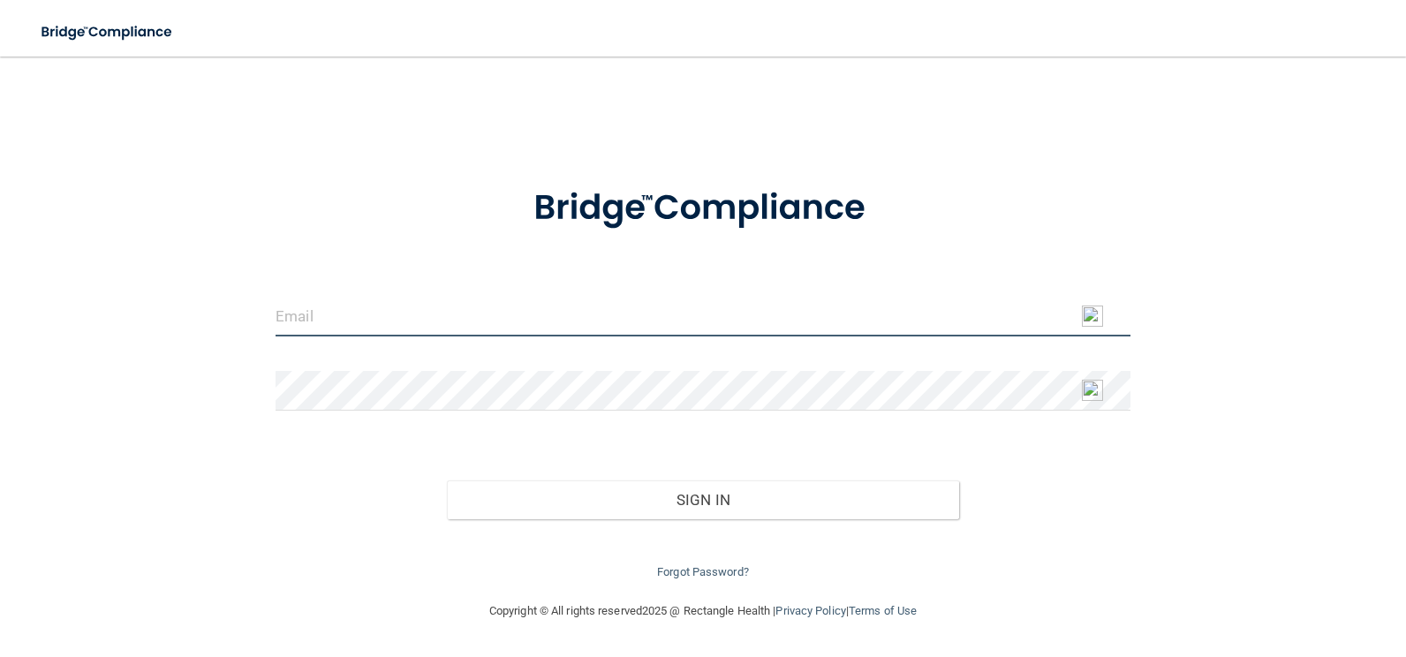
click at [410, 316] on input "email" at bounding box center [703, 317] width 855 height 40
type input "[EMAIL_ADDRESS][DOMAIN_NAME]"
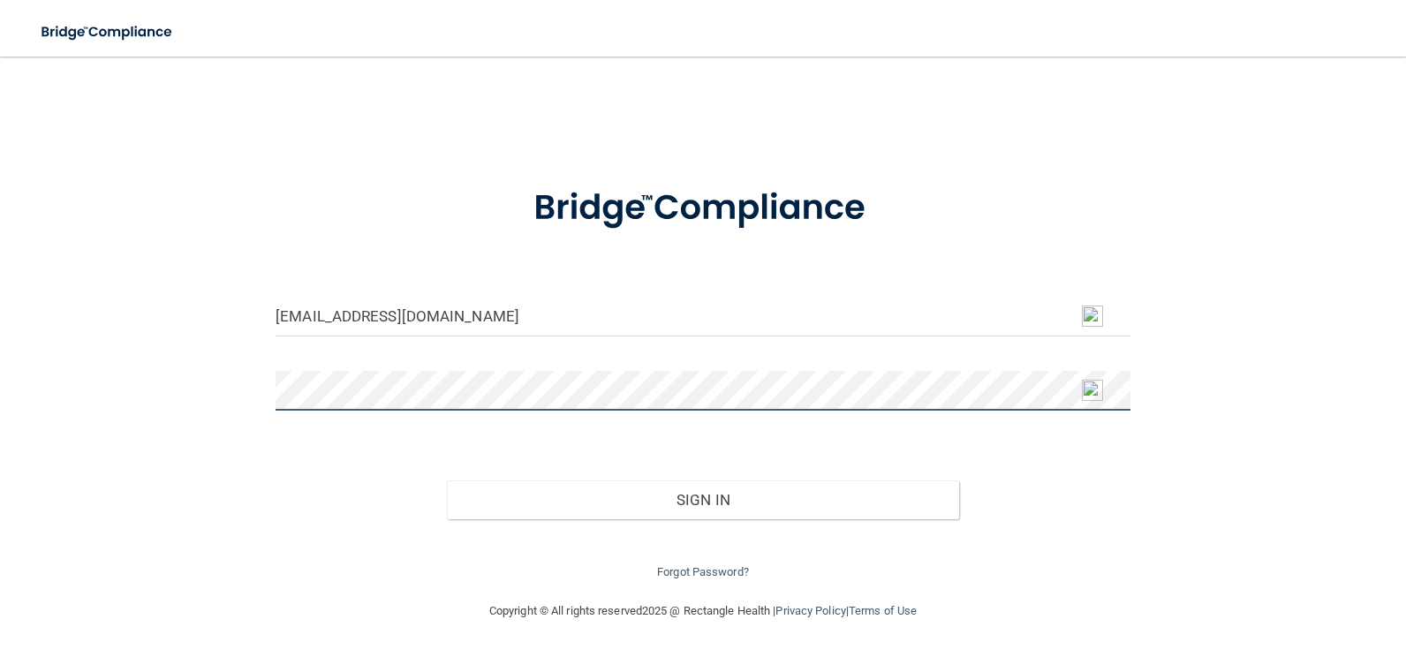
click at [447, 481] on button "Sign In" at bounding box center [703, 500] width 513 height 39
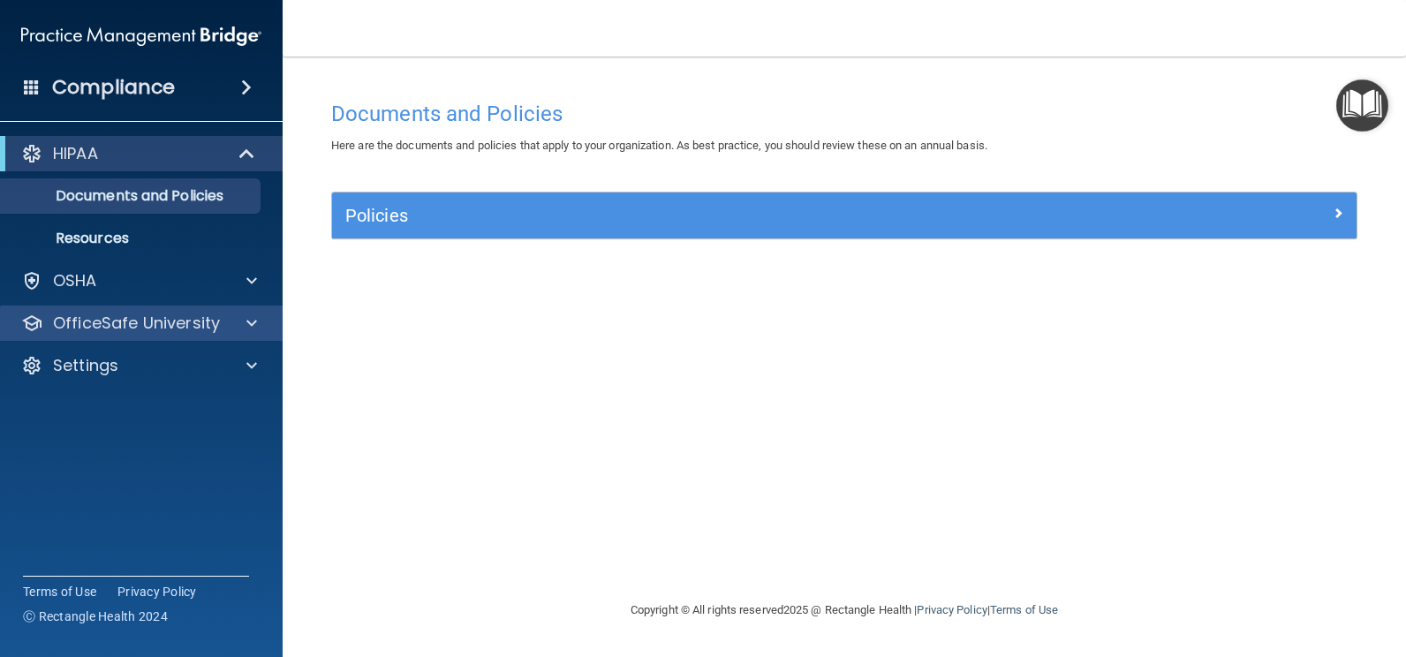
click at [141, 338] on div "OfficeSafe University" at bounding box center [142, 323] width 284 height 35
click at [250, 323] on span at bounding box center [251, 323] width 11 height 21
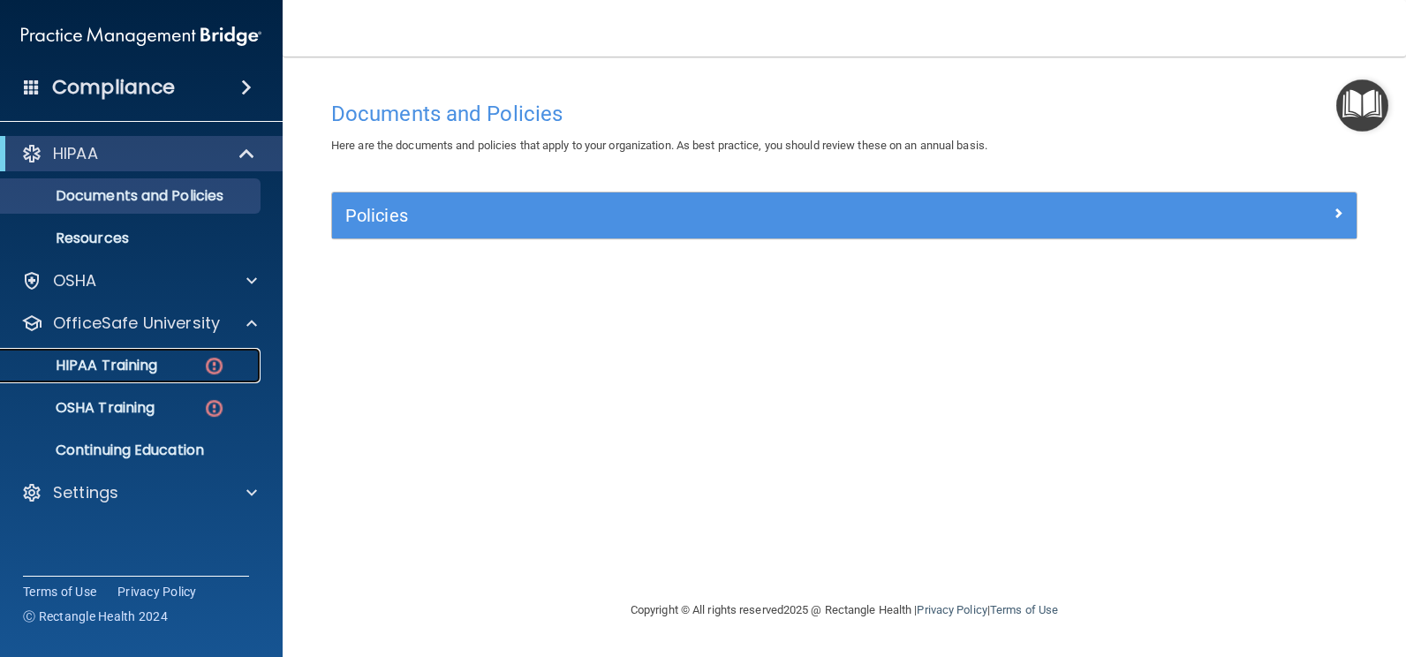
click at [127, 366] on p "HIPAA Training" at bounding box center [84, 366] width 146 height 18
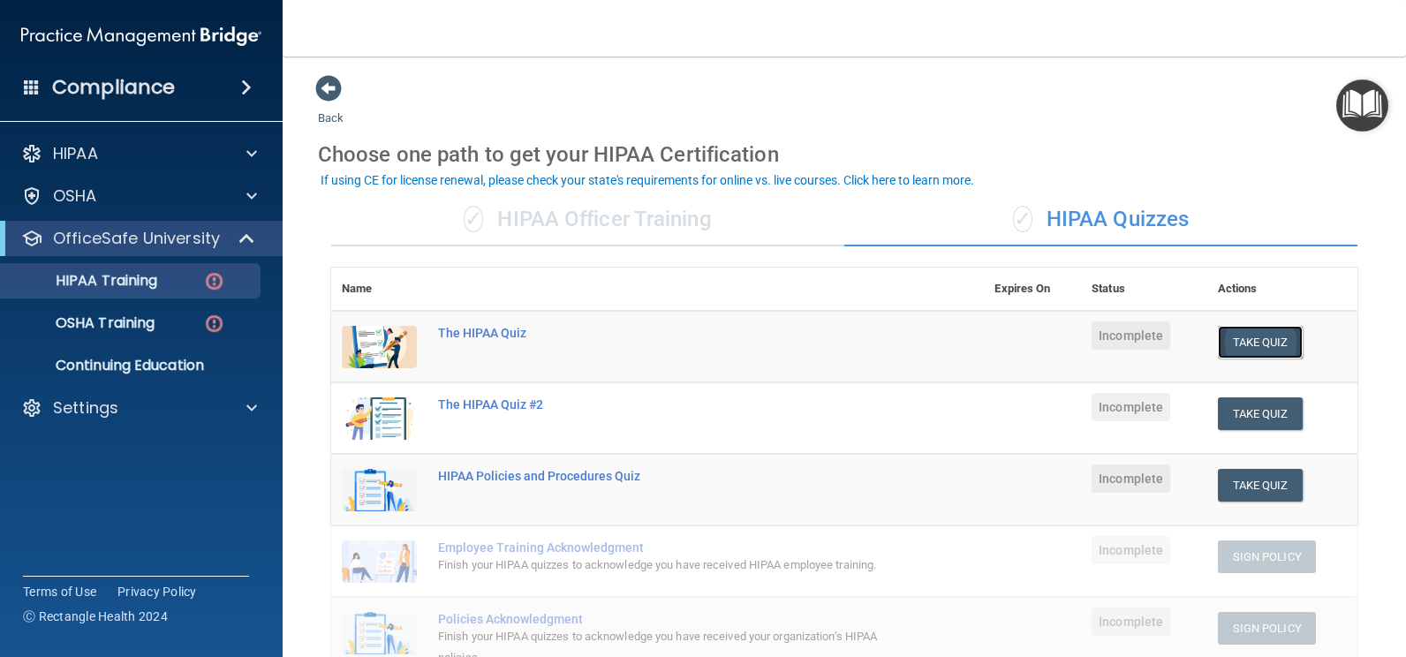
click at [1245, 347] on button "Take Quiz" at bounding box center [1260, 342] width 85 height 33
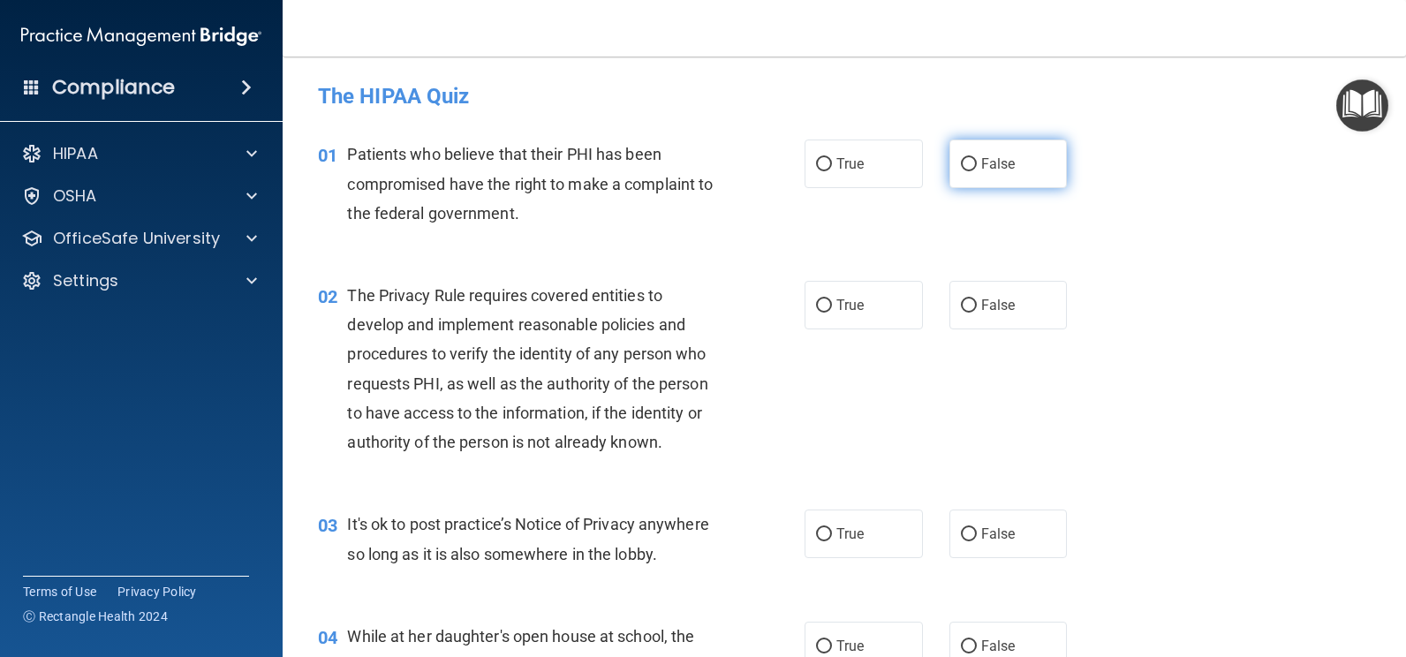
click at [962, 173] on label "False" at bounding box center [1009, 164] width 118 height 49
click at [962, 171] on input "False" at bounding box center [969, 164] width 16 height 13
radio input "true"
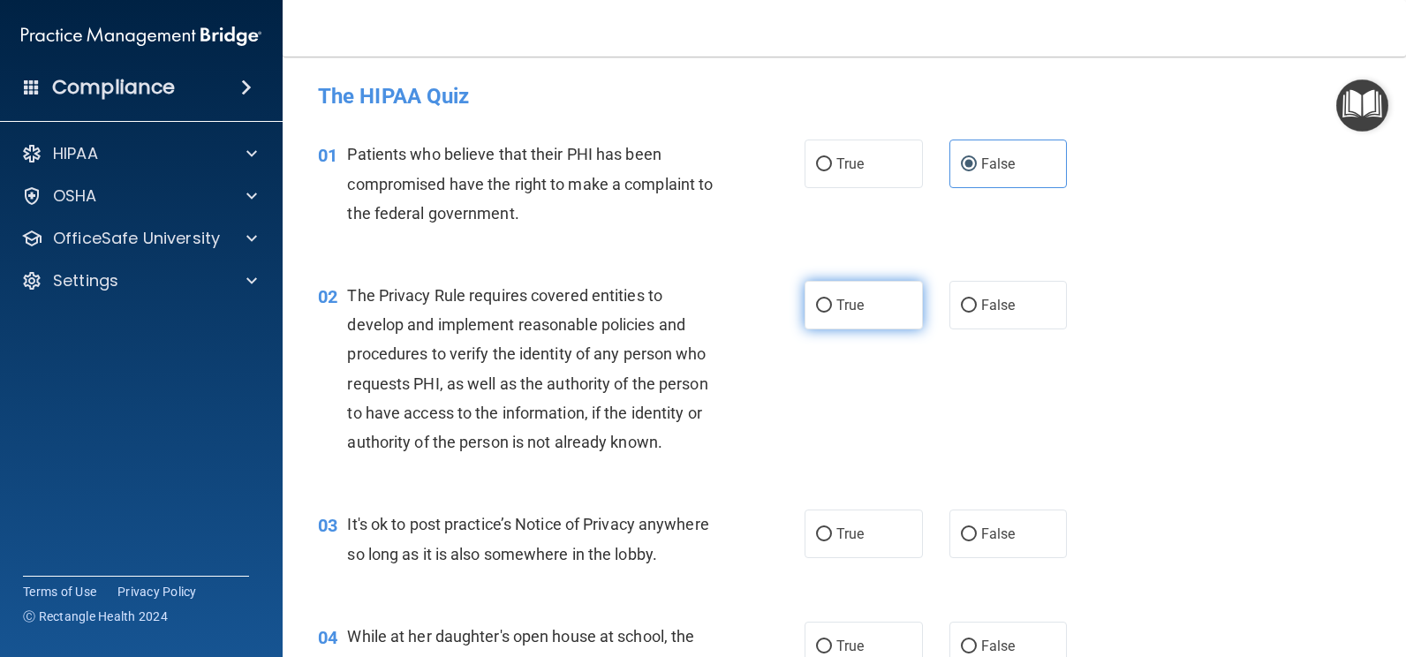
click at [822, 303] on input "True" at bounding box center [824, 305] width 16 height 13
radio input "true"
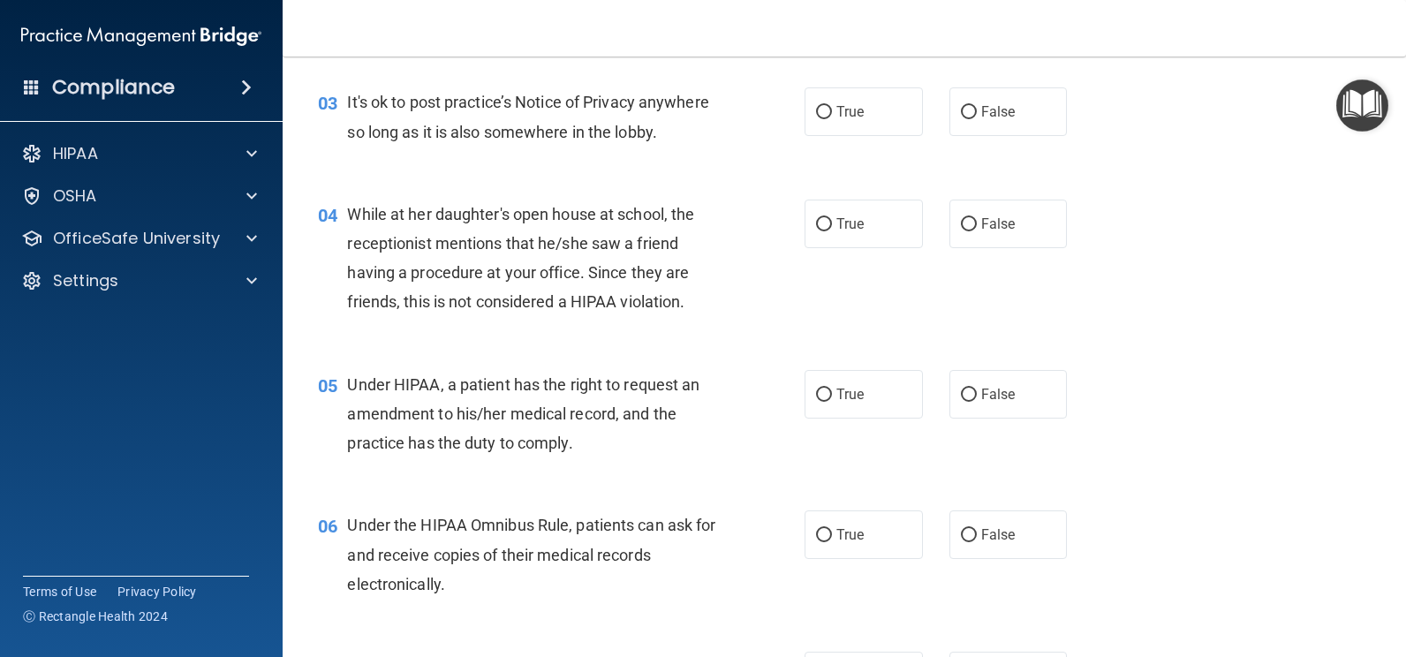
scroll to position [429, 0]
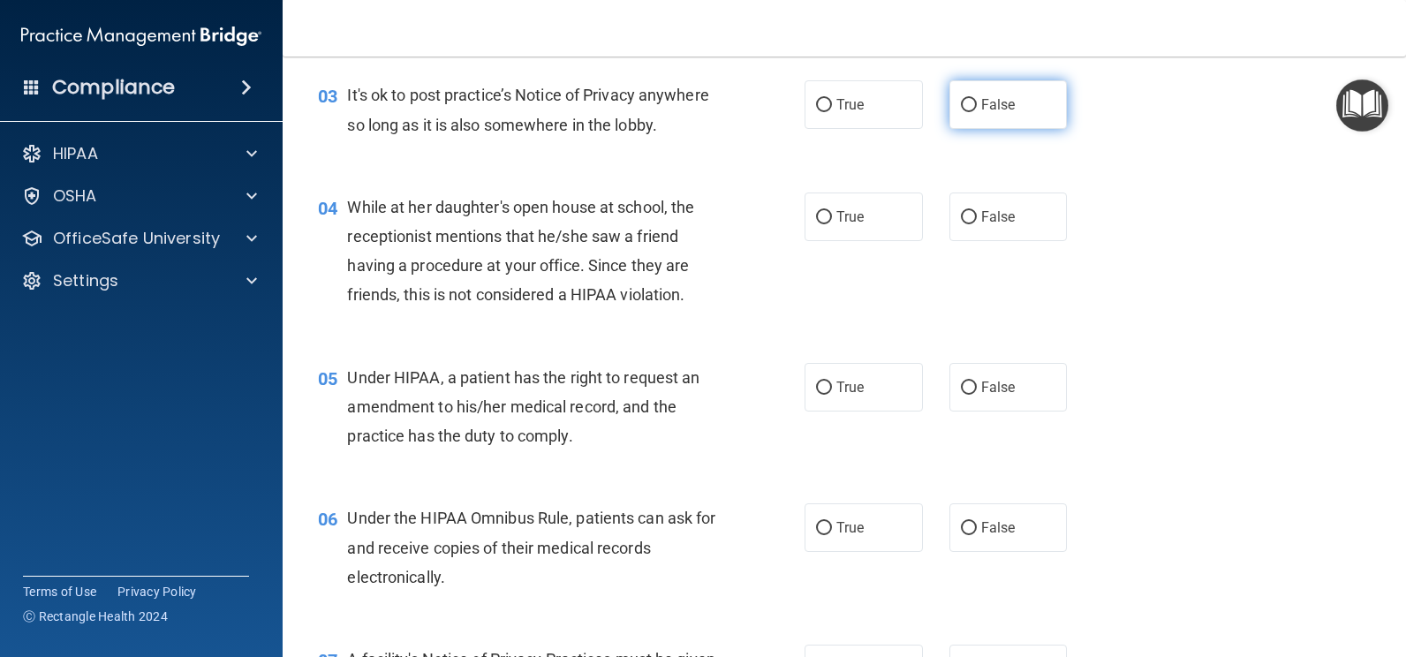
click at [967, 103] on input "False" at bounding box center [969, 105] width 16 height 13
radio input "true"
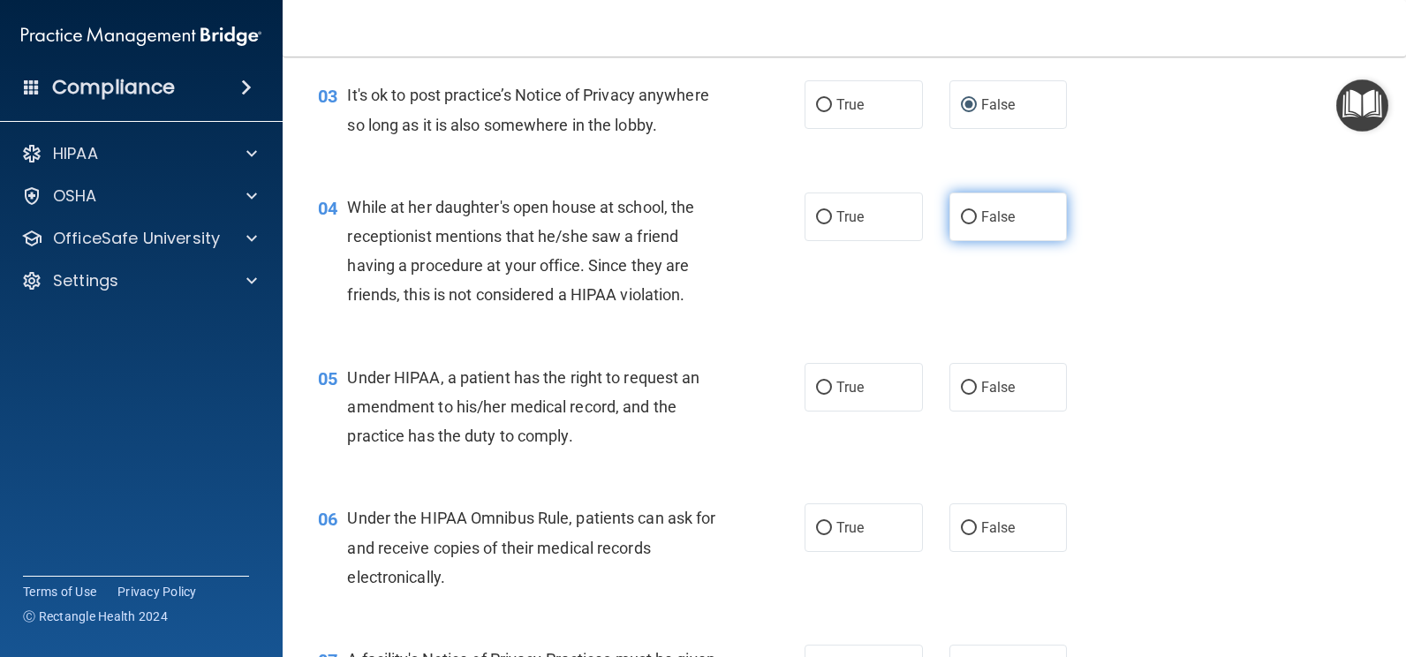
click at [964, 211] on input "False" at bounding box center [969, 217] width 16 height 13
radio input "true"
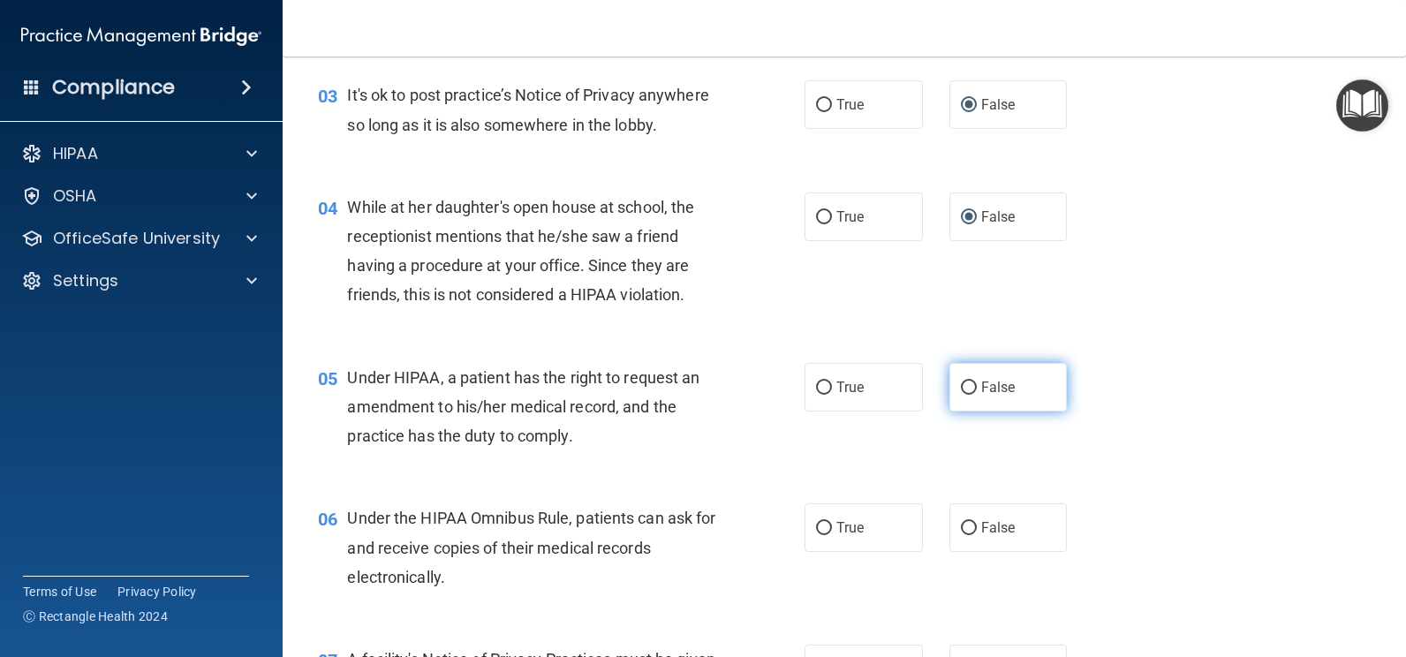
click at [981, 386] on span "False" at bounding box center [998, 387] width 34 height 17
click at [977, 386] on input "False" at bounding box center [969, 388] width 16 height 13
radio input "true"
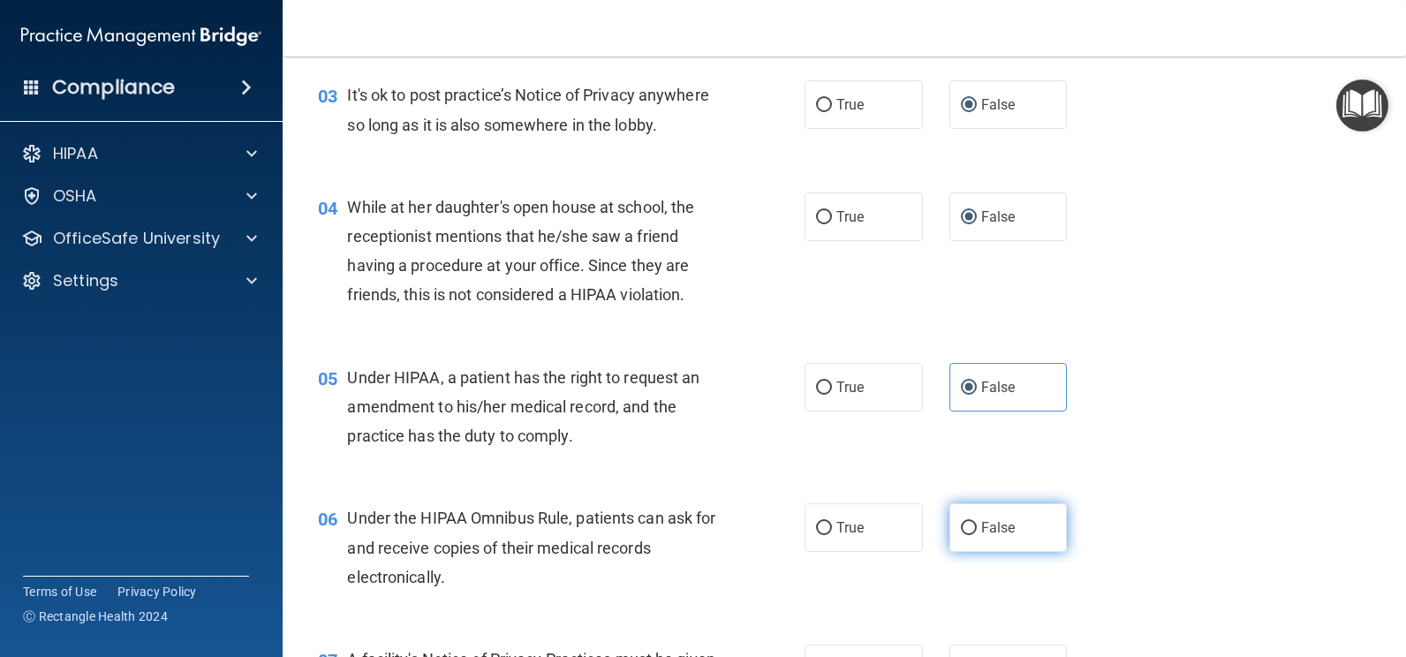
click at [982, 517] on label "False" at bounding box center [1009, 527] width 118 height 49
click at [977, 522] on input "False" at bounding box center [969, 528] width 16 height 13
radio input "true"
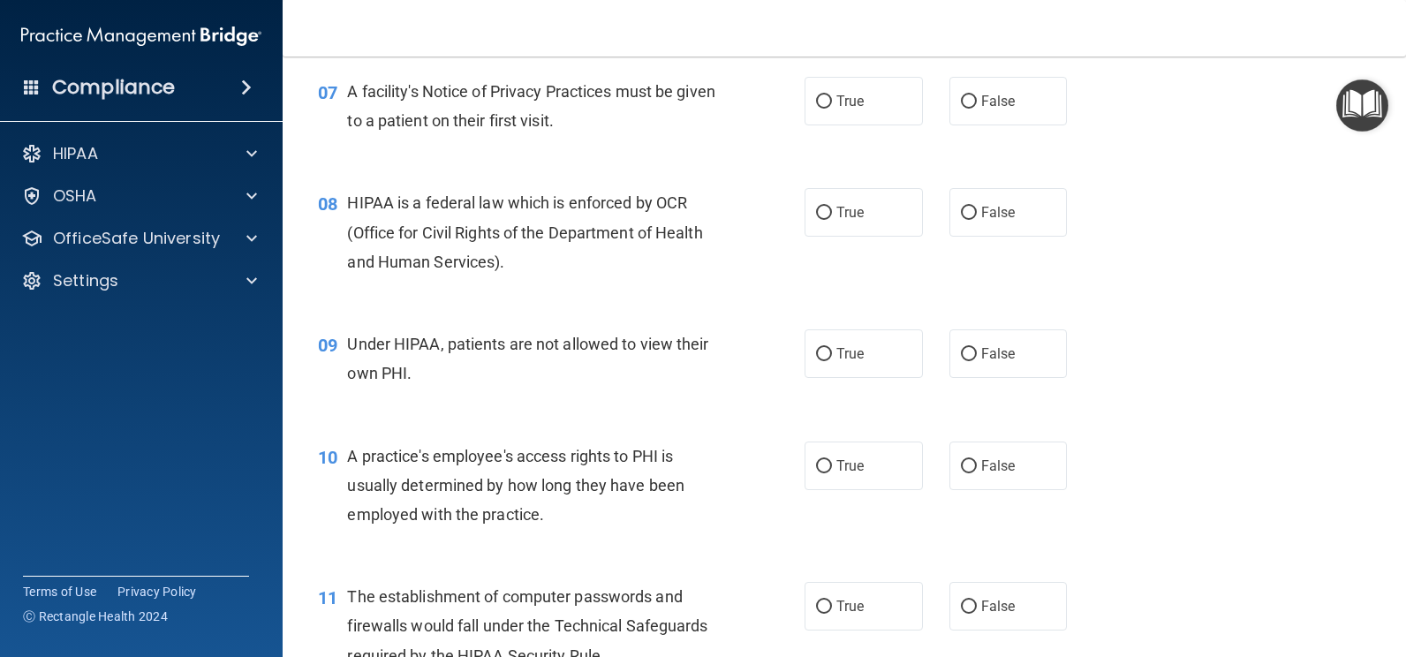
scroll to position [1005, 0]
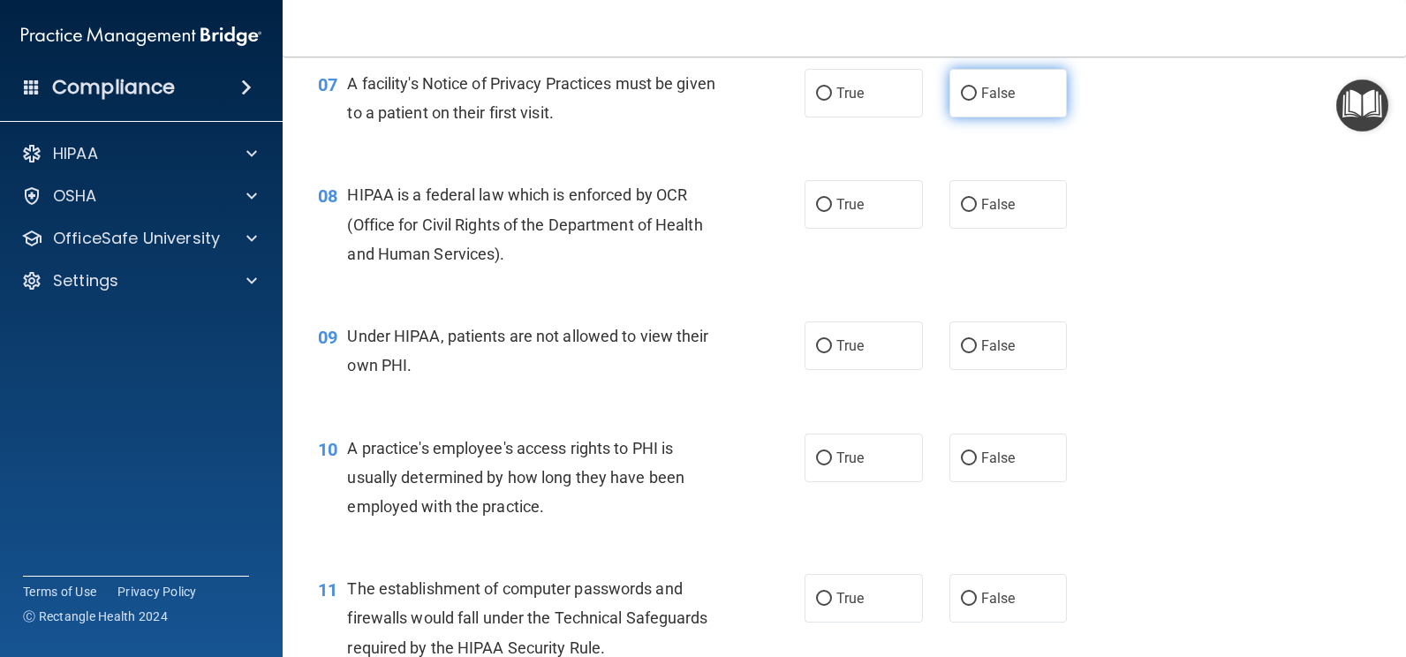
click at [961, 92] on input "False" at bounding box center [969, 93] width 16 height 13
radio input "true"
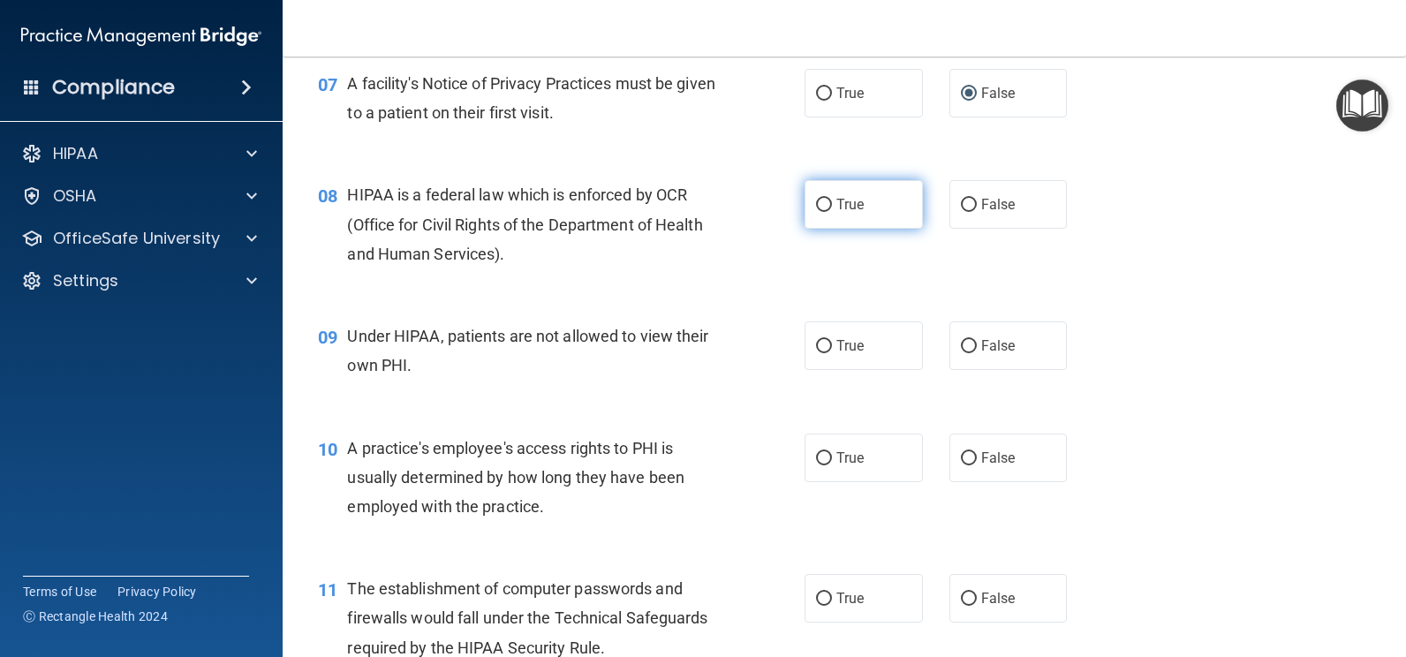
click at [837, 196] on span "True" at bounding box center [850, 204] width 27 height 17
click at [832, 199] on input "True" at bounding box center [824, 205] width 16 height 13
radio input "true"
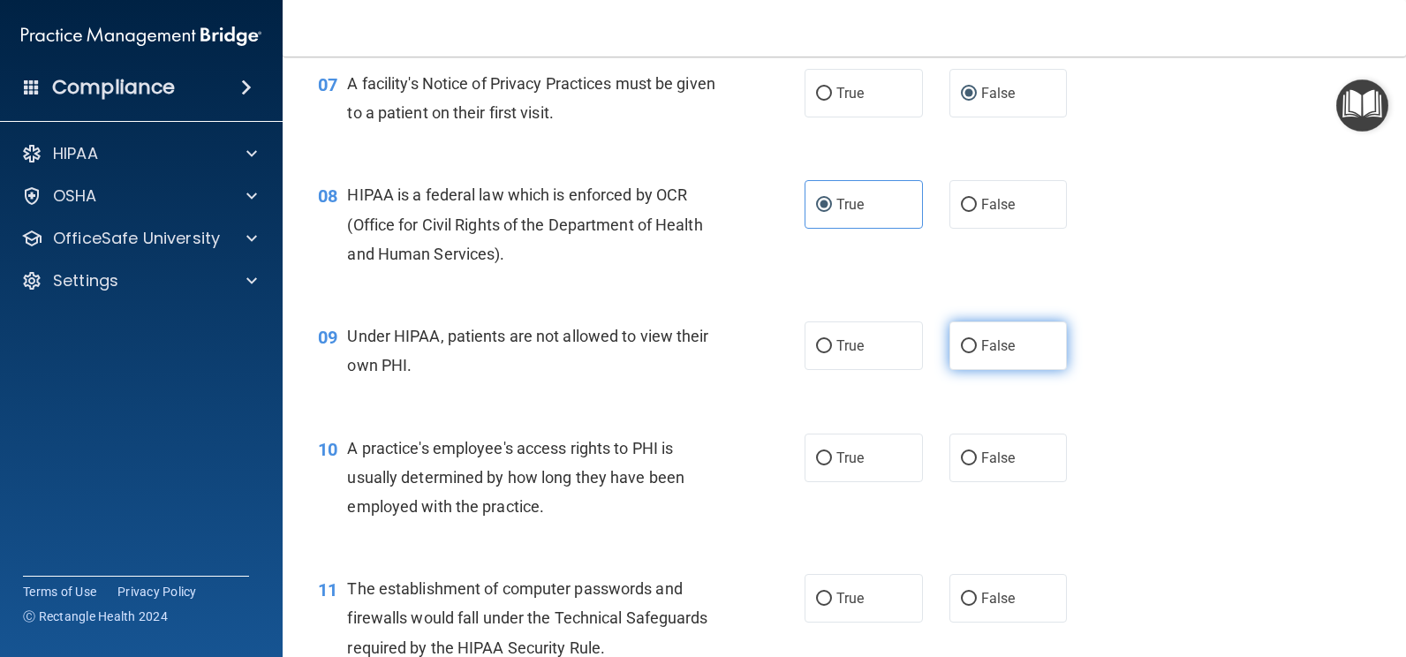
click at [983, 337] on label "False" at bounding box center [1009, 346] width 118 height 49
click at [977, 340] on input "False" at bounding box center [969, 346] width 16 height 13
radio input "true"
click at [983, 450] on span "False" at bounding box center [998, 458] width 34 height 17
click at [977, 452] on input "False" at bounding box center [969, 458] width 16 height 13
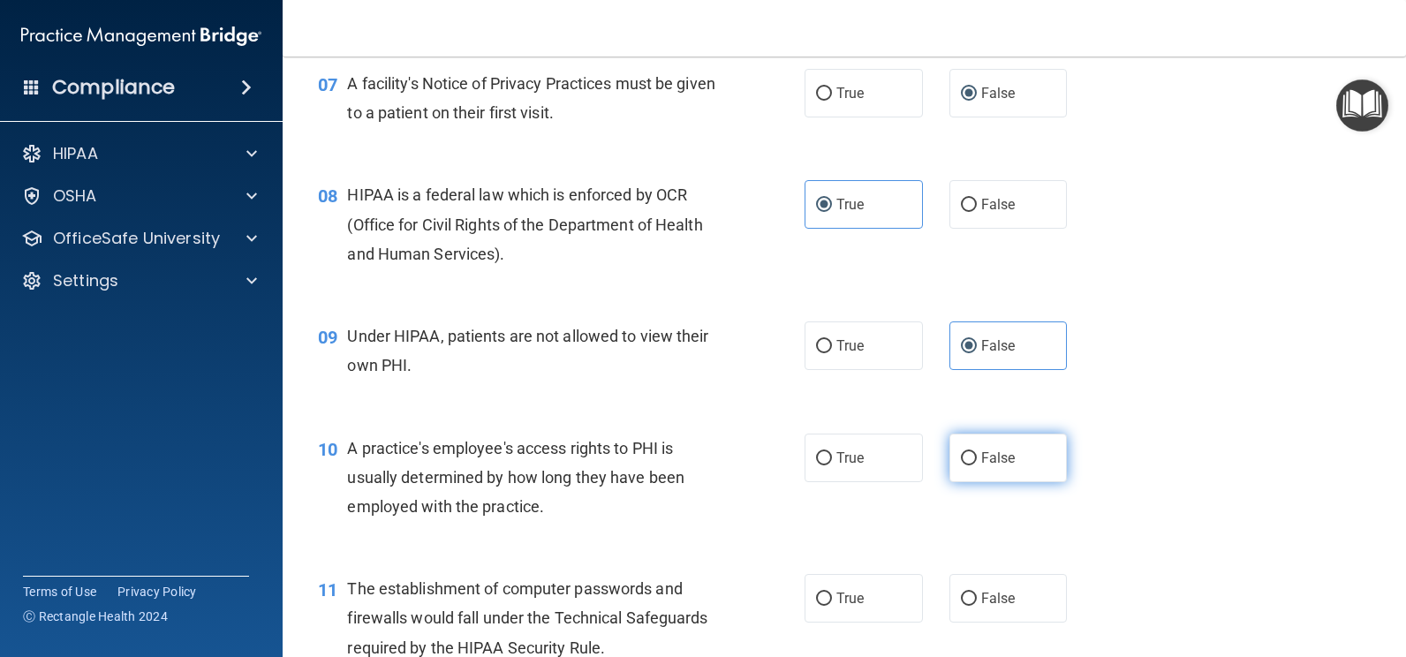
radio input "true"
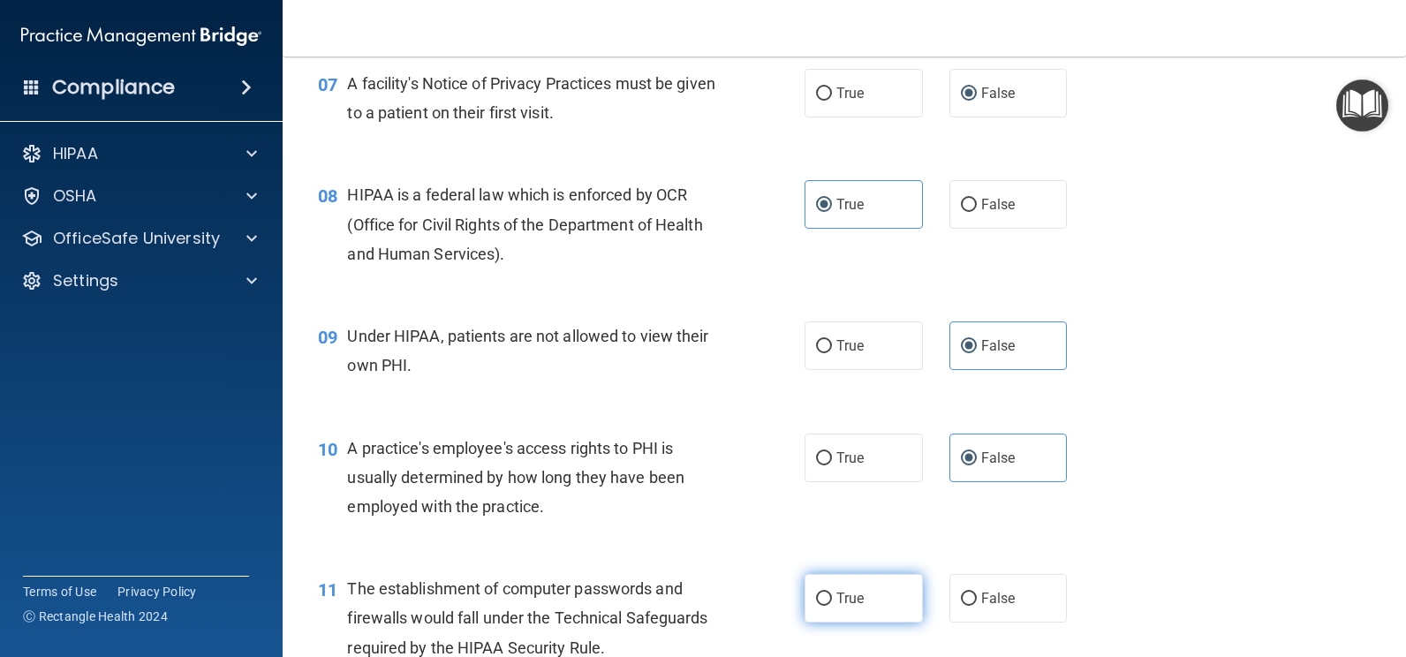
click at [816, 597] on input "True" at bounding box center [824, 599] width 16 height 13
radio input "true"
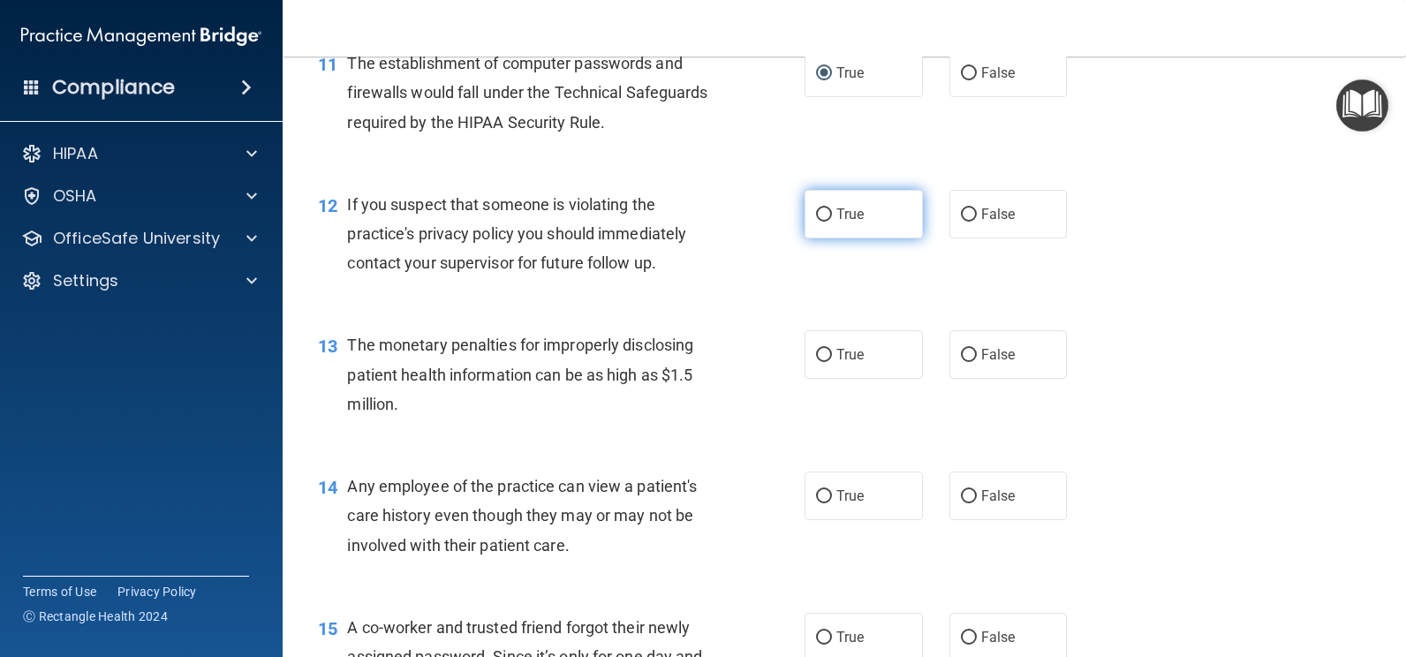
click at [829, 211] on label "True" at bounding box center [864, 214] width 118 height 49
click at [829, 211] on input "True" at bounding box center [824, 214] width 16 height 13
radio input "true"
click at [837, 352] on span "True" at bounding box center [850, 354] width 27 height 17
click at [831, 352] on input "True" at bounding box center [824, 355] width 16 height 13
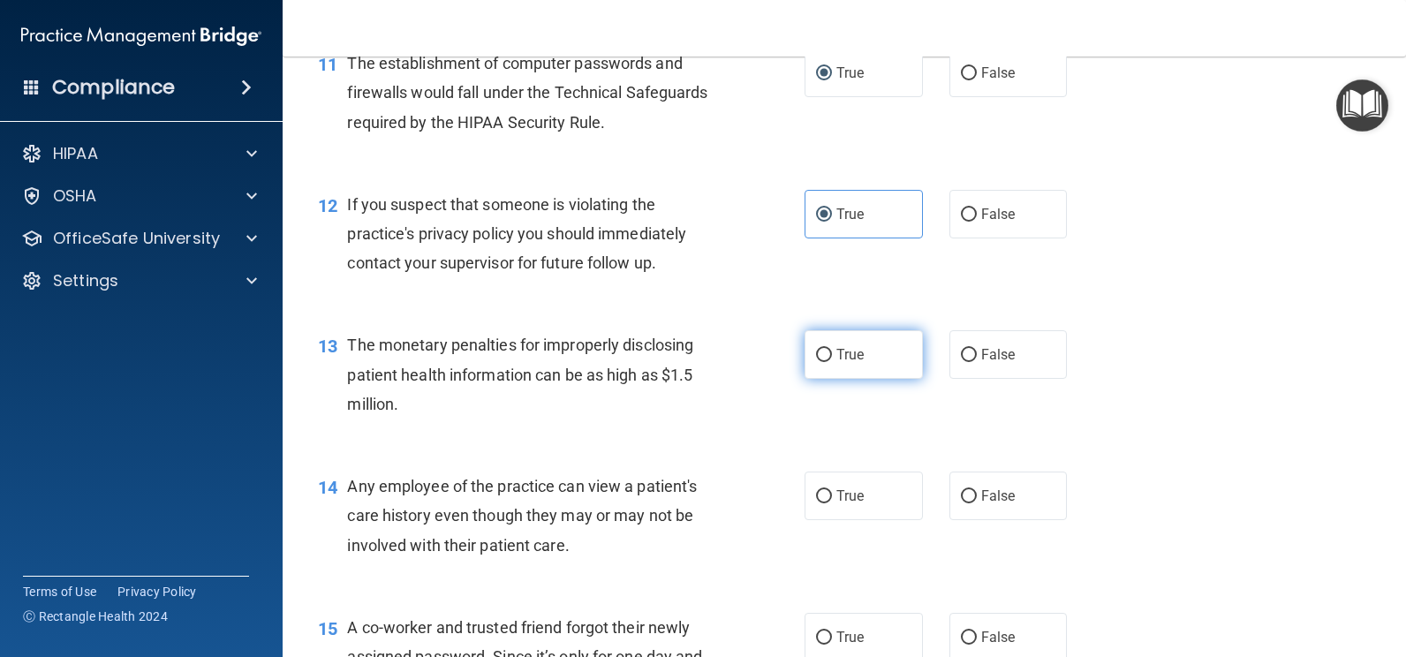
radio input "true"
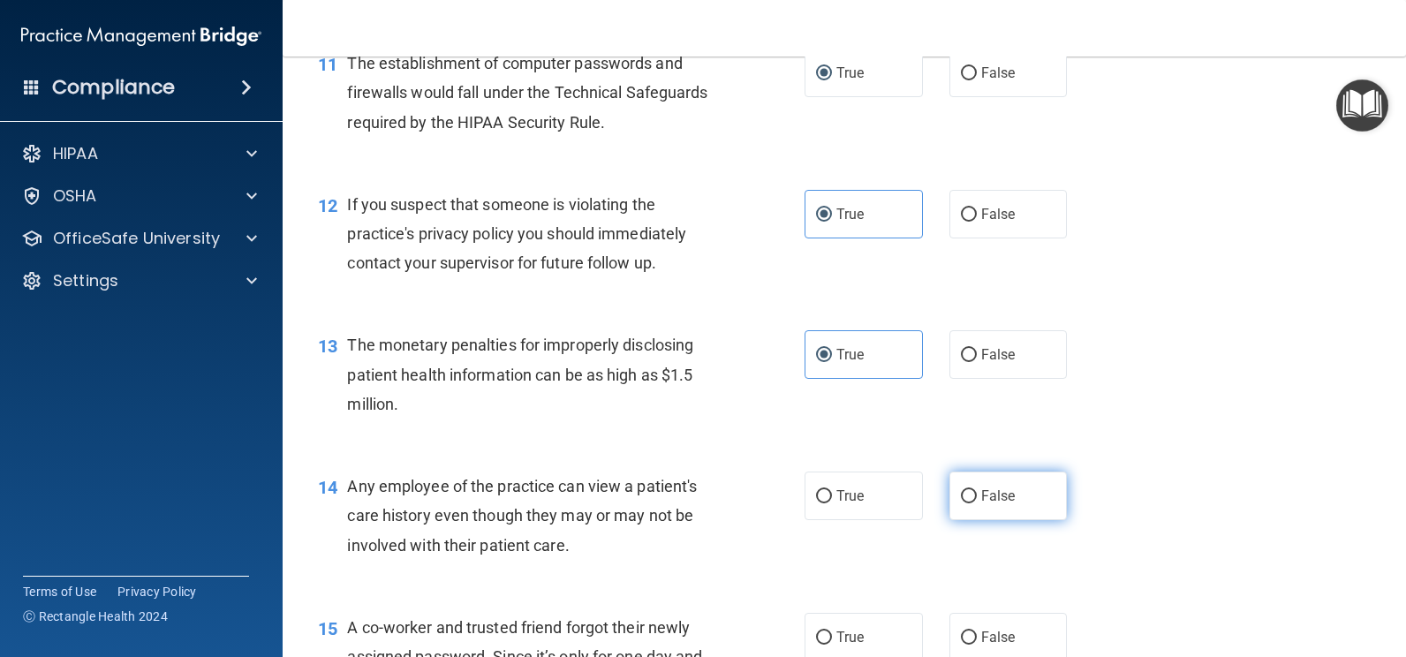
click at [965, 490] on input "False" at bounding box center [969, 496] width 16 height 13
radio input "true"
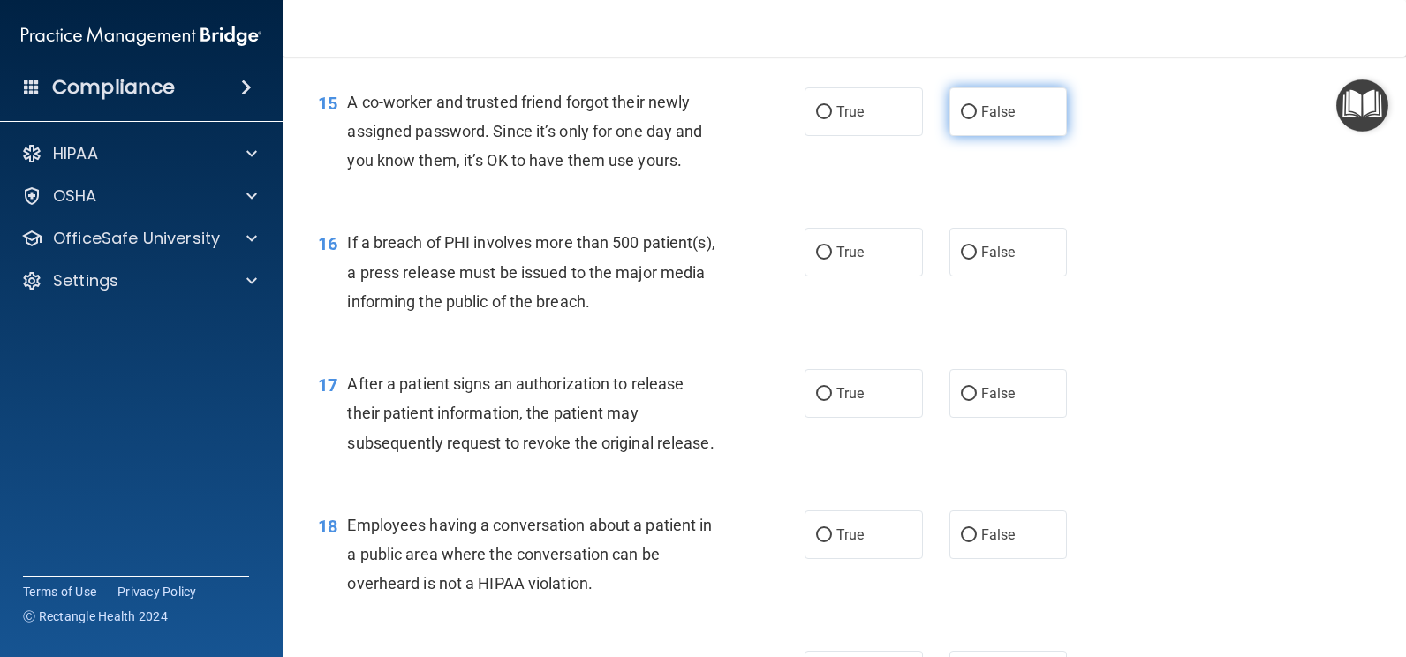
click at [966, 113] on input "False" at bounding box center [969, 112] width 16 height 13
radio input "true"
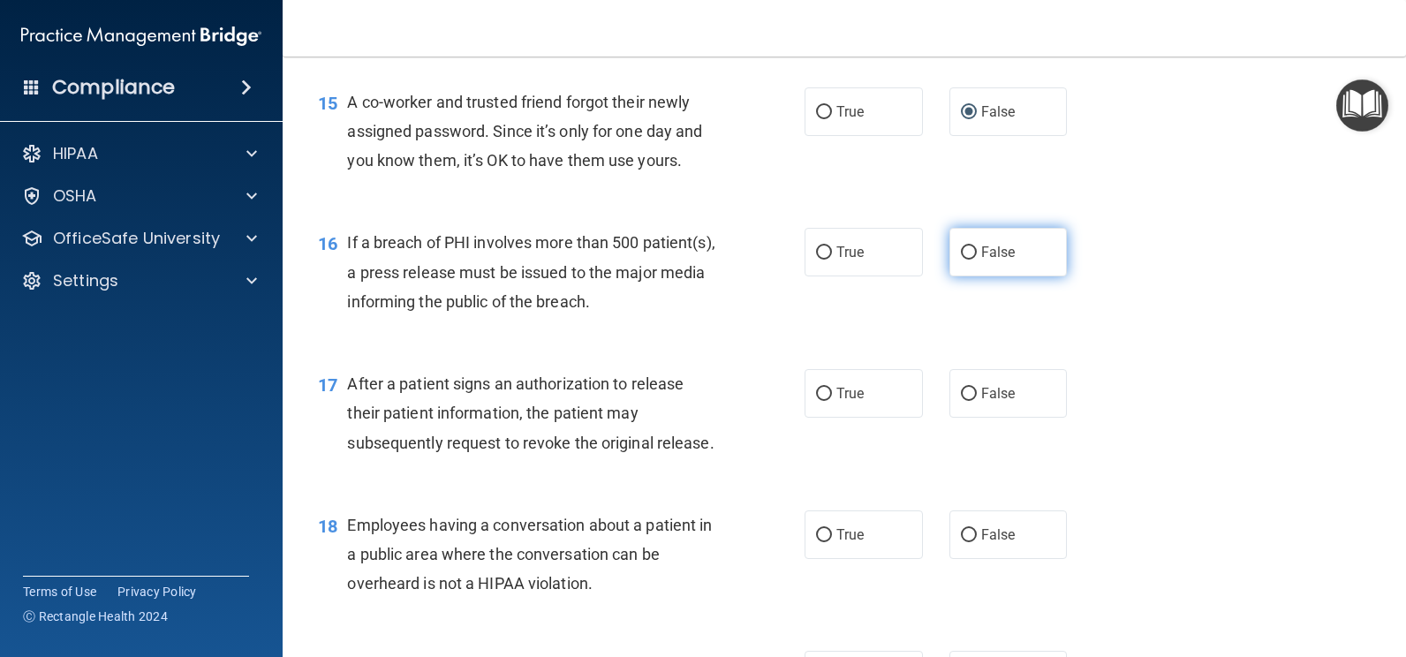
click at [981, 255] on span "False" at bounding box center [998, 252] width 34 height 17
click at [976, 255] on input "False" at bounding box center [969, 252] width 16 height 13
radio input "true"
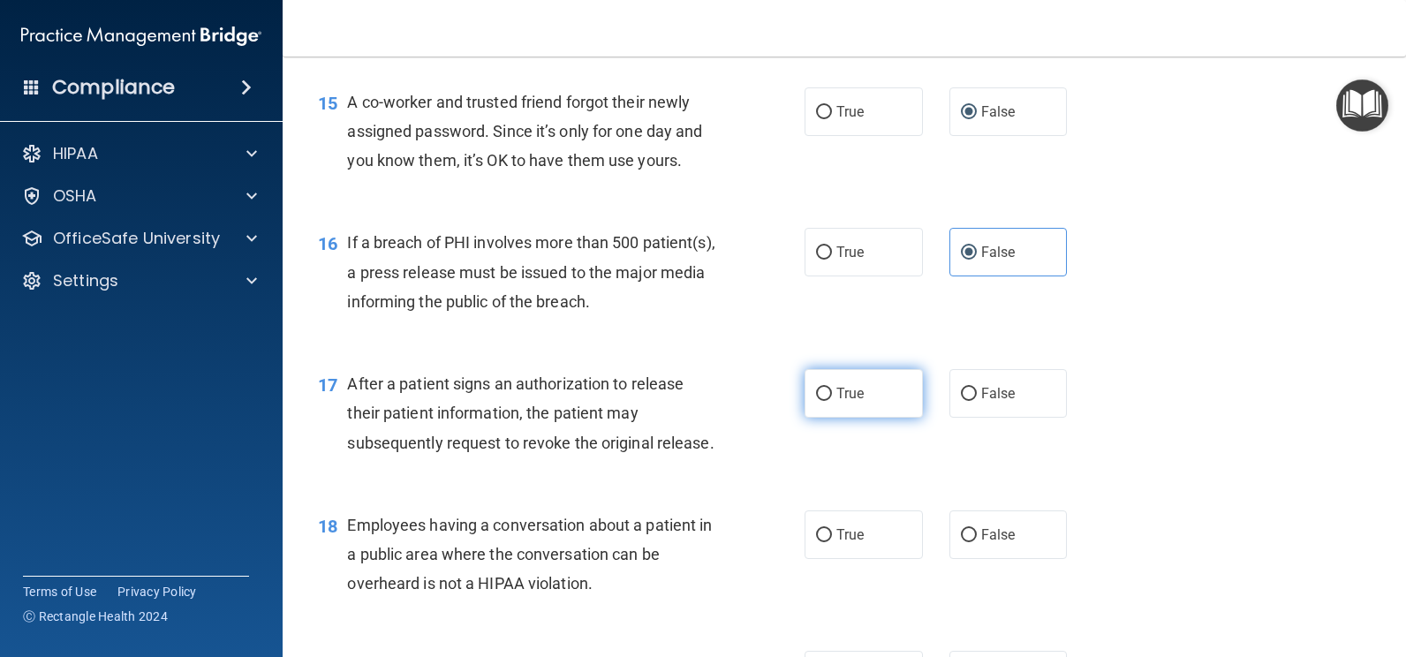
click at [821, 396] on input "True" at bounding box center [824, 394] width 16 height 13
radio input "true"
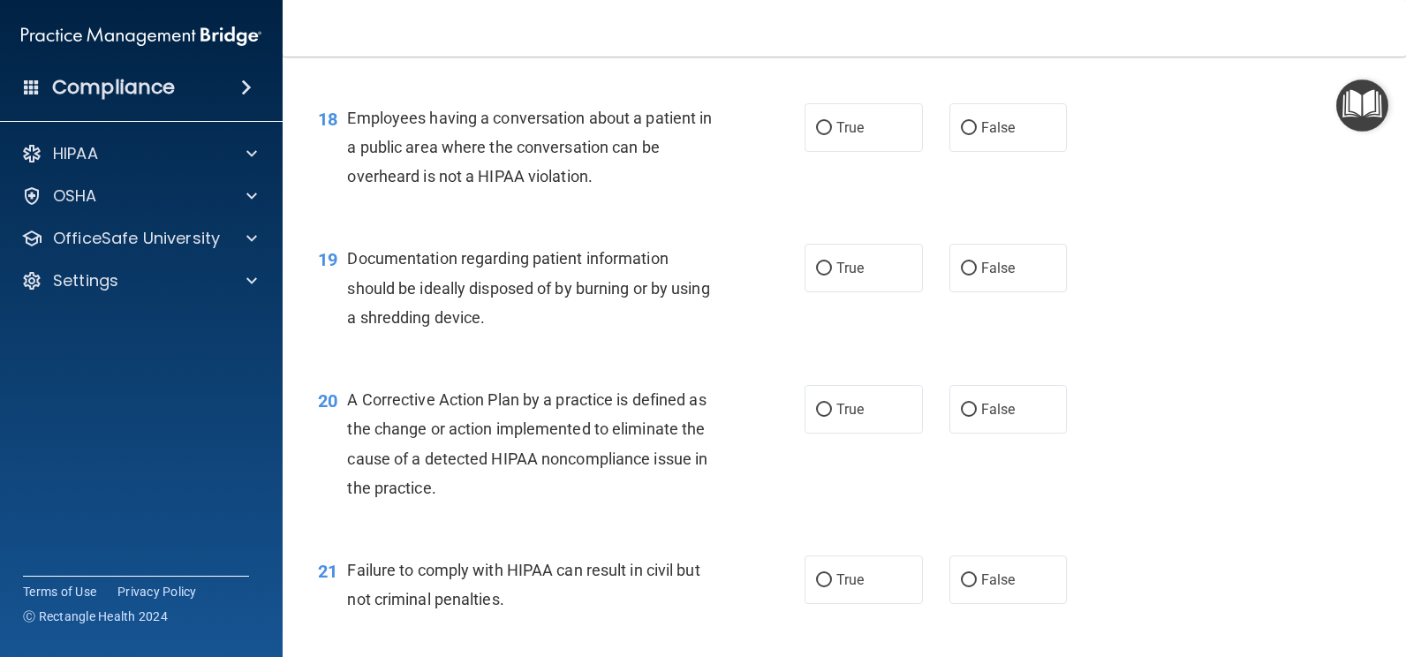
scroll to position [2479, 0]
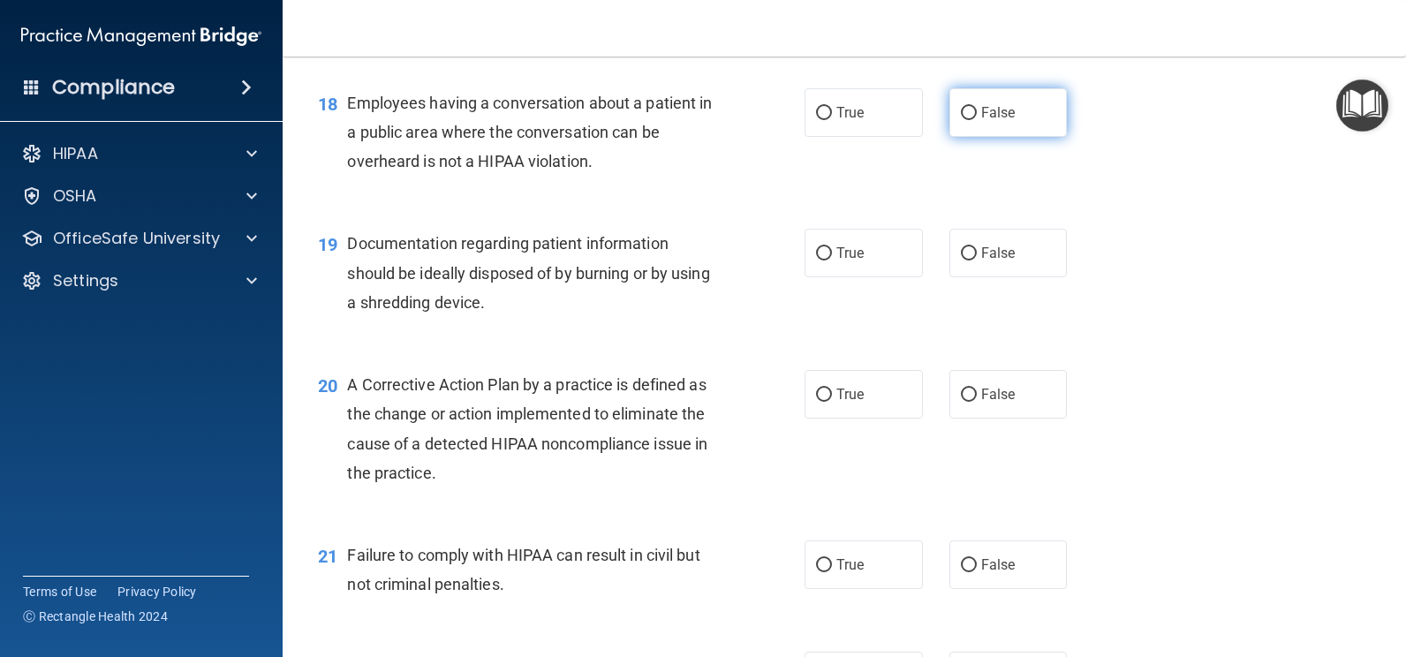
click at [970, 109] on label "False" at bounding box center [1009, 112] width 118 height 49
click at [970, 109] on input "False" at bounding box center [969, 113] width 16 height 13
radio input "true"
click at [821, 253] on input "True" at bounding box center [824, 253] width 16 height 13
radio input "true"
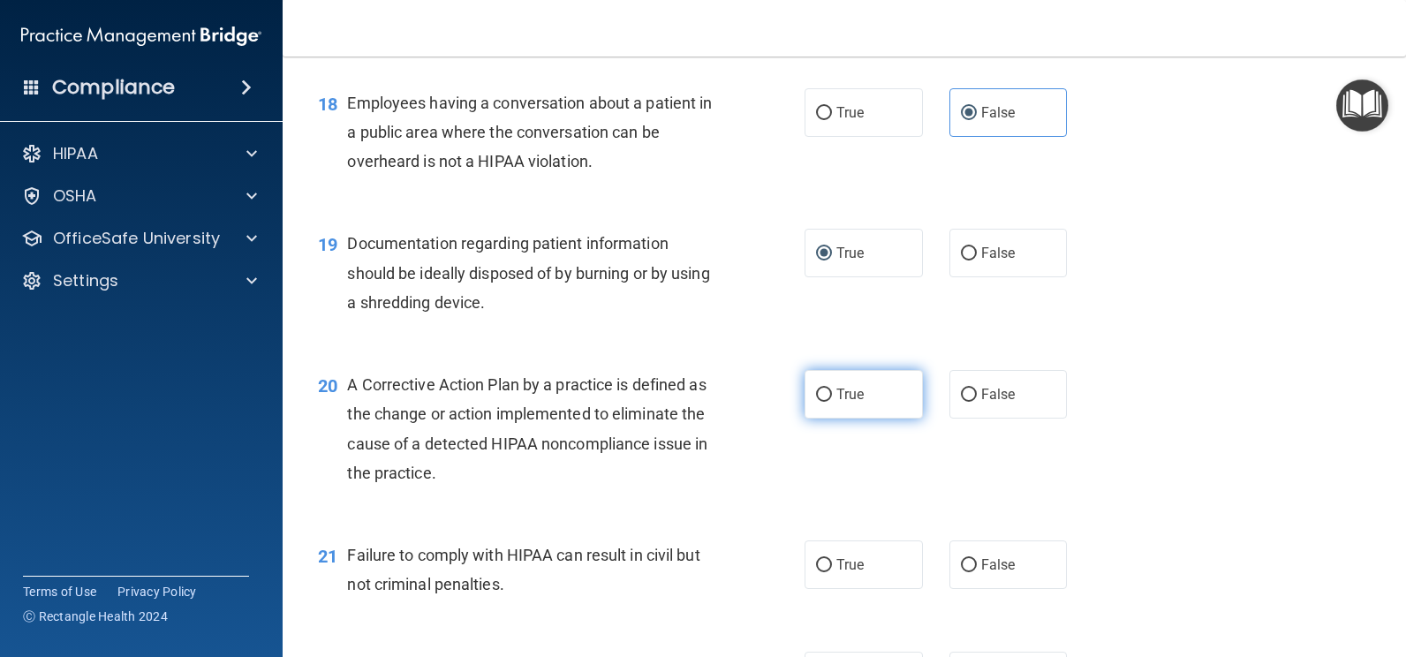
click at [816, 392] on input "True" at bounding box center [824, 395] width 16 height 13
radio input "true"
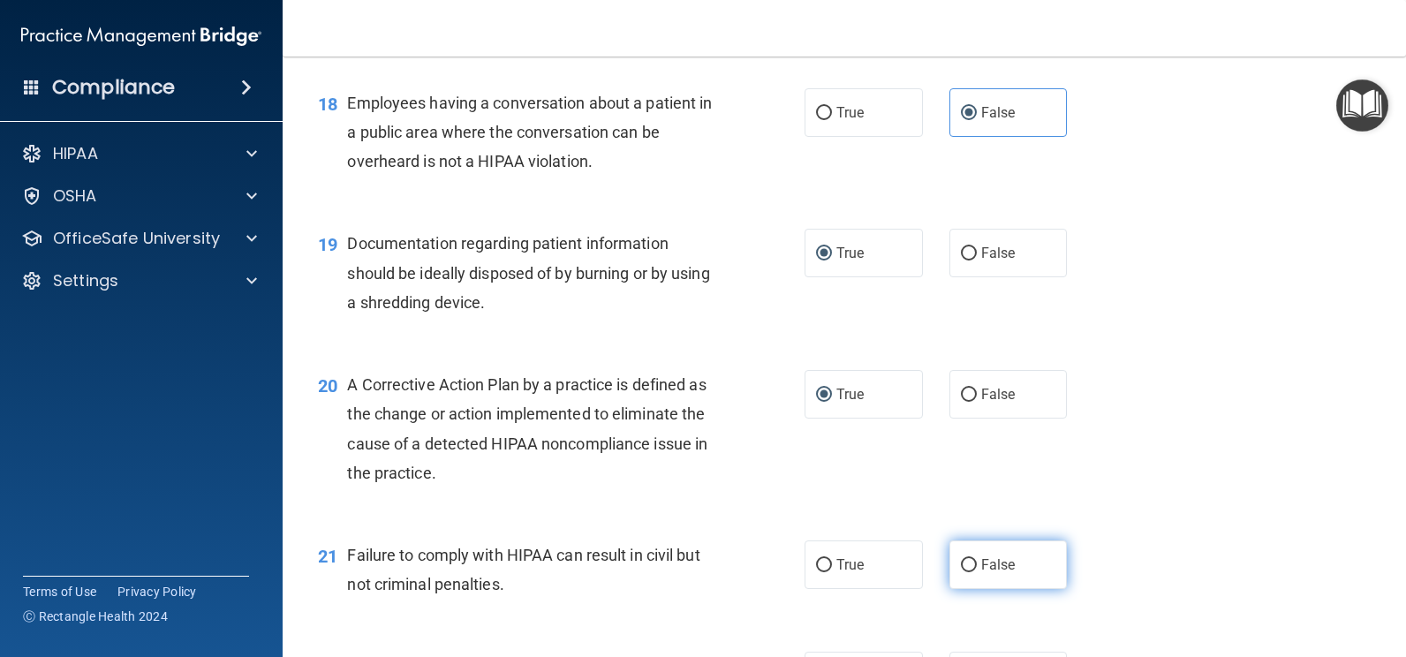
click at [962, 569] on input "False" at bounding box center [969, 565] width 16 height 13
radio input "true"
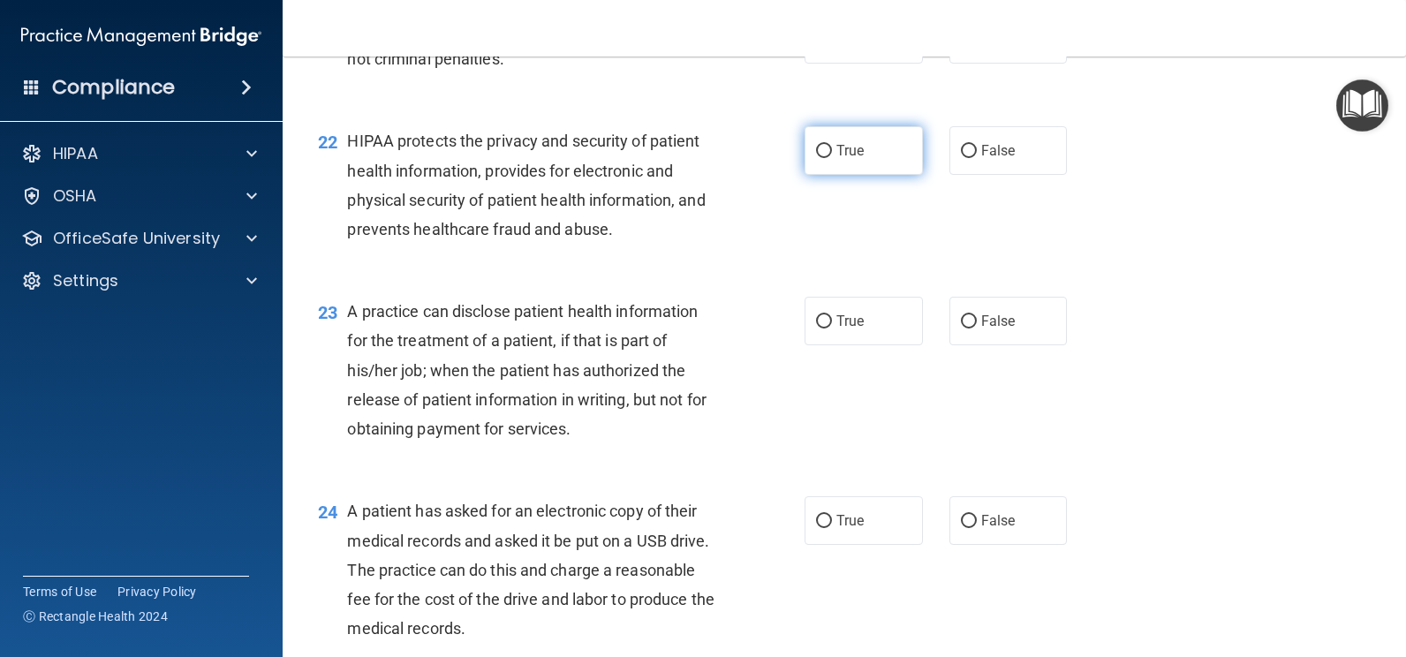
click at [865, 144] on label "True" at bounding box center [864, 150] width 118 height 49
click at [832, 145] on input "True" at bounding box center [824, 151] width 16 height 13
radio input "true"
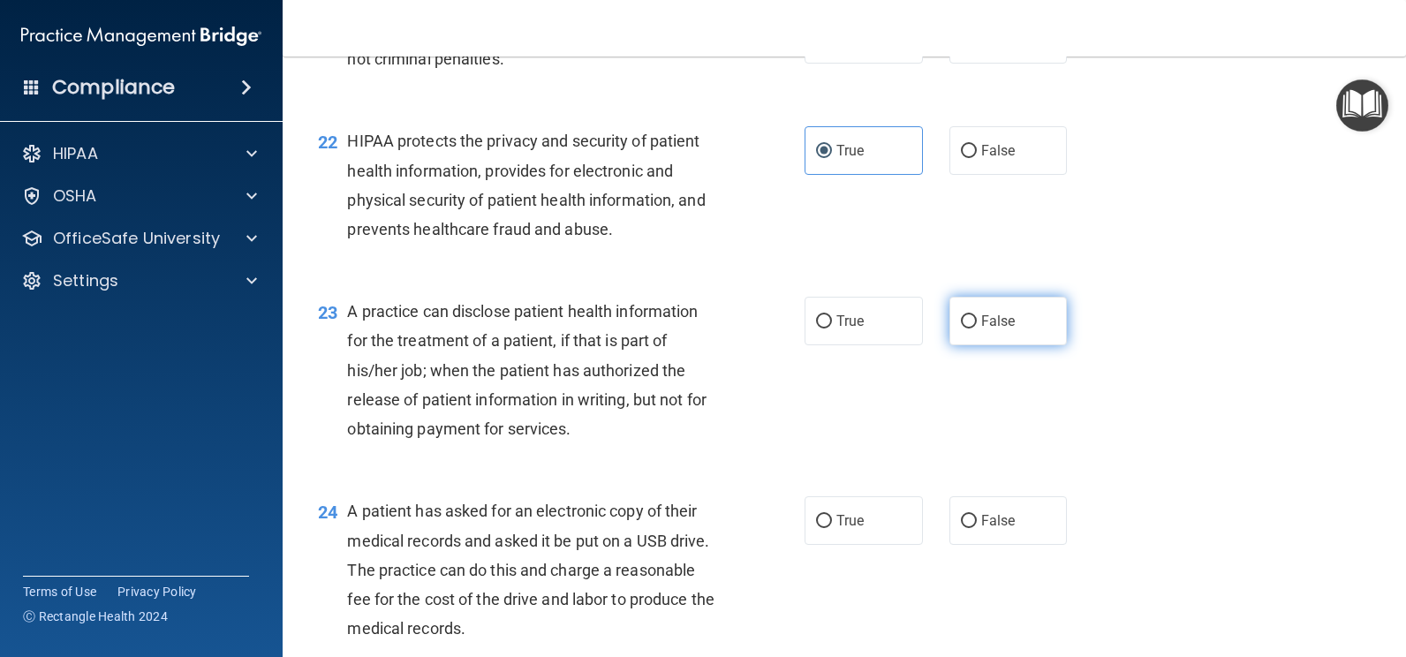
click at [961, 320] on input "False" at bounding box center [969, 321] width 16 height 13
radio input "true"
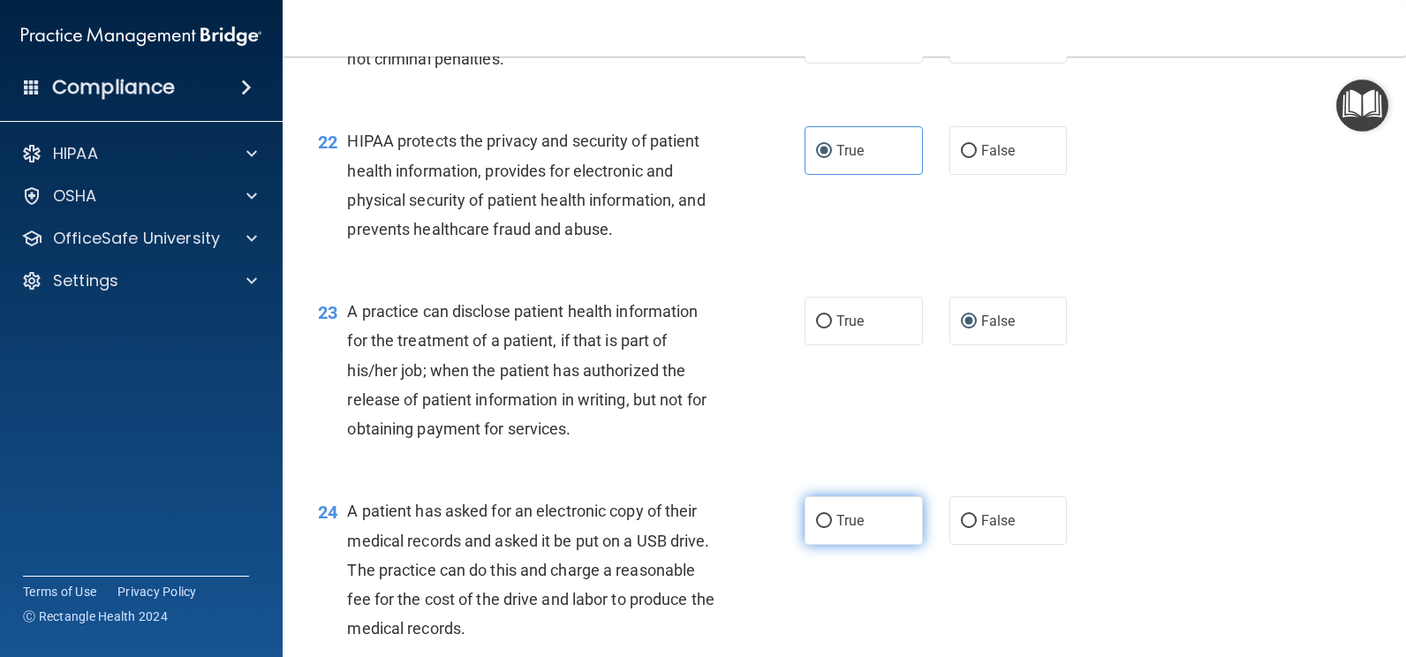
click at [816, 521] on input "True" at bounding box center [824, 521] width 16 height 13
radio input "true"
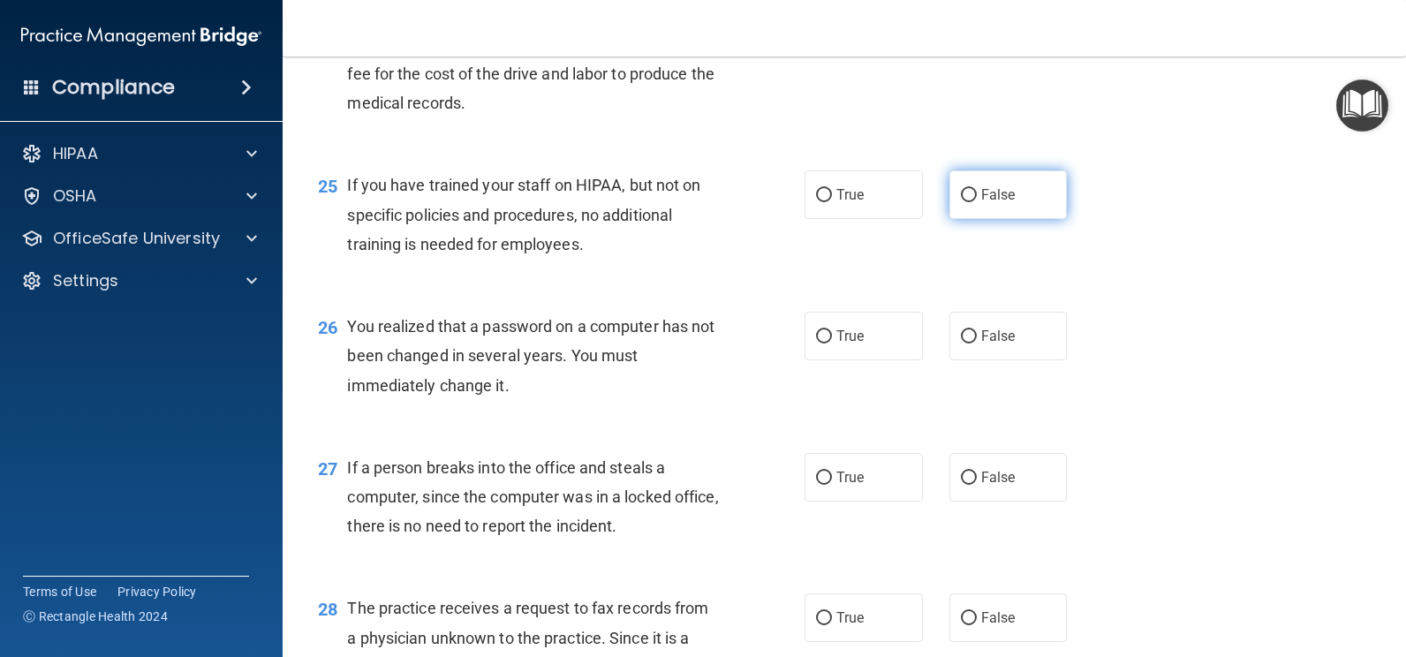
click at [981, 193] on span "False" at bounding box center [998, 194] width 34 height 17
click at [974, 193] on input "False" at bounding box center [969, 195] width 16 height 13
radio input "true"
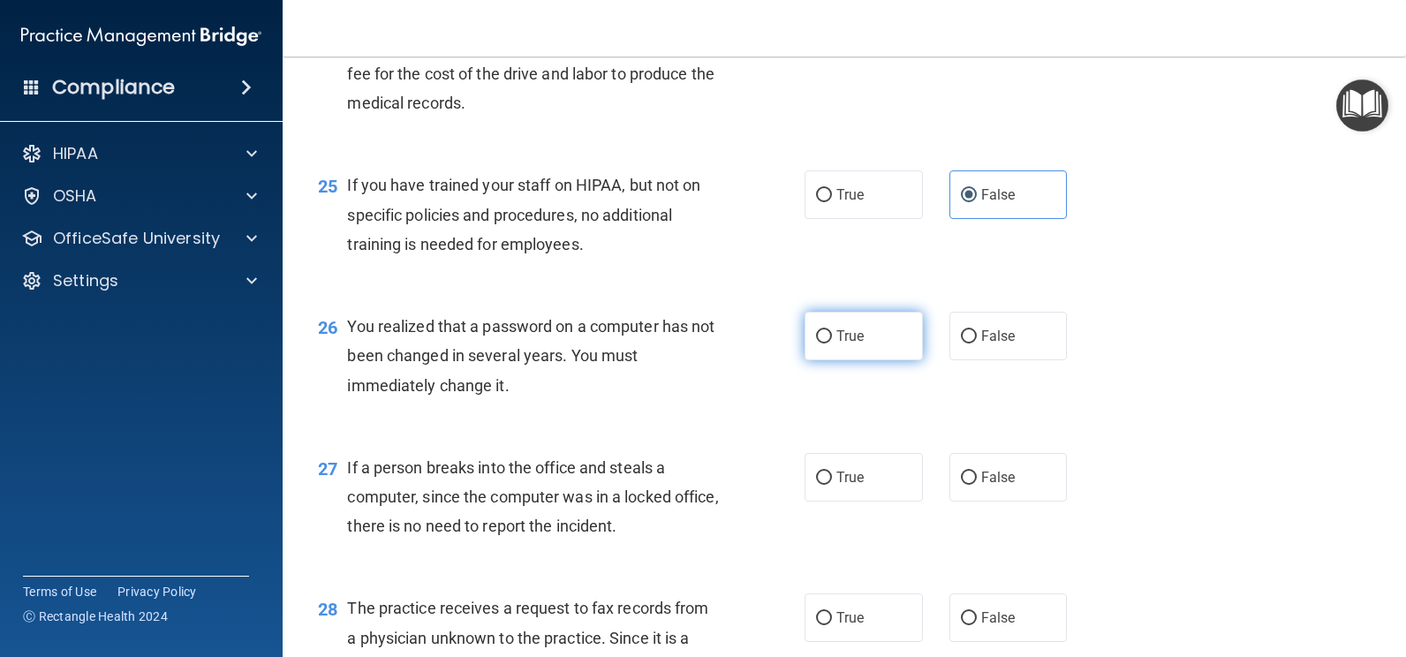
click at [837, 330] on span "True" at bounding box center [850, 336] width 27 height 17
click at [832, 330] on input "True" at bounding box center [824, 336] width 16 height 13
radio input "true"
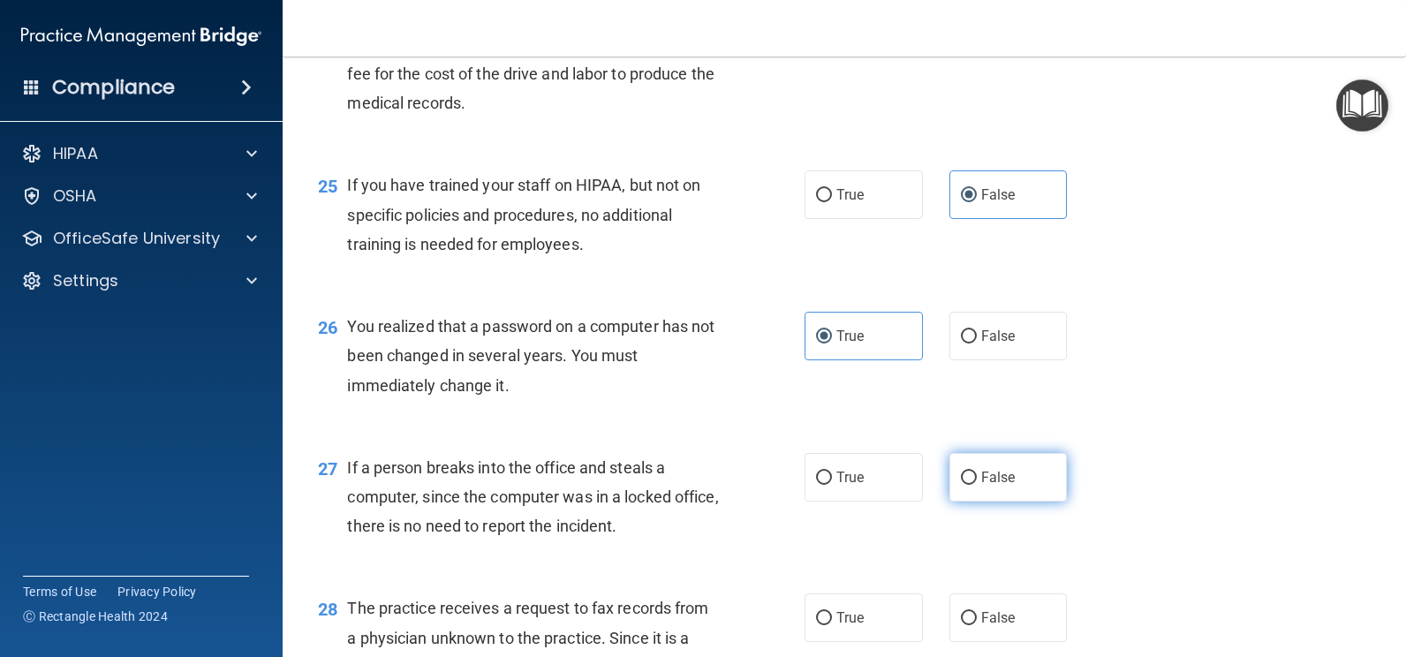
click at [981, 470] on span "False" at bounding box center [998, 477] width 34 height 17
click at [977, 472] on input "False" at bounding box center [969, 478] width 16 height 13
radio input "true"
click at [997, 623] on span "False" at bounding box center [998, 617] width 34 height 17
click at [977, 623] on input "False" at bounding box center [969, 618] width 16 height 13
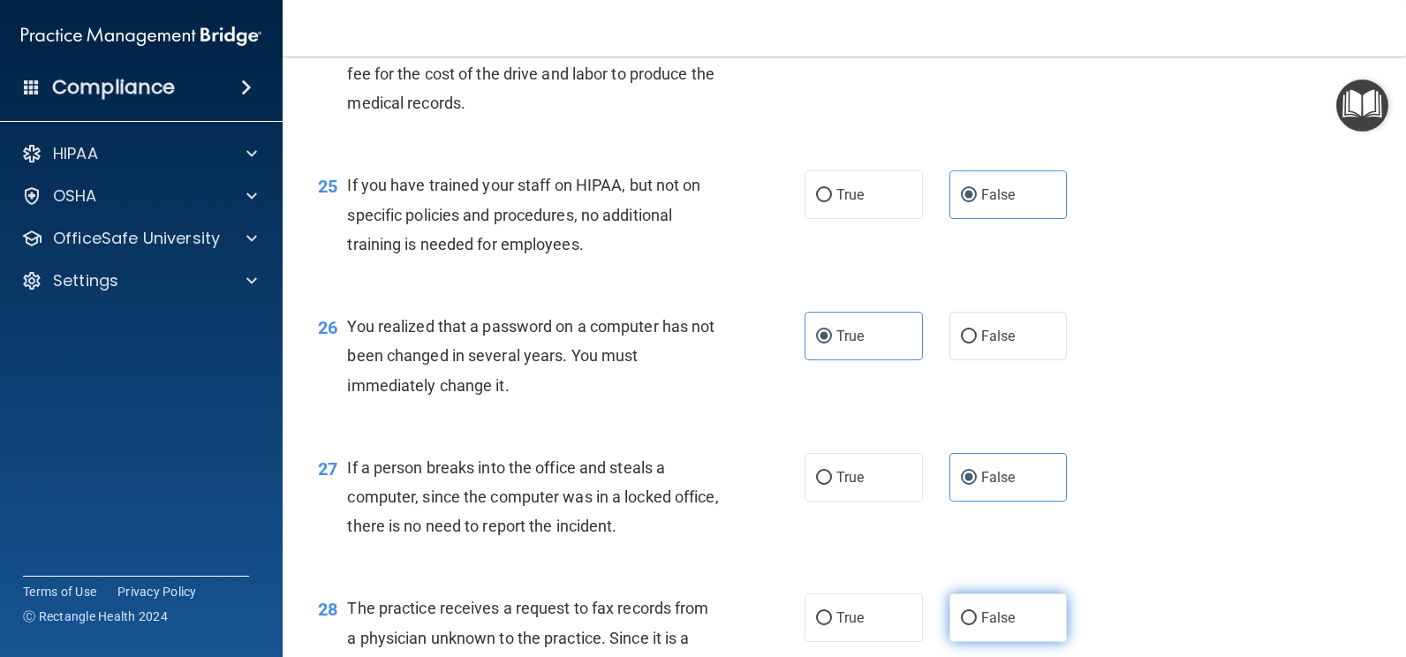
radio input "true"
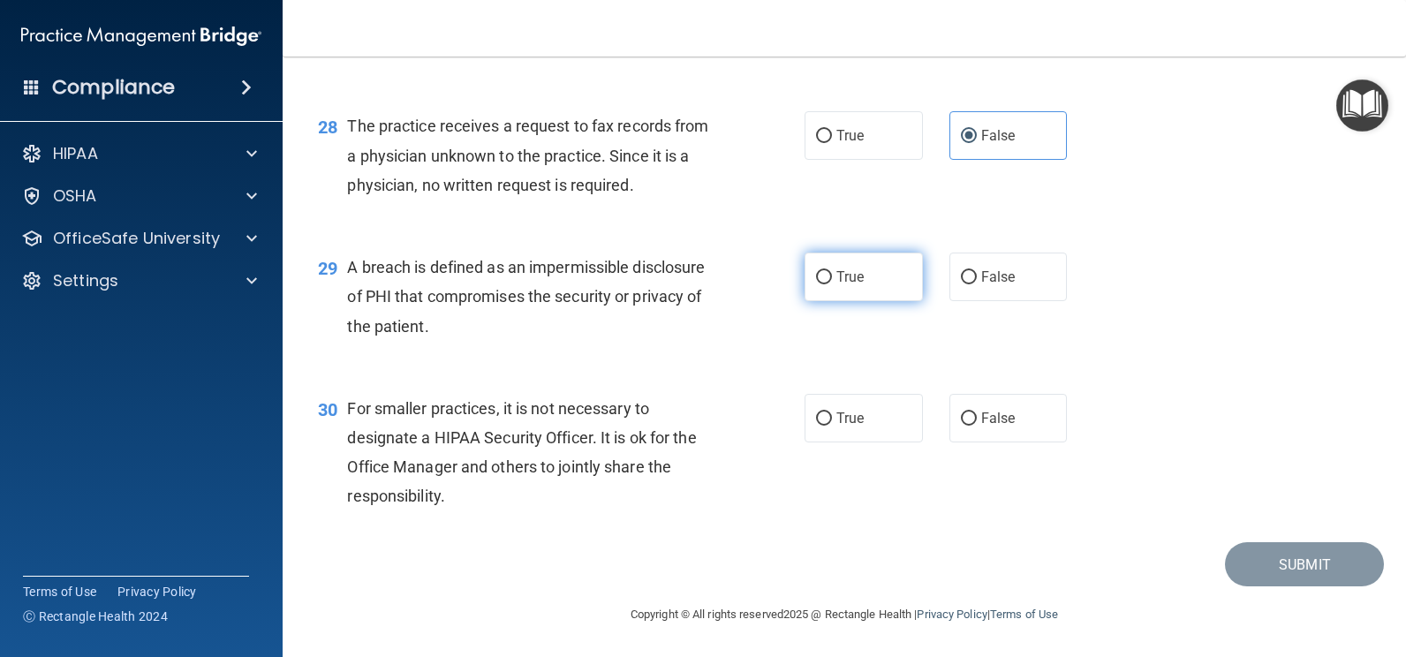
click at [839, 264] on label "True" at bounding box center [864, 277] width 118 height 49
click at [832, 271] on input "True" at bounding box center [824, 277] width 16 height 13
radio input "true"
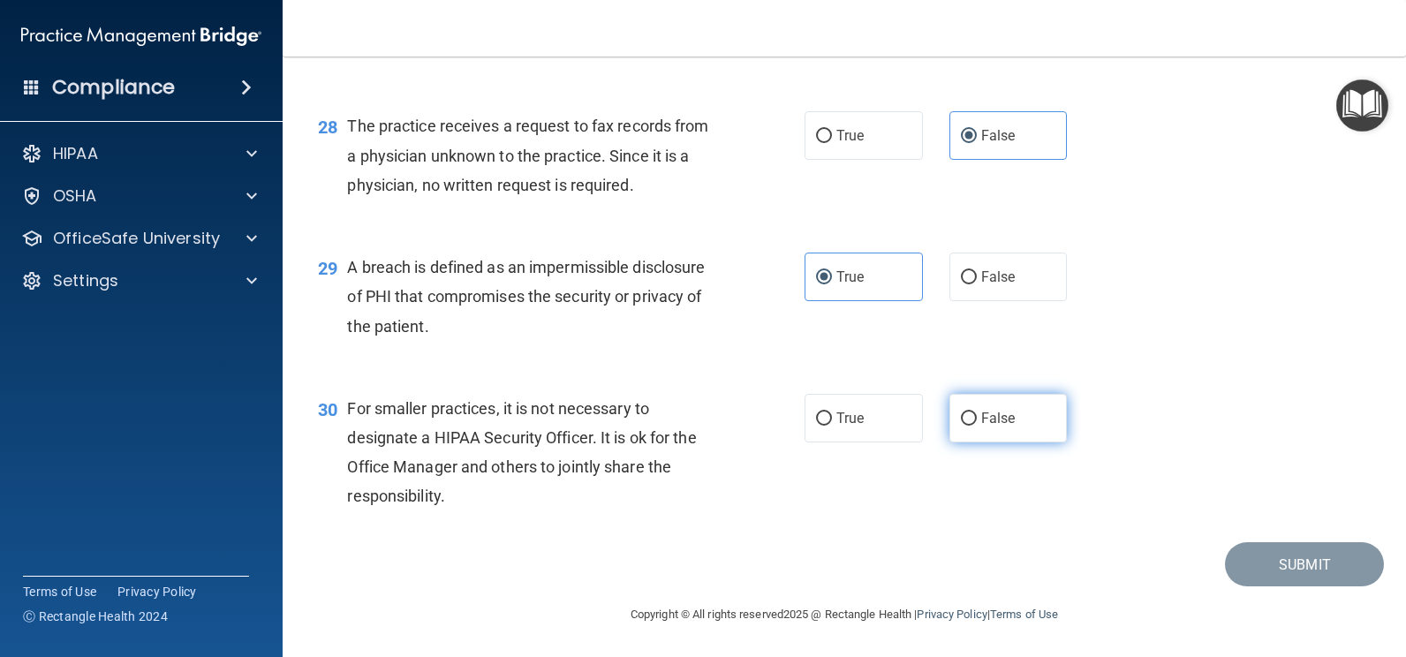
click at [970, 408] on label "False" at bounding box center [1009, 418] width 118 height 49
click at [970, 413] on input "False" at bounding box center [969, 419] width 16 height 13
radio input "true"
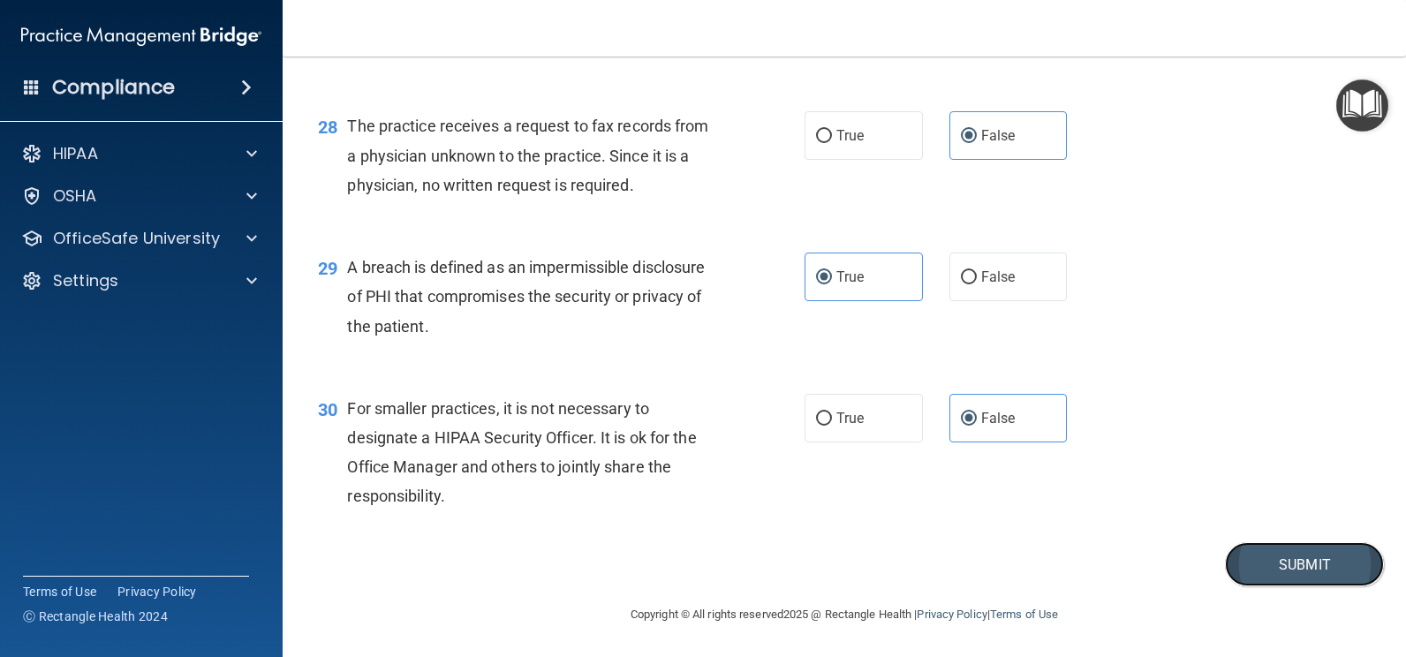
click at [1289, 564] on button "Submit" at bounding box center [1304, 564] width 159 height 45
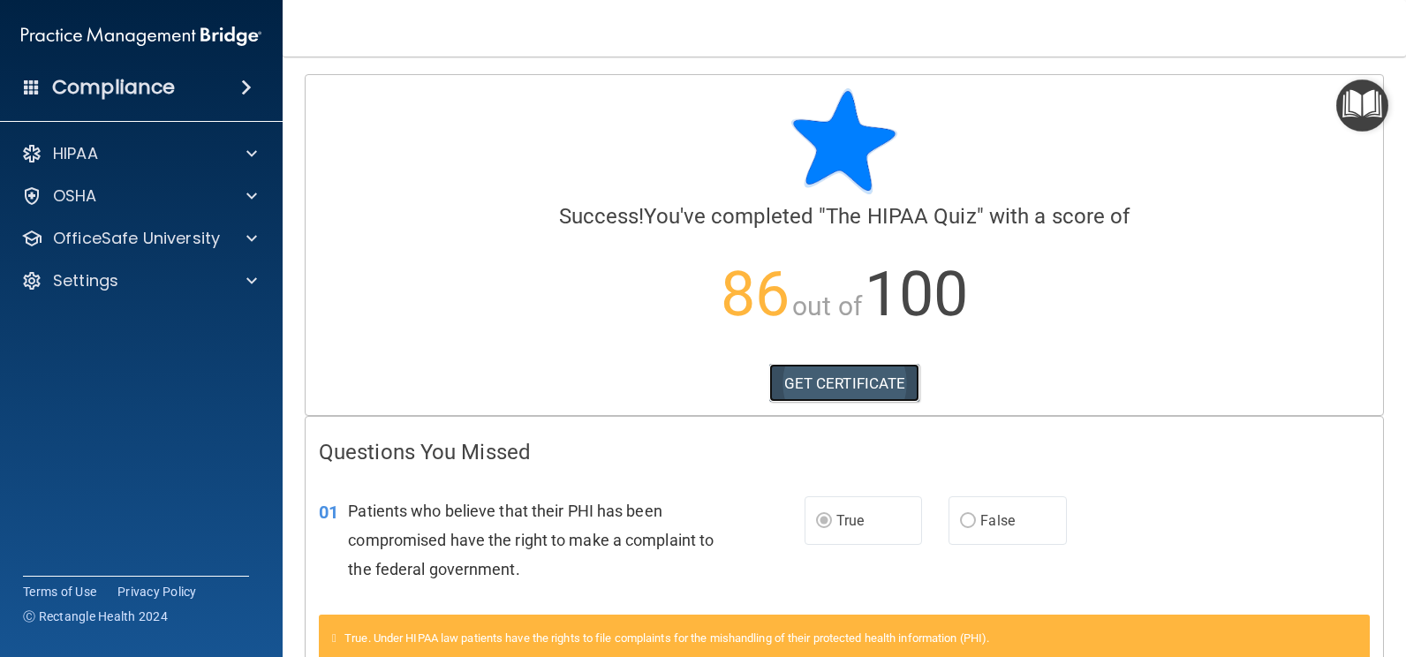
click at [823, 380] on link "GET CERTIFICATE" at bounding box center [844, 383] width 151 height 39
click at [126, 244] on p "OfficeSafe University" at bounding box center [136, 238] width 167 height 21
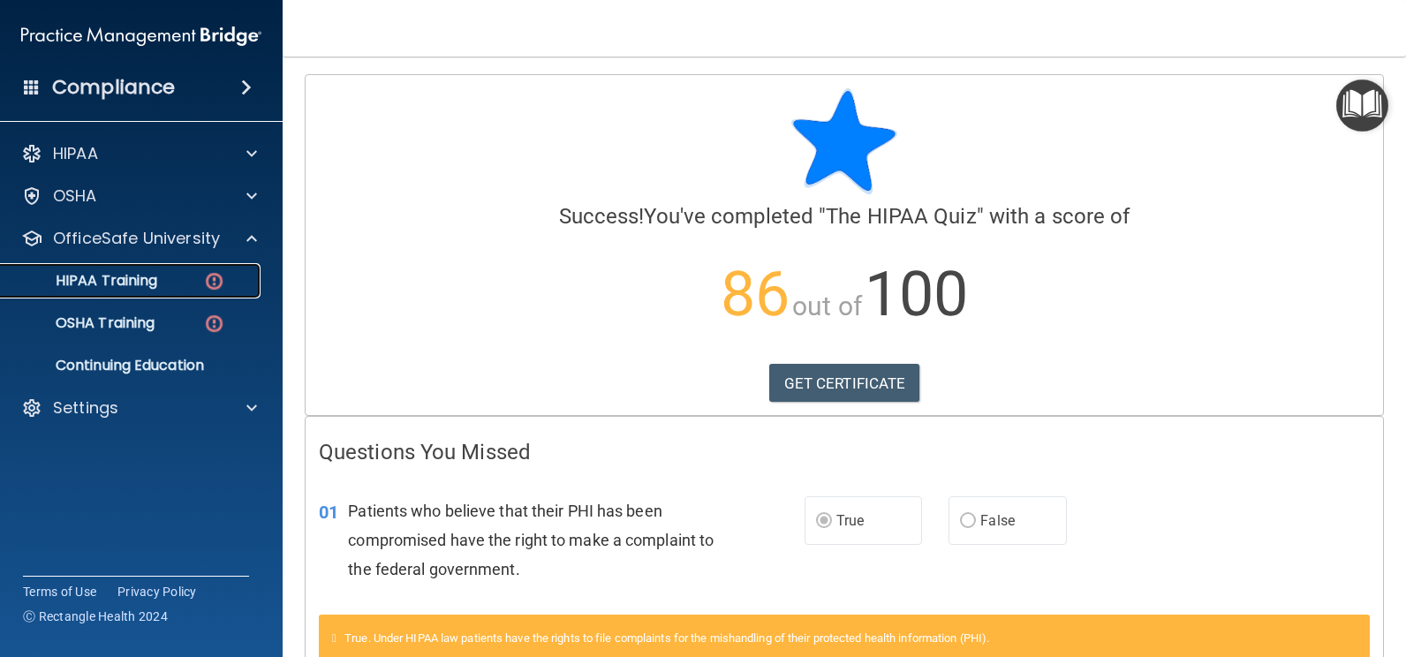
click at [121, 276] on p "HIPAA Training" at bounding box center [84, 281] width 146 height 18
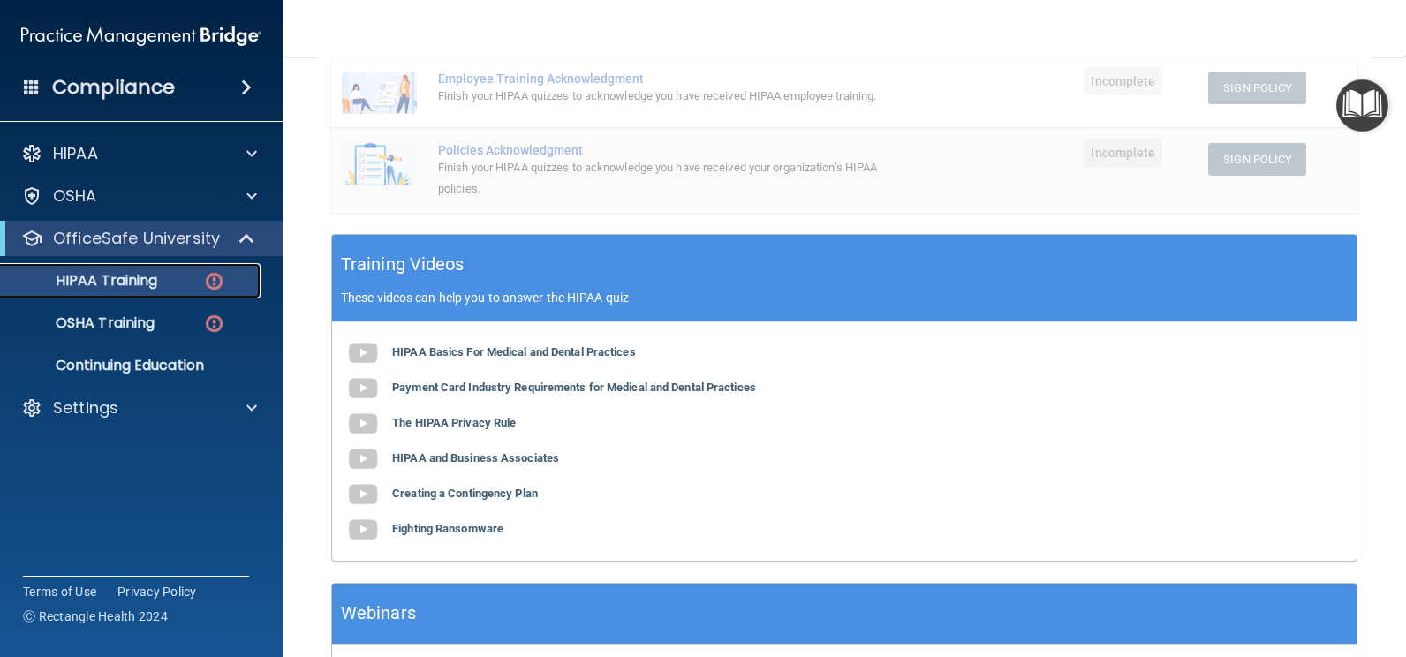
scroll to position [489, 0]
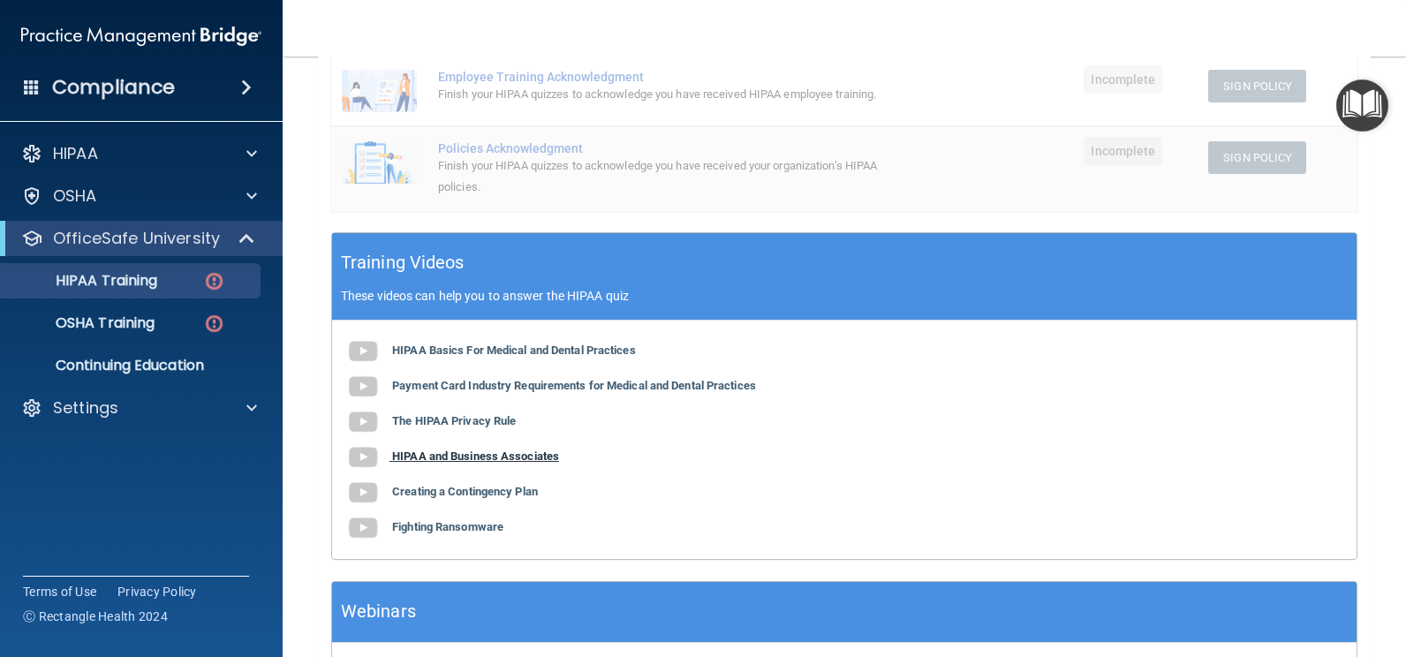
click at [455, 463] on b "HIPAA and Business Associates" at bounding box center [475, 456] width 167 height 13
click at [518, 498] on b "Creating a Contingency Plan" at bounding box center [465, 491] width 146 height 13
click at [450, 534] on b "Fighting Ransomware" at bounding box center [447, 526] width 111 height 13
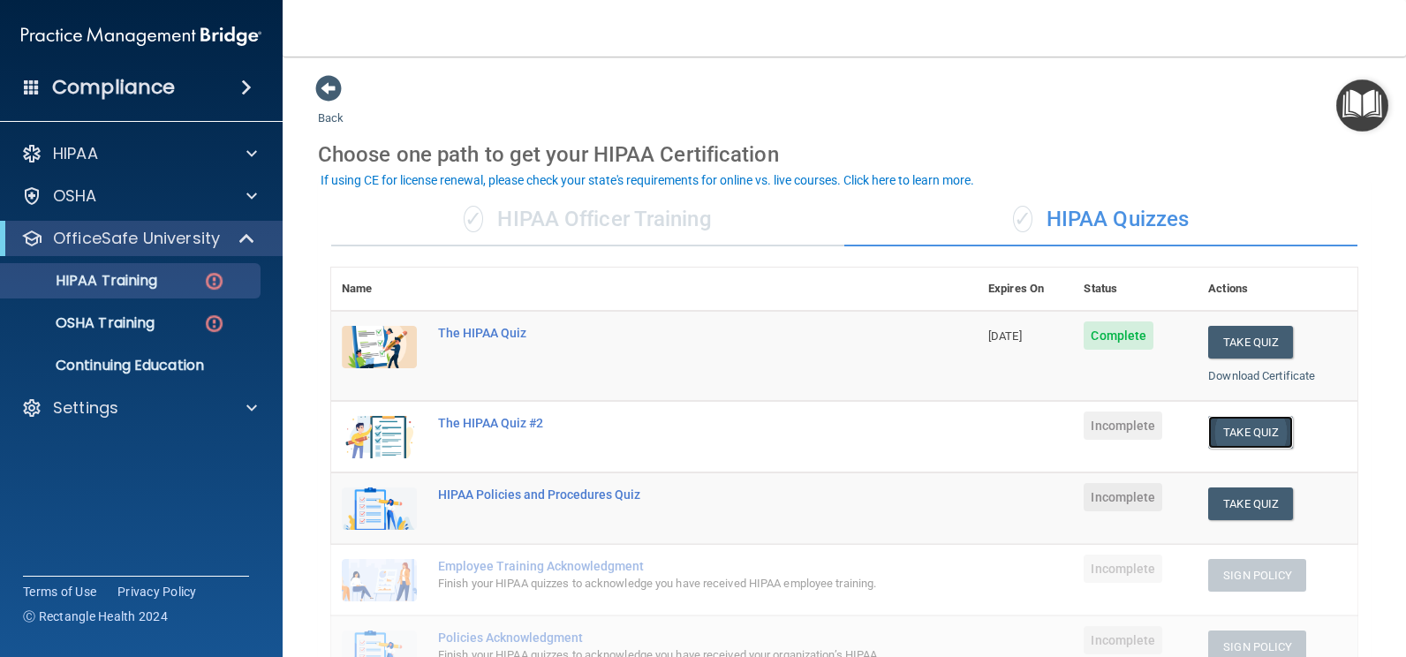
click at [1229, 430] on button "Take Quiz" at bounding box center [1250, 432] width 85 height 33
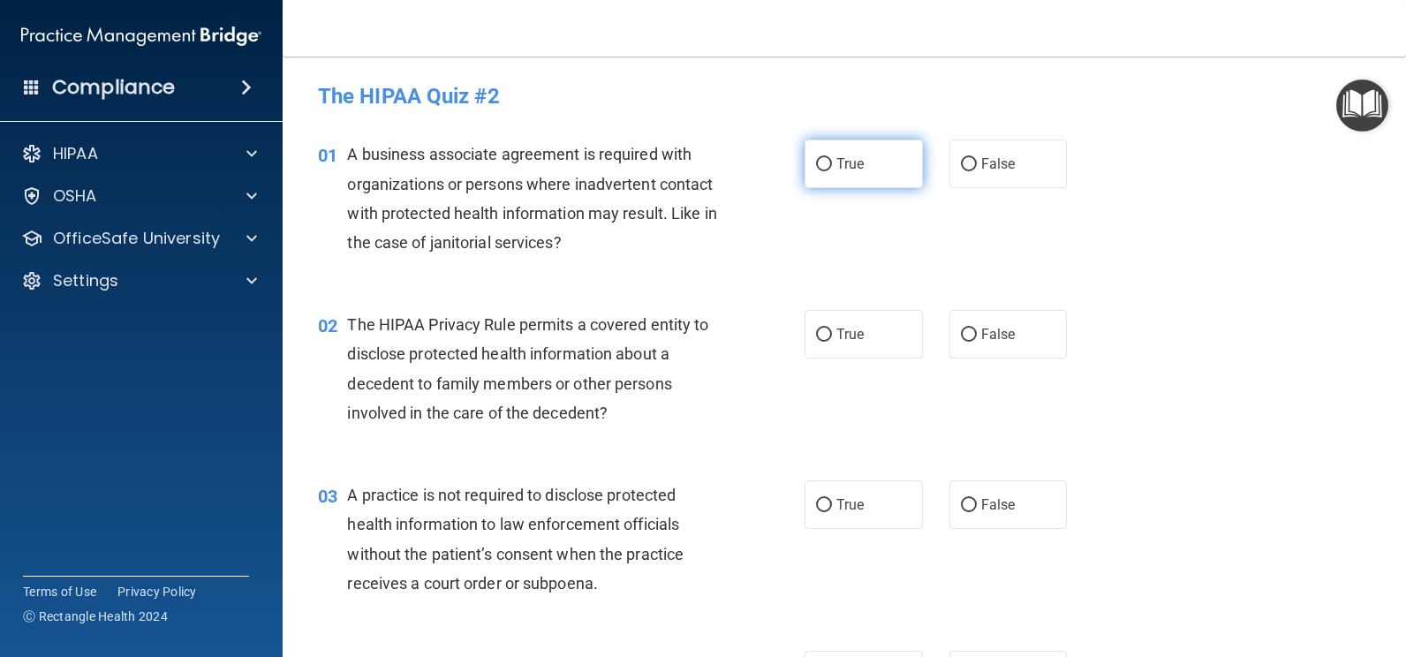
click at [827, 166] on label "True" at bounding box center [864, 164] width 118 height 49
click at [827, 166] on input "True" at bounding box center [824, 164] width 16 height 13
radio input "true"
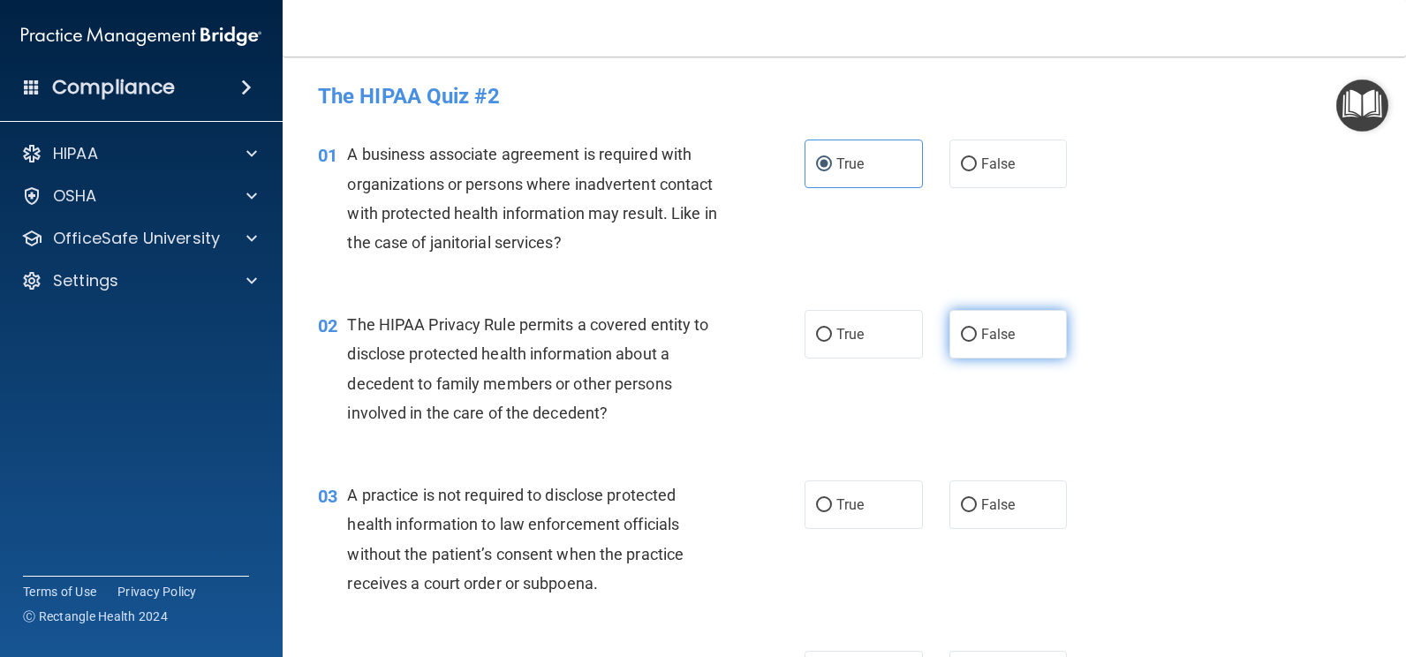
click at [961, 335] on input "False" at bounding box center [969, 335] width 16 height 13
radio input "true"
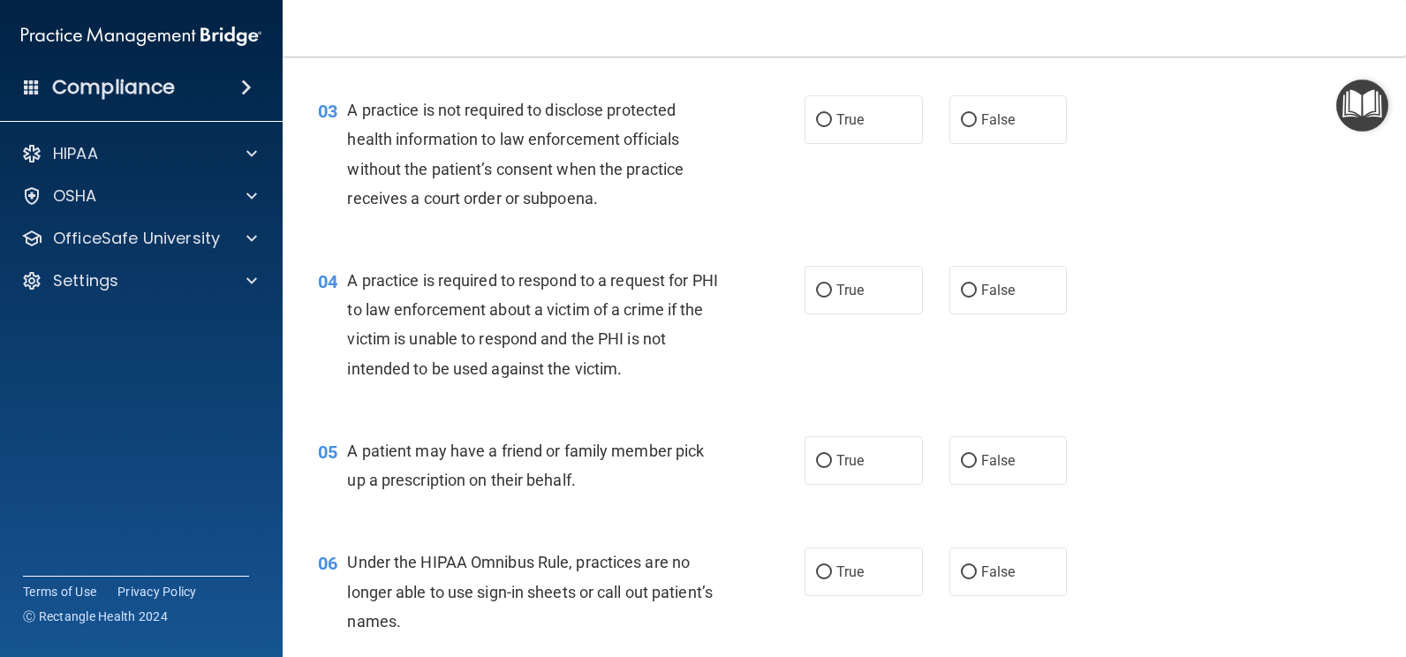
scroll to position [393, 0]
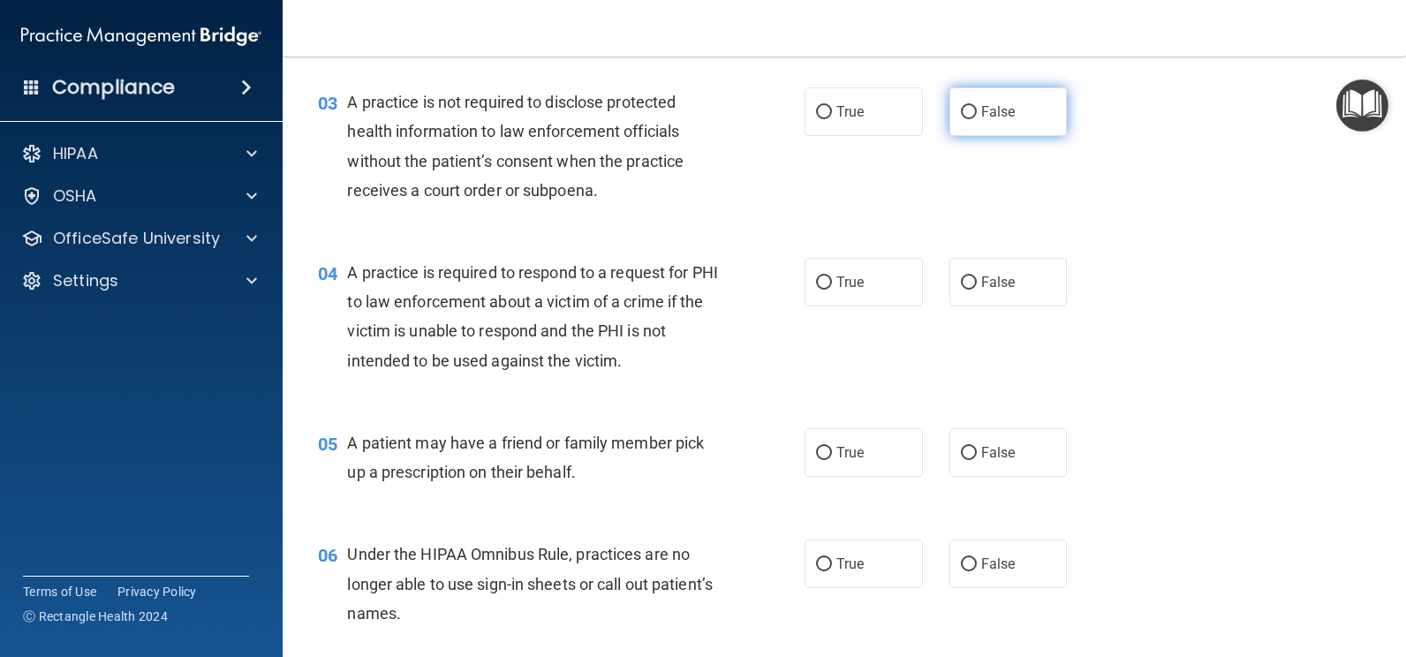
click at [961, 111] on input "False" at bounding box center [969, 112] width 16 height 13
radio input "true"
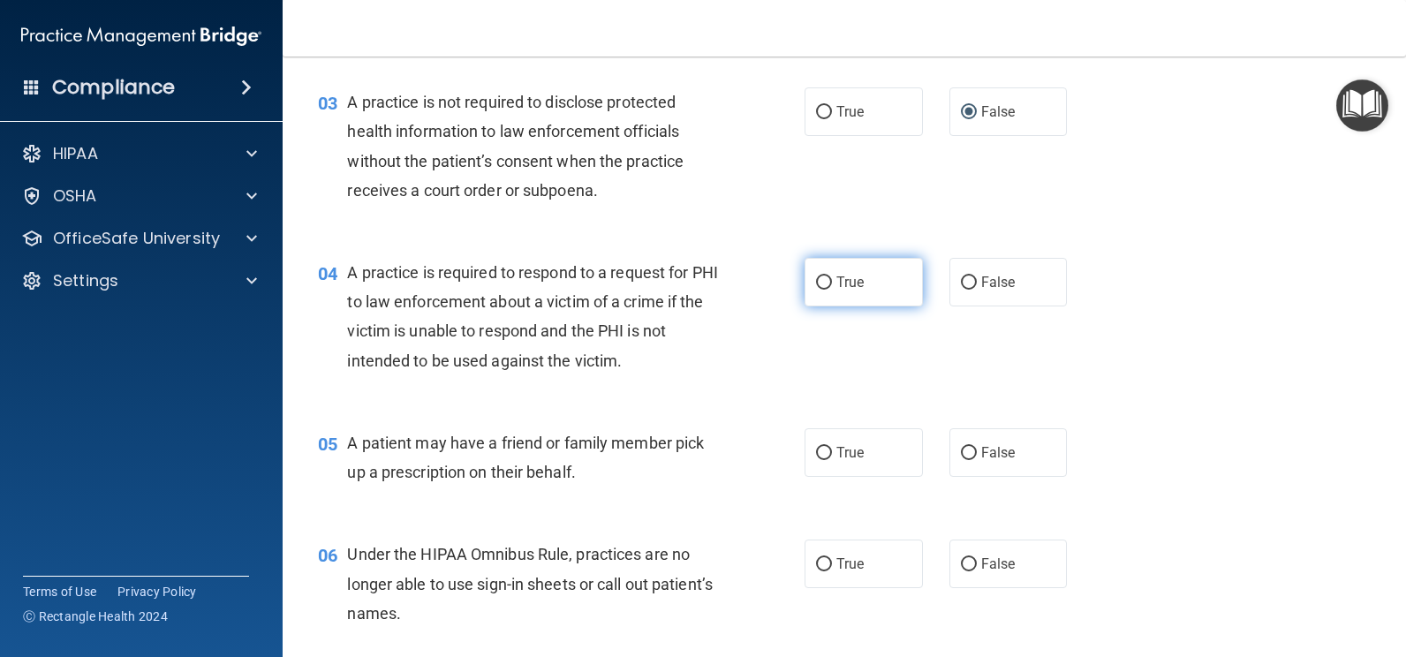
click at [820, 276] on input "True" at bounding box center [824, 282] width 16 height 13
radio input "true"
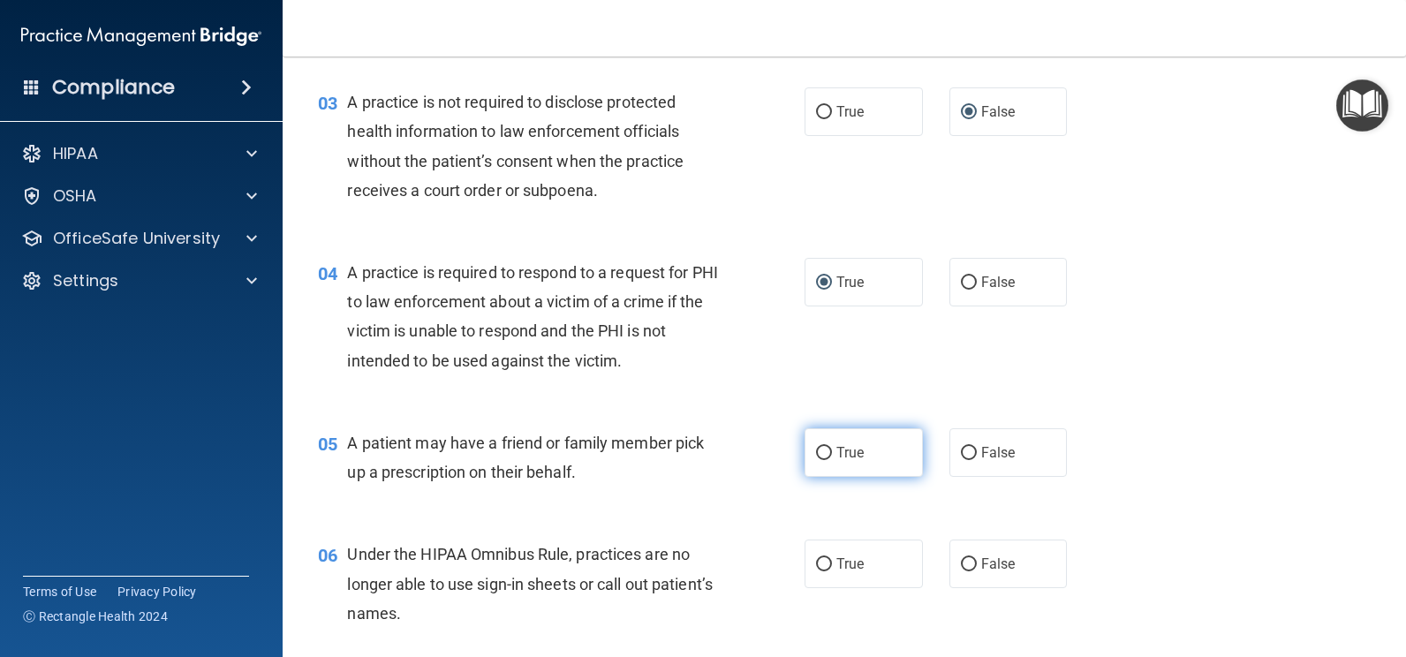
click at [816, 450] on input "True" at bounding box center [824, 453] width 16 height 13
radio input "true"
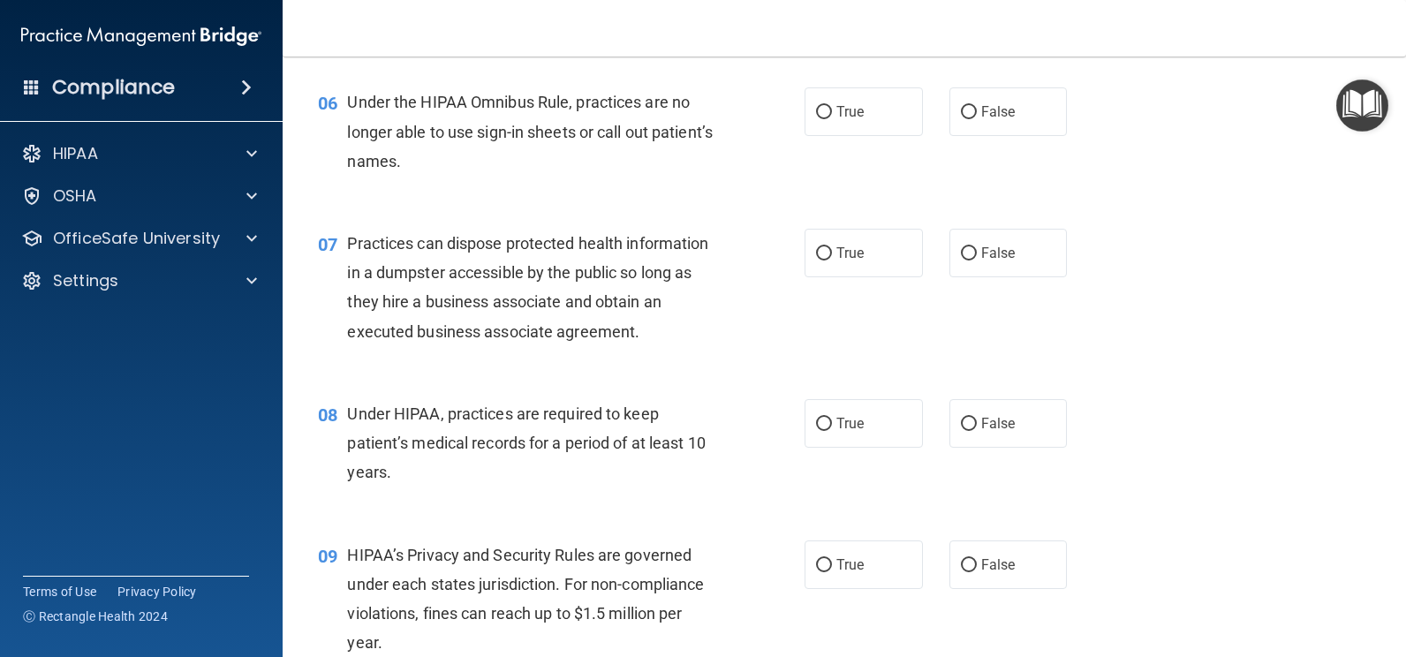
scroll to position [852, 0]
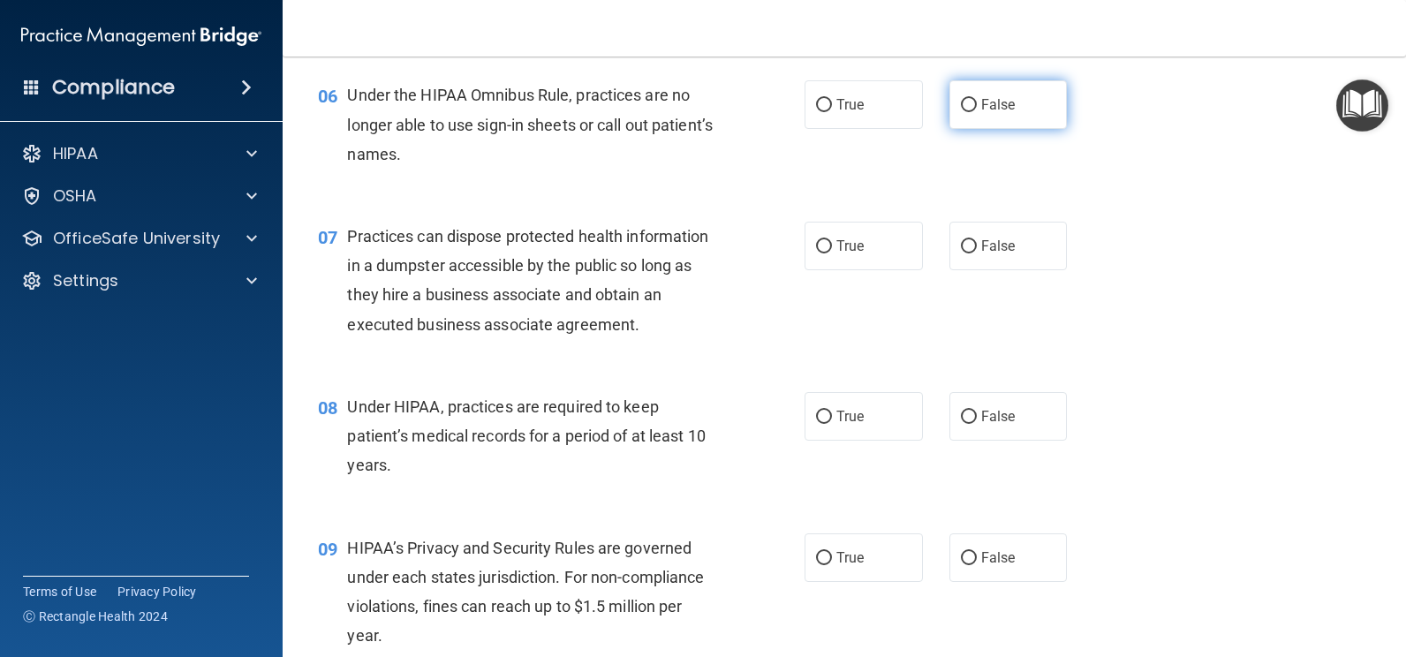
click at [965, 100] on input "False" at bounding box center [969, 105] width 16 height 13
radio input "true"
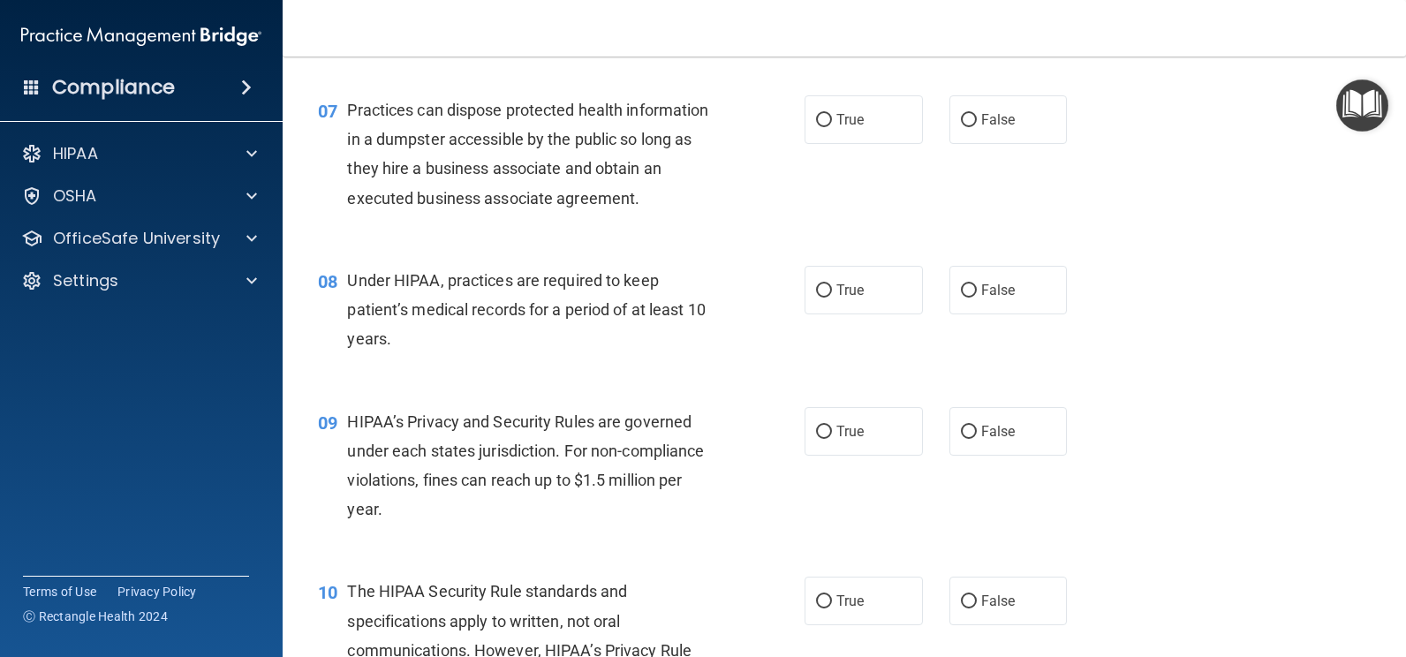
scroll to position [1001, 0]
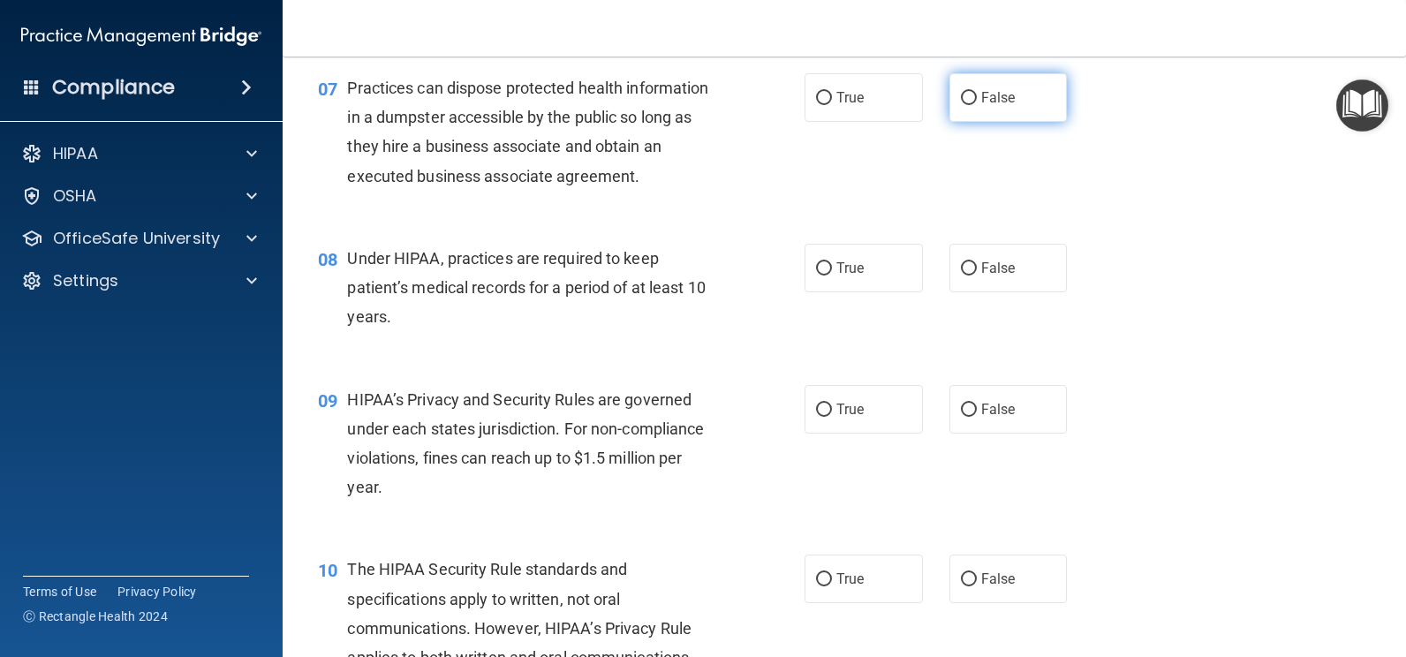
click at [961, 93] on input "False" at bounding box center [969, 98] width 16 height 13
radio input "true"
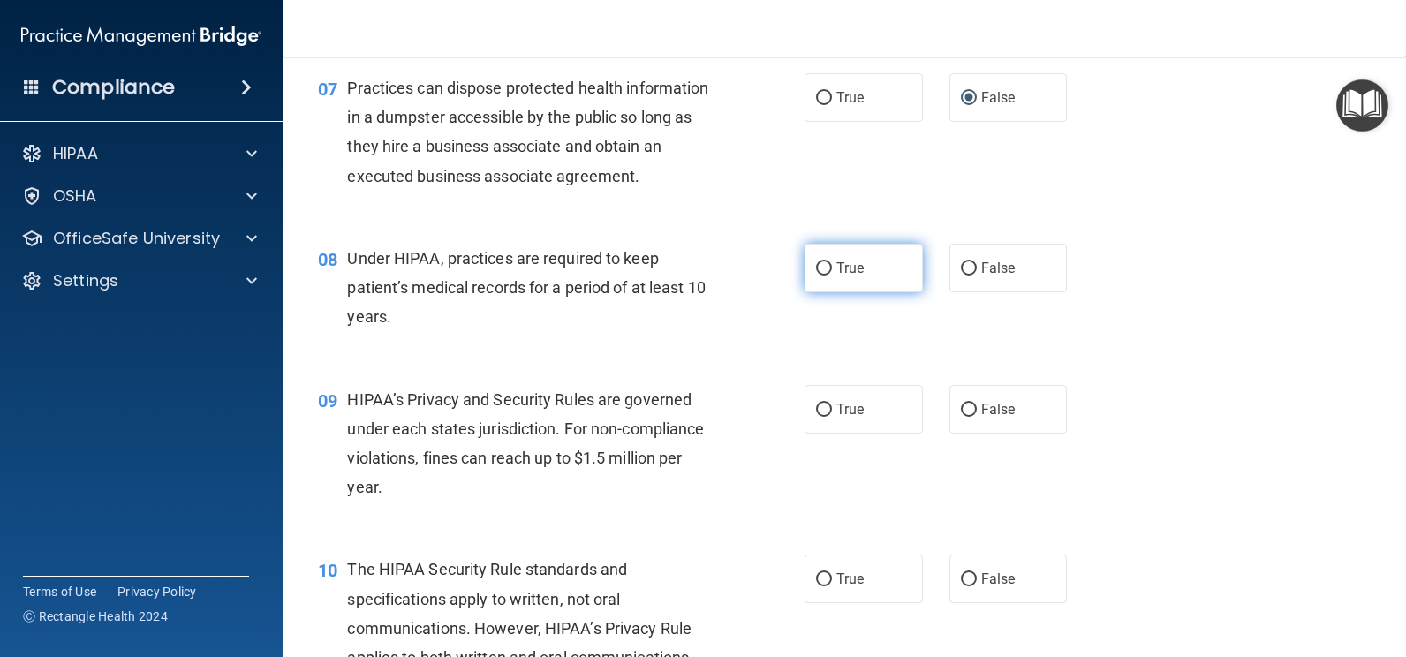
click at [816, 264] on input "True" at bounding box center [824, 268] width 16 height 13
radio input "true"
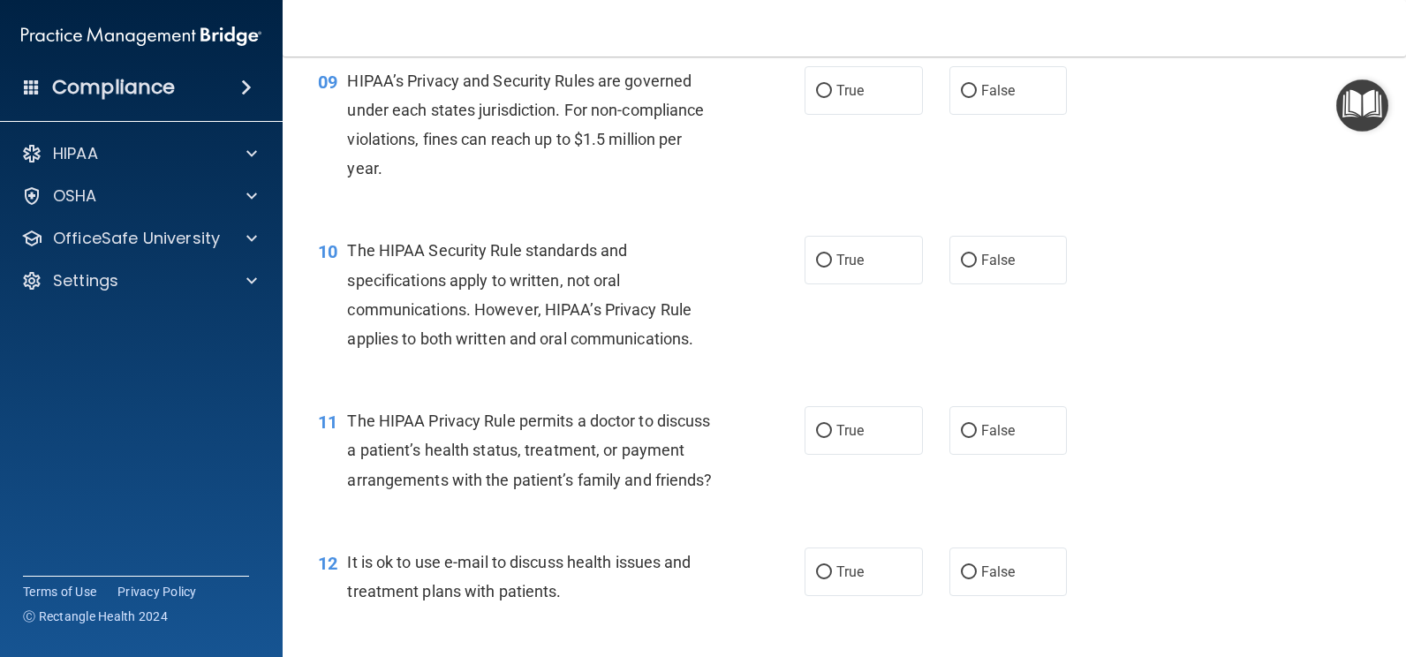
scroll to position [1305, 0]
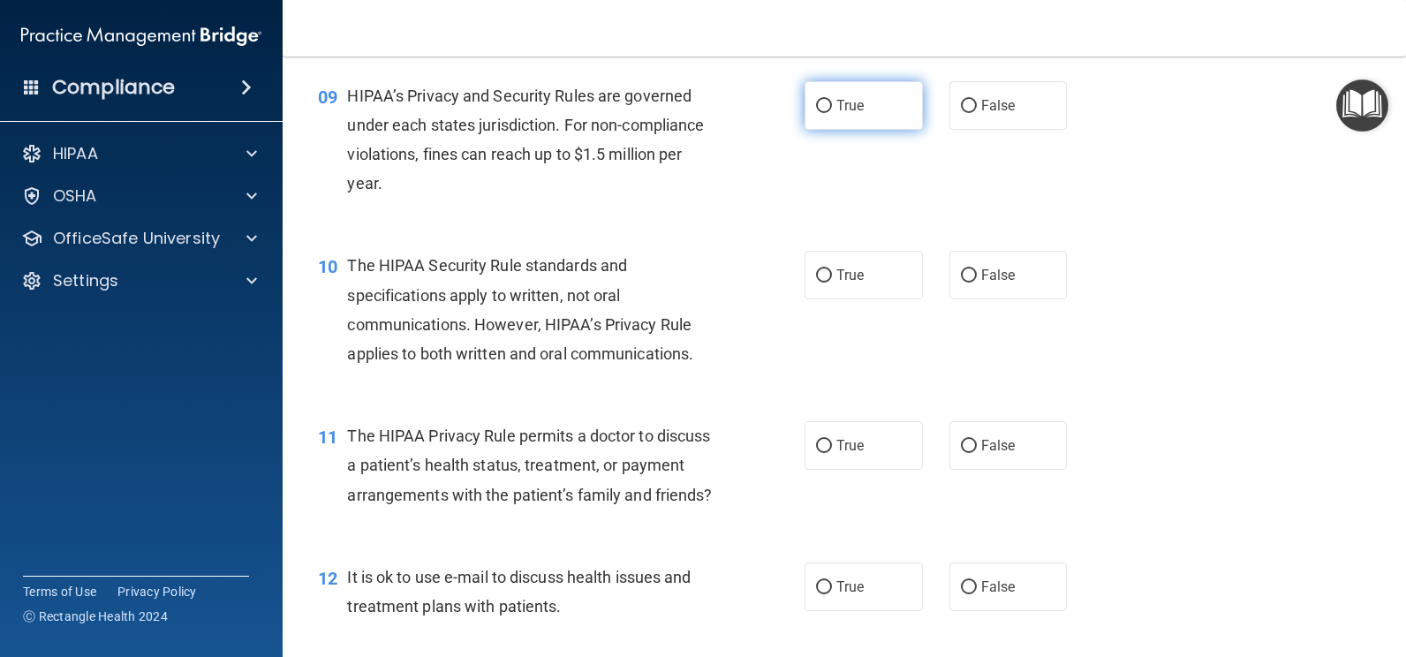
click at [818, 100] on input "True" at bounding box center [824, 106] width 16 height 13
radio input "true"
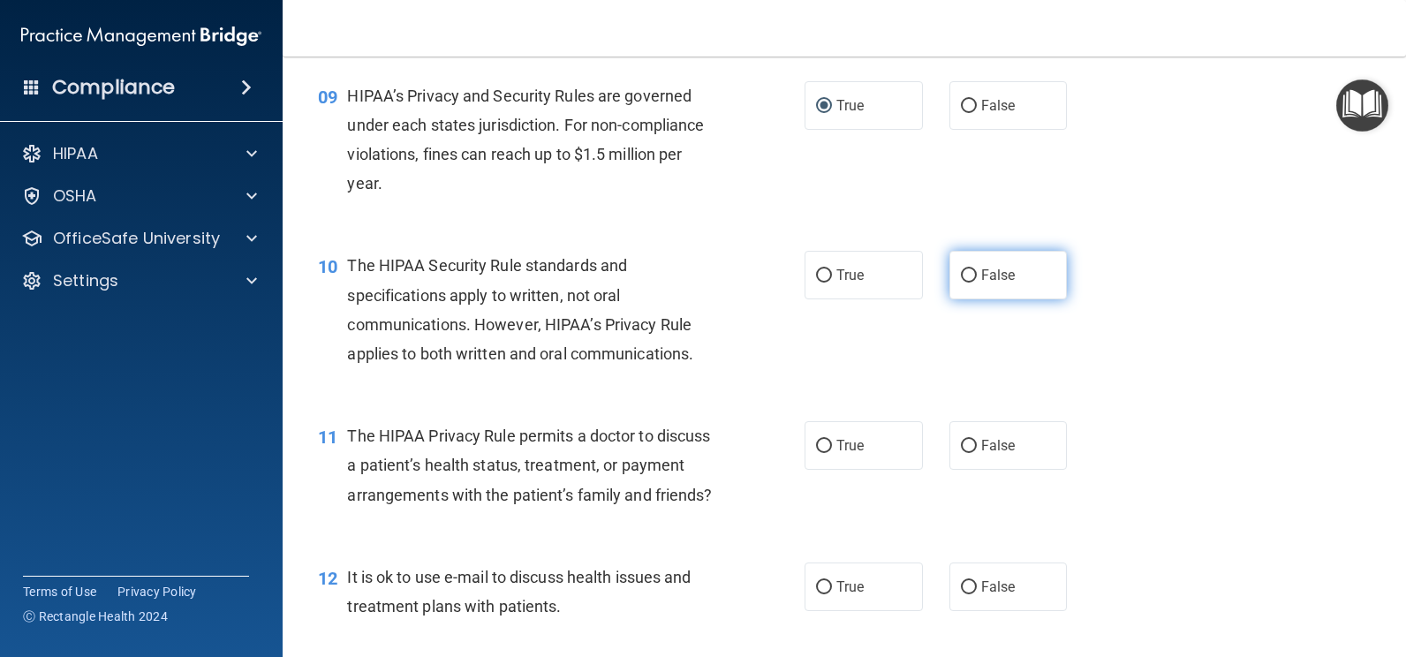
click at [962, 277] on input "False" at bounding box center [969, 275] width 16 height 13
radio input "true"
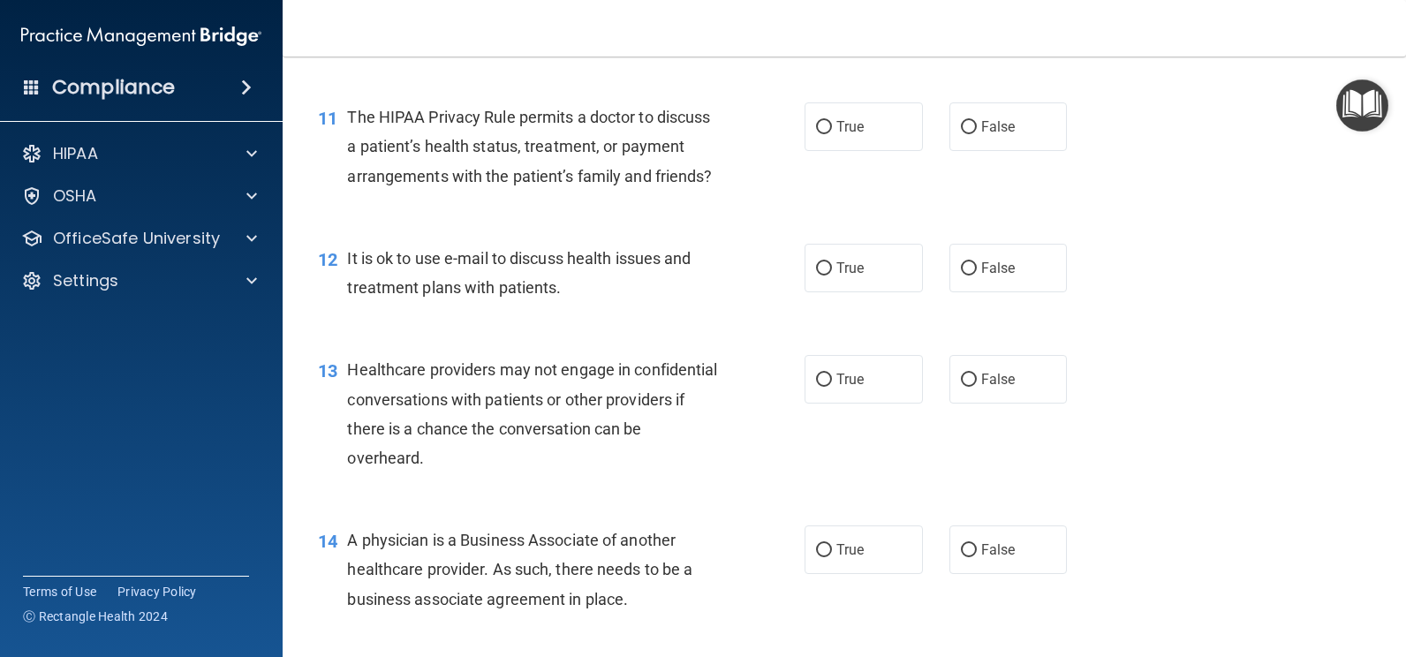
scroll to position [1631, 0]
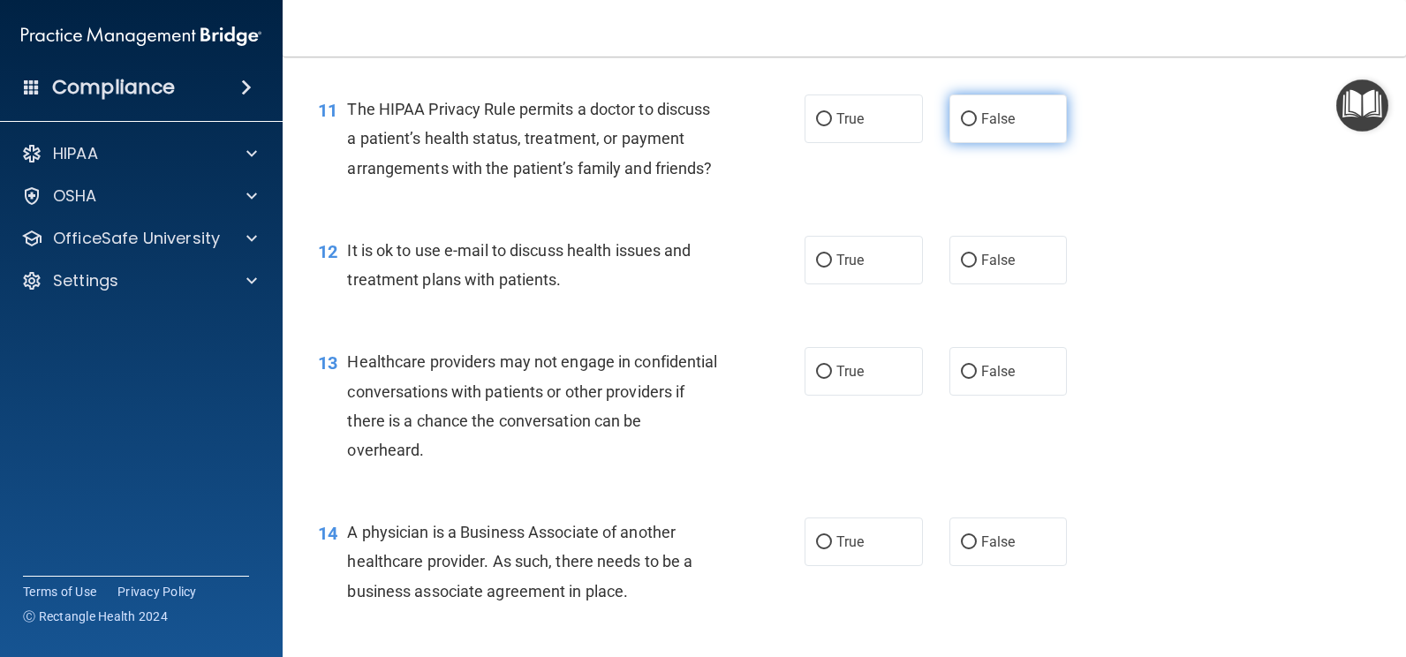
click at [961, 115] on input "False" at bounding box center [969, 119] width 16 height 13
radio input "true"
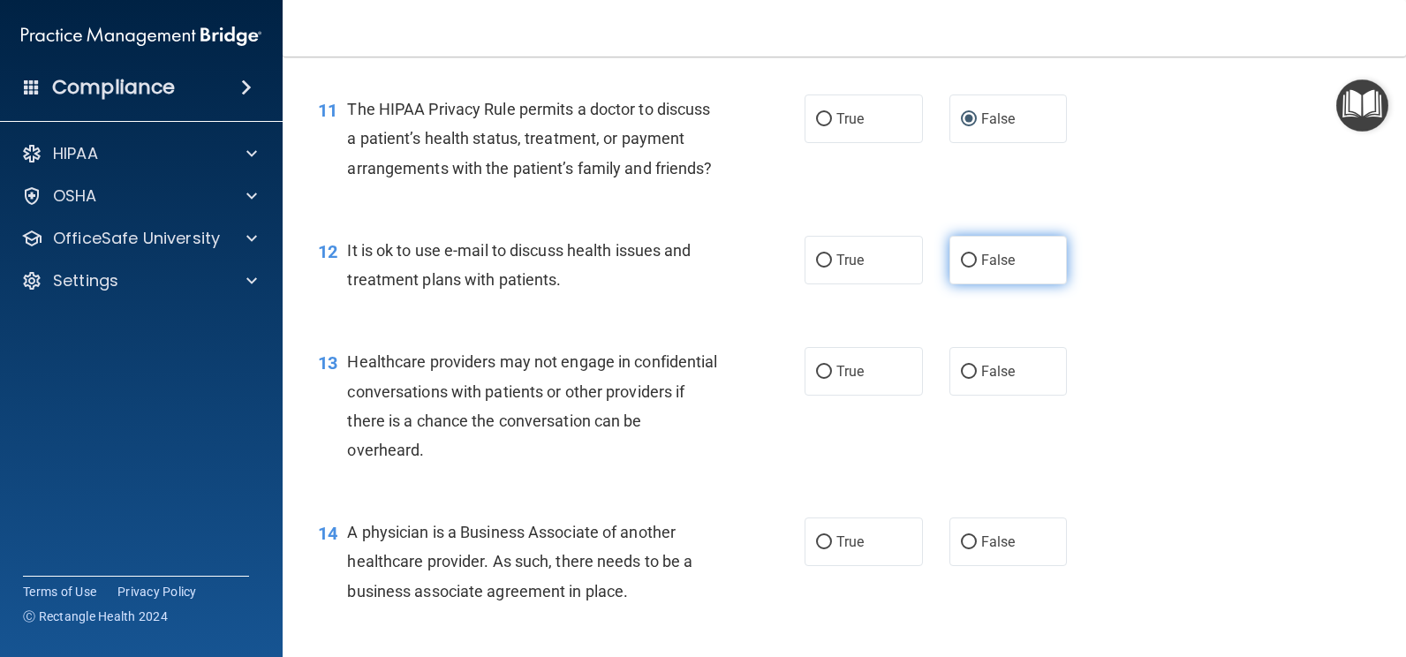
click at [964, 268] on input "False" at bounding box center [969, 260] width 16 height 13
radio input "true"
click at [827, 395] on label "True" at bounding box center [864, 371] width 118 height 49
click at [827, 379] on input "True" at bounding box center [824, 372] width 16 height 13
radio input "true"
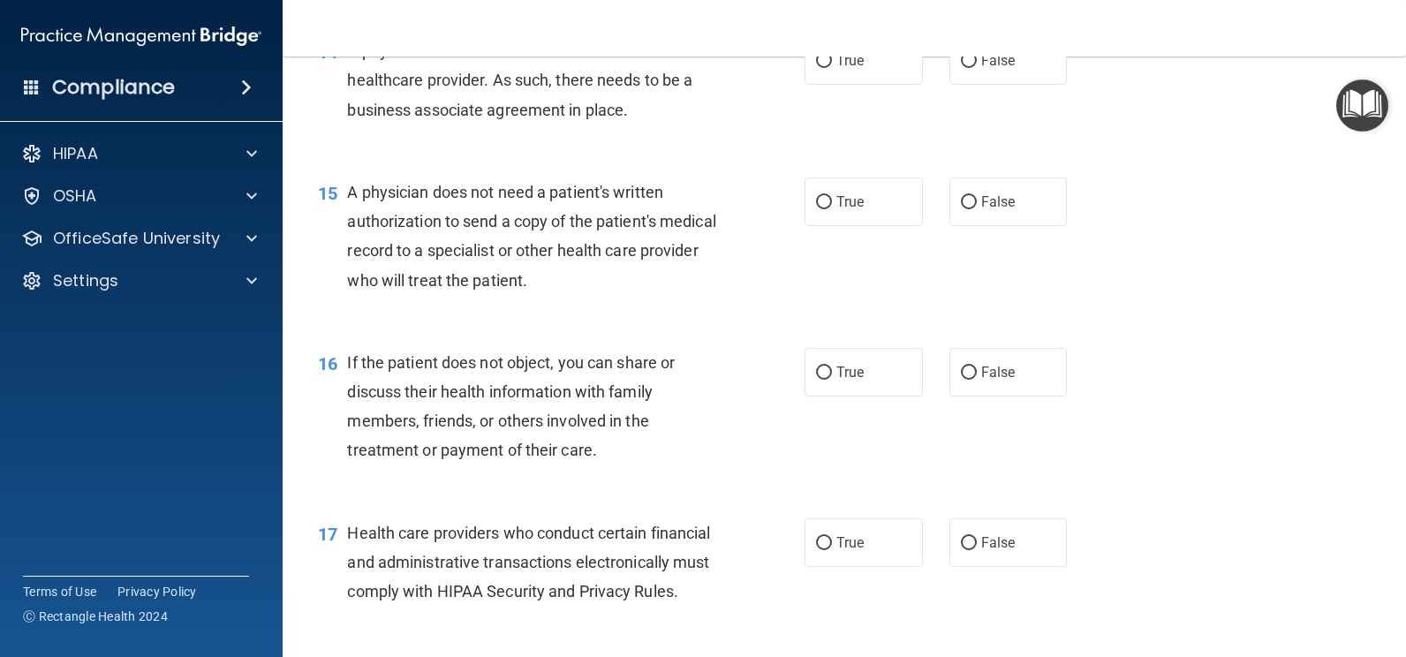
scroll to position [2128, 0]
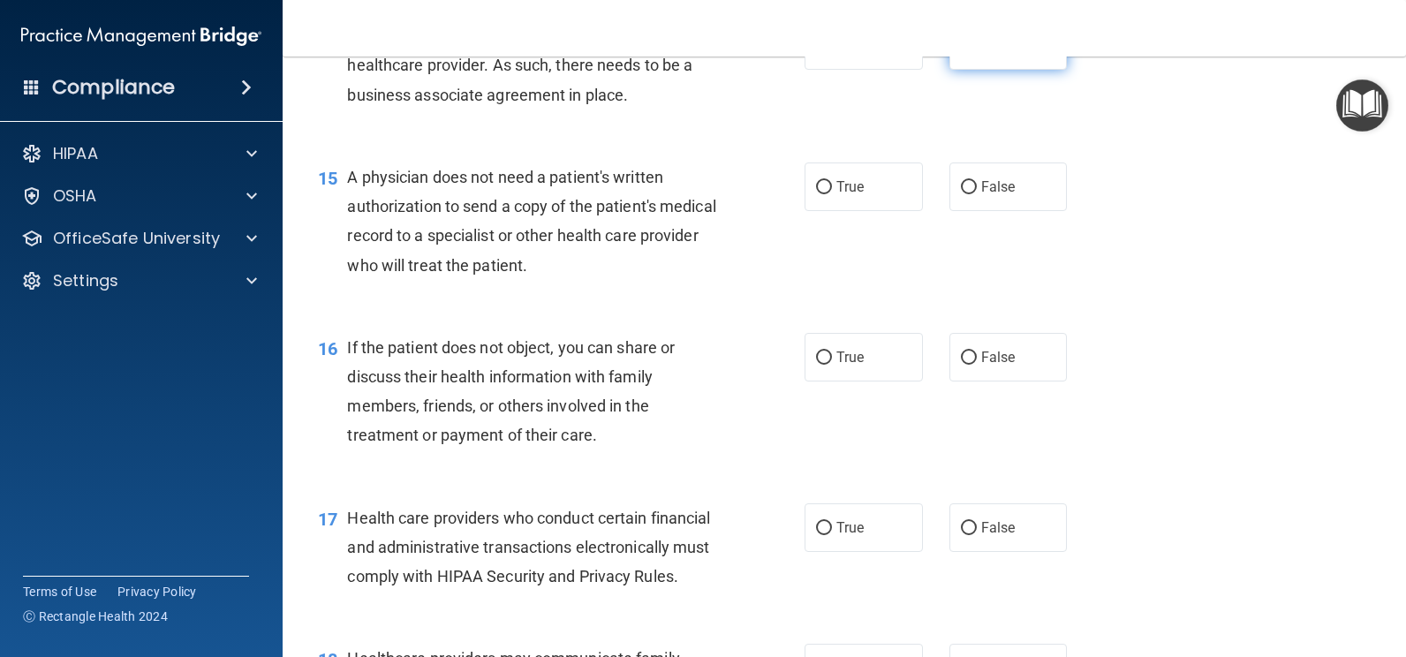
click at [961, 53] on input "False" at bounding box center [969, 46] width 16 height 13
radio input "true"
click at [816, 194] on input "True" at bounding box center [824, 187] width 16 height 13
radio input "true"
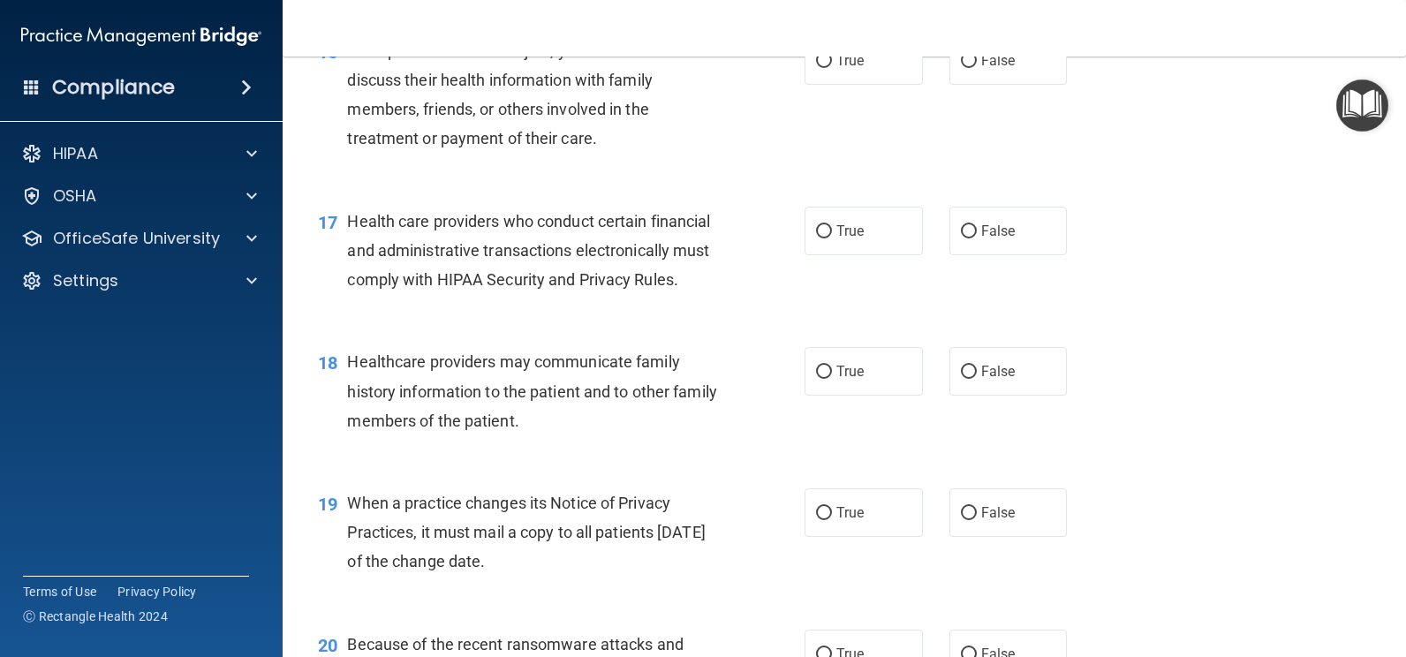
scroll to position [2447, 0]
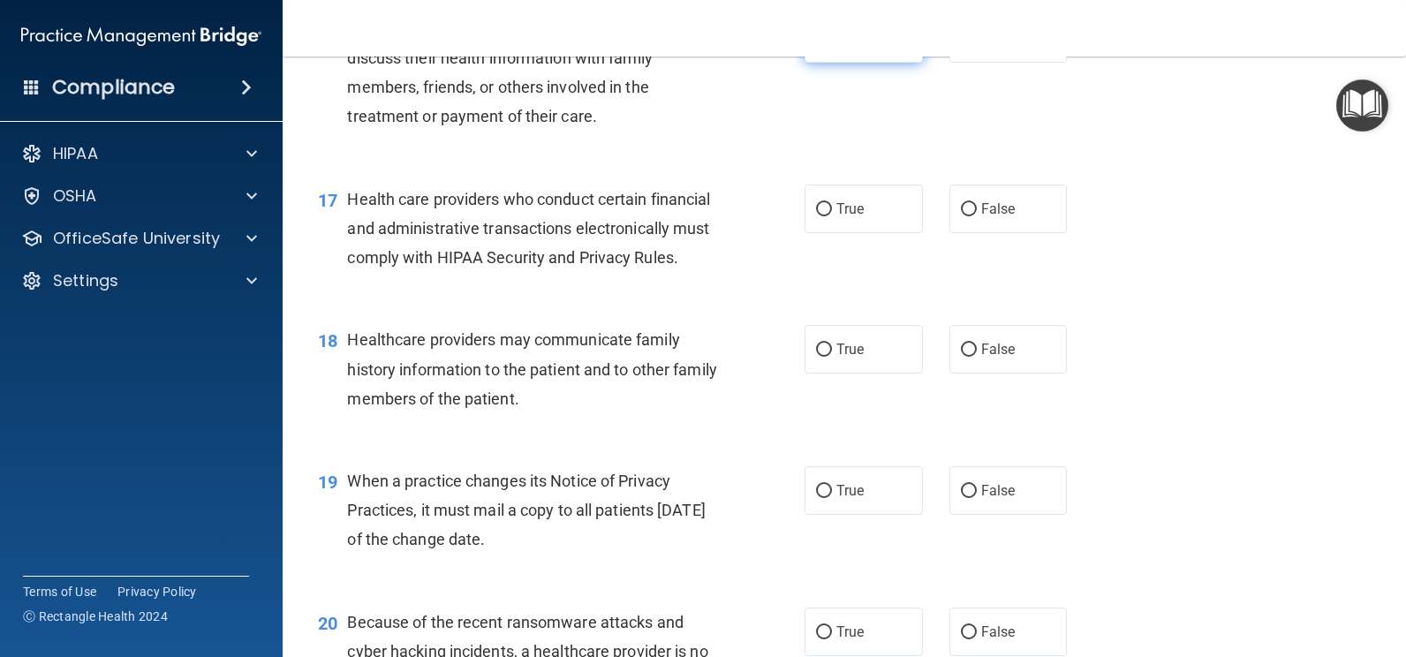
click at [817, 46] on input "True" at bounding box center [824, 39] width 16 height 13
radio input "true"
click at [817, 216] on input "True" at bounding box center [824, 209] width 16 height 13
radio input "true"
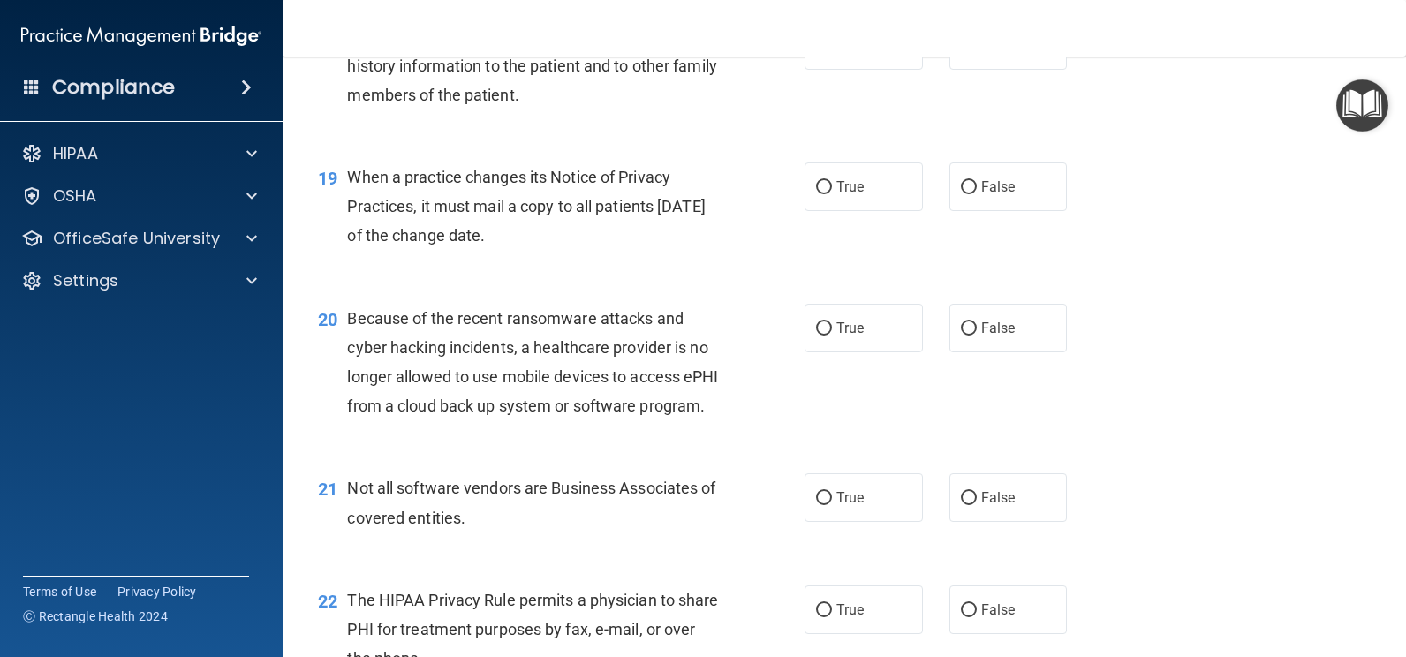
scroll to position [2766, 0]
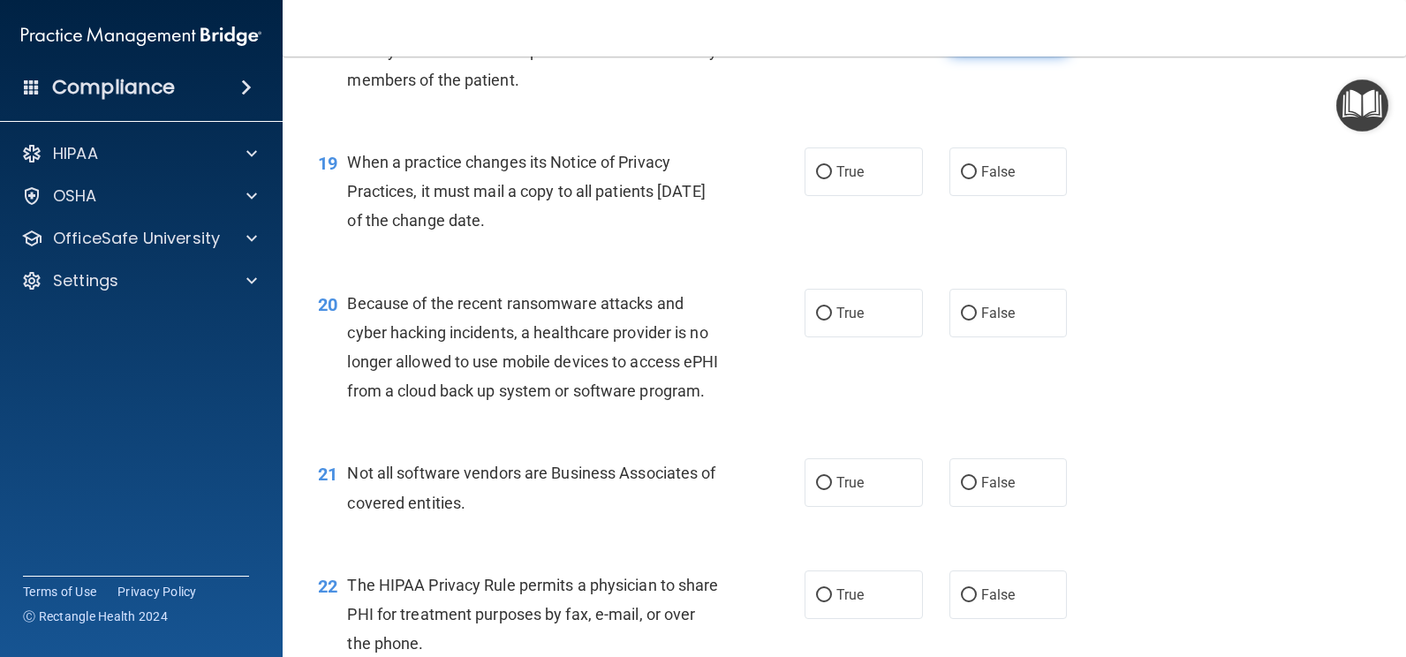
click at [961, 38] on input "False" at bounding box center [969, 31] width 16 height 13
radio input "true"
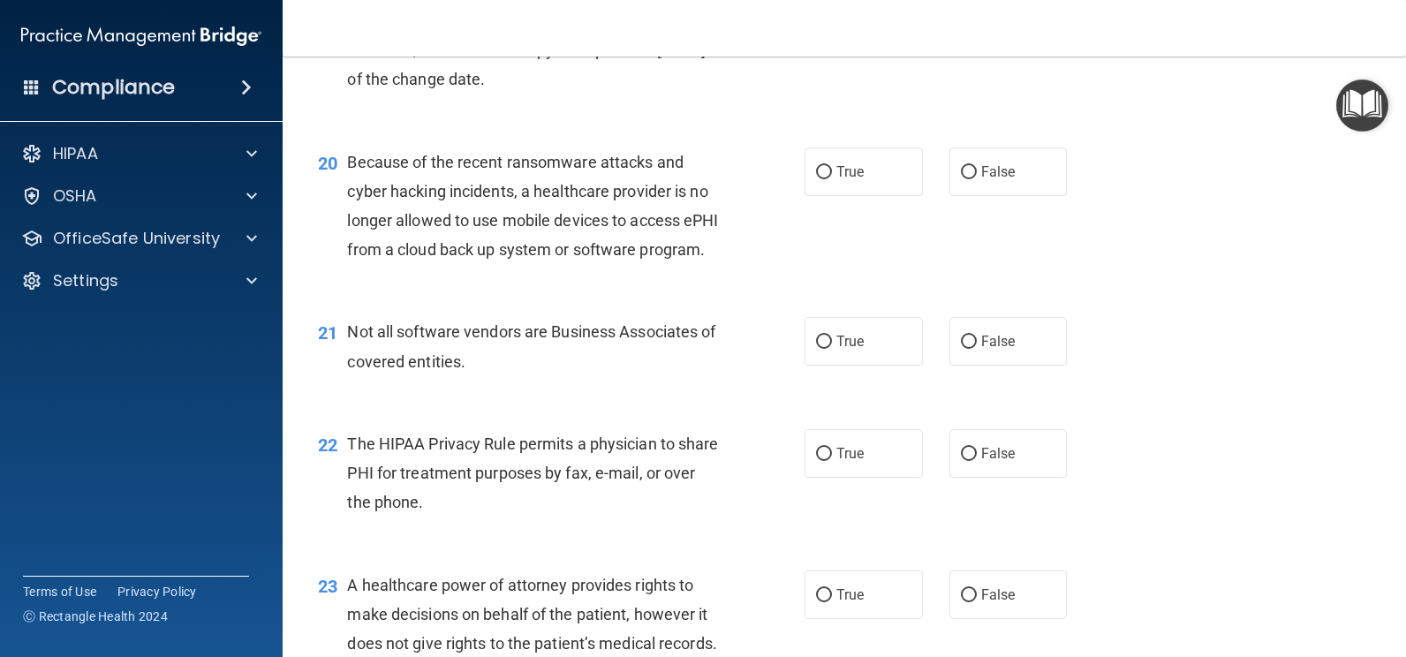
scroll to position [2914, 0]
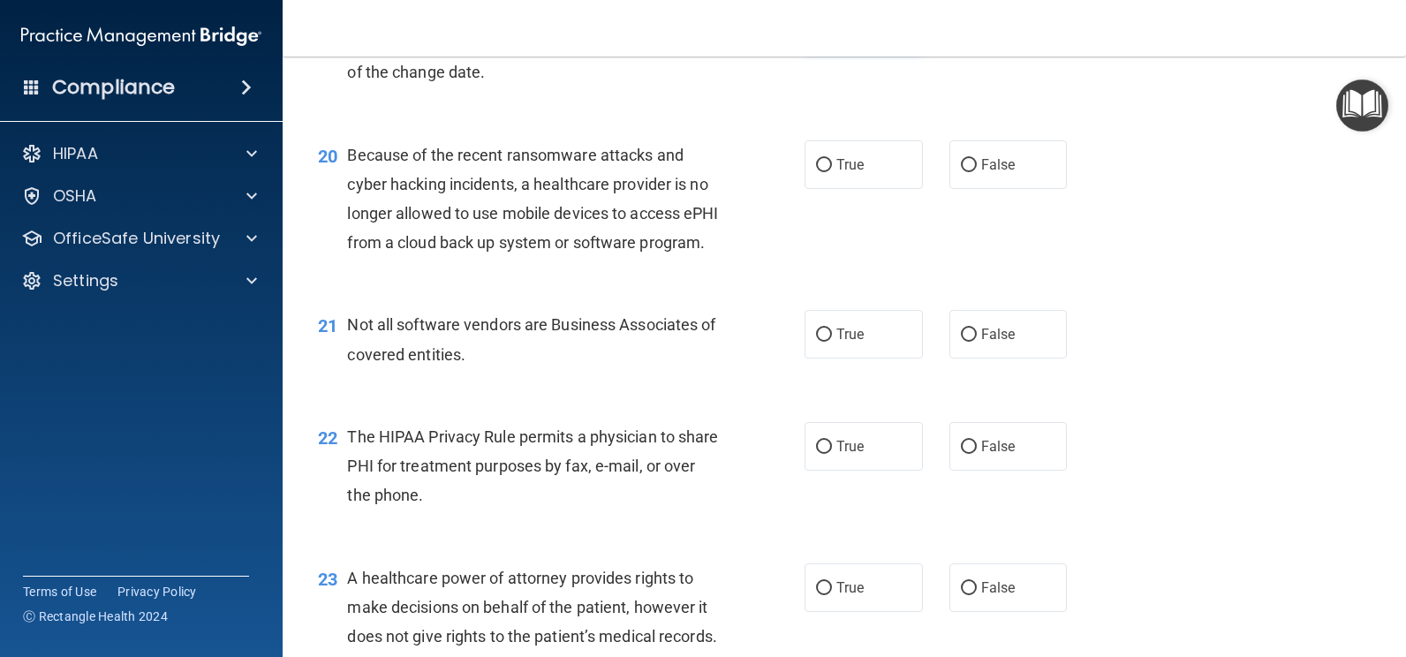
click at [821, 31] on input "True" at bounding box center [824, 24] width 16 height 13
radio input "true"
click at [821, 172] on input "True" at bounding box center [824, 165] width 16 height 13
radio input "true"
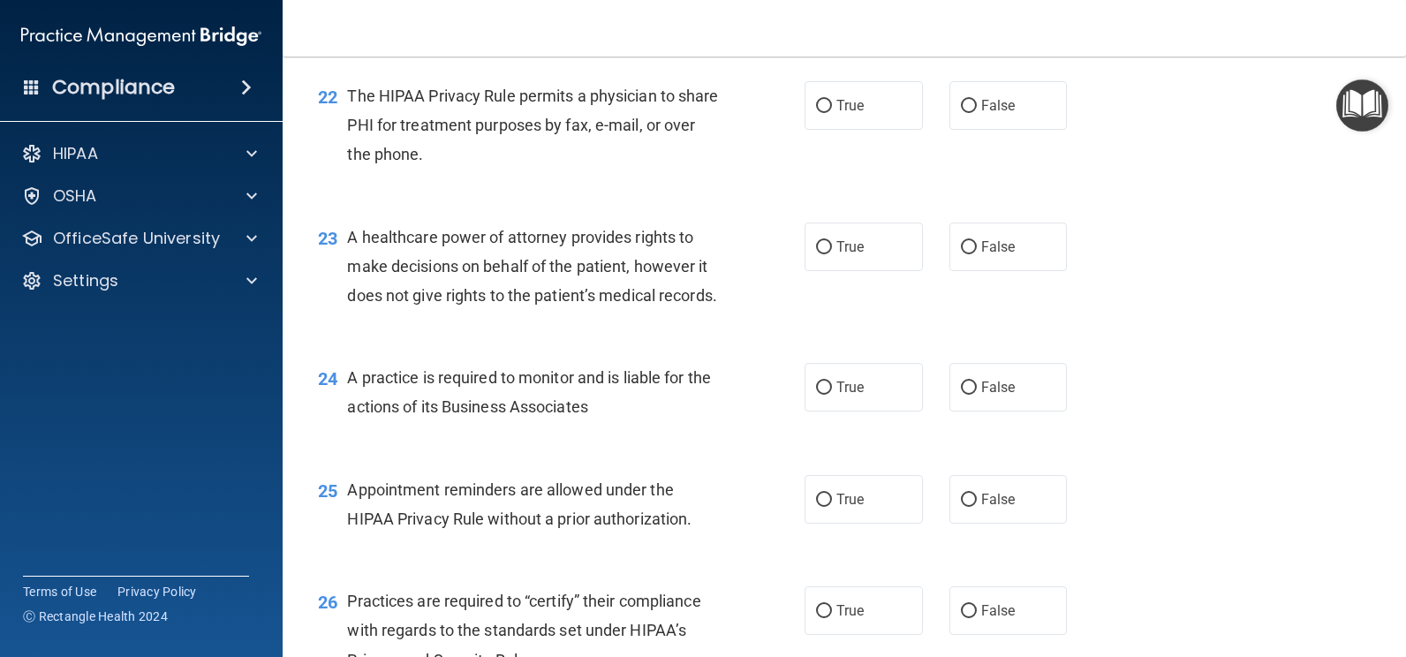
scroll to position [3262, 0]
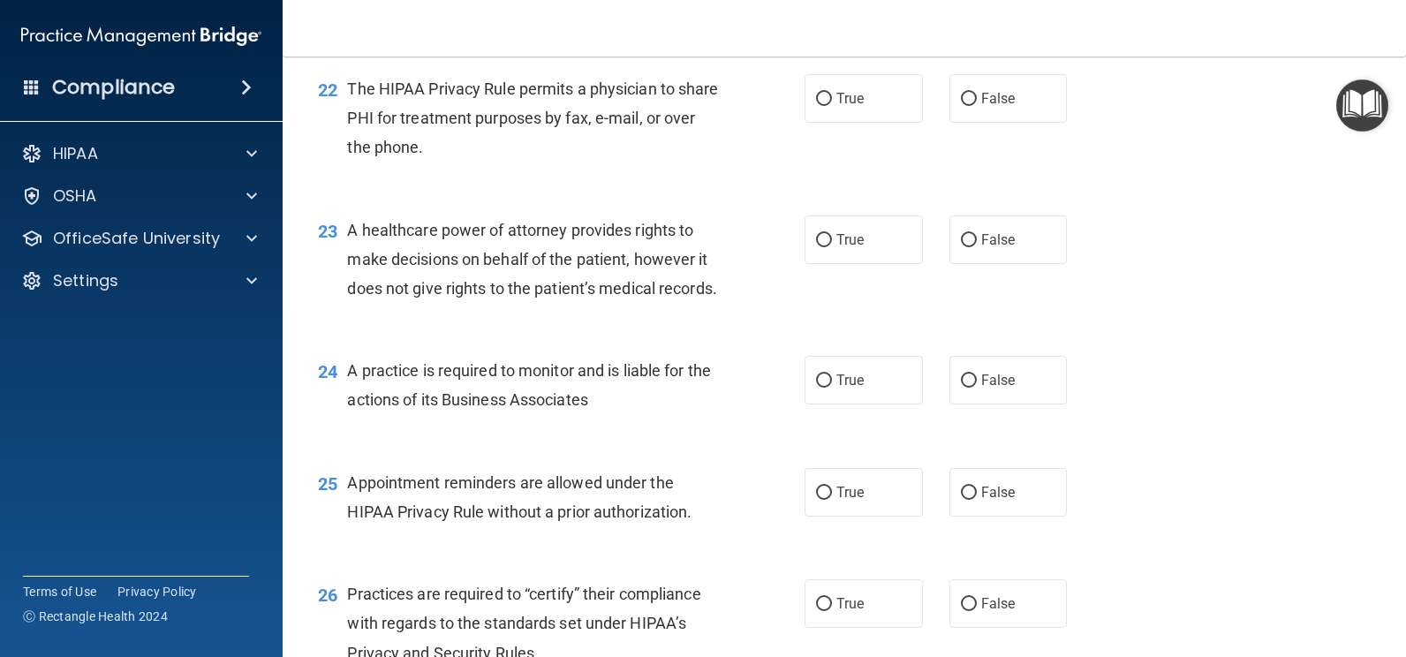
radio input "true"
click at [821, 106] on input "True" at bounding box center [824, 99] width 16 height 13
radio input "true"
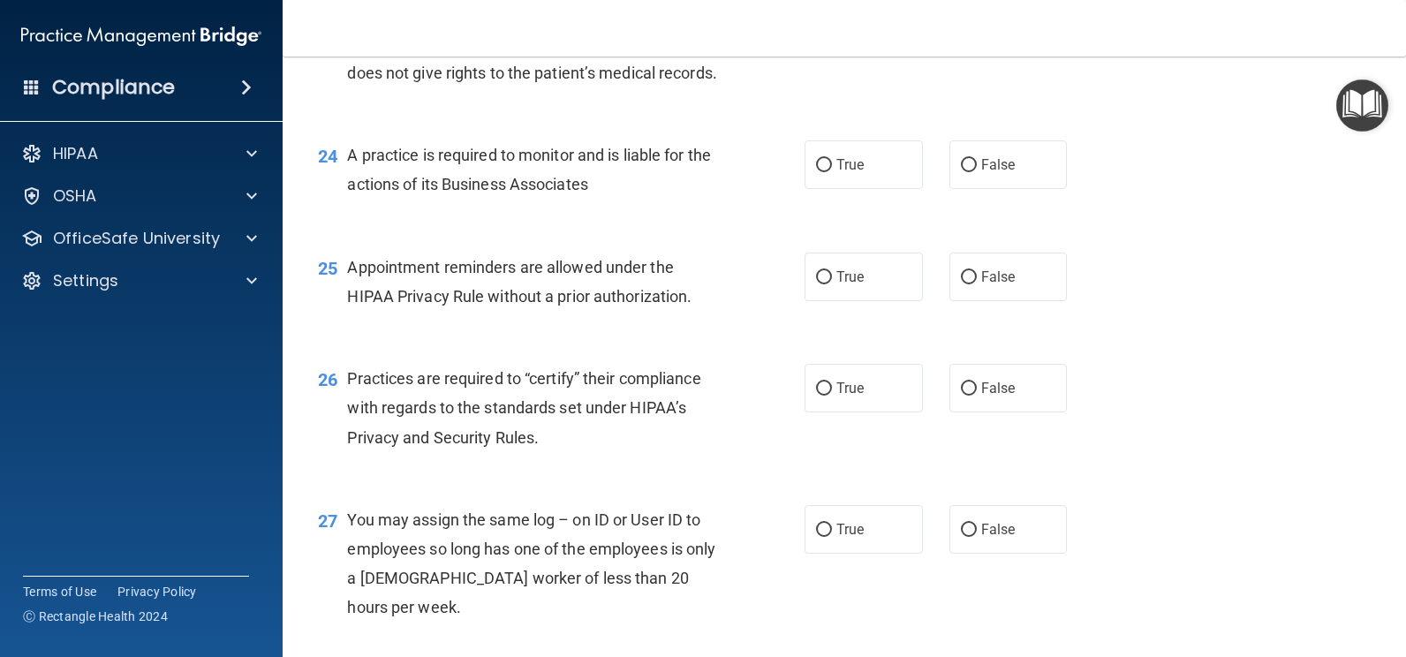
scroll to position [3493, 0]
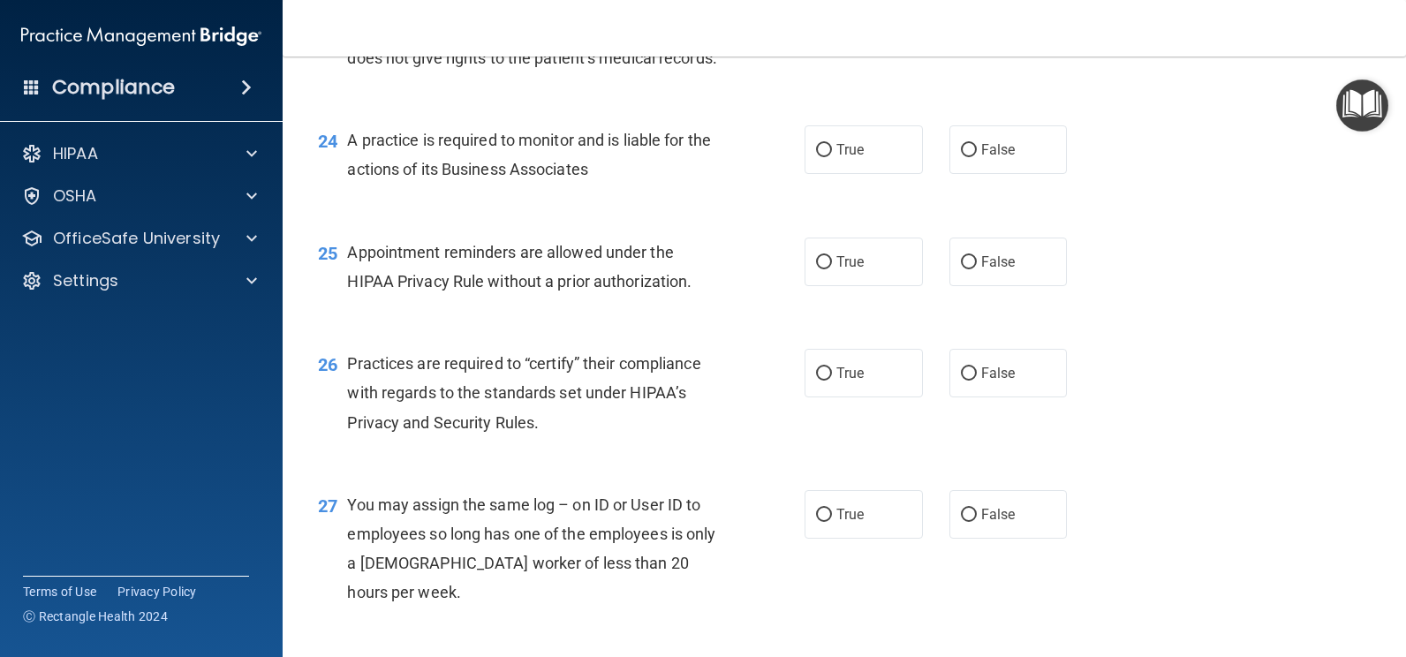
click at [821, 17] on input "True" at bounding box center [824, 10] width 16 height 13
radio input "true"
click at [816, 157] on input "True" at bounding box center [824, 150] width 16 height 13
radio input "true"
click at [816, 269] on input "True" at bounding box center [824, 262] width 16 height 13
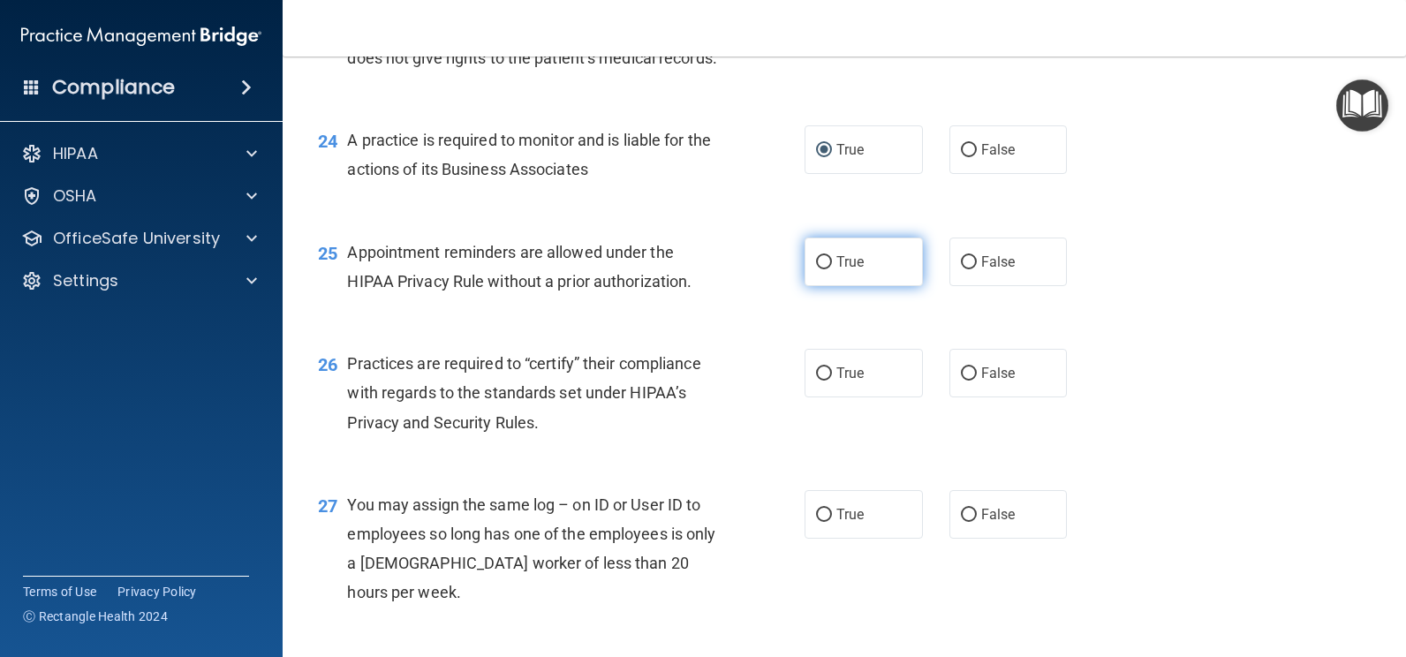
radio input "true"
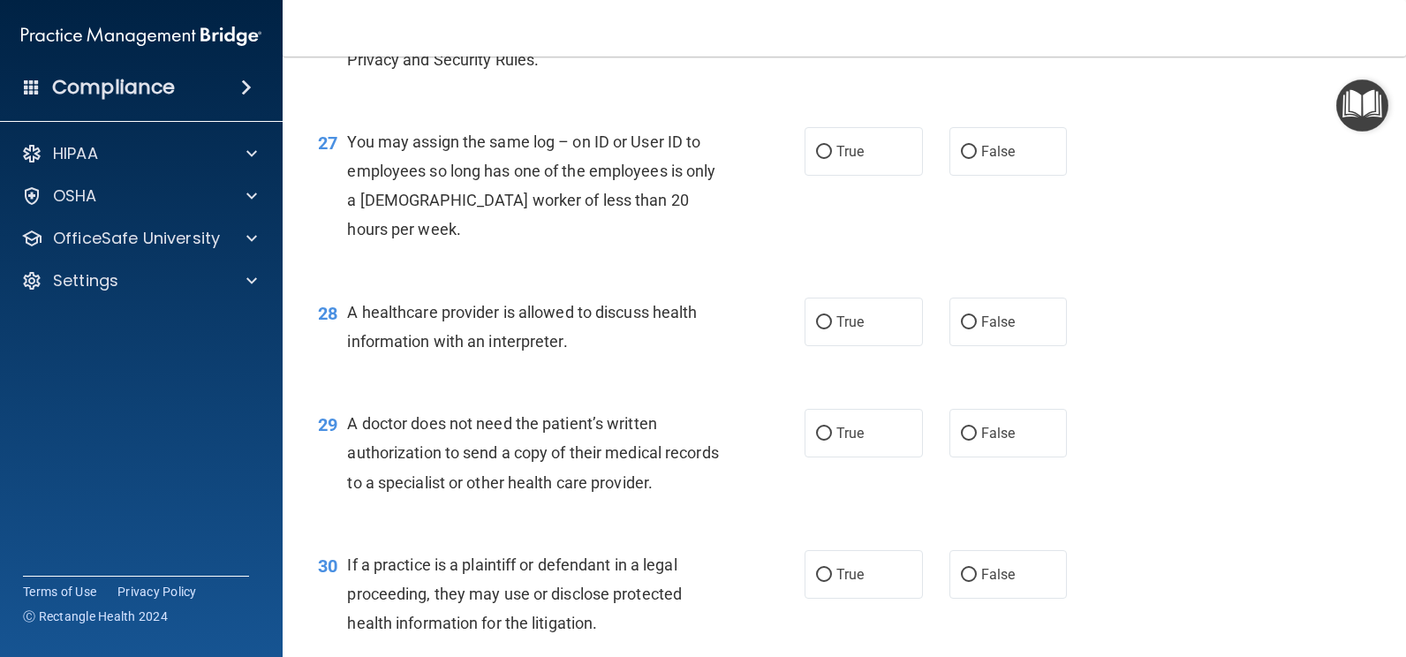
scroll to position [3893, 0]
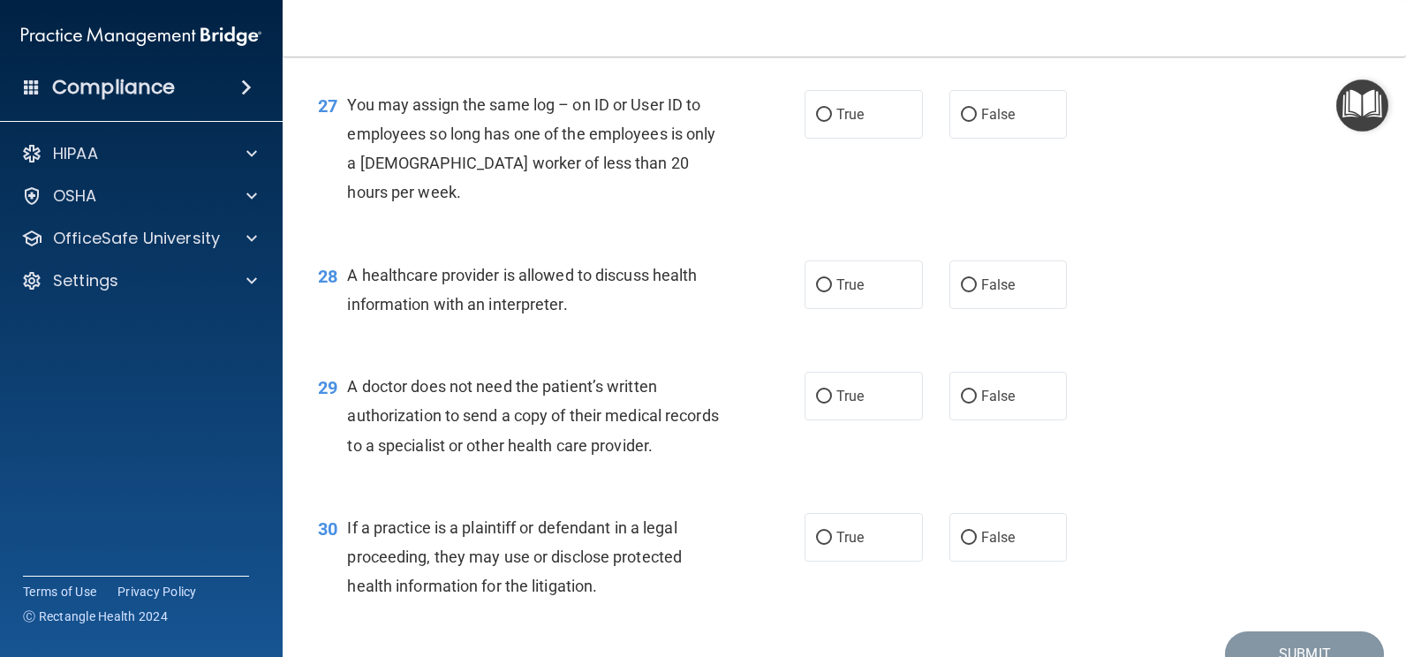
radio input "true"
click at [961, 122] on input "False" at bounding box center [969, 115] width 16 height 13
radio input "true"
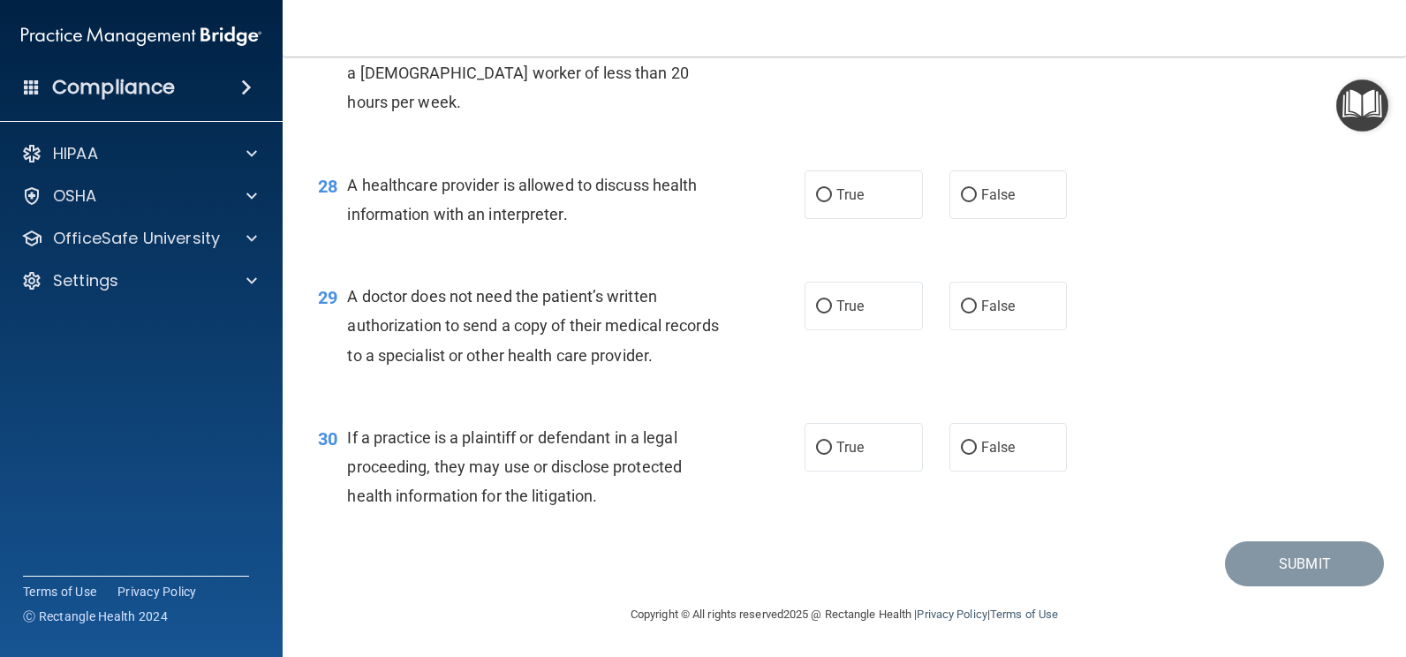
scroll to position [4100, 0]
click at [816, 195] on input "True" at bounding box center [824, 195] width 16 height 13
radio input "true"
click at [820, 304] on input "True" at bounding box center [824, 306] width 16 height 13
radio input "true"
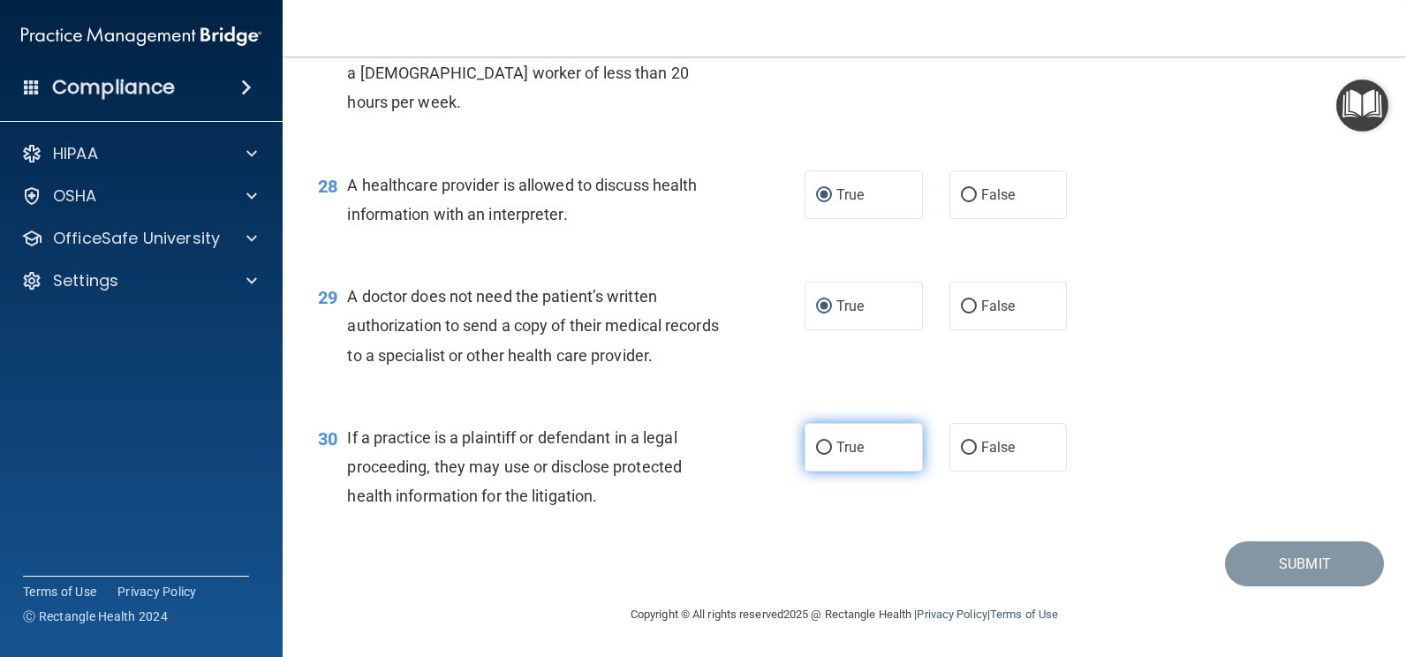
click at [822, 447] on input "True" at bounding box center [824, 448] width 16 height 13
radio input "true"
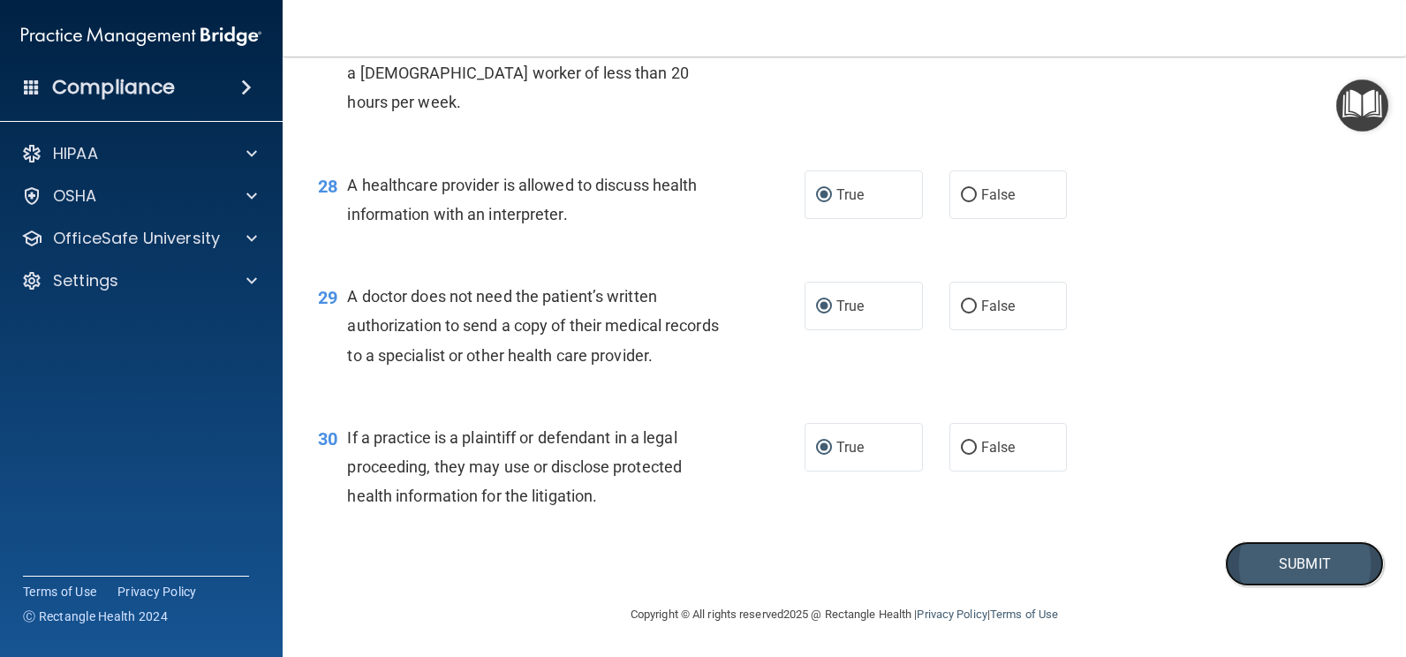
click at [1276, 569] on button "Submit" at bounding box center [1304, 563] width 159 height 45
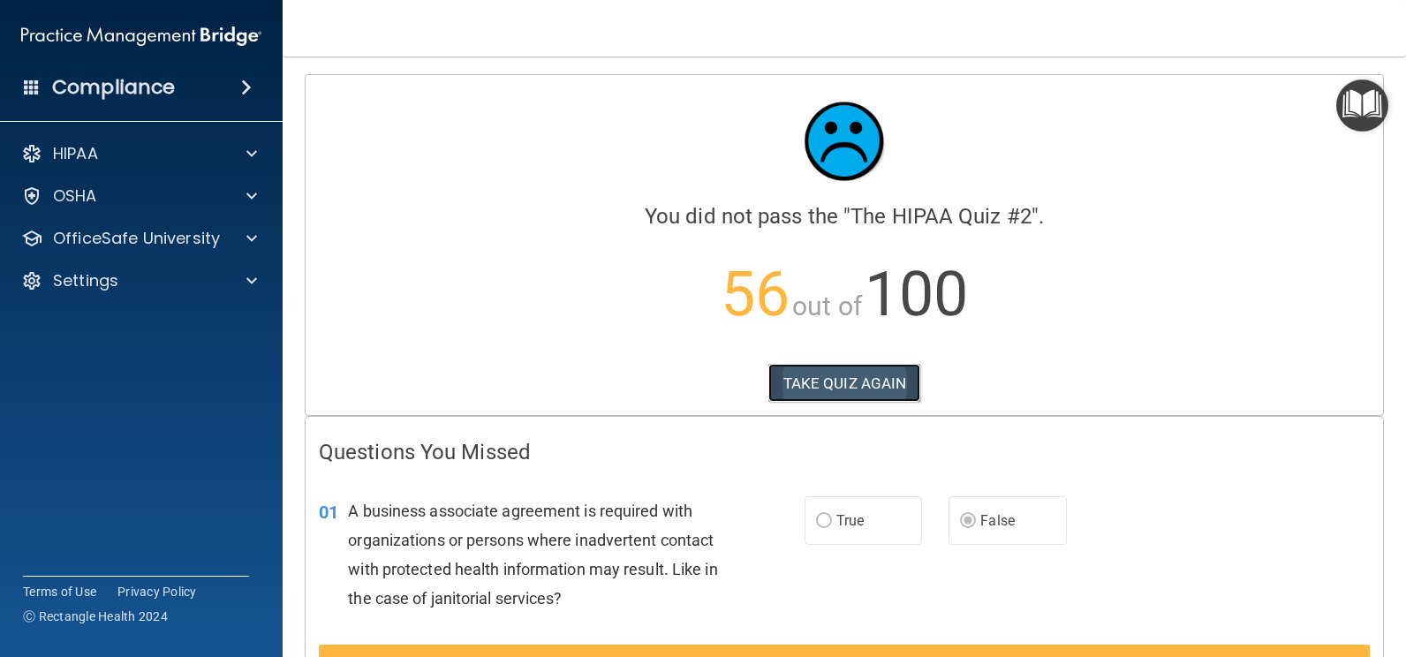
click at [843, 371] on button "TAKE QUIZ AGAIN" at bounding box center [844, 383] width 153 height 39
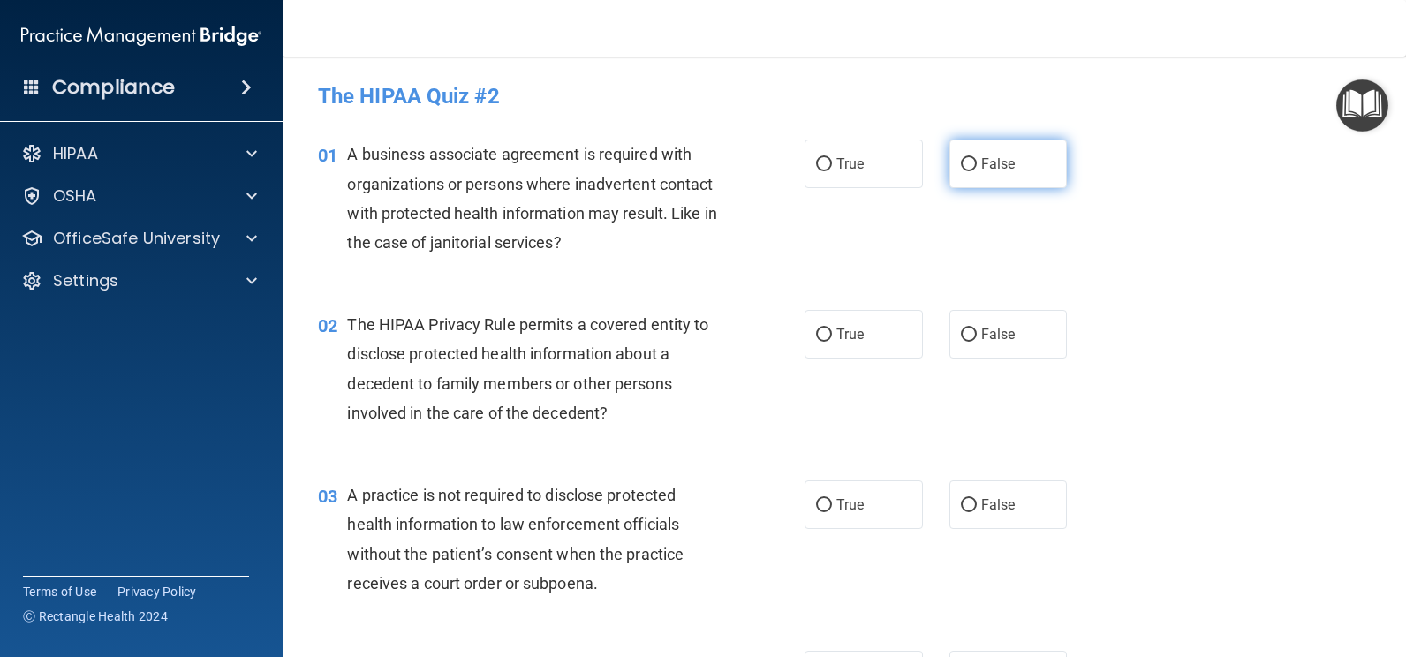
click at [961, 176] on label "False" at bounding box center [1009, 164] width 118 height 49
click at [961, 171] on input "False" at bounding box center [969, 164] width 16 height 13
radio input "true"
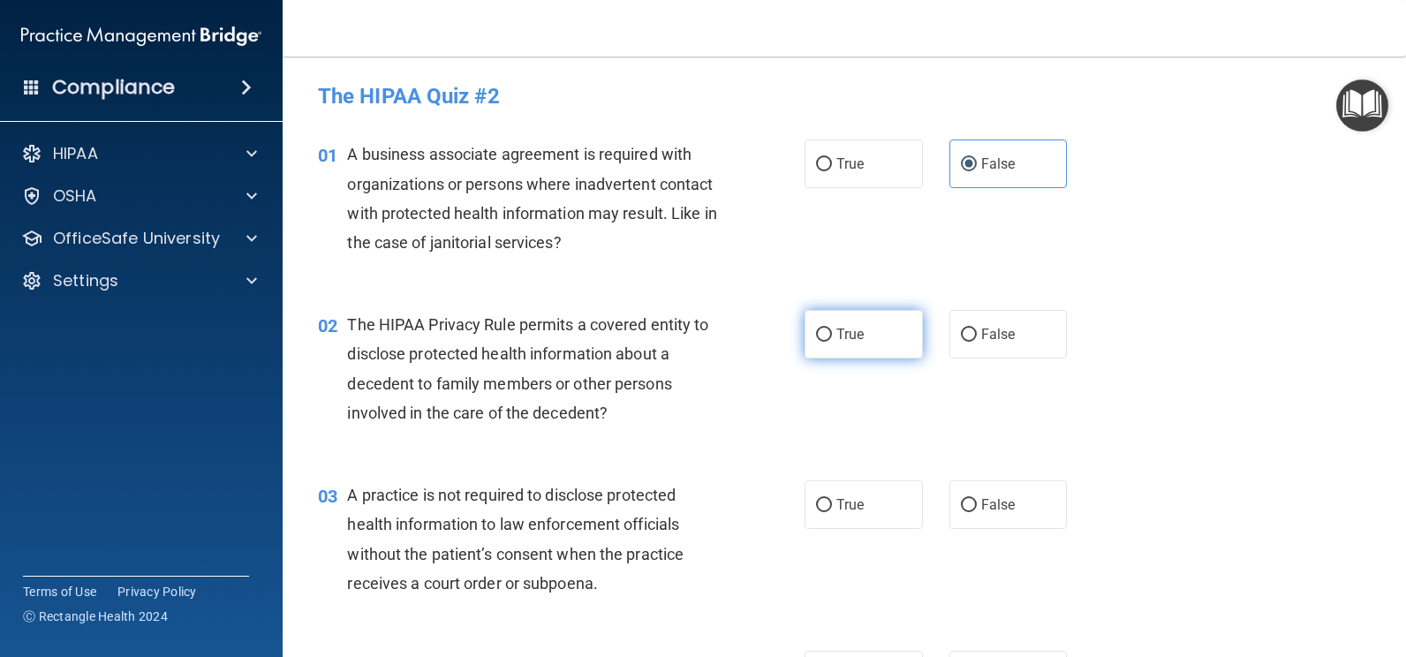
click at [848, 326] on span "True" at bounding box center [850, 334] width 27 height 17
click at [832, 329] on input "True" at bounding box center [824, 335] width 16 height 13
radio input "true"
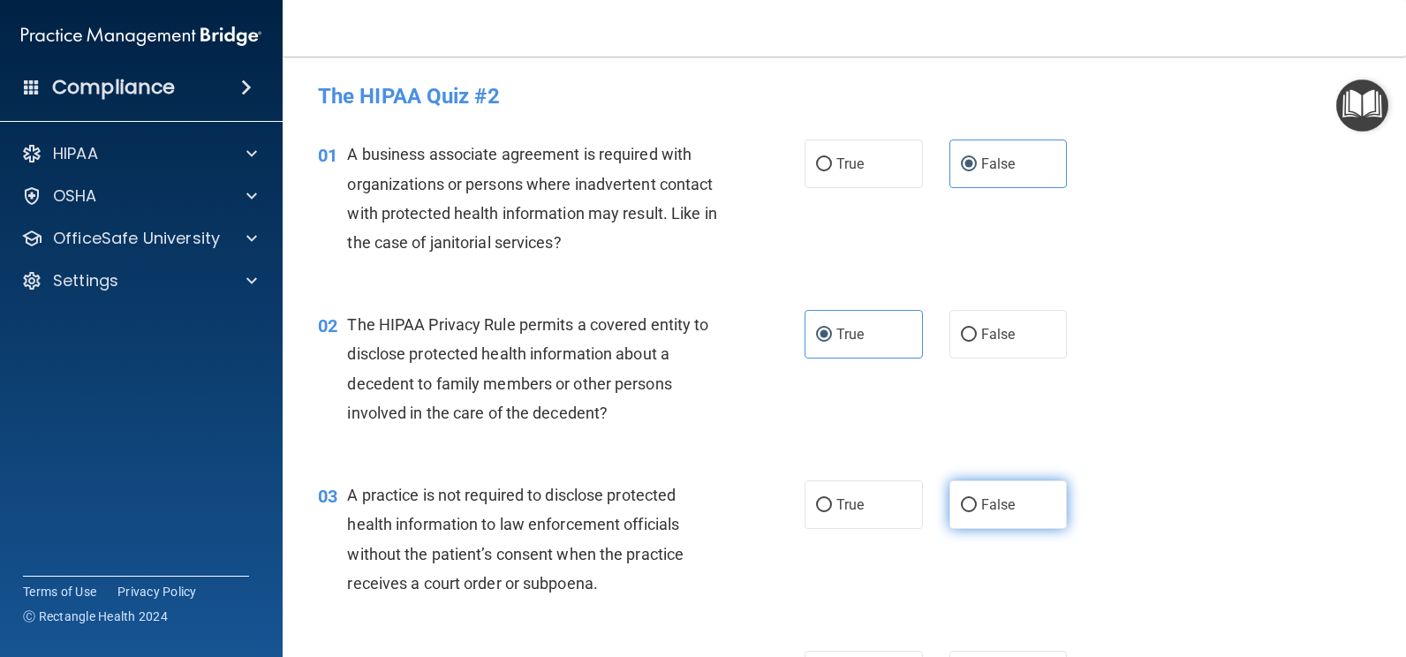
click at [985, 514] on label "False" at bounding box center [1009, 505] width 118 height 49
click at [977, 512] on input "False" at bounding box center [969, 505] width 16 height 13
radio input "true"
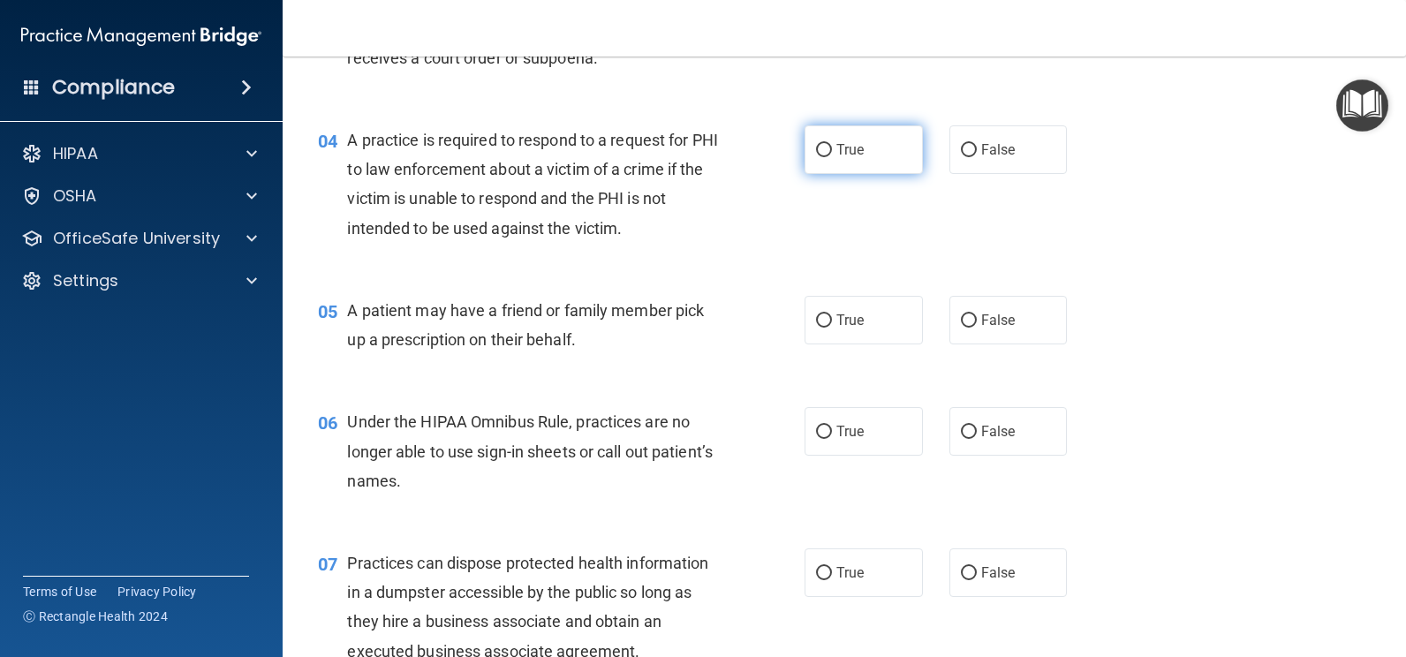
click at [844, 154] on span "True" at bounding box center [850, 149] width 27 height 17
click at [832, 154] on input "True" at bounding box center [824, 150] width 16 height 13
radio input "true"
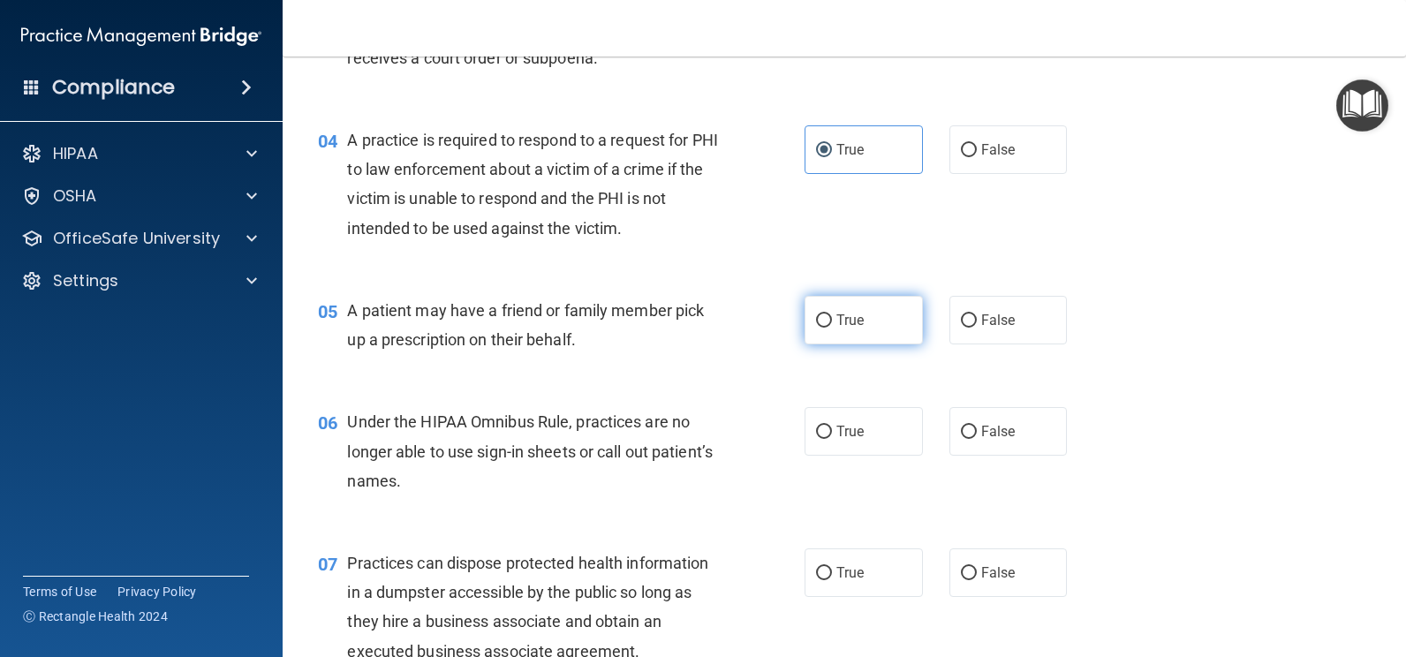
click at [853, 321] on span "True" at bounding box center [850, 320] width 27 height 17
click at [832, 321] on input "True" at bounding box center [824, 320] width 16 height 13
radio input "true"
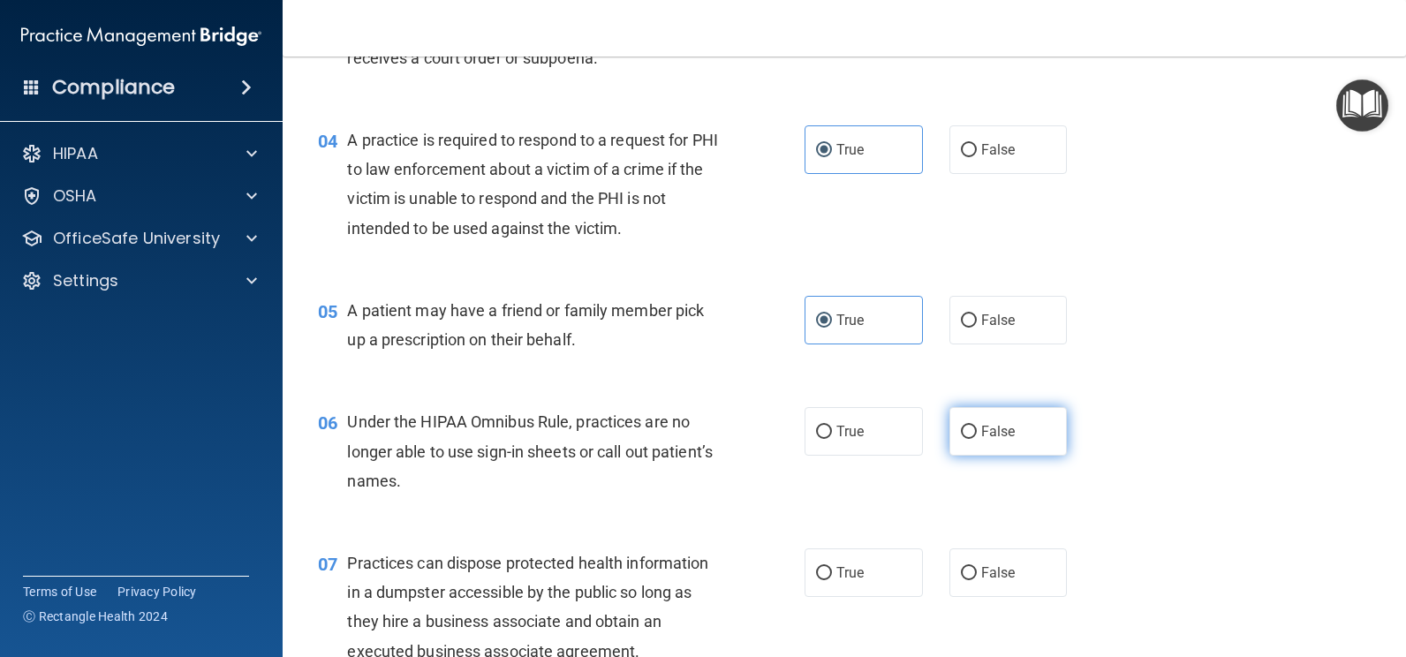
click at [981, 430] on span "False" at bounding box center [998, 431] width 34 height 17
click at [974, 430] on input "False" at bounding box center [969, 432] width 16 height 13
radio input "true"
click at [995, 570] on span "False" at bounding box center [998, 572] width 34 height 17
click at [977, 570] on input "False" at bounding box center [969, 573] width 16 height 13
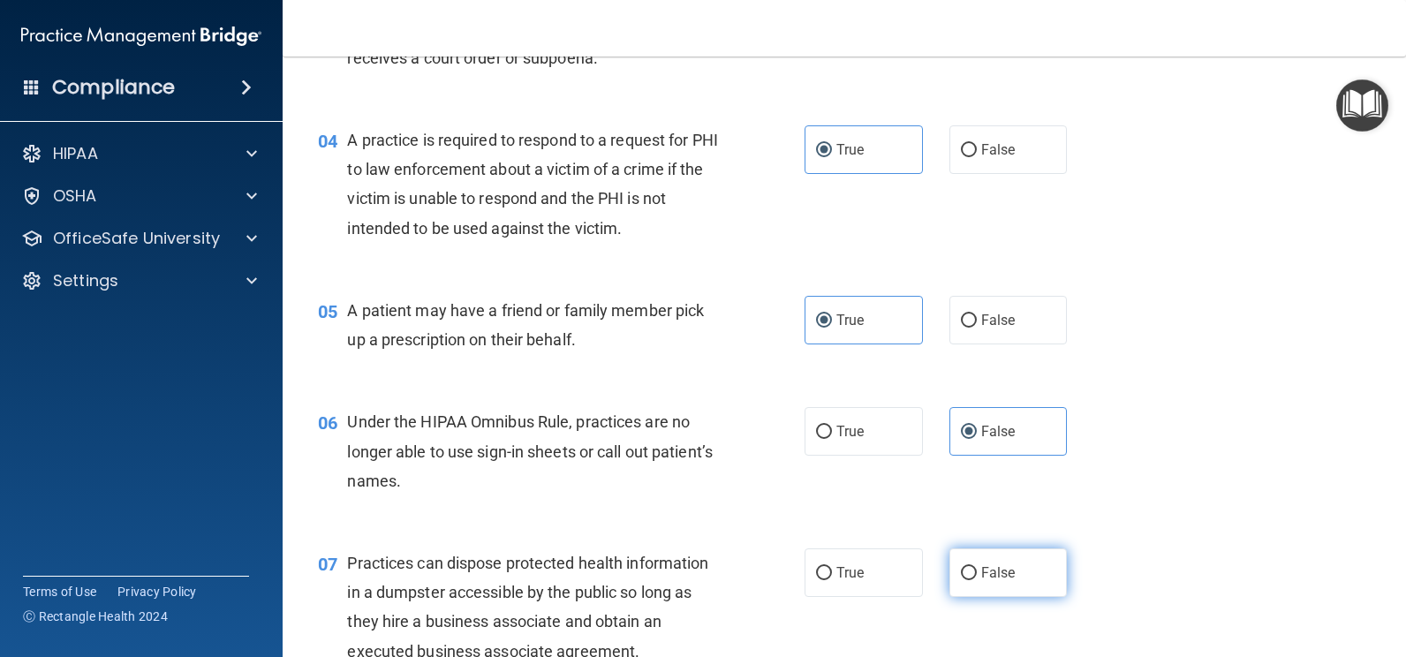
radio input "true"
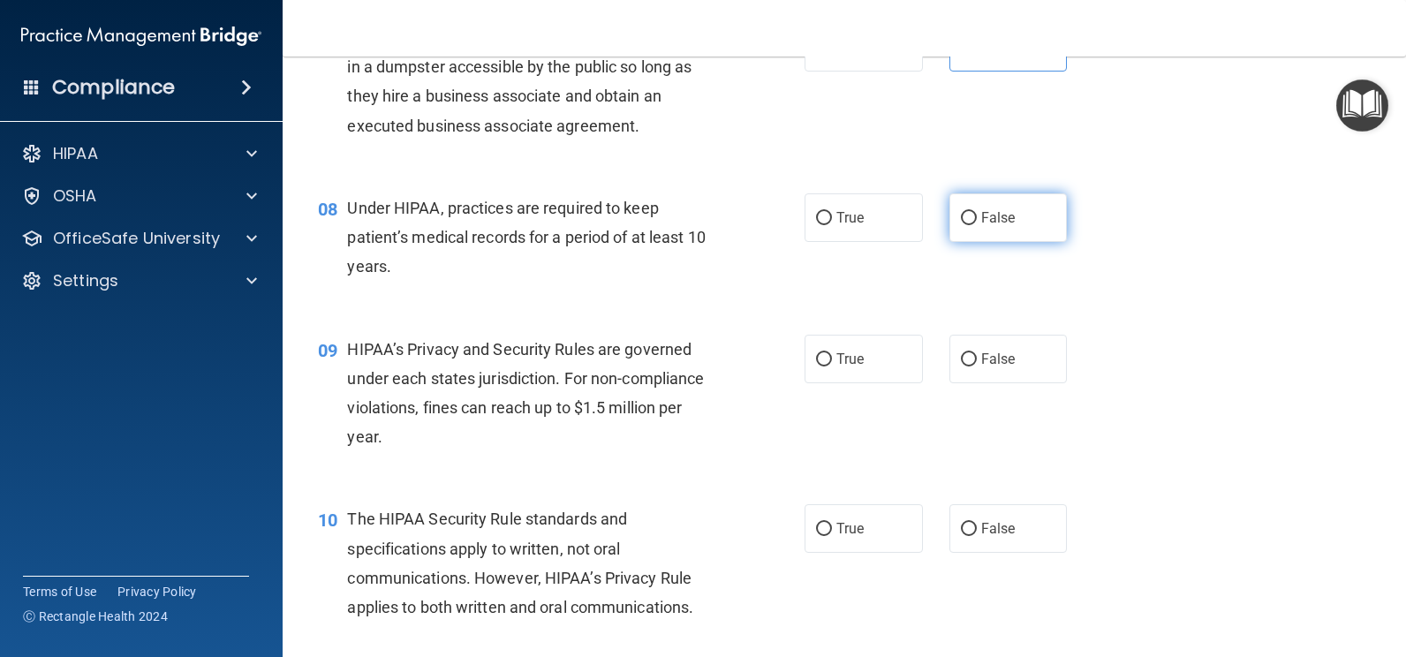
click at [961, 220] on input "False" at bounding box center [969, 218] width 16 height 13
radio input "true"
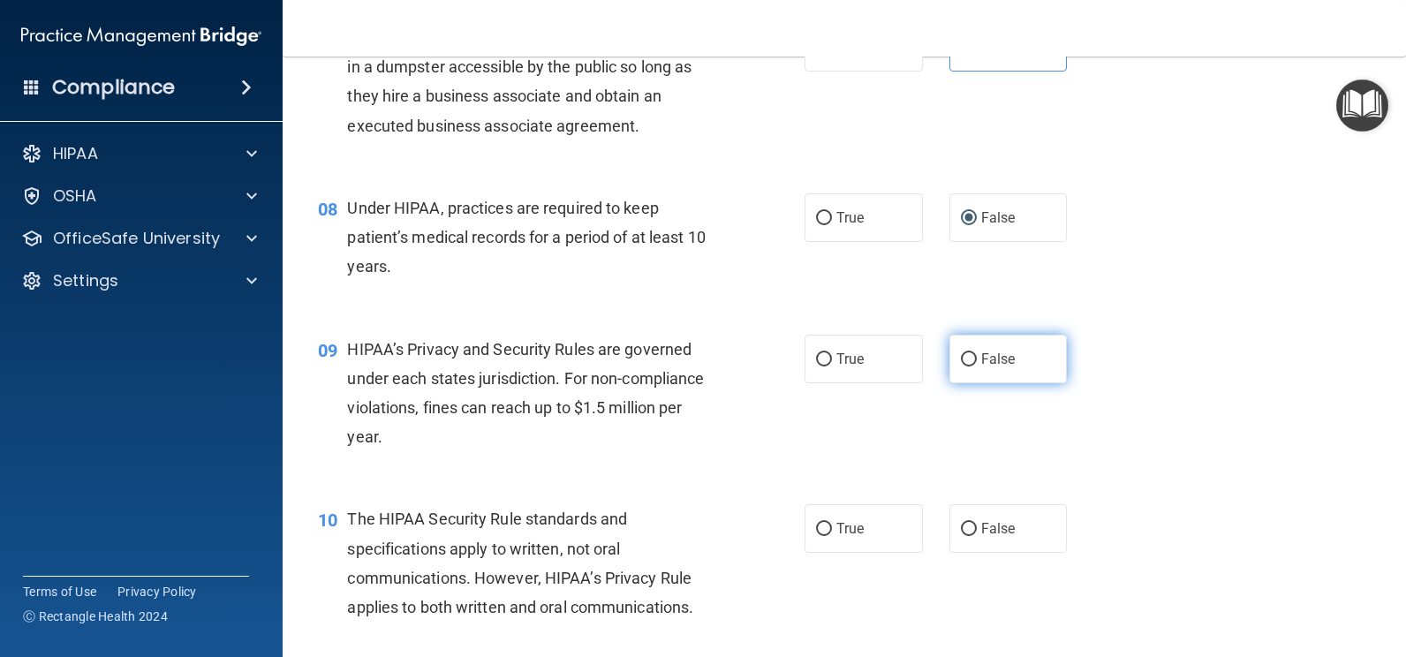
click at [966, 359] on input "False" at bounding box center [969, 359] width 16 height 13
radio input "true"
click at [842, 529] on span "True" at bounding box center [850, 528] width 27 height 17
click at [832, 529] on input "True" at bounding box center [824, 529] width 16 height 13
radio input "true"
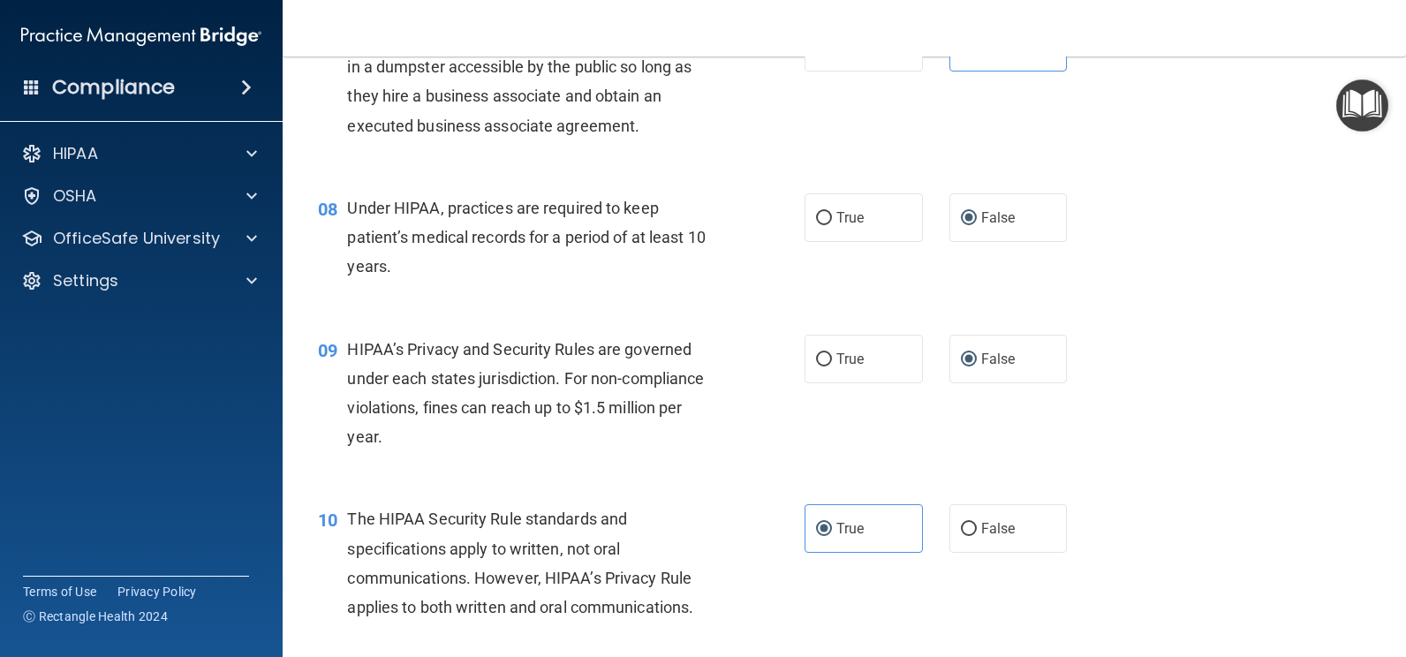
scroll to position [1577, 0]
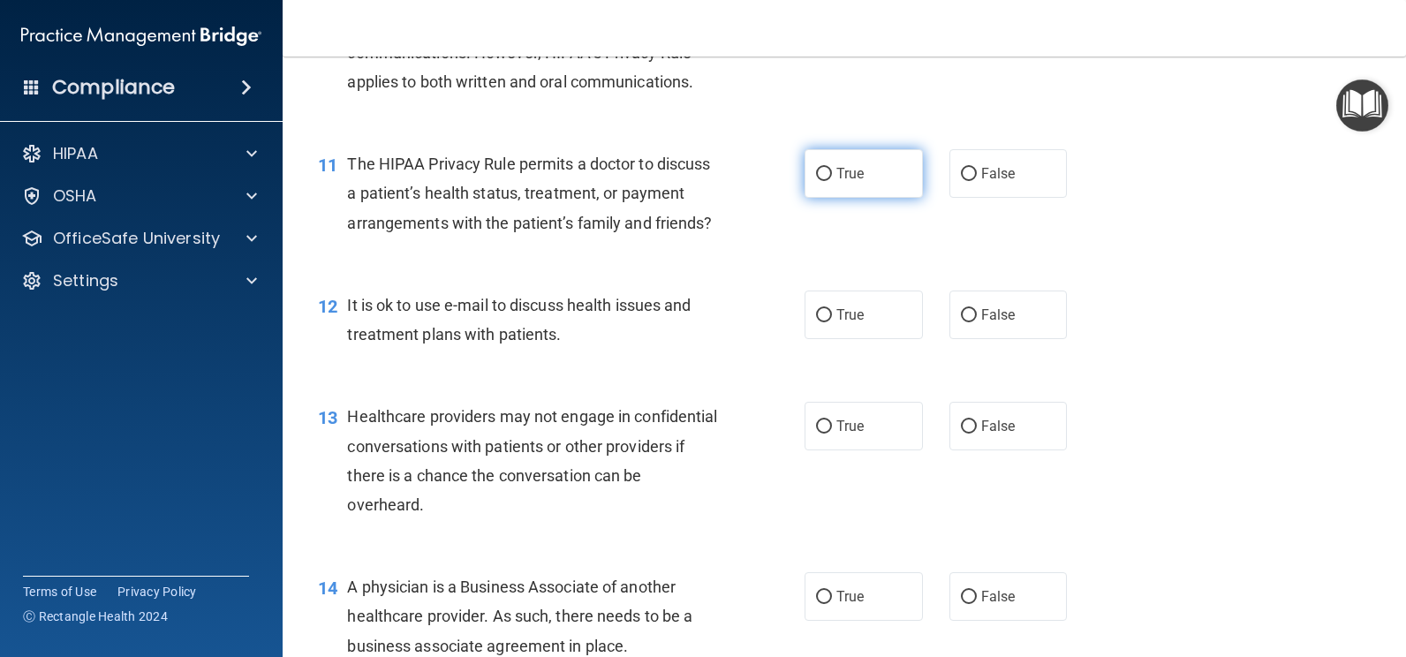
click at [821, 174] on input "True" at bounding box center [824, 174] width 16 height 13
radio input "true"
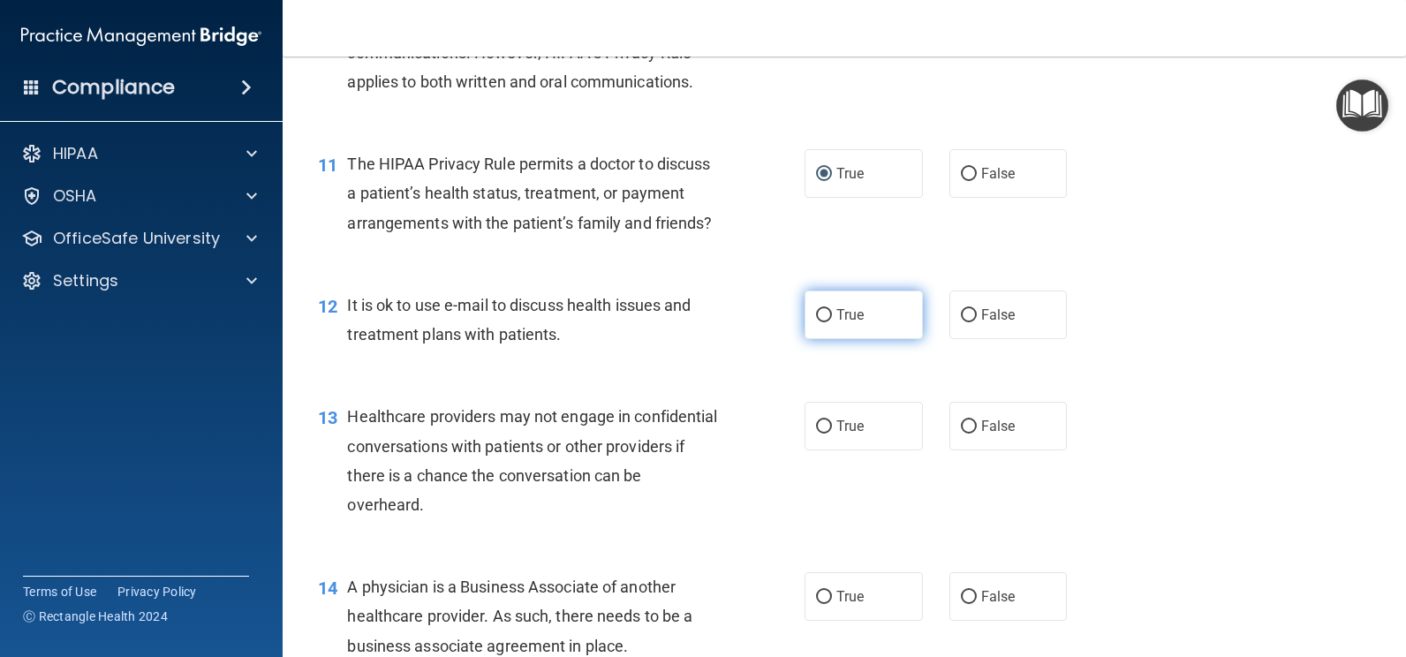
click at [820, 322] on input "True" at bounding box center [824, 315] width 16 height 13
radio input "true"
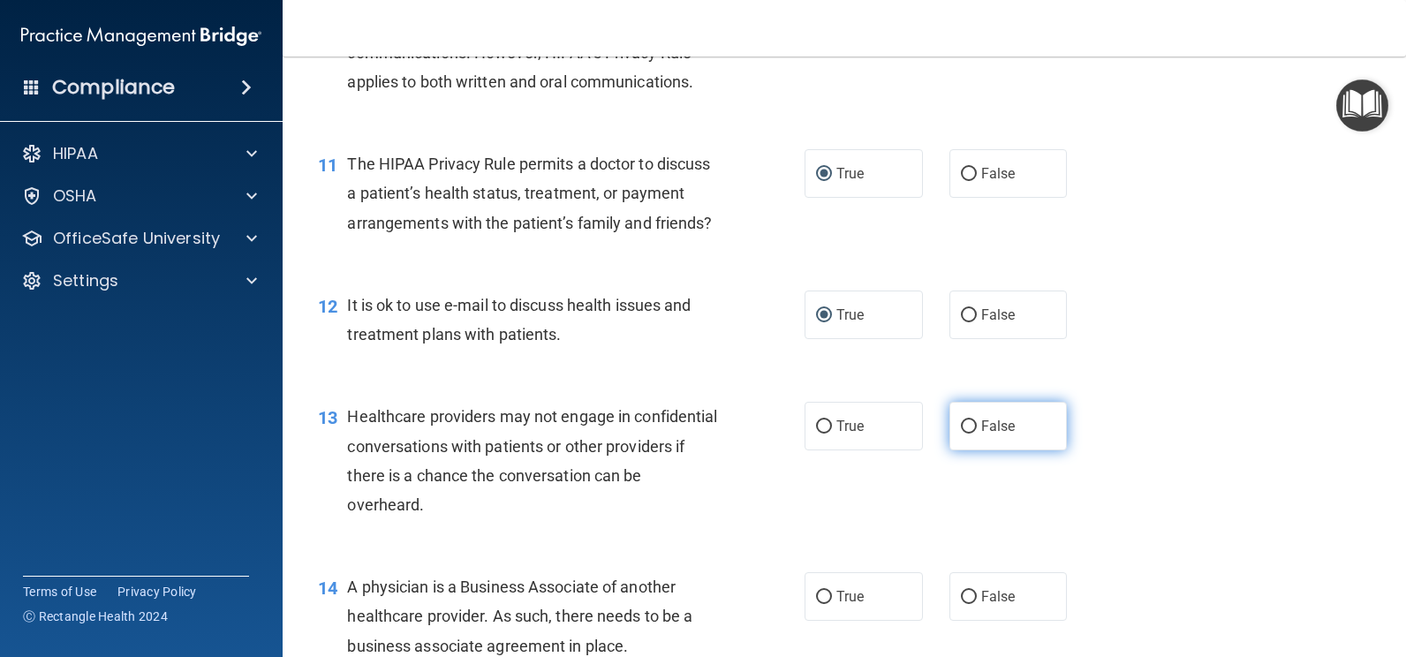
click at [965, 434] on input "False" at bounding box center [969, 426] width 16 height 13
radio input "true"
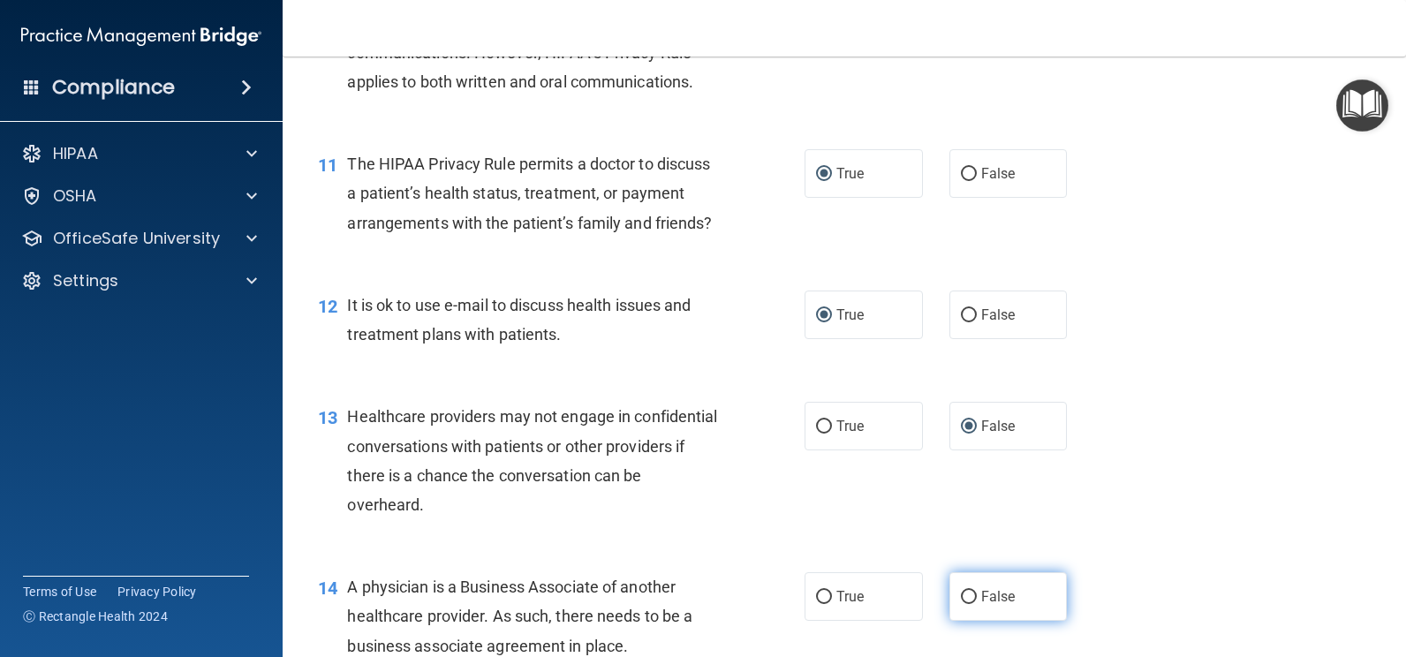
click at [961, 604] on input "False" at bounding box center [969, 597] width 16 height 13
radio input "true"
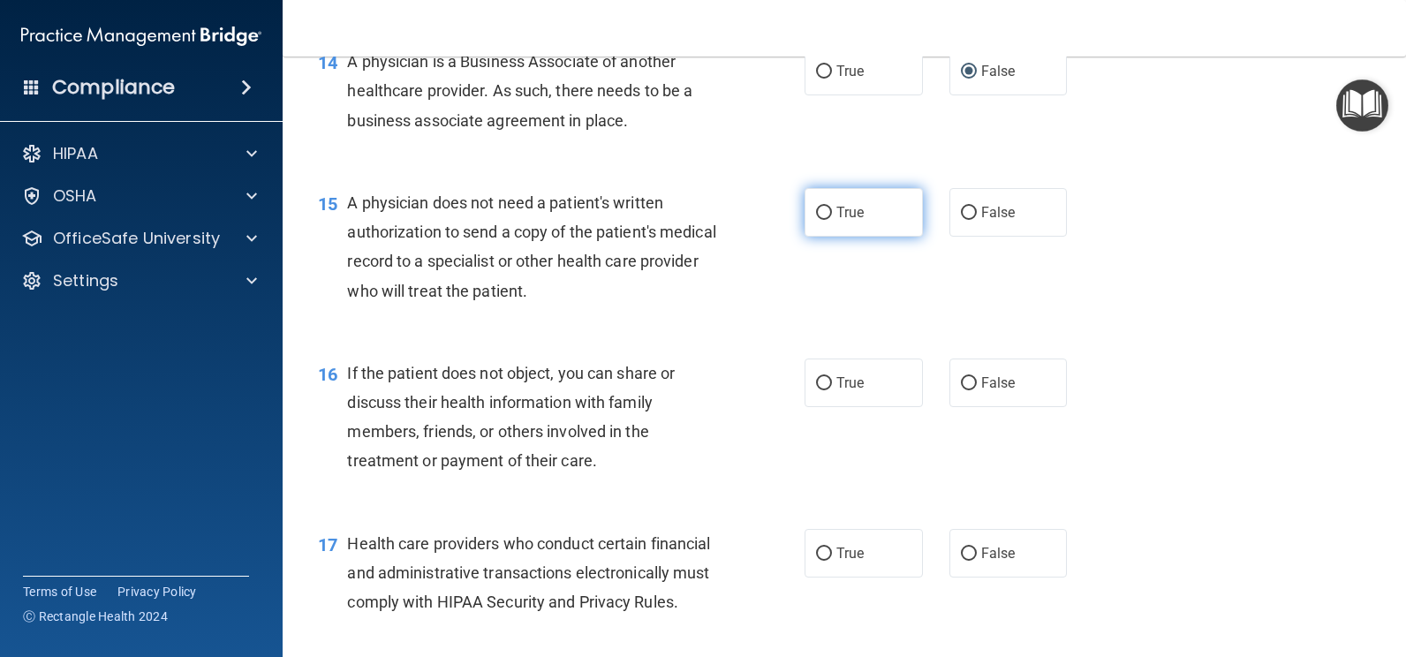
click at [837, 221] on span "True" at bounding box center [850, 212] width 27 height 17
click at [832, 220] on input "True" at bounding box center [824, 213] width 16 height 13
radio input "true"
click at [850, 407] on label "True" at bounding box center [864, 383] width 118 height 49
click at [832, 390] on input "True" at bounding box center [824, 383] width 16 height 13
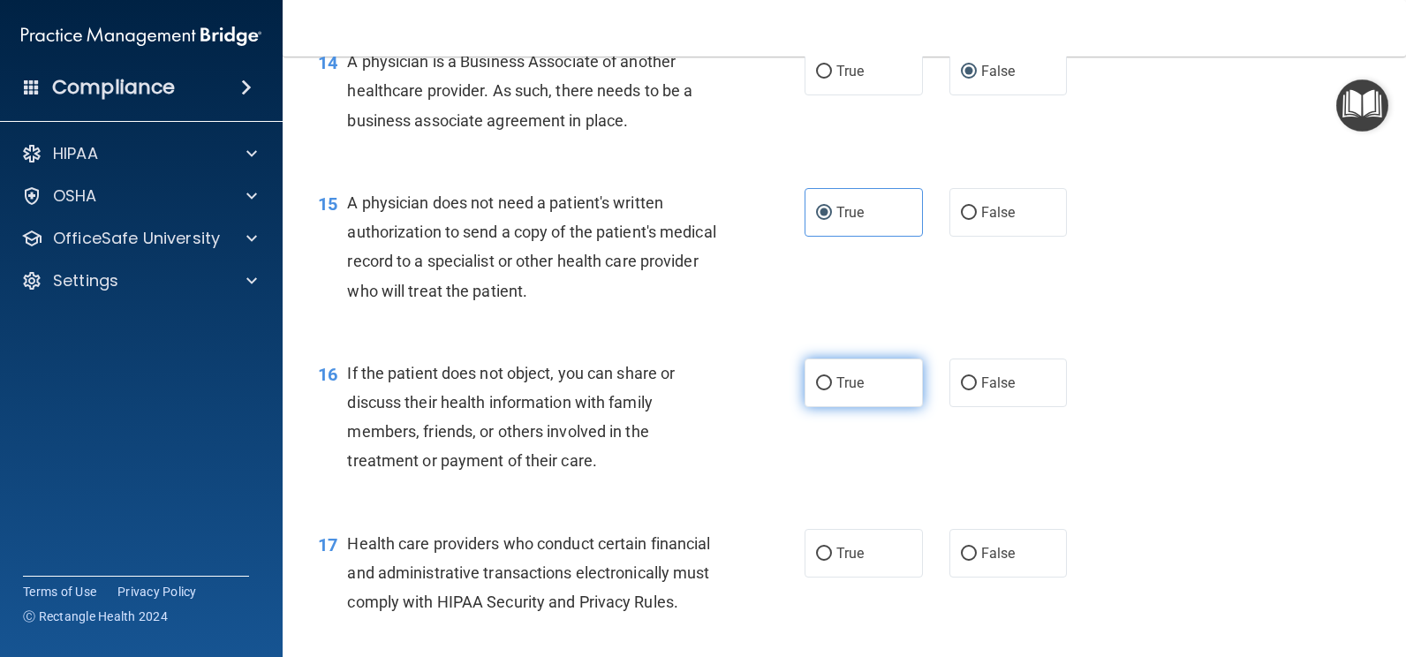
radio input "true"
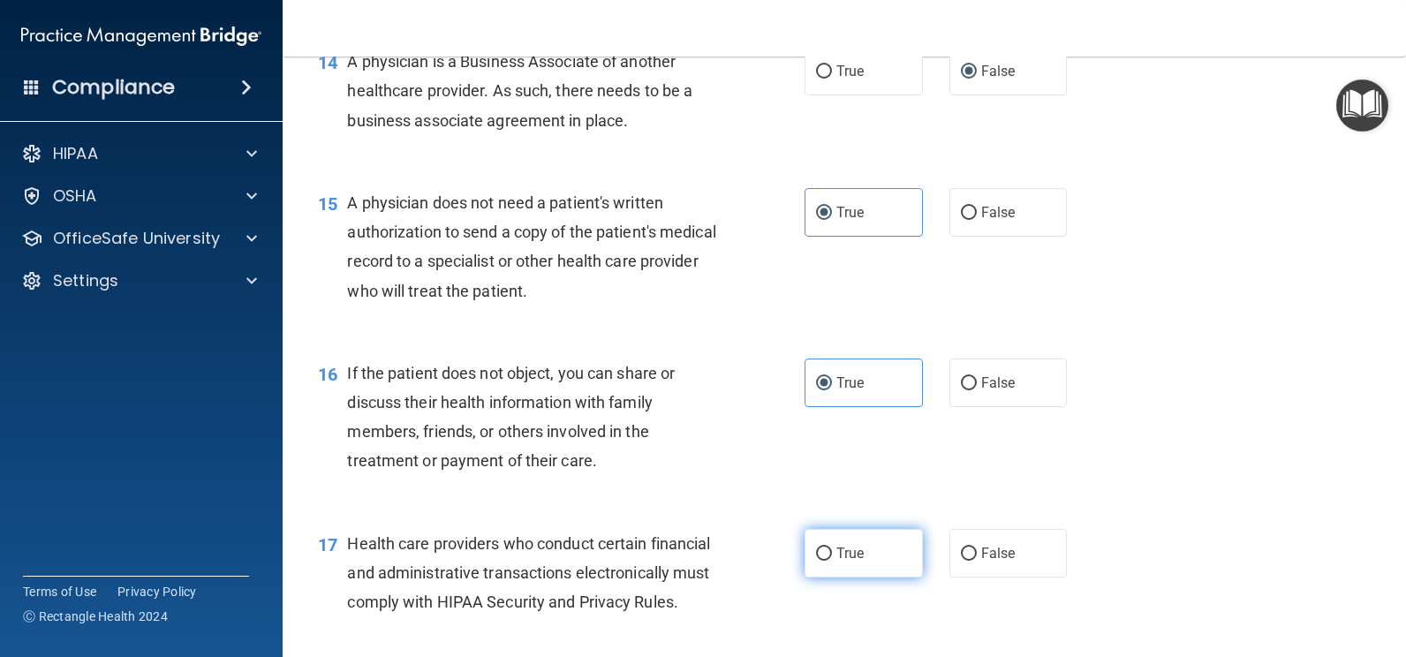
click at [843, 562] on span "True" at bounding box center [850, 553] width 27 height 17
click at [832, 561] on input "True" at bounding box center [824, 554] width 16 height 13
radio input "true"
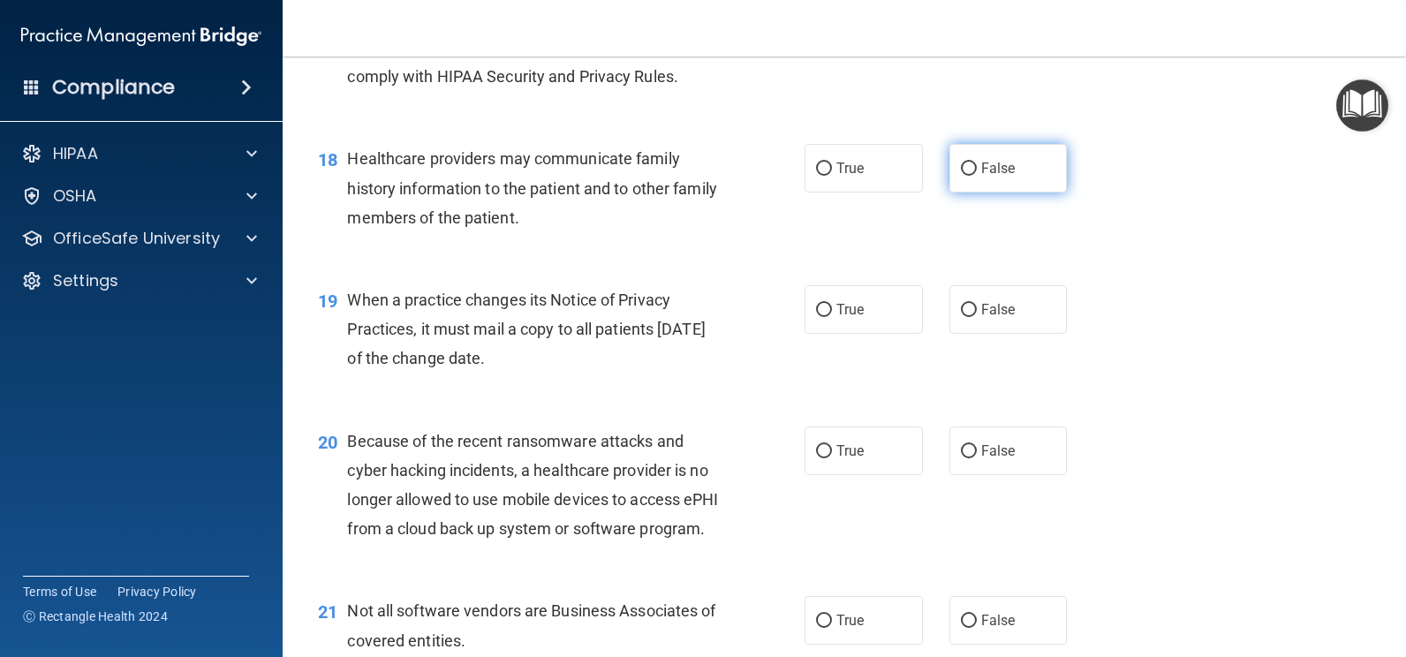
click at [972, 193] on label "False" at bounding box center [1009, 168] width 118 height 49
click at [972, 176] on input "False" at bounding box center [969, 169] width 16 height 13
radio input "true"
click at [985, 318] on span "False" at bounding box center [998, 309] width 34 height 17
click at [977, 317] on input "False" at bounding box center [969, 310] width 16 height 13
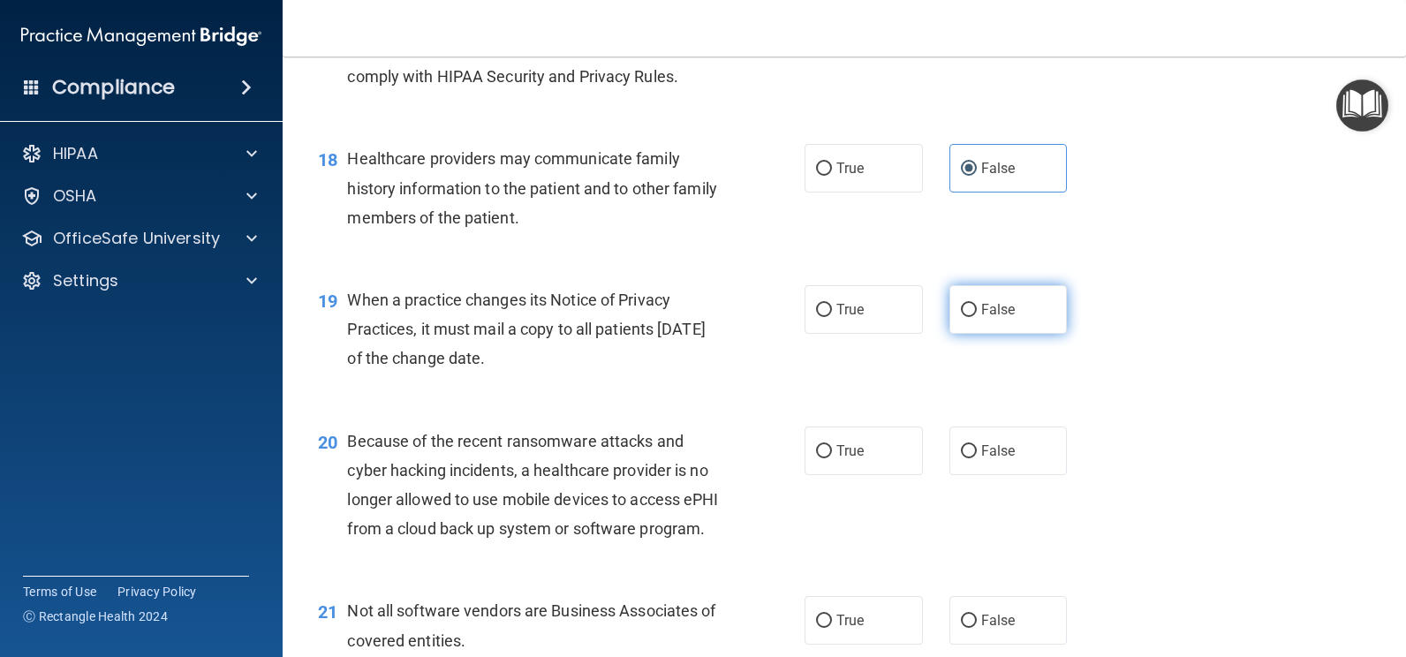
radio input "true"
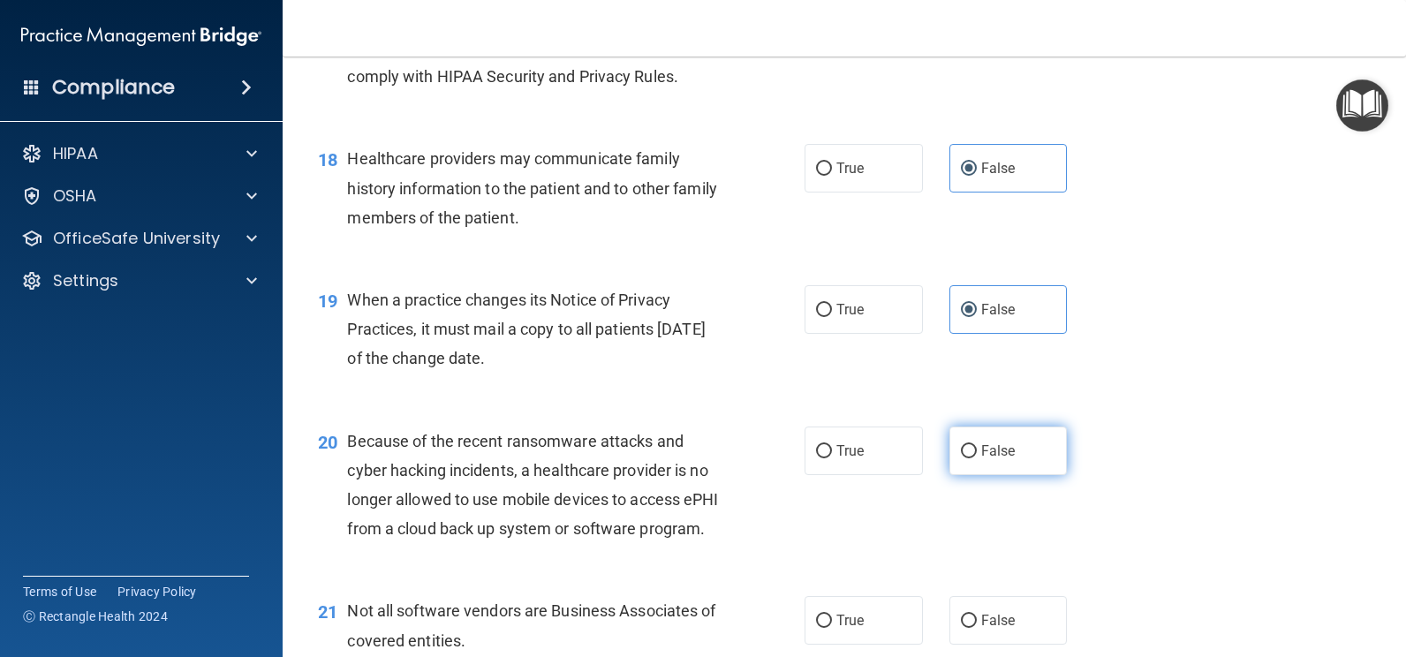
click at [992, 475] on label "False" at bounding box center [1009, 451] width 118 height 49
click at [977, 458] on input "False" at bounding box center [969, 451] width 16 height 13
radio input "true"
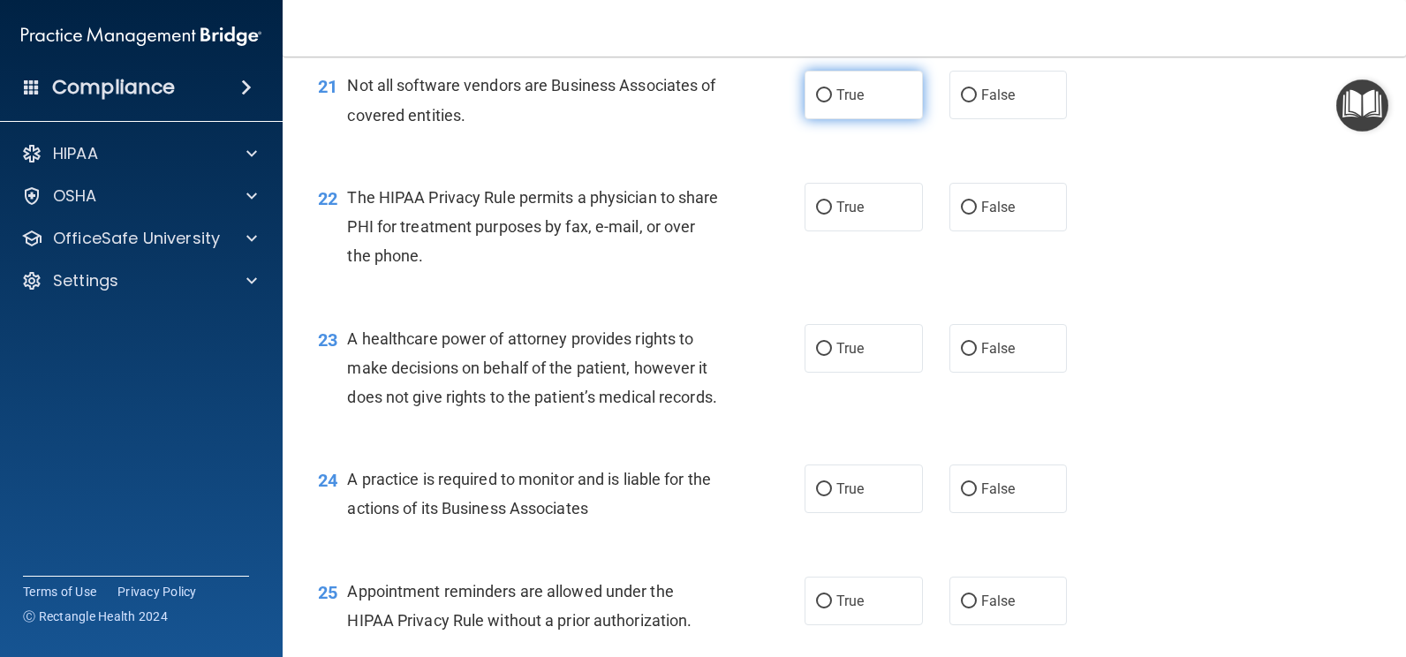
click at [842, 103] on span "True" at bounding box center [850, 95] width 27 height 17
click at [832, 102] on input "True" at bounding box center [824, 95] width 16 height 13
radio input "true"
click at [839, 231] on label "True" at bounding box center [864, 207] width 118 height 49
click at [832, 215] on input "True" at bounding box center [824, 207] width 16 height 13
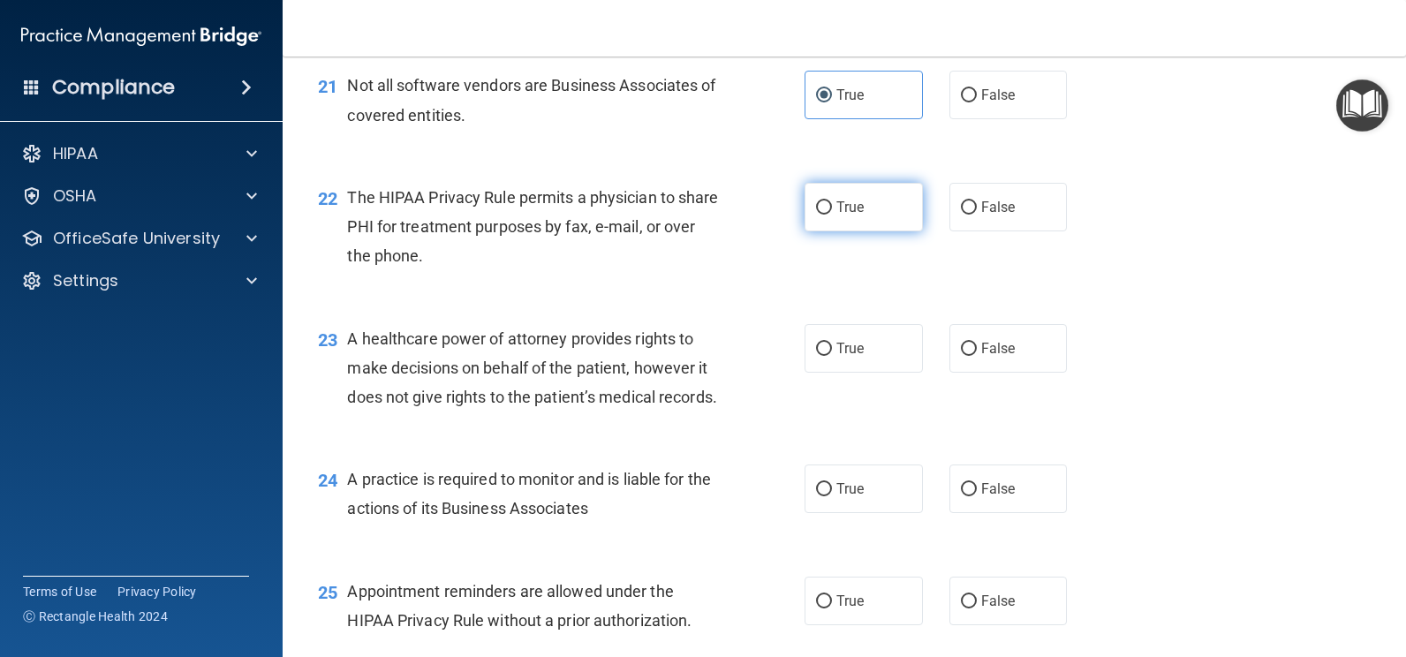
radio input "true"
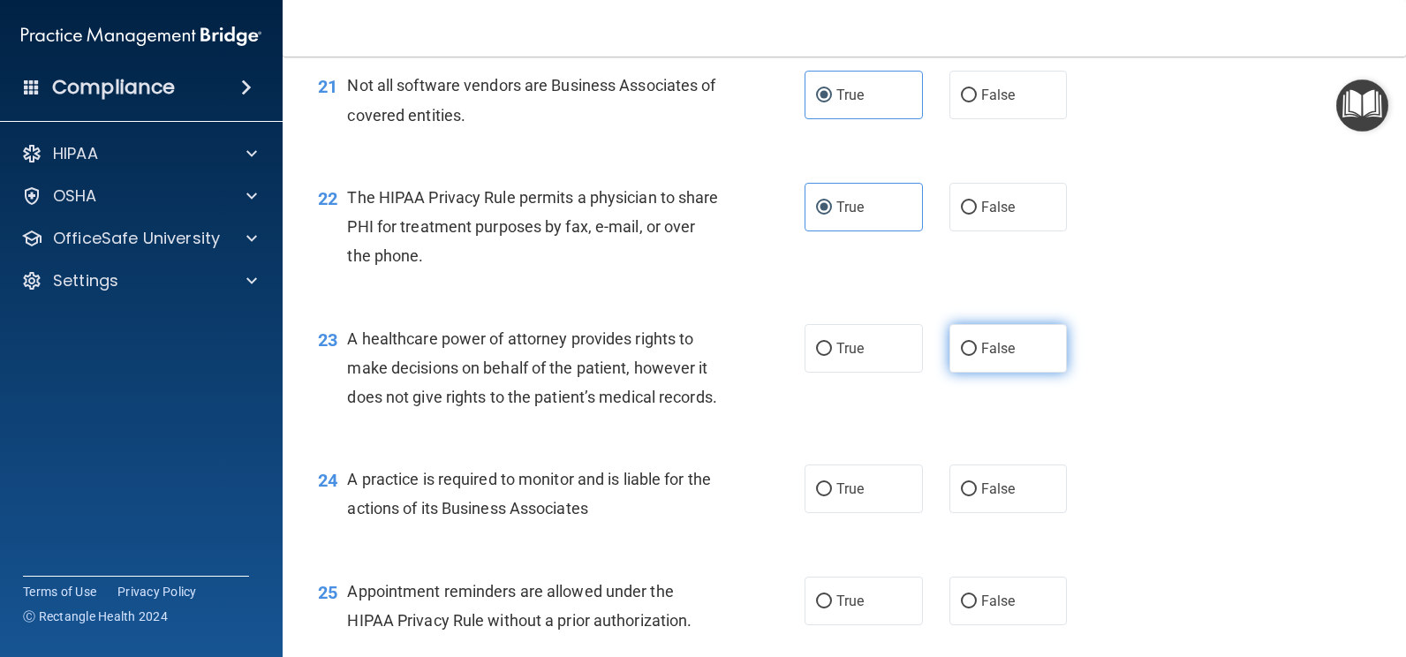
click at [981, 357] on span "False" at bounding box center [998, 348] width 34 height 17
click at [977, 356] on input "False" at bounding box center [969, 349] width 16 height 13
radio input "true"
click at [991, 497] on span "False" at bounding box center [998, 489] width 34 height 17
click at [977, 496] on input "False" at bounding box center [969, 489] width 16 height 13
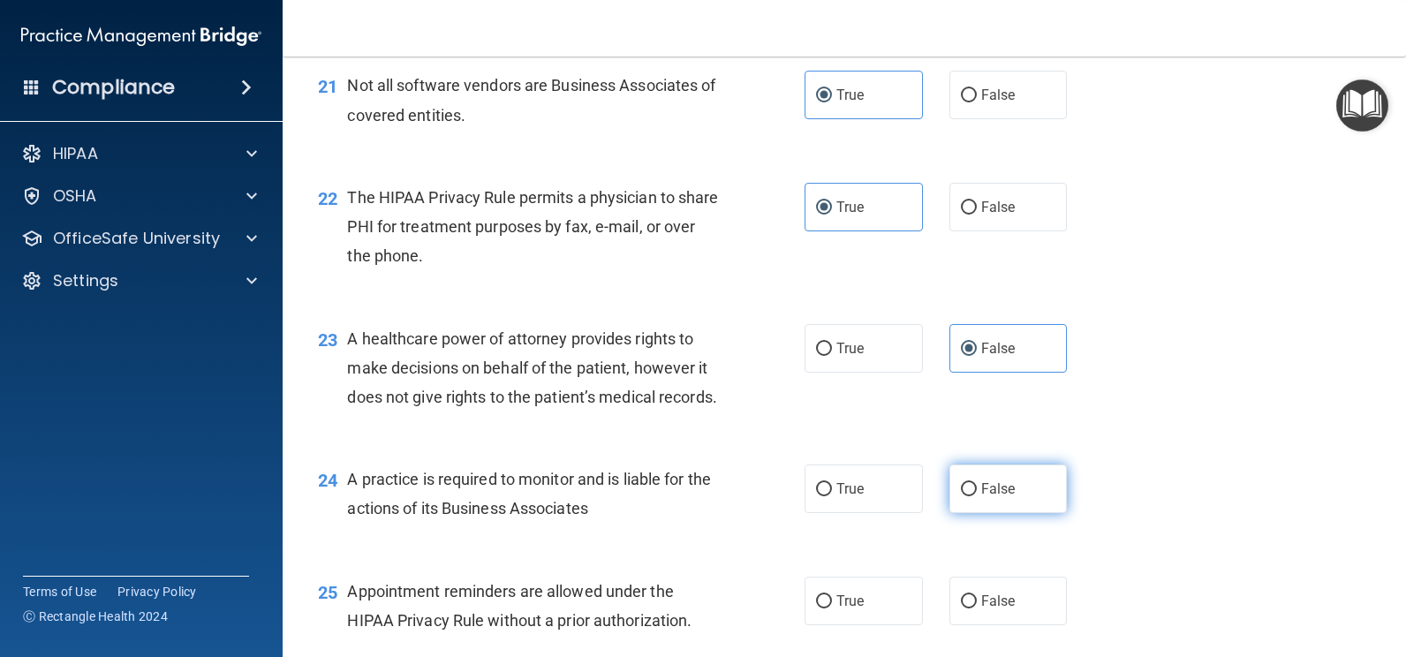
radio input "true"
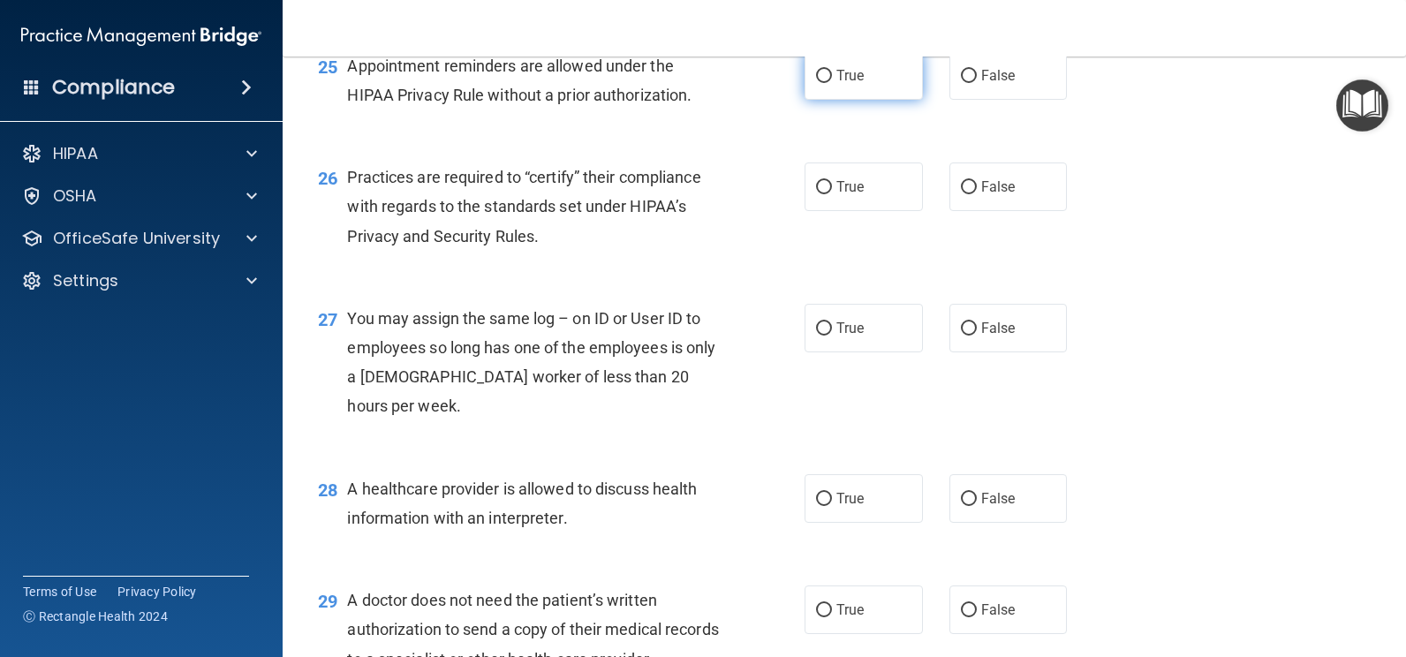
click at [827, 100] on label "True" at bounding box center [864, 75] width 118 height 49
click at [827, 83] on input "True" at bounding box center [824, 76] width 16 height 13
radio input "true"
click at [961, 194] on input "False" at bounding box center [969, 187] width 16 height 13
radio input "true"
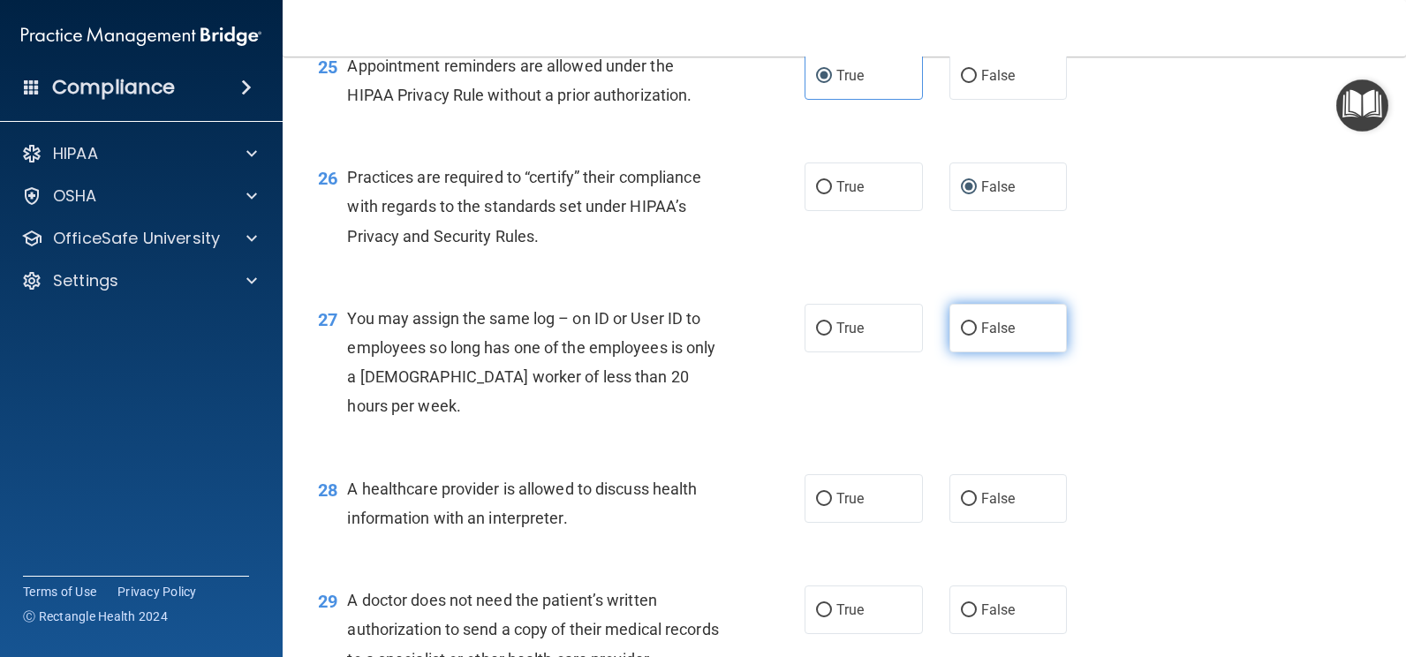
click at [981, 337] on span "False" at bounding box center [998, 328] width 34 height 17
click at [973, 336] on input "False" at bounding box center [969, 328] width 16 height 13
radio input "true"
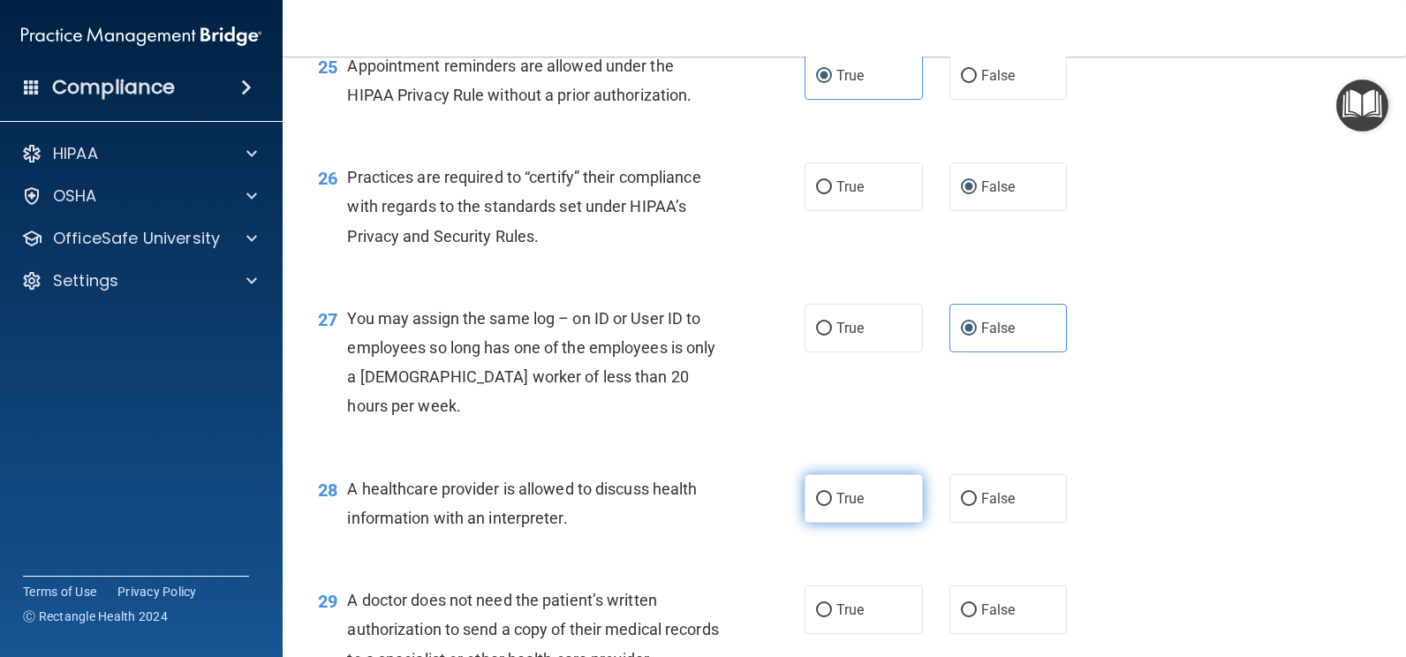
click at [840, 507] on span "True" at bounding box center [850, 498] width 27 height 17
click at [832, 506] on input "True" at bounding box center [824, 499] width 16 height 13
radio input "true"
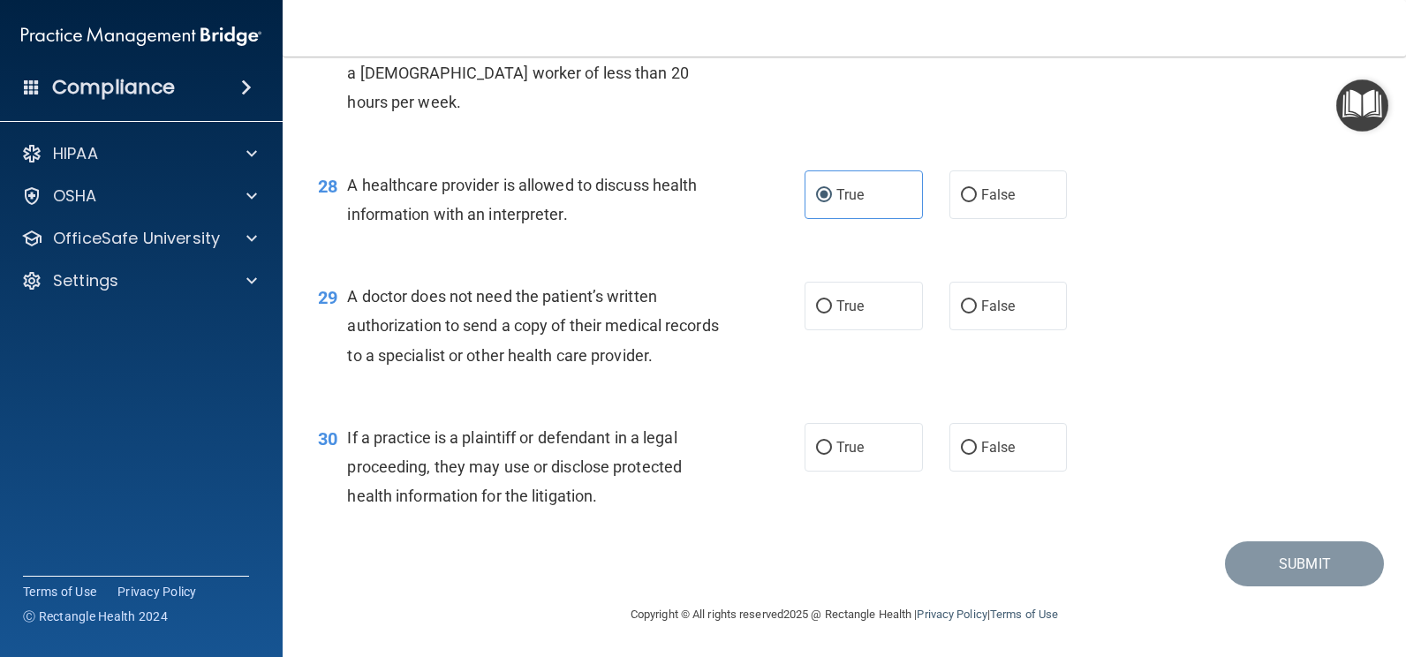
scroll to position [4100, 0]
click at [838, 308] on span "True" at bounding box center [850, 306] width 27 height 17
click at [832, 308] on input "True" at bounding box center [824, 306] width 16 height 13
radio input "true"
click at [847, 437] on label "True" at bounding box center [864, 447] width 118 height 49
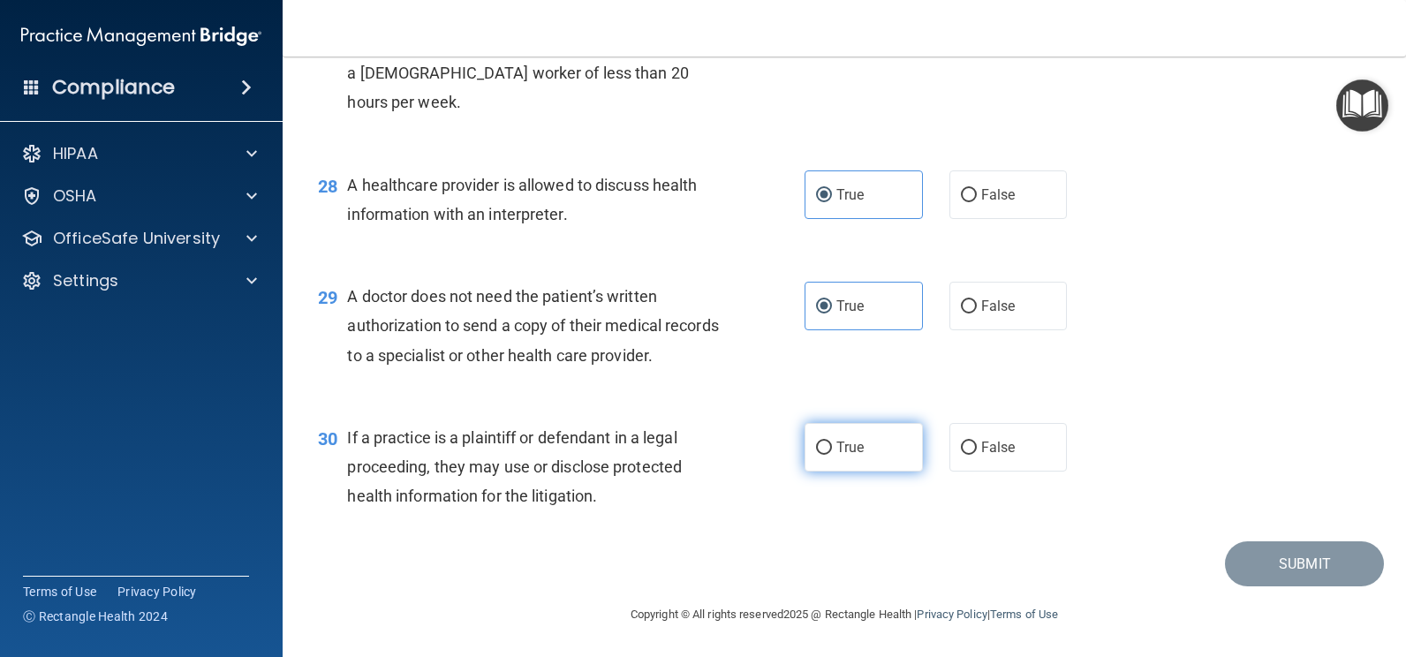
click at [832, 442] on input "True" at bounding box center [824, 448] width 16 height 13
radio input "true"
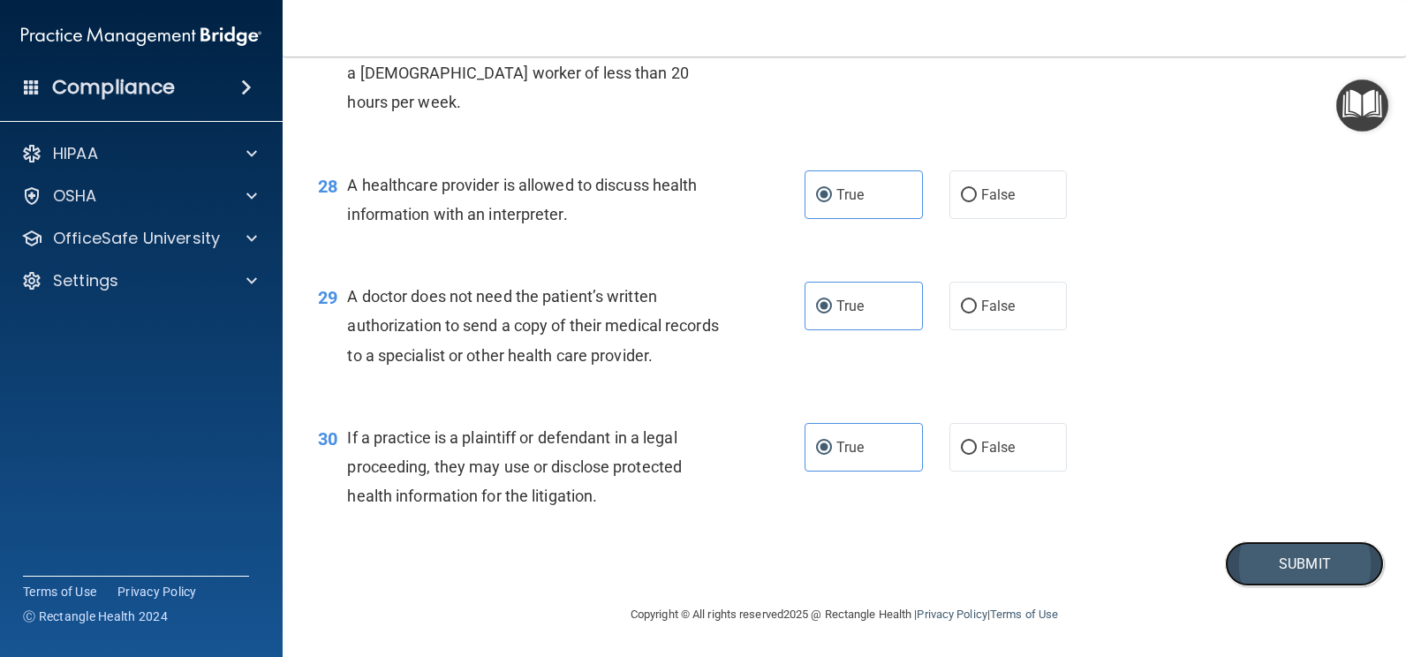
click at [1281, 564] on button "Submit" at bounding box center [1304, 563] width 159 height 45
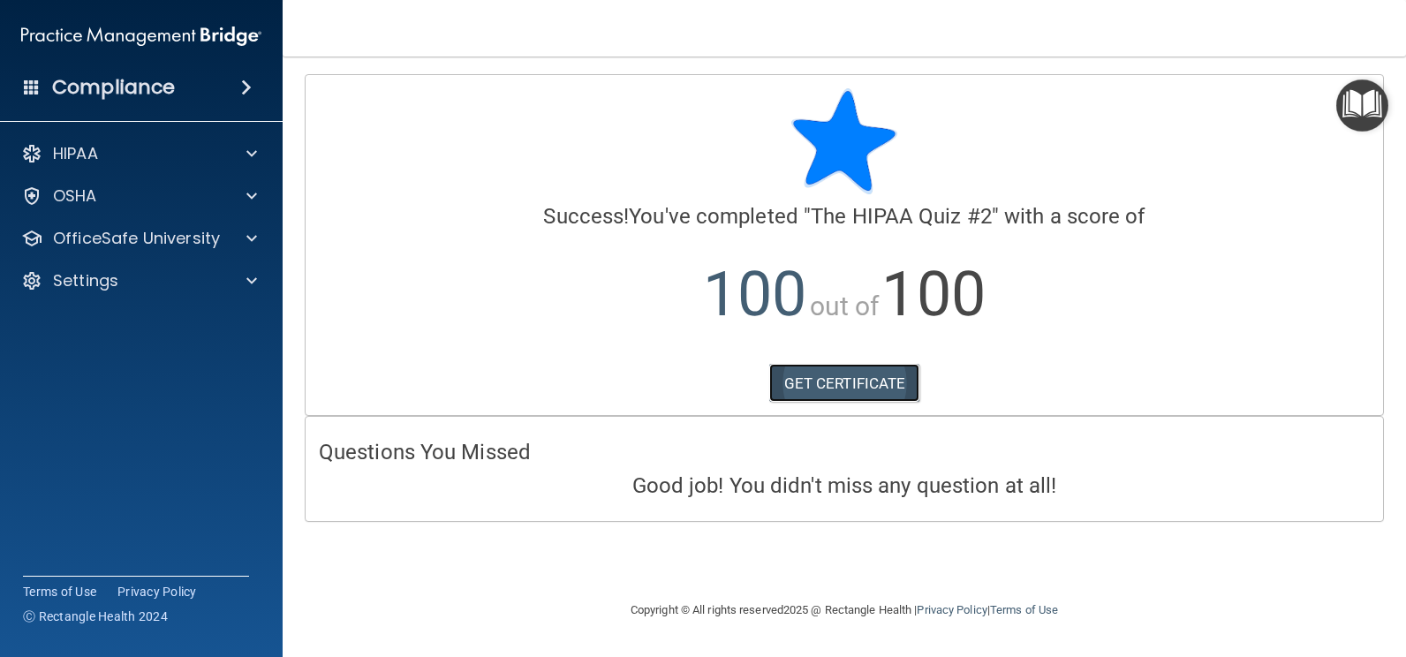
click at [857, 382] on link "GET CERTIFICATE" at bounding box center [844, 383] width 151 height 39
click at [185, 242] on p "OfficeSafe University" at bounding box center [136, 238] width 167 height 21
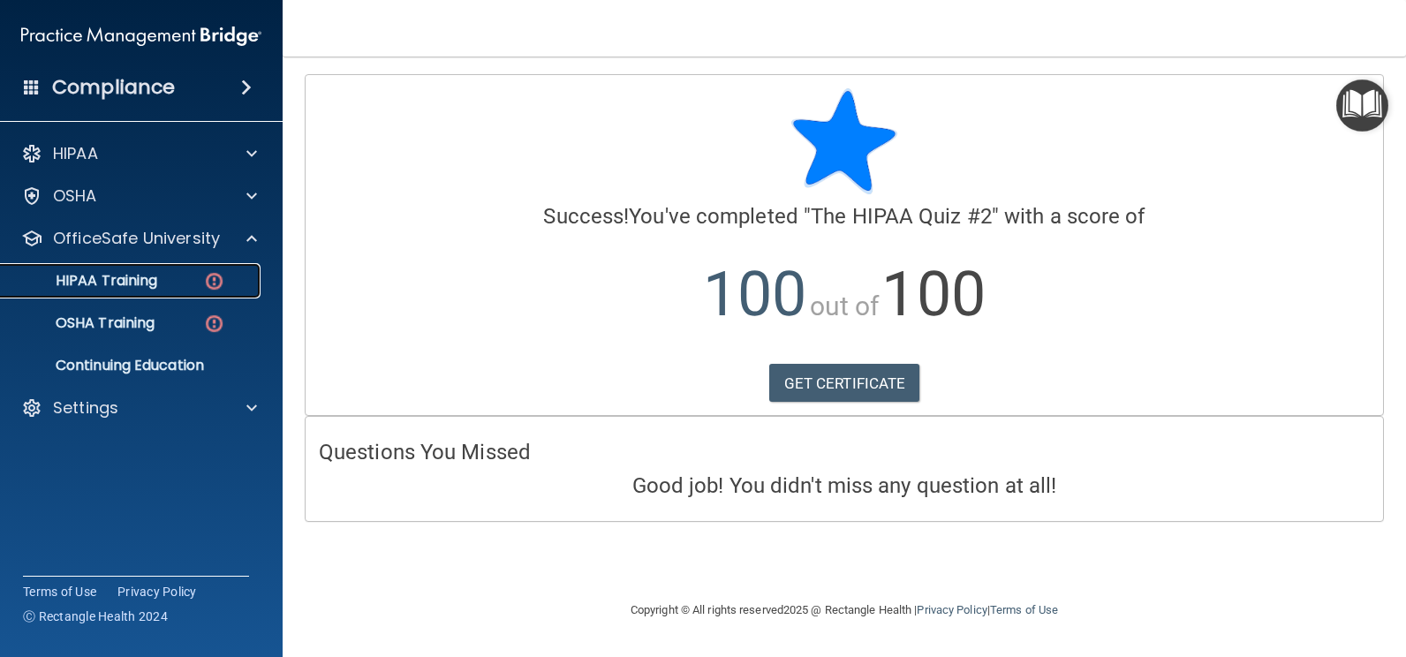
click at [132, 289] on p "HIPAA Training" at bounding box center [84, 281] width 146 height 18
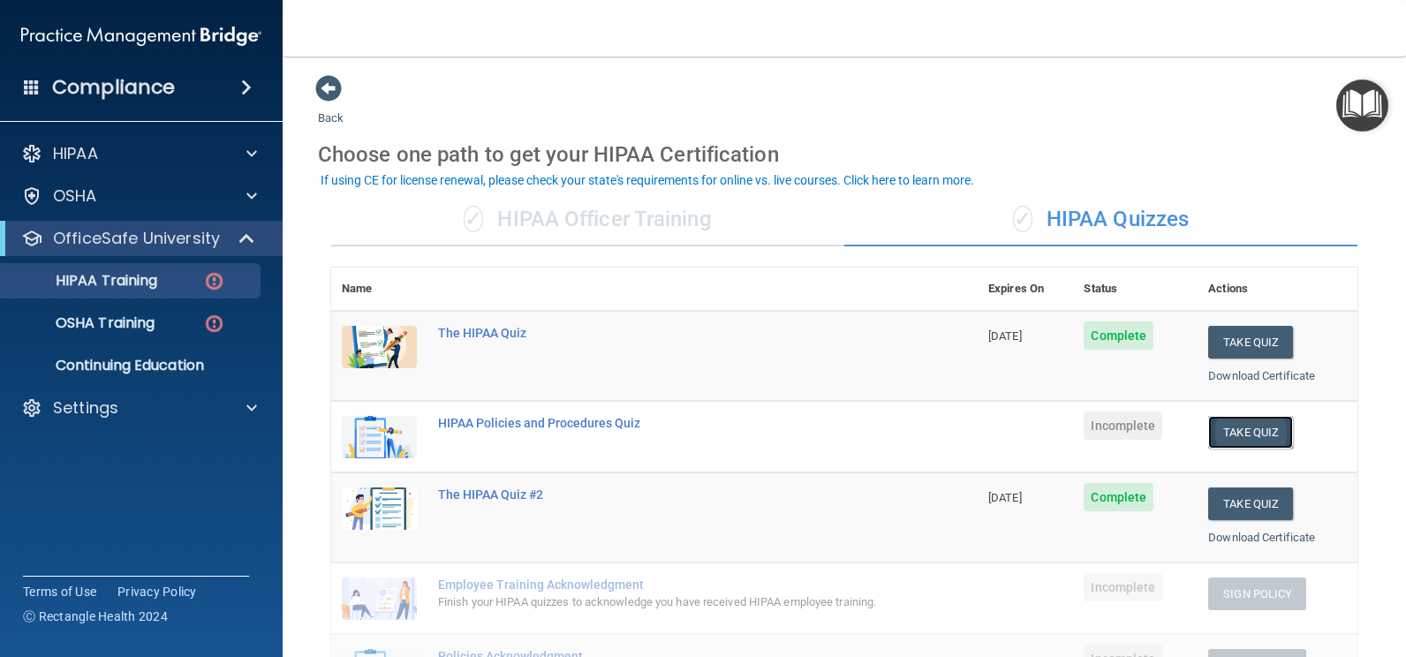
click at [1232, 422] on button "Take Quiz" at bounding box center [1250, 432] width 85 height 33
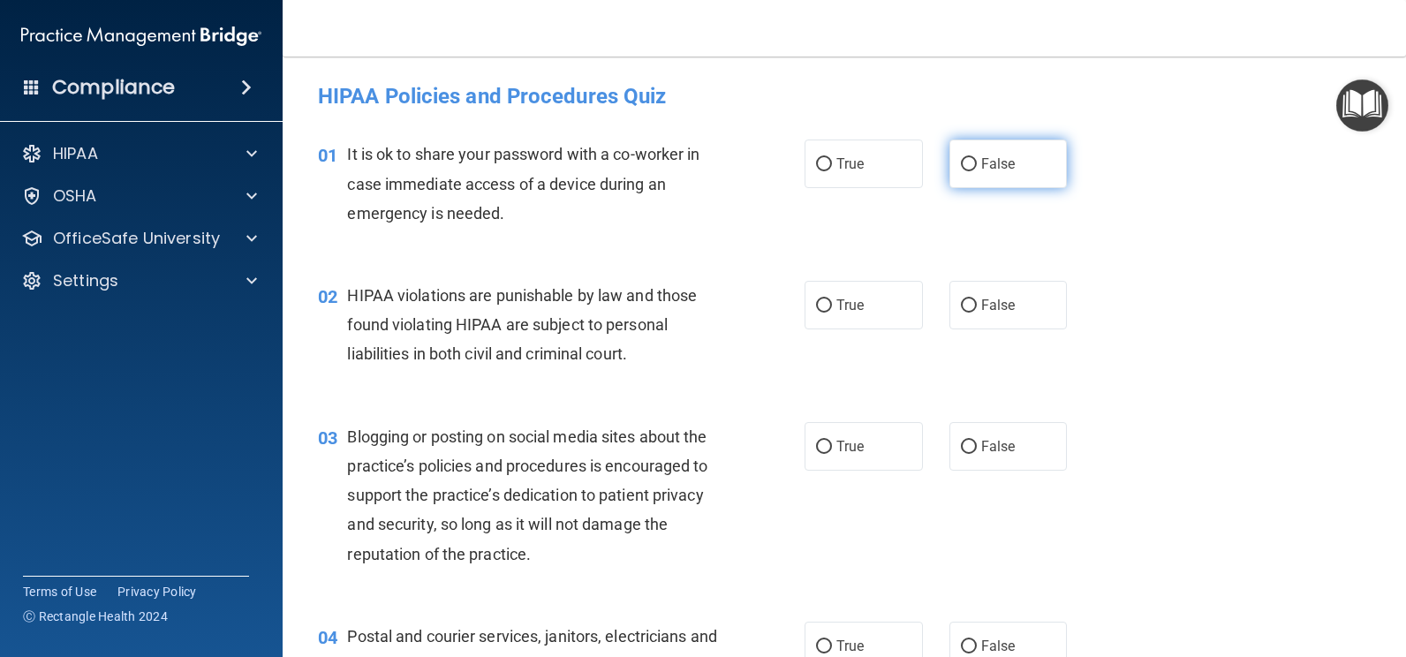
click at [962, 158] on input "False" at bounding box center [969, 164] width 16 height 13
radio input "true"
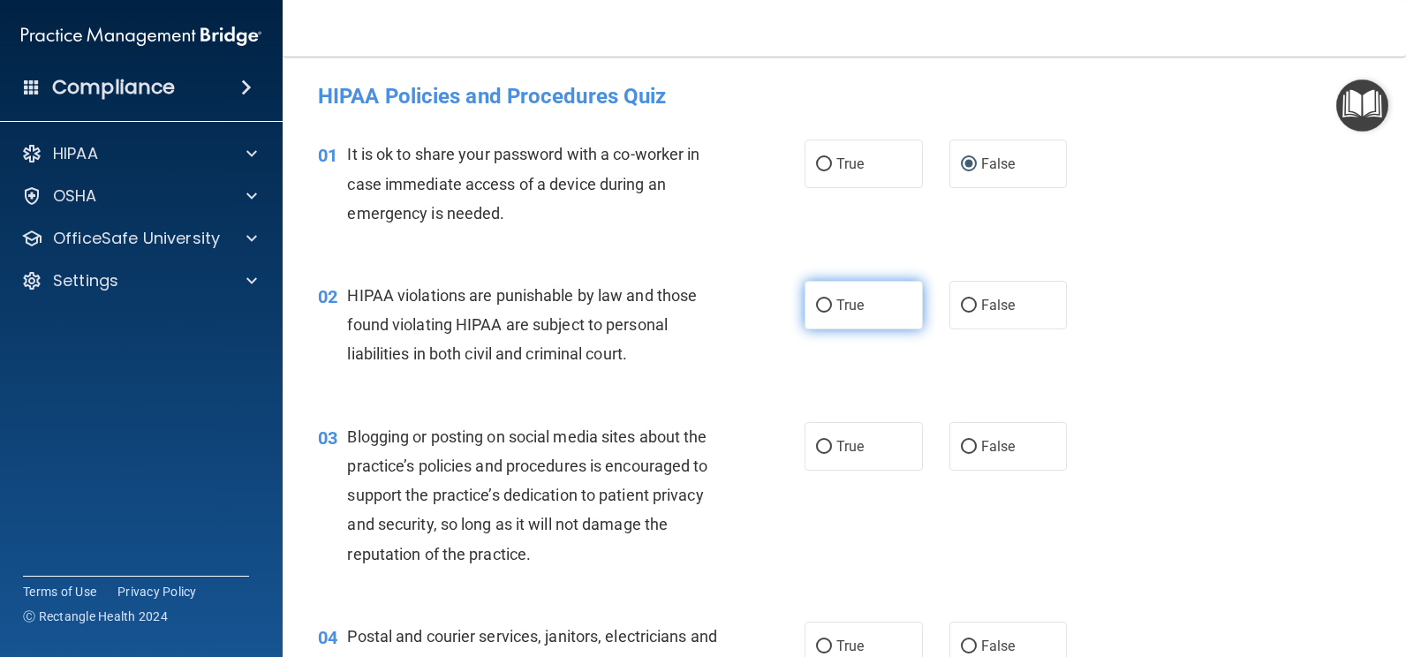
click at [821, 321] on label "True" at bounding box center [864, 305] width 118 height 49
click at [821, 313] on input "True" at bounding box center [824, 305] width 16 height 13
radio input "true"
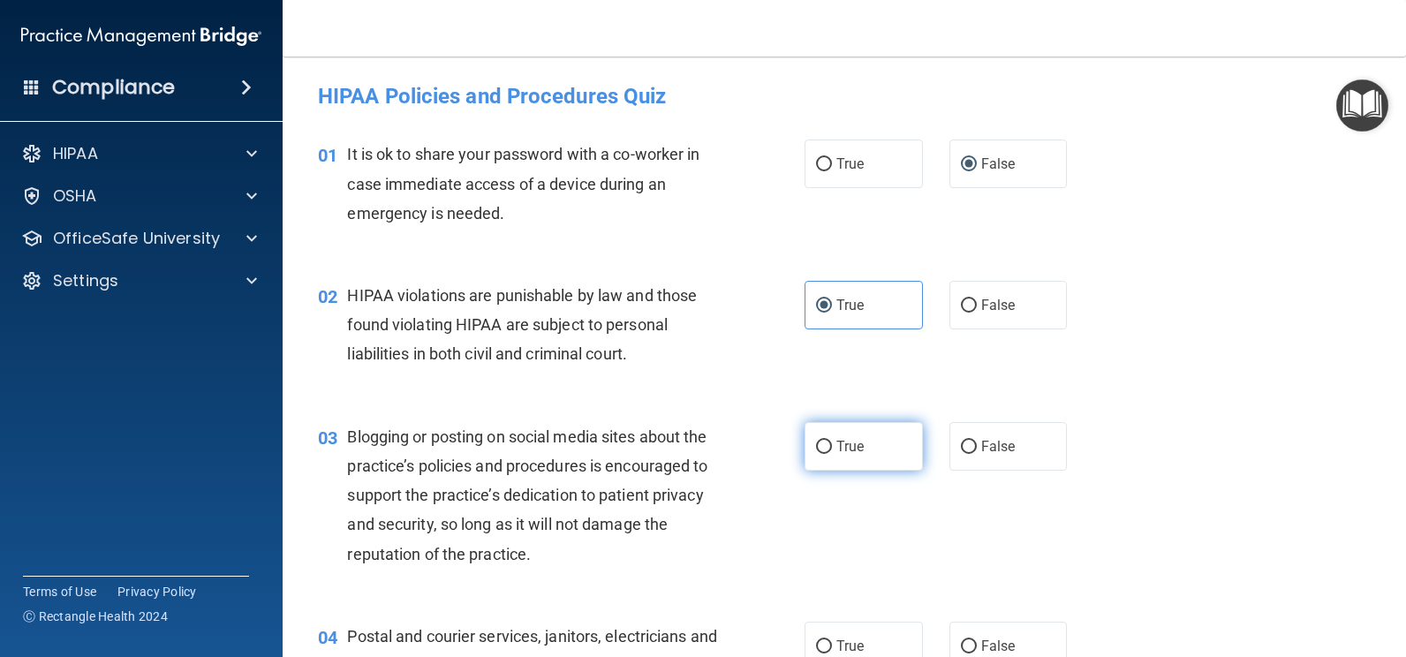
click at [837, 448] on span "True" at bounding box center [850, 446] width 27 height 17
click at [832, 448] on input "True" at bounding box center [824, 447] width 16 height 13
radio input "true"
click at [837, 640] on span "True" at bounding box center [850, 646] width 27 height 17
click at [832, 640] on input "True" at bounding box center [824, 646] width 16 height 13
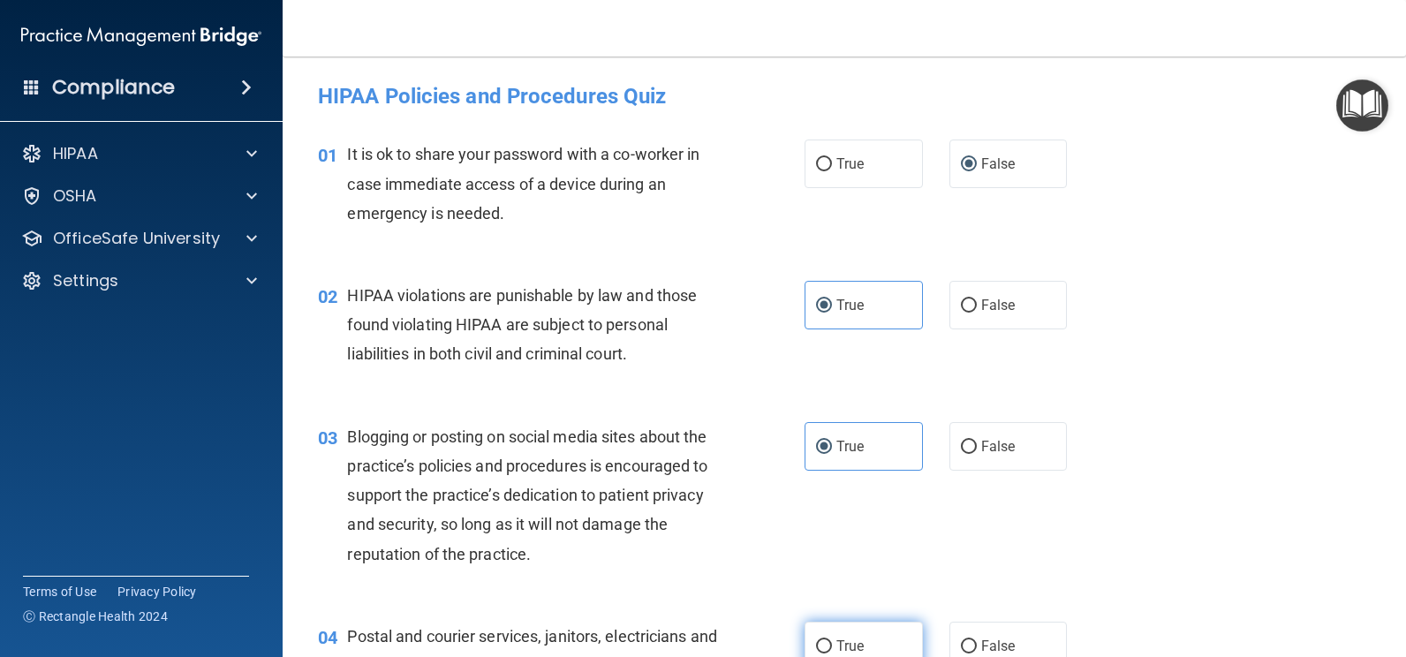
radio input "true"
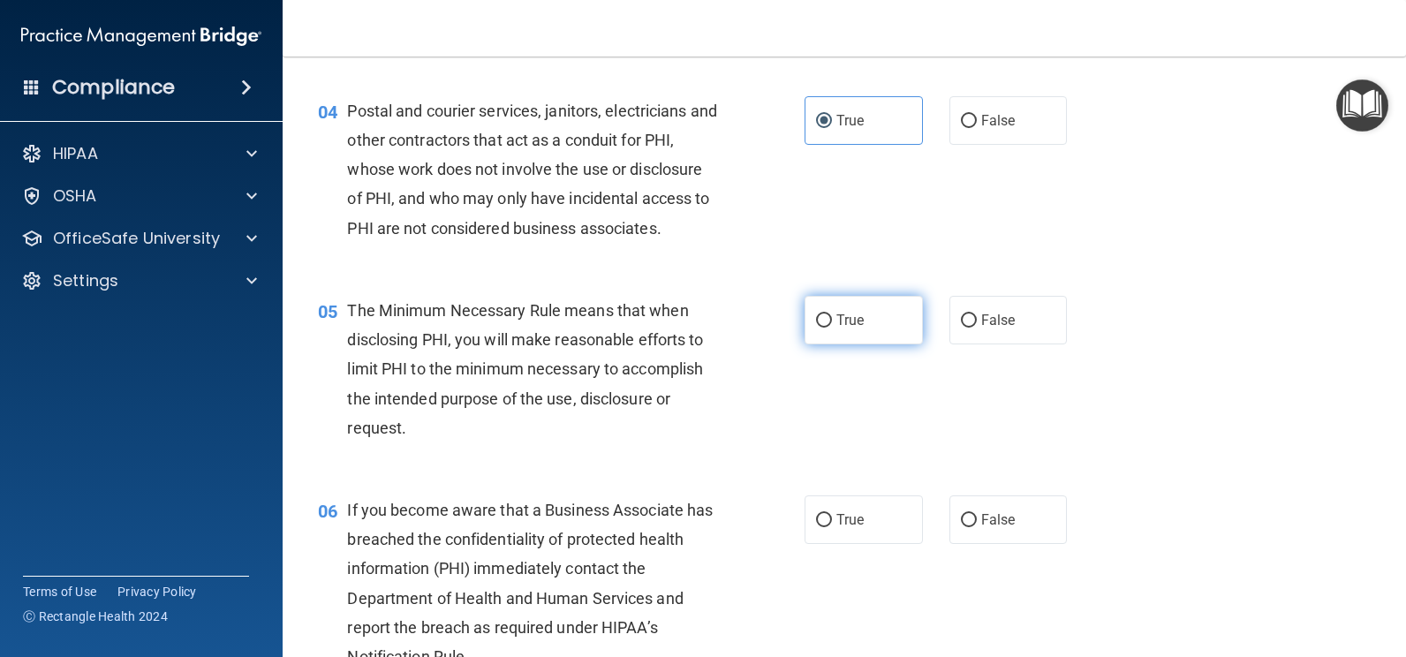
click at [848, 330] on label "True" at bounding box center [864, 320] width 118 height 49
click at [832, 328] on input "True" at bounding box center [824, 320] width 16 height 13
radio input "true"
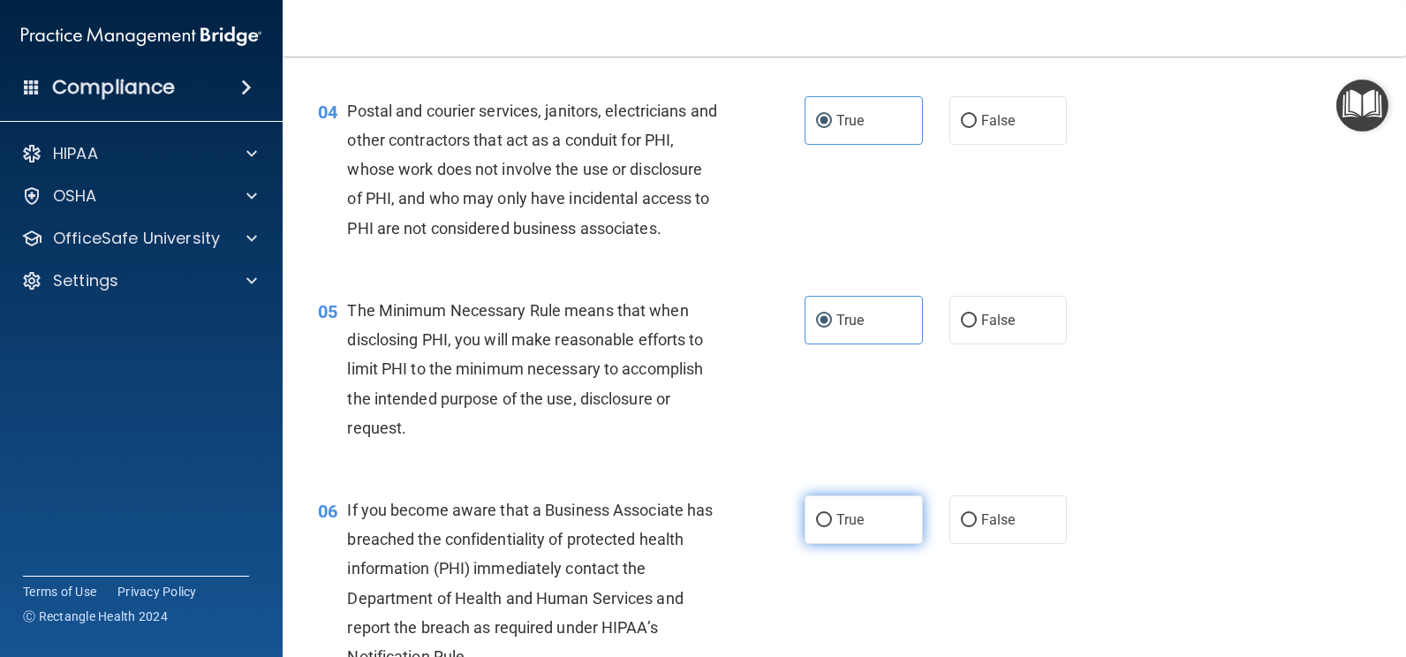
click at [825, 511] on label "True" at bounding box center [864, 520] width 118 height 49
click at [825, 514] on input "True" at bounding box center [824, 520] width 16 height 13
radio input "true"
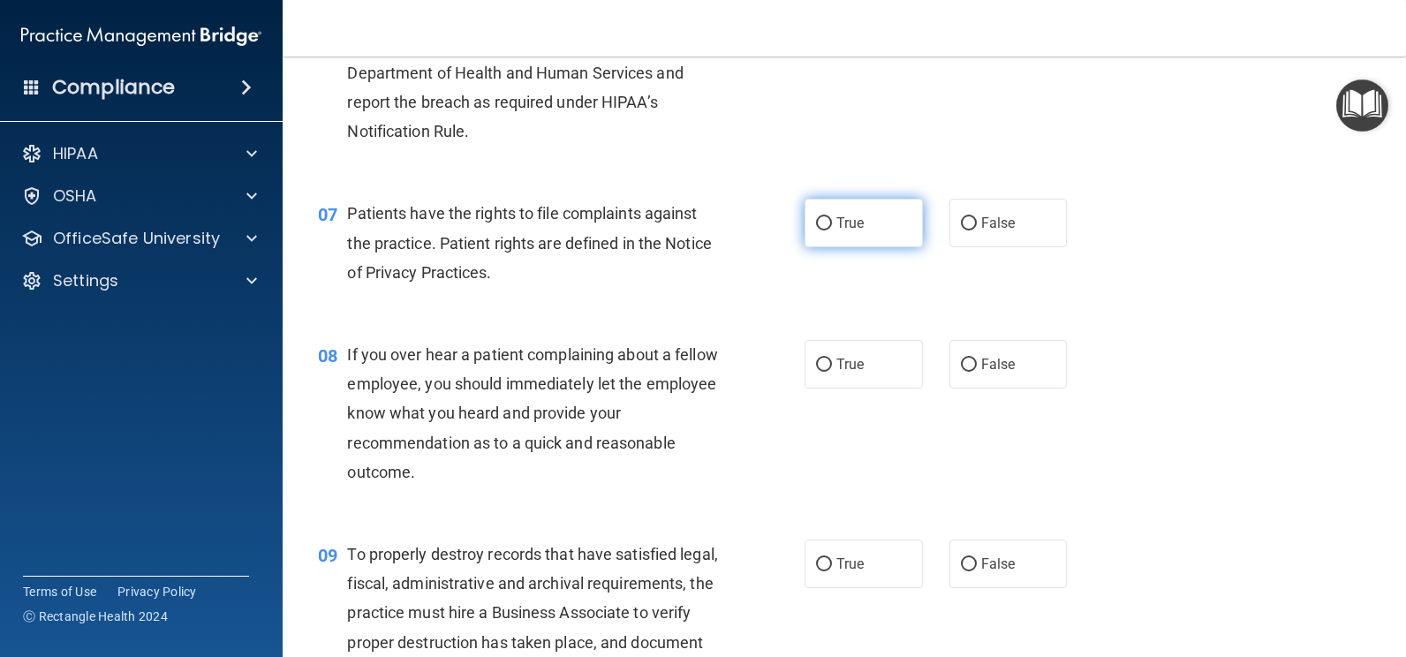
click at [859, 223] on label "True" at bounding box center [864, 223] width 118 height 49
click at [832, 223] on input "True" at bounding box center [824, 223] width 16 height 13
radio input "true"
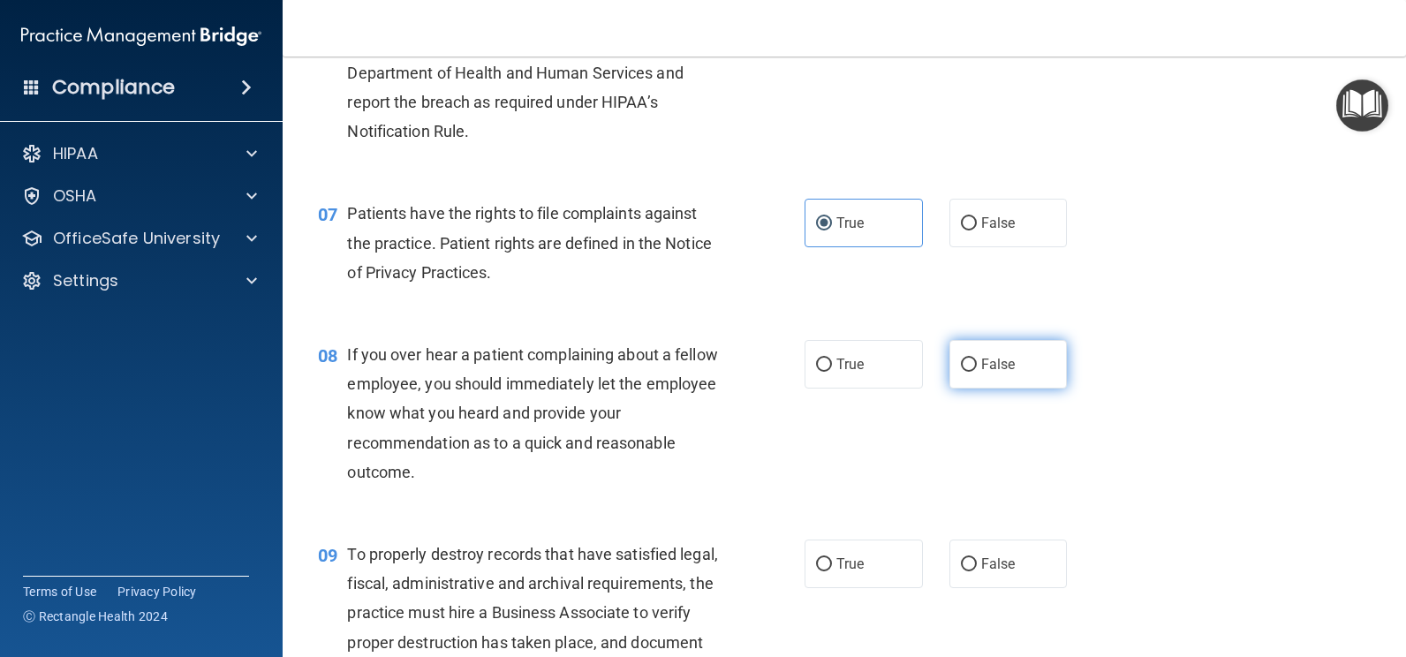
click at [981, 356] on span "False" at bounding box center [998, 364] width 34 height 17
click at [977, 359] on input "False" at bounding box center [969, 365] width 16 height 13
radio input "true"
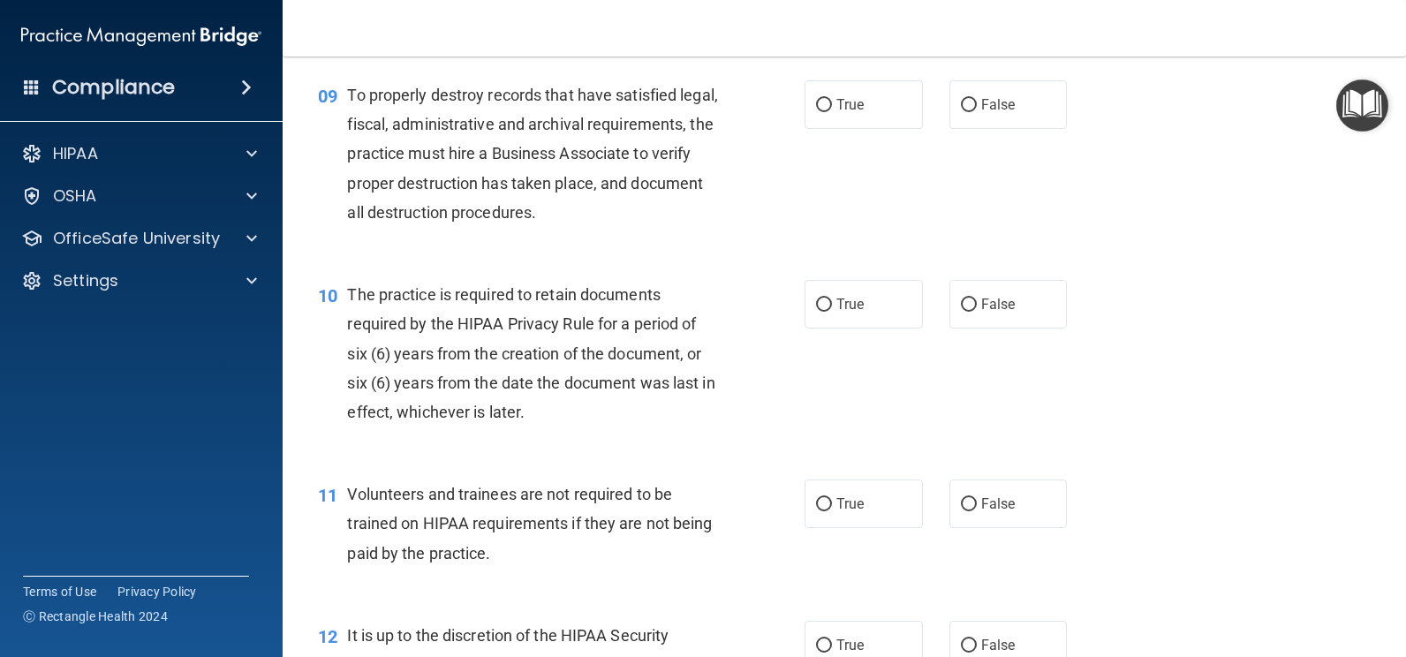
scroll to position [1526, 0]
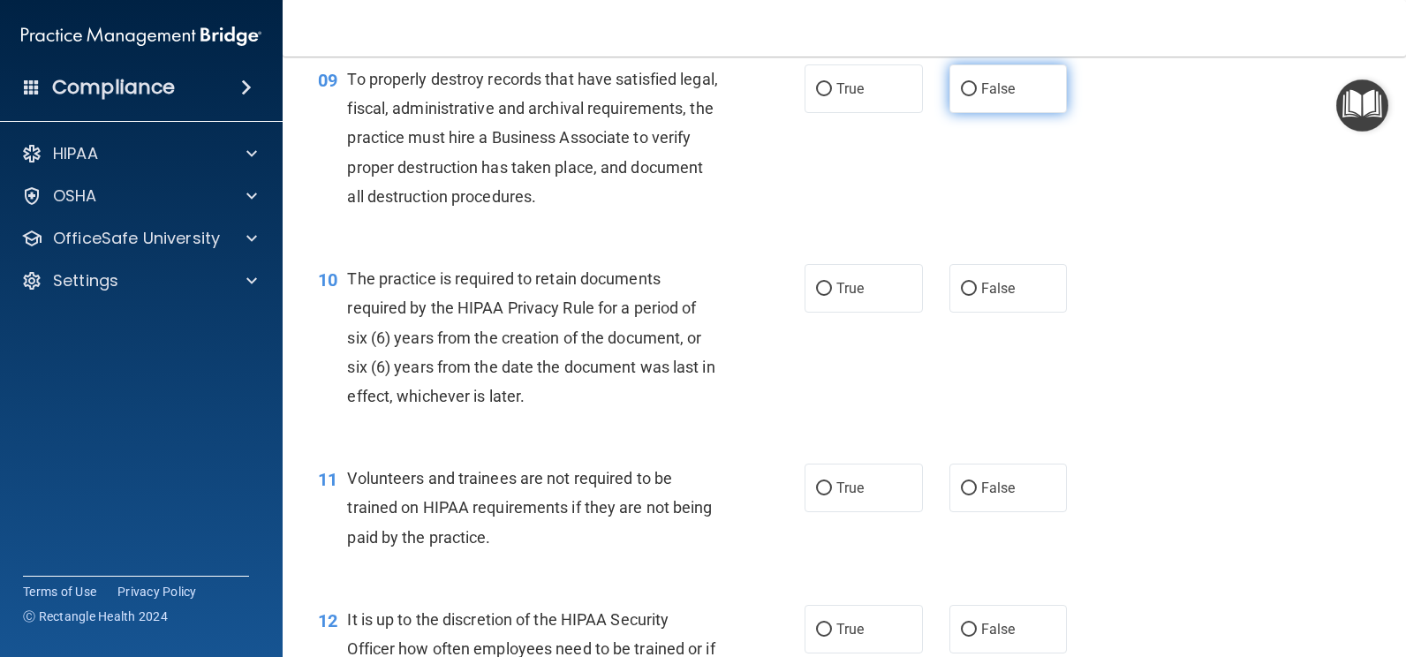
click at [972, 94] on label "False" at bounding box center [1009, 88] width 118 height 49
click at [972, 94] on input "False" at bounding box center [969, 89] width 16 height 13
radio input "true"
click at [856, 87] on span "True" at bounding box center [850, 88] width 27 height 17
click at [832, 87] on input "True" at bounding box center [824, 89] width 16 height 13
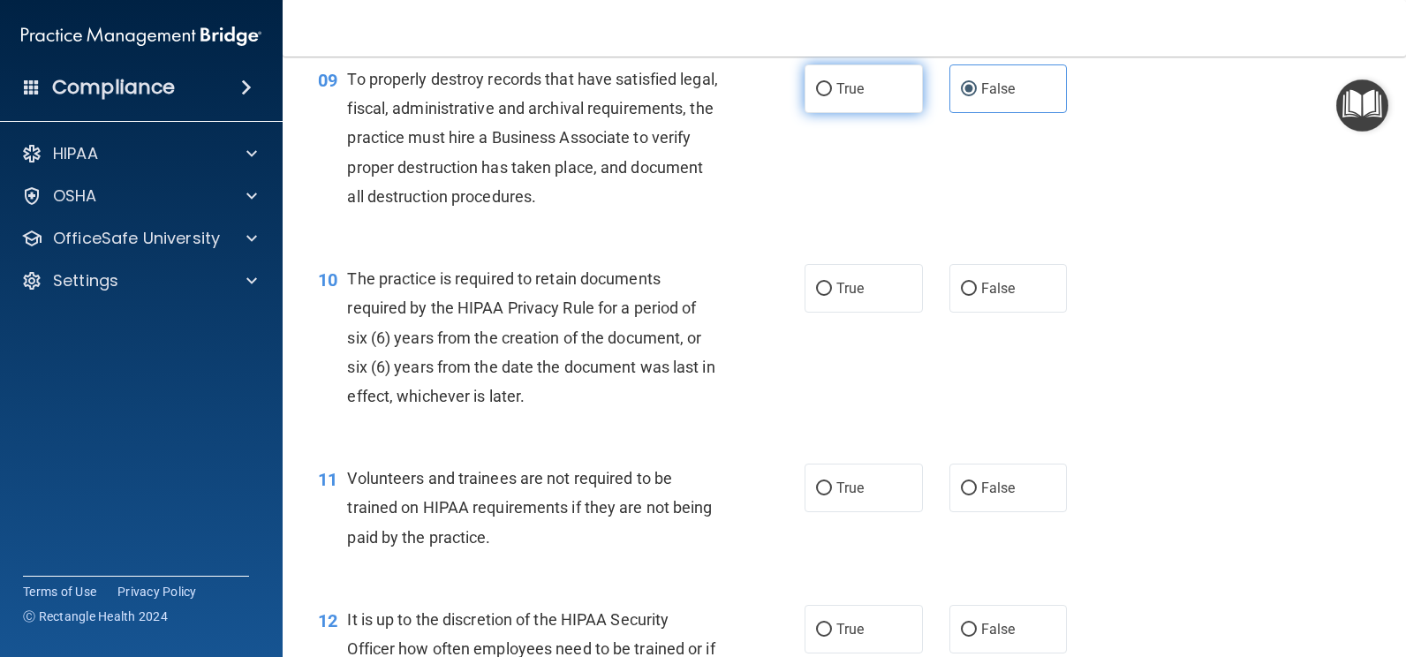
radio input "true"
radio input "false"
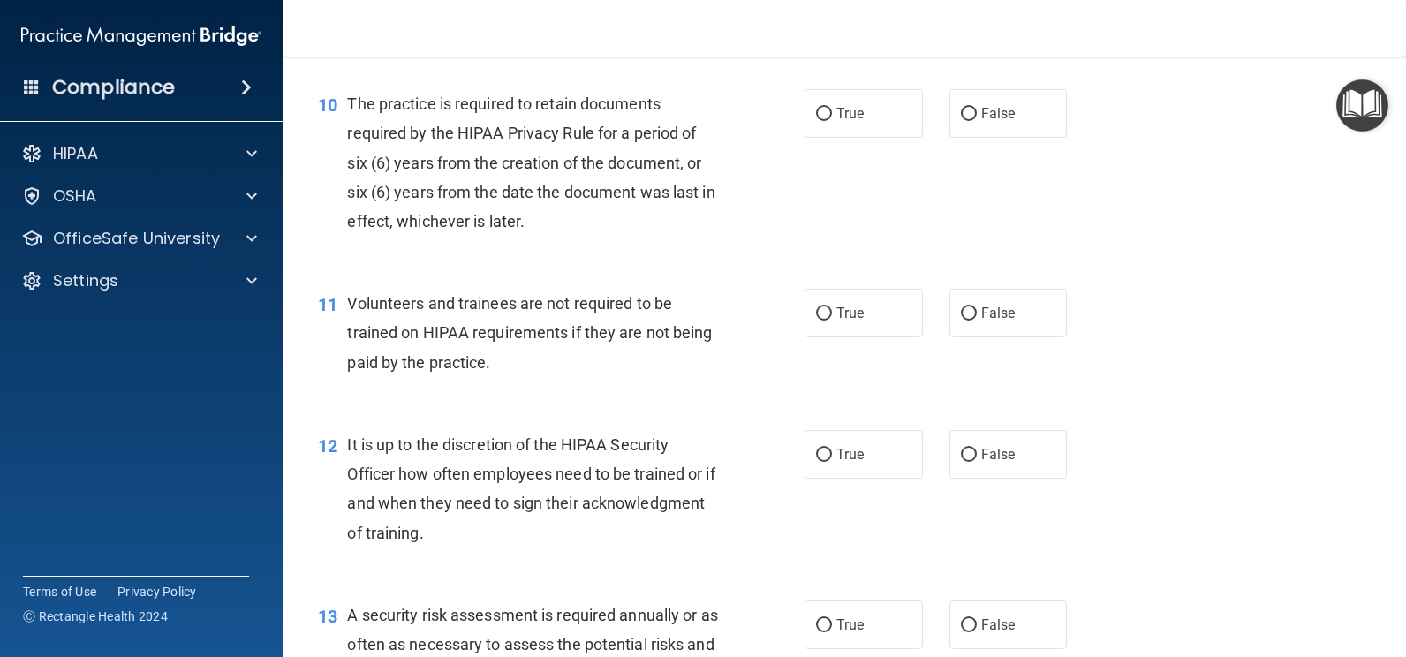
scroll to position [1717, 0]
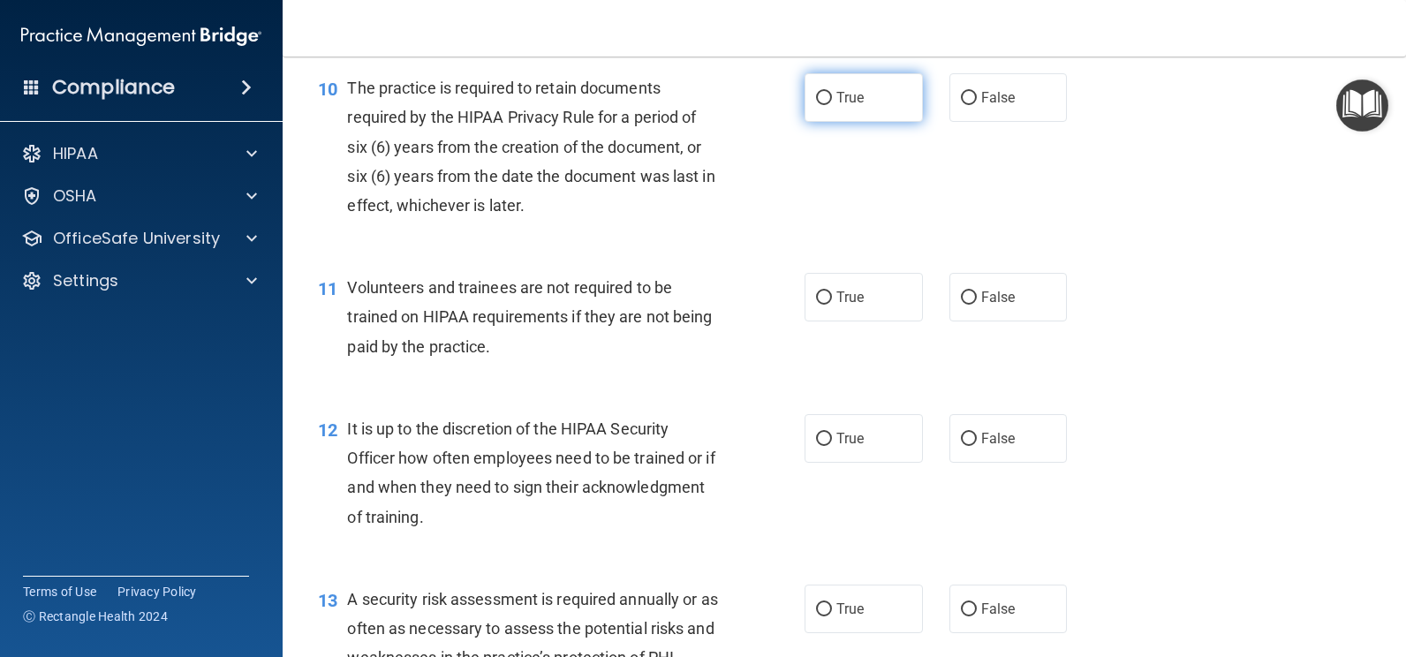
click at [847, 86] on label "True" at bounding box center [864, 97] width 118 height 49
click at [832, 92] on input "True" at bounding box center [824, 98] width 16 height 13
radio input "true"
click at [981, 293] on span "False" at bounding box center [998, 297] width 34 height 17
click at [973, 293] on input "False" at bounding box center [969, 297] width 16 height 13
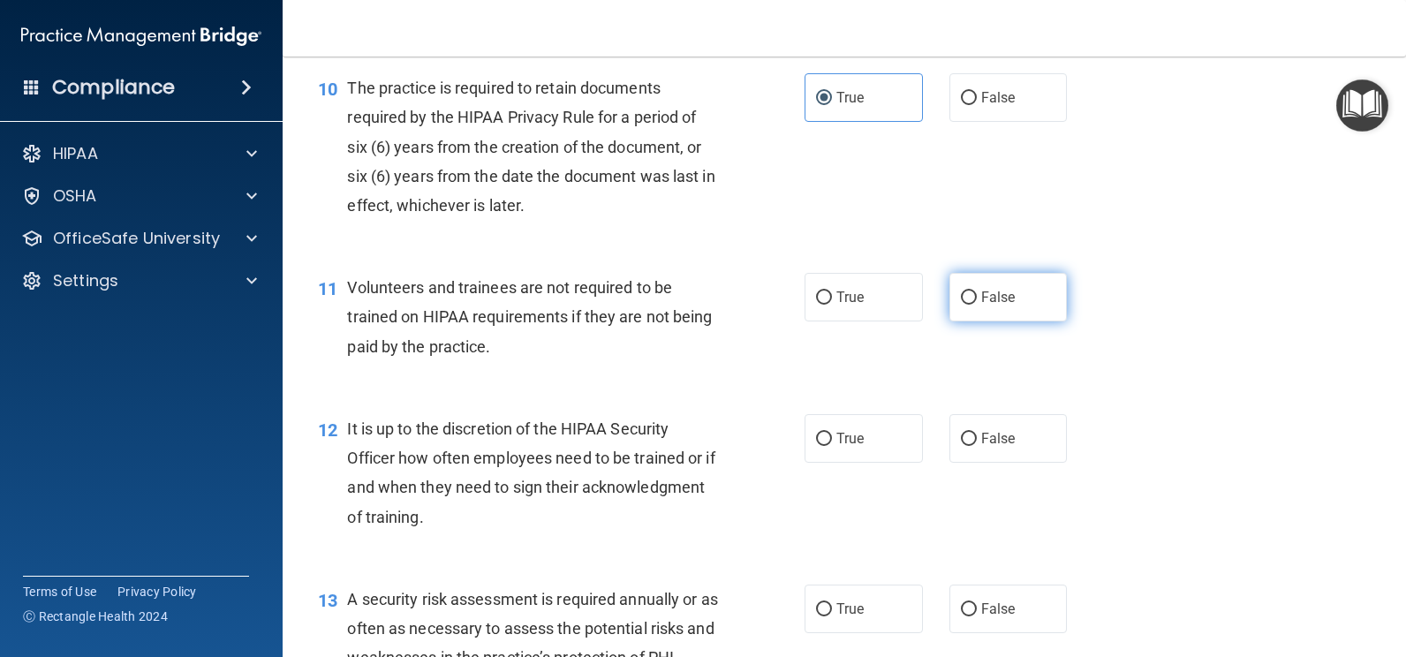
radio input "true"
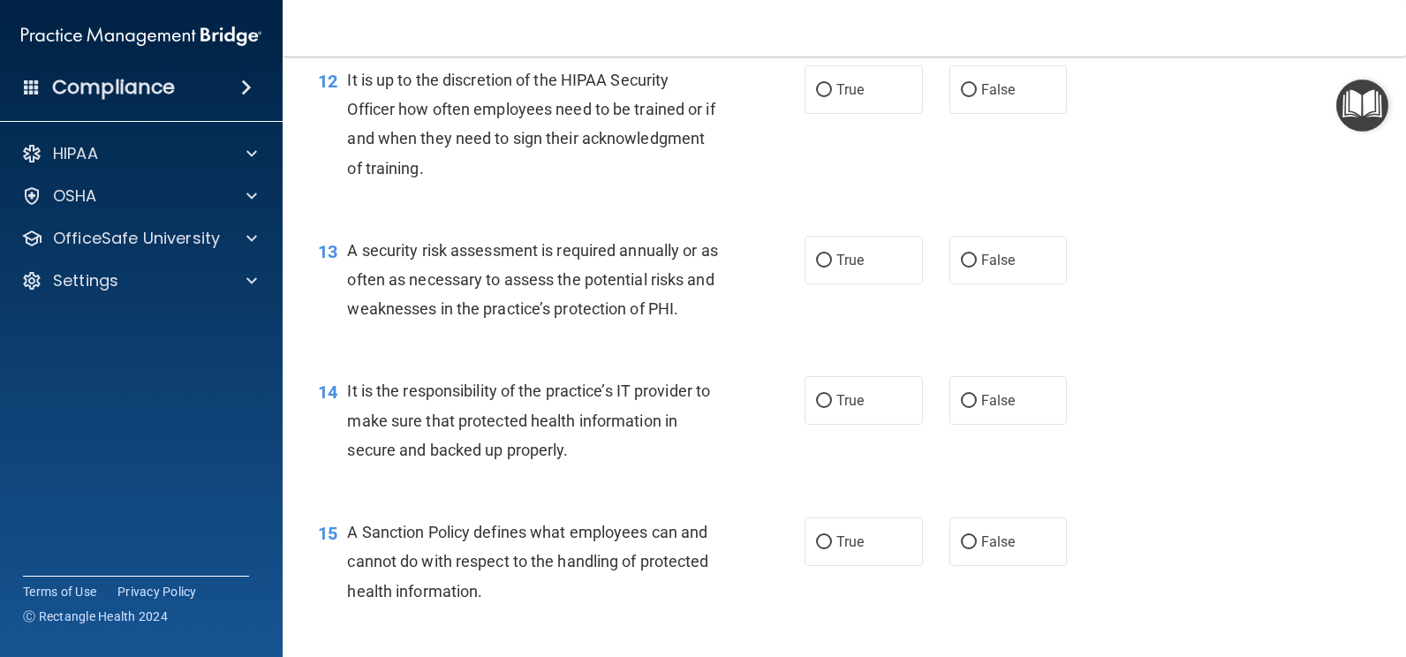
scroll to position [2074, 0]
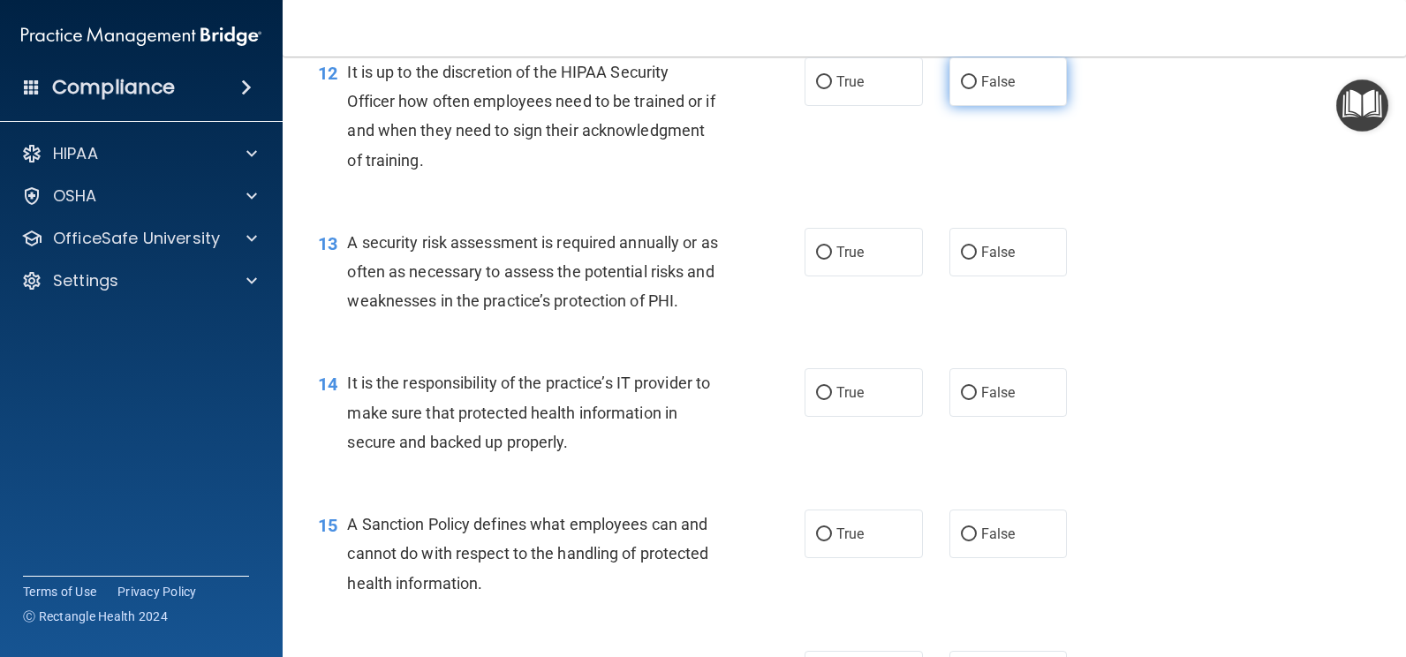
click at [982, 89] on span "False" at bounding box center [998, 81] width 34 height 17
click at [977, 89] on input "False" at bounding box center [969, 82] width 16 height 13
radio input "true"
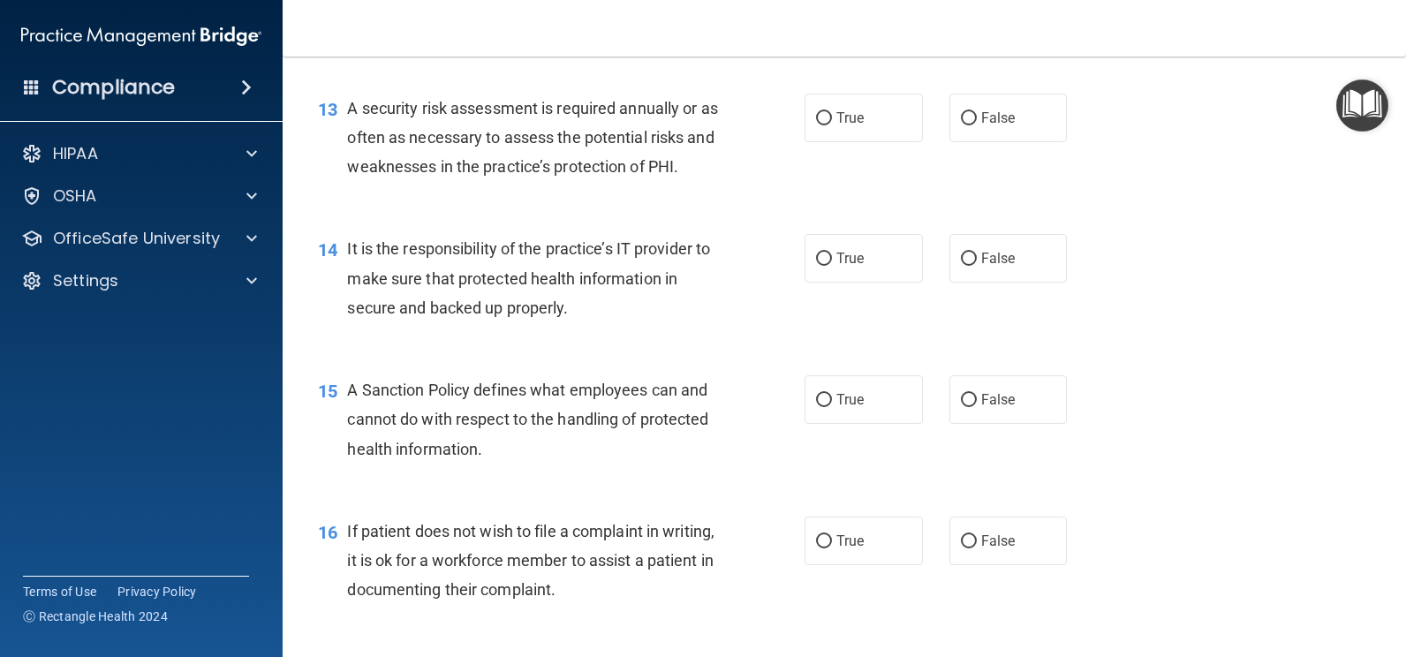
scroll to position [2256, 0]
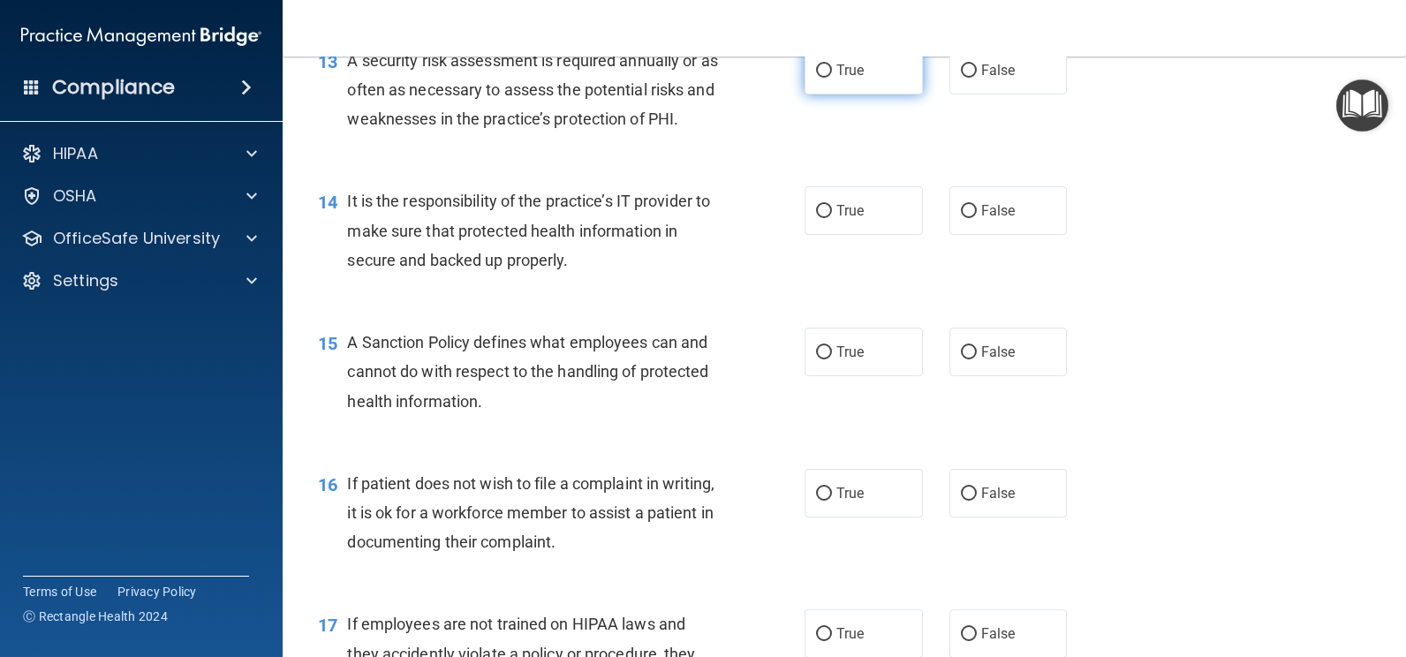
click at [837, 76] on span "True" at bounding box center [850, 70] width 27 height 17
click at [831, 76] on input "True" at bounding box center [824, 70] width 16 height 13
radio input "true"
click at [842, 211] on span "True" at bounding box center [850, 210] width 27 height 17
click at [832, 211] on input "True" at bounding box center [824, 211] width 16 height 13
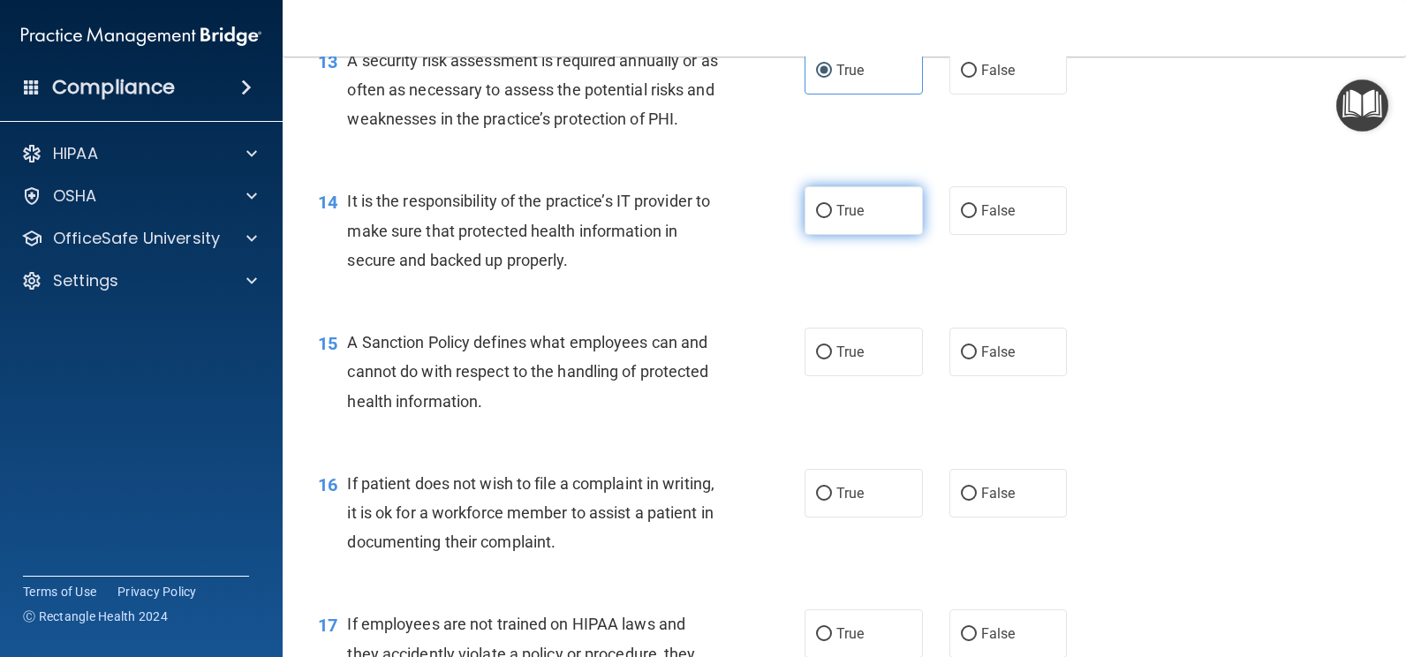
radio input "true"
click at [852, 345] on span "True" at bounding box center [850, 352] width 27 height 17
click at [832, 346] on input "True" at bounding box center [824, 352] width 16 height 13
radio input "true"
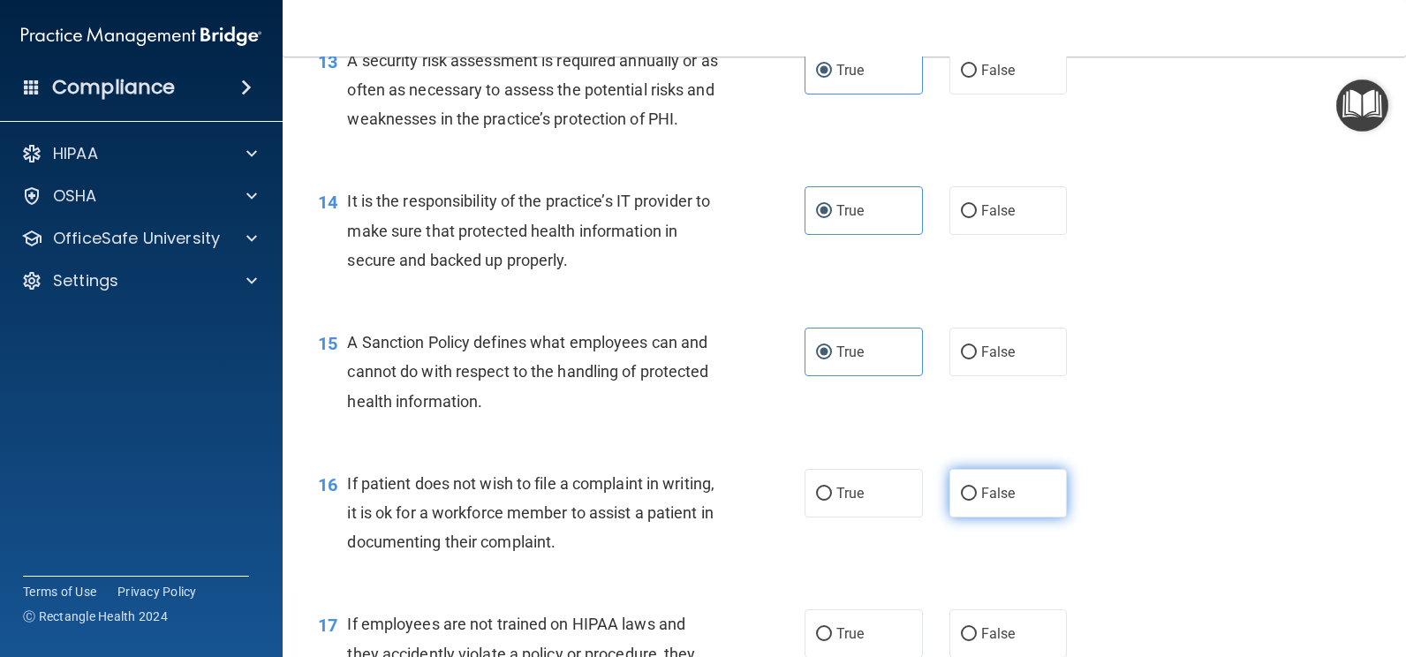
click at [988, 496] on span "False" at bounding box center [998, 493] width 34 height 17
click at [977, 496] on input "False" at bounding box center [969, 494] width 16 height 13
radio input "true"
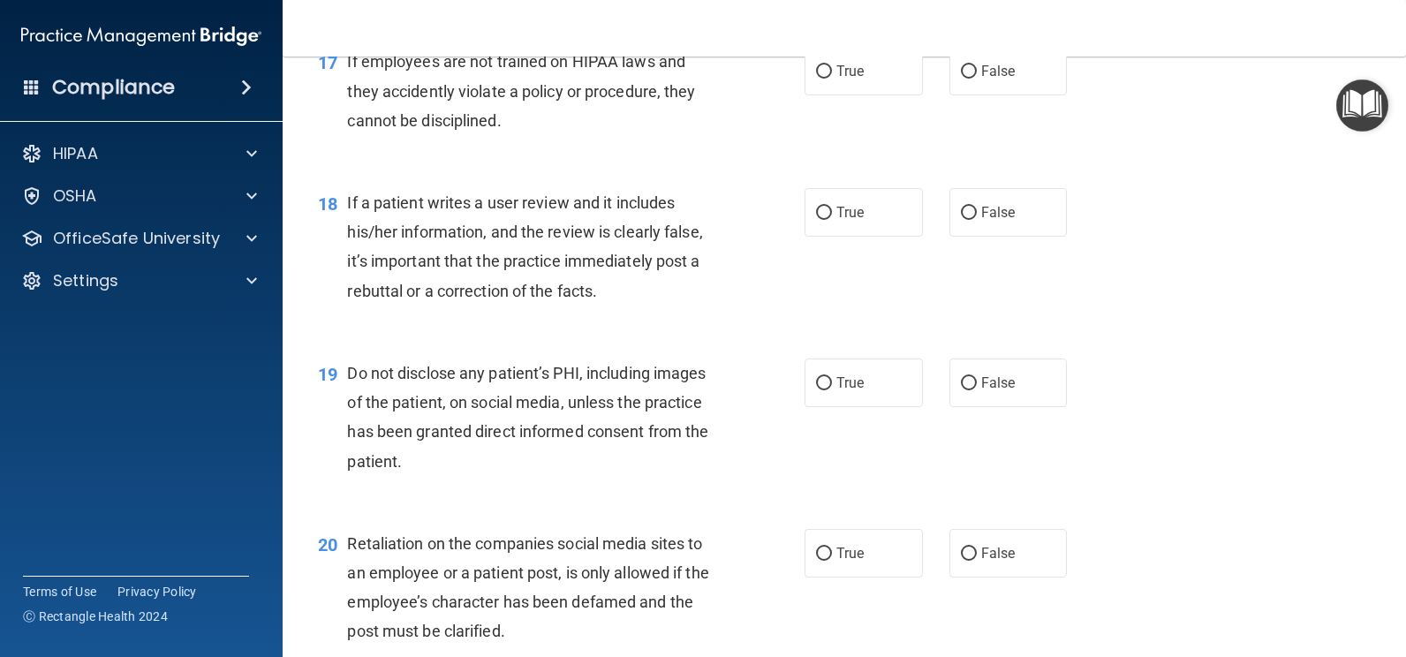
scroll to position [2811, 0]
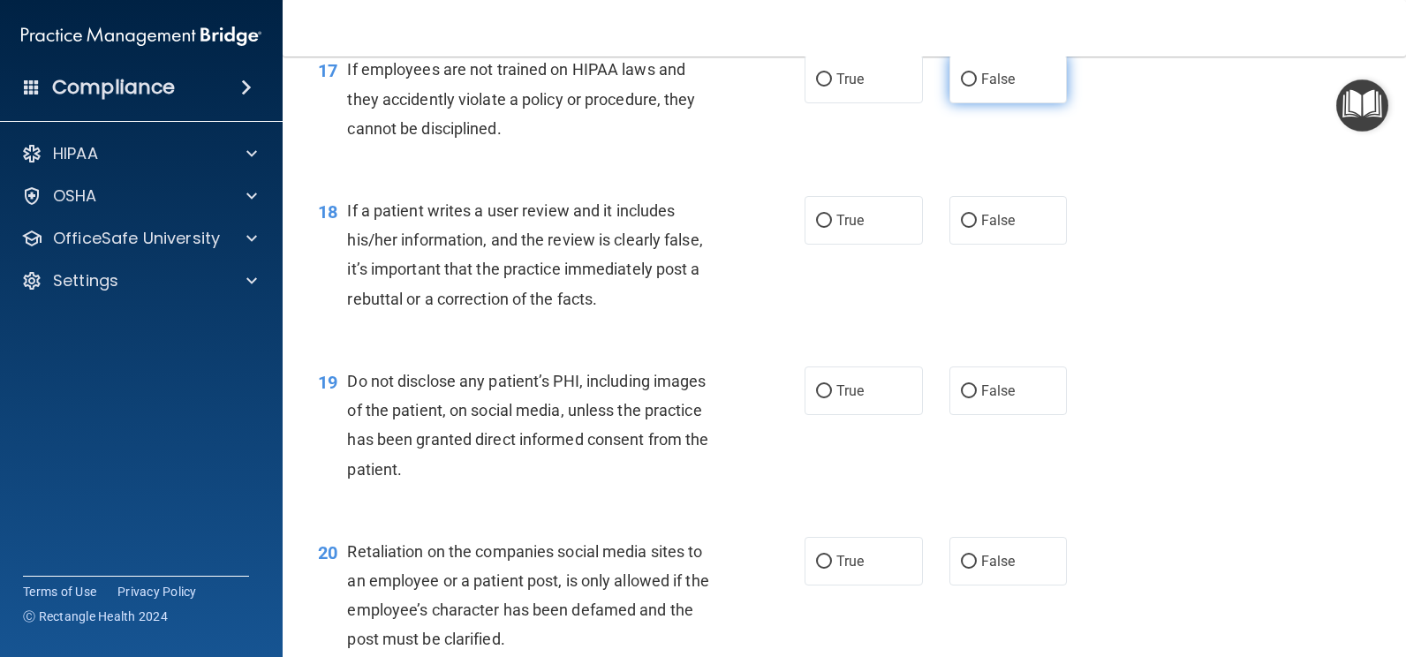
click at [972, 81] on label "False" at bounding box center [1009, 79] width 118 height 49
click at [972, 81] on input "False" at bounding box center [969, 79] width 16 height 13
radio input "true"
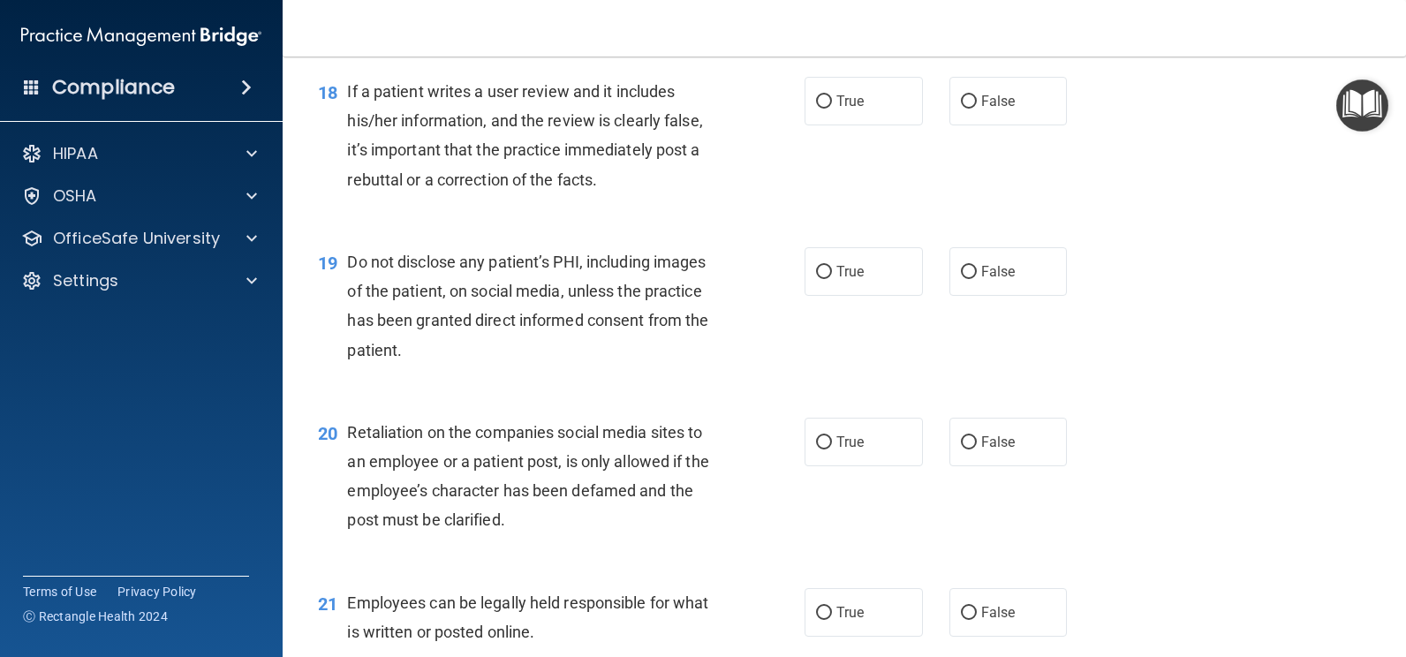
scroll to position [2938, 0]
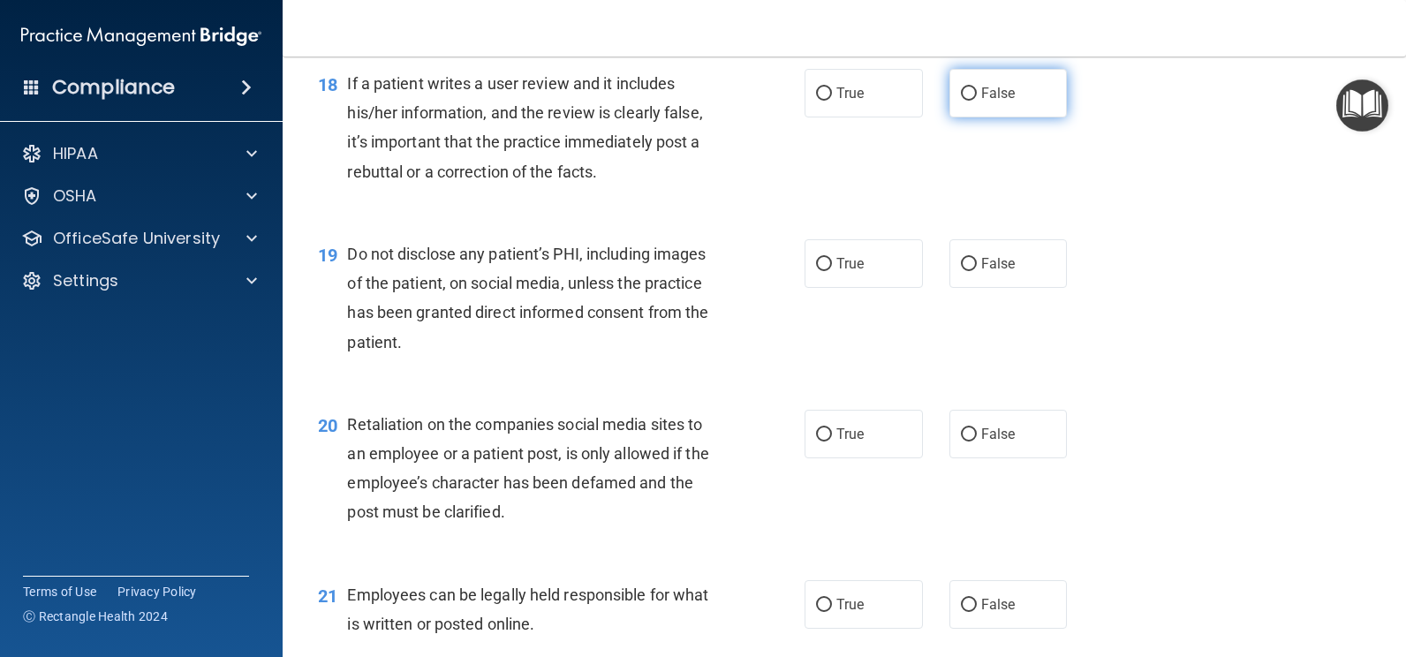
click at [988, 91] on span "False" at bounding box center [998, 93] width 34 height 17
click at [977, 91] on input "False" at bounding box center [969, 93] width 16 height 13
radio input "true"
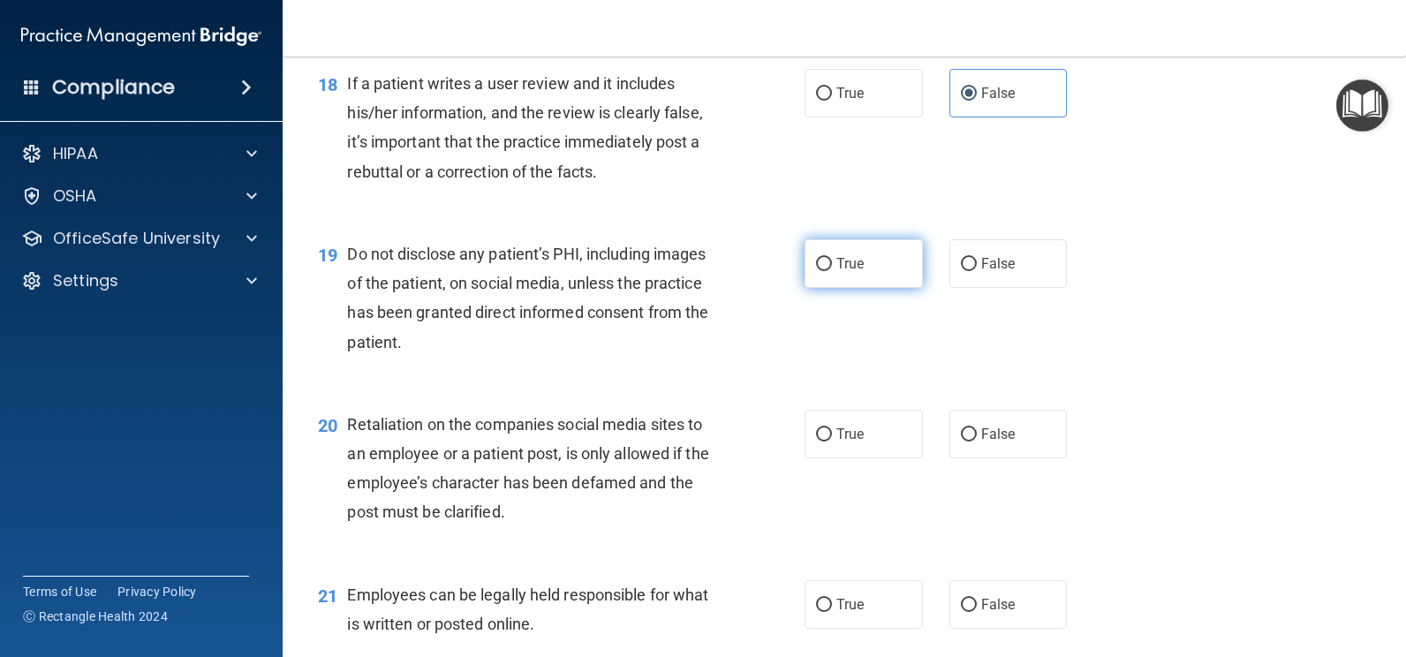
click at [860, 257] on label "True" at bounding box center [864, 263] width 118 height 49
click at [832, 258] on input "True" at bounding box center [824, 264] width 16 height 13
radio input "true"
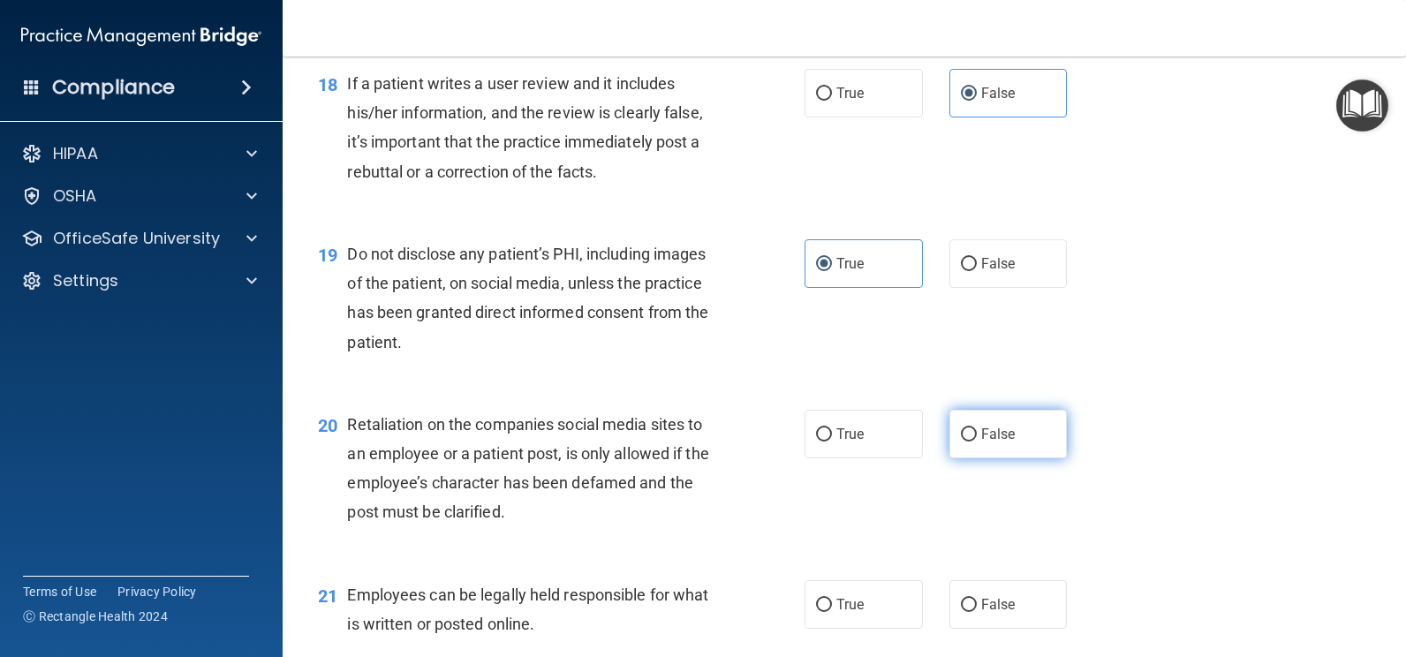
click at [984, 428] on span "False" at bounding box center [998, 434] width 34 height 17
click at [977, 428] on input "False" at bounding box center [969, 434] width 16 height 13
radio input "true"
click at [837, 602] on span "True" at bounding box center [850, 604] width 27 height 17
click at [831, 602] on input "True" at bounding box center [824, 605] width 16 height 13
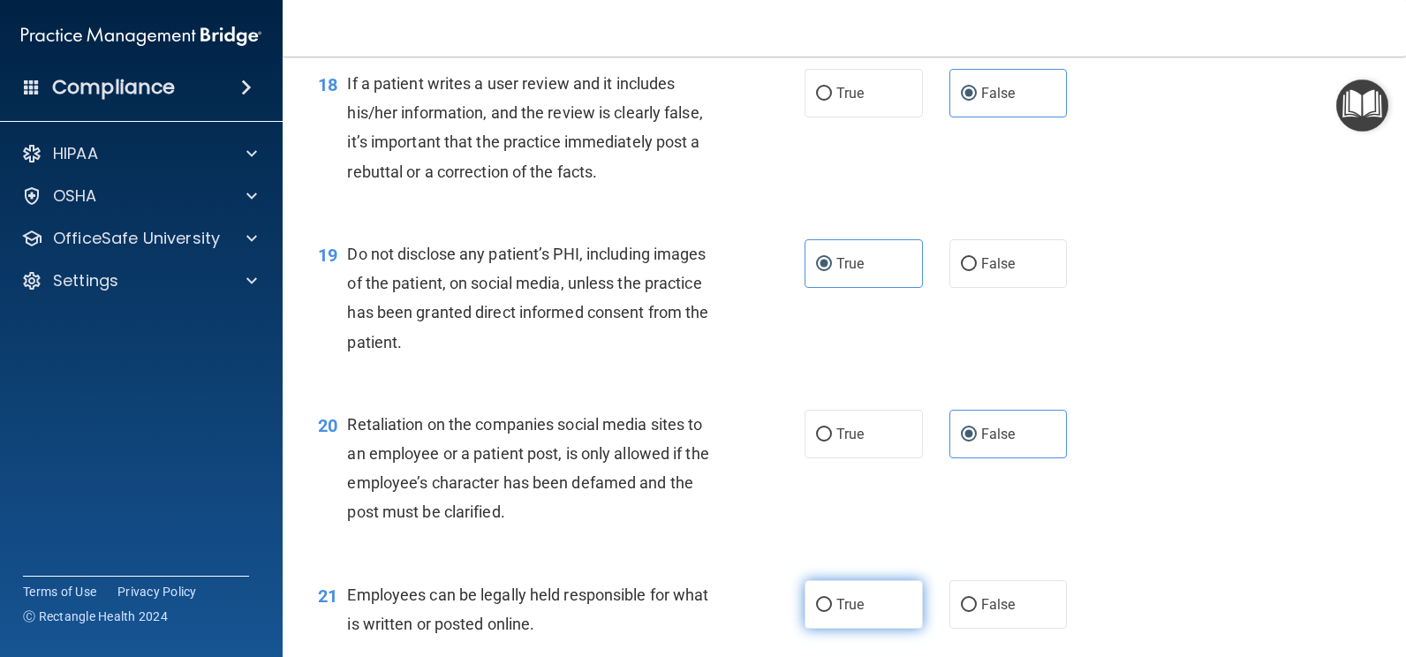
radio input "true"
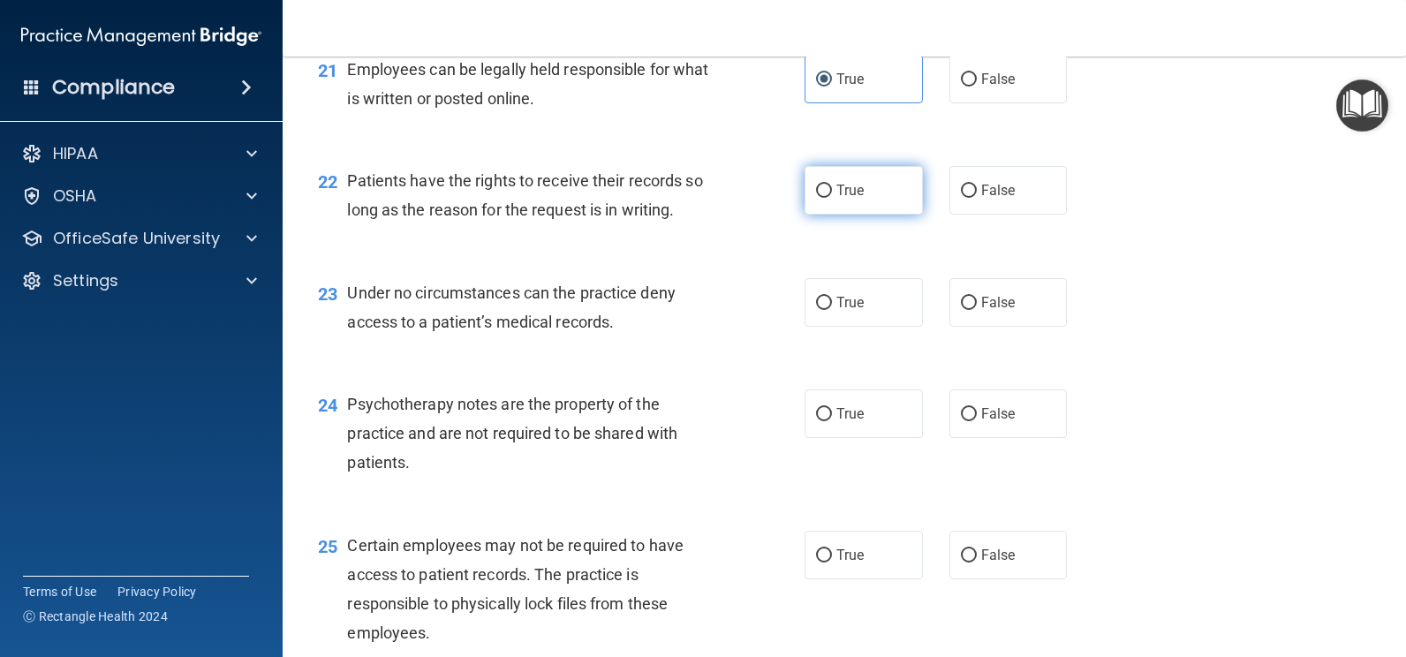
click at [860, 200] on label "True" at bounding box center [864, 190] width 118 height 49
click at [832, 198] on input "True" at bounding box center [824, 191] width 16 height 13
radio input "true"
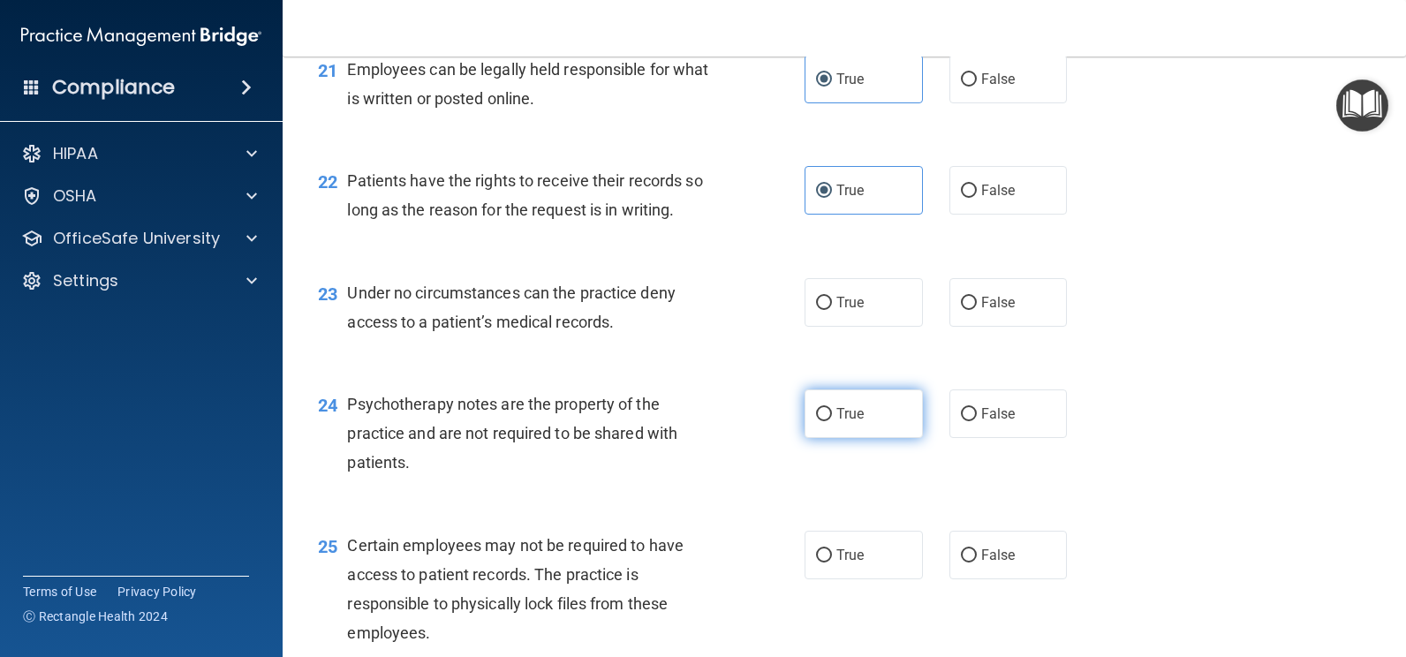
click at [835, 424] on label "True" at bounding box center [864, 414] width 118 height 49
click at [832, 421] on input "True" at bounding box center [824, 414] width 16 height 13
radio input "true"
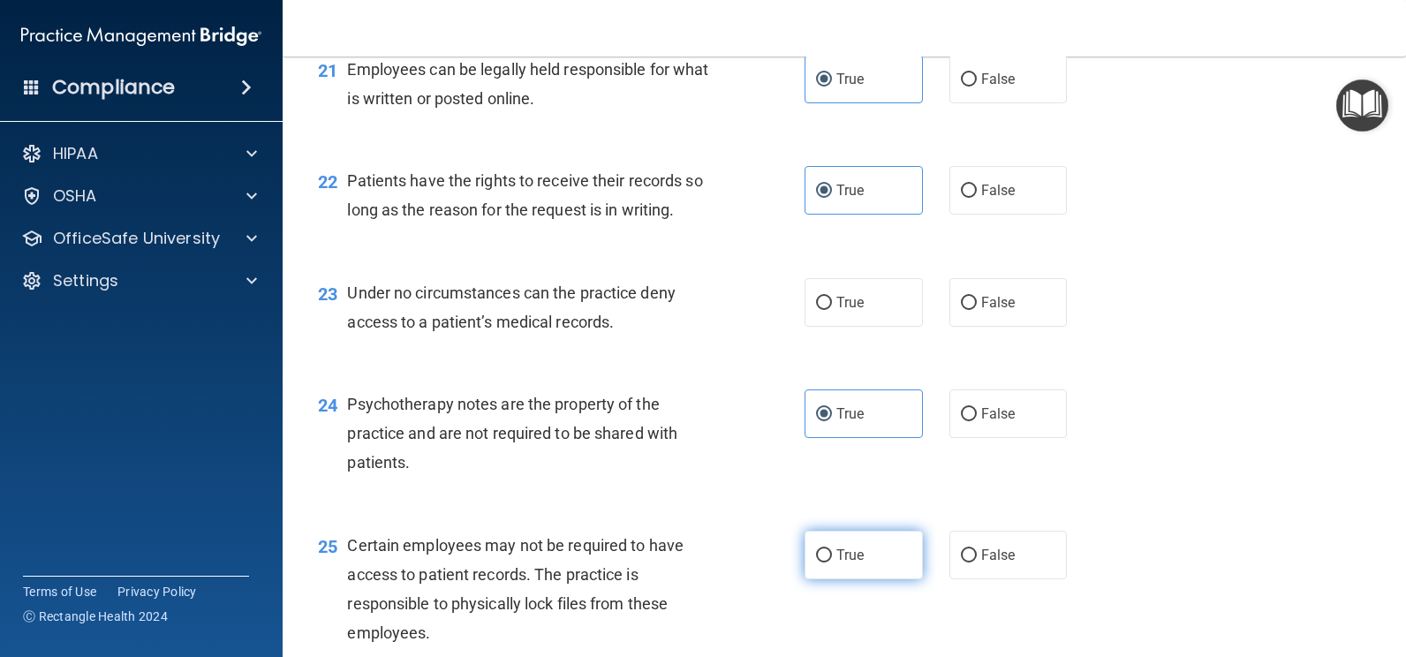
click at [837, 549] on span "True" at bounding box center [850, 555] width 27 height 17
click at [832, 549] on input "True" at bounding box center [824, 555] width 16 height 13
radio input "true"
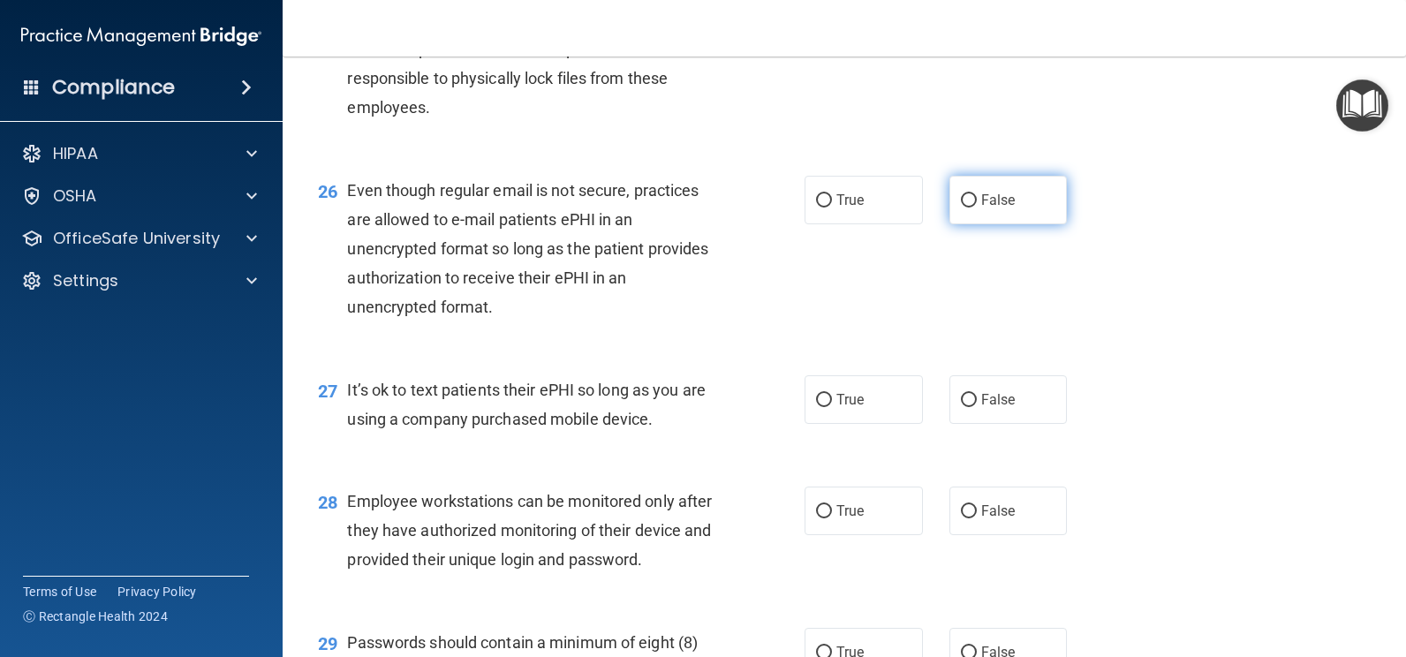
click at [989, 198] on span "False" at bounding box center [998, 200] width 34 height 17
click at [977, 198] on input "False" at bounding box center [969, 200] width 16 height 13
radio input "true"
click at [981, 396] on span "False" at bounding box center [998, 399] width 34 height 17
click at [976, 396] on input "False" at bounding box center [969, 400] width 16 height 13
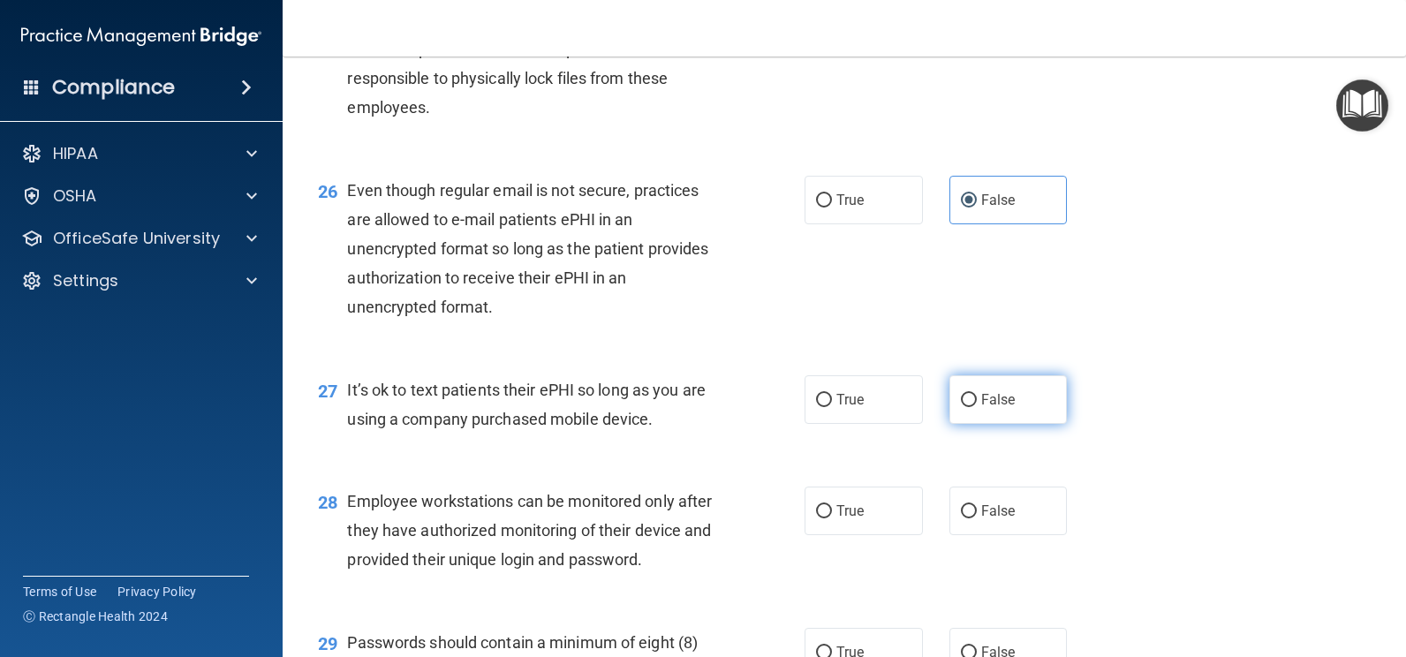
radio input "true"
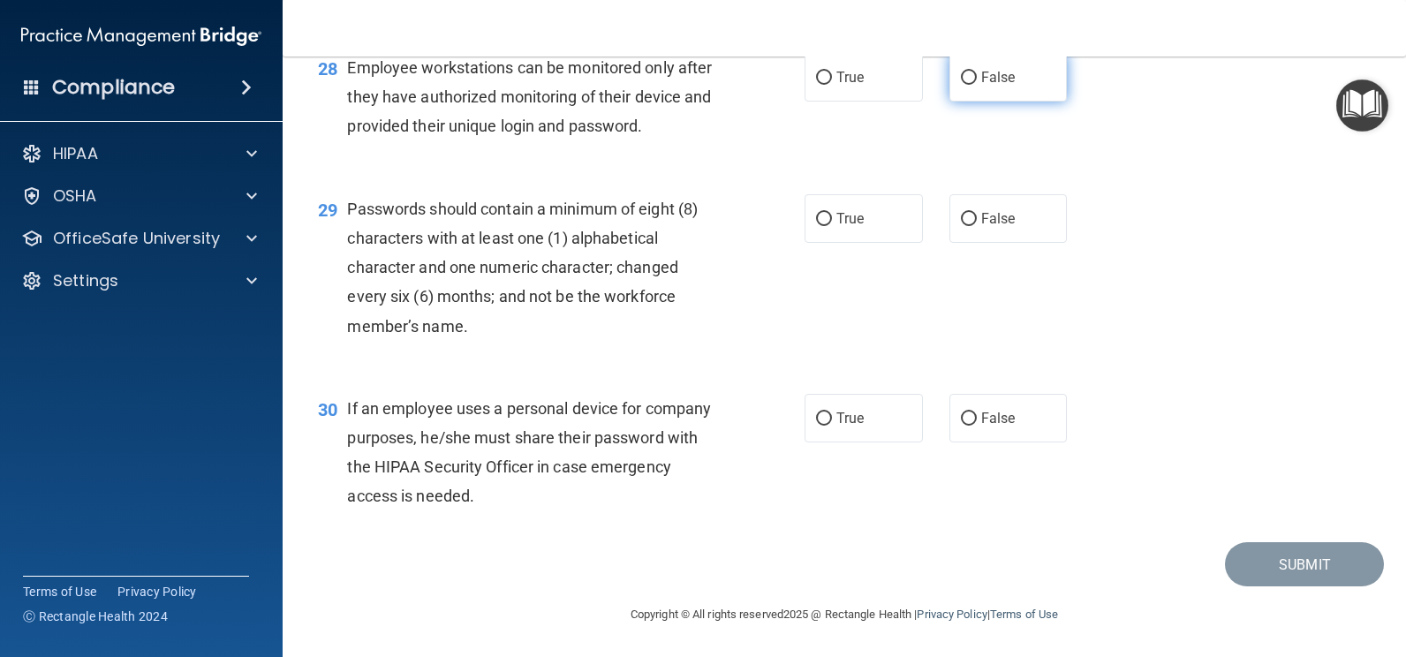
click at [981, 83] on span "False" at bounding box center [998, 77] width 34 height 17
click at [974, 83] on input "False" at bounding box center [969, 78] width 16 height 13
radio input "true"
click at [805, 215] on label "True" at bounding box center [864, 218] width 118 height 49
click at [816, 215] on input "True" at bounding box center [824, 219] width 16 height 13
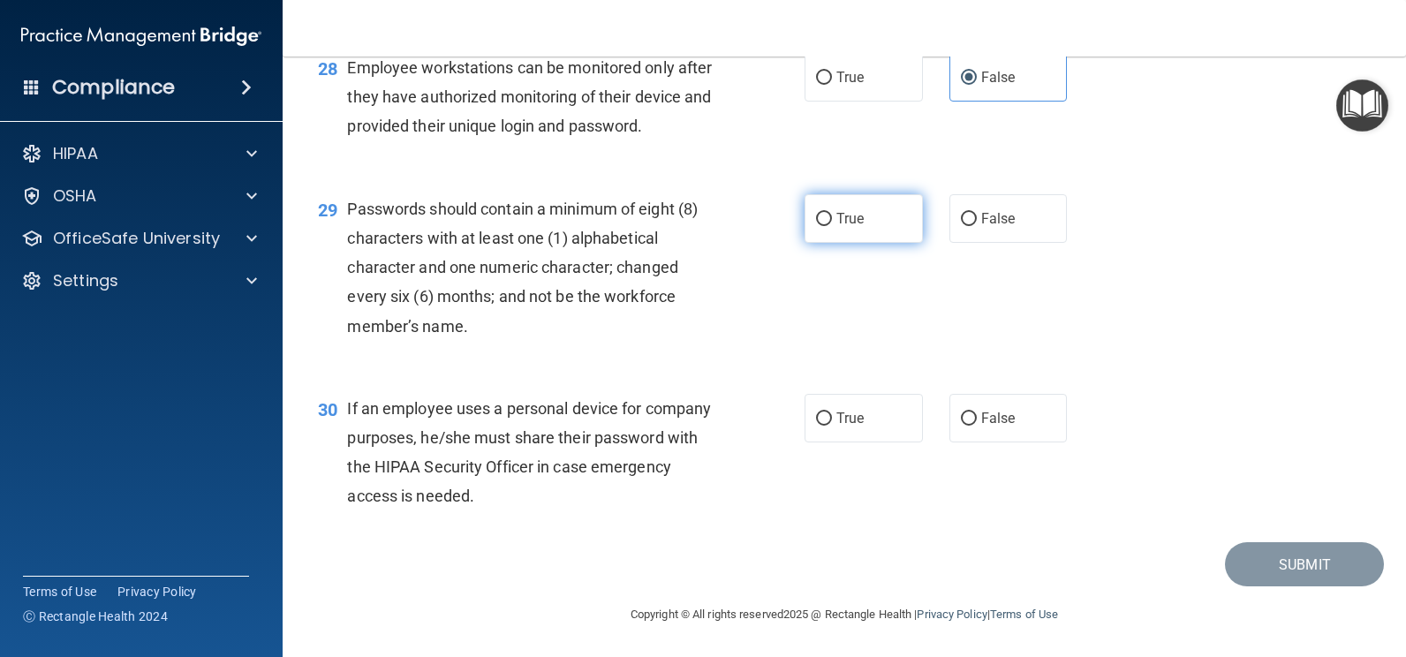
radio input "true"
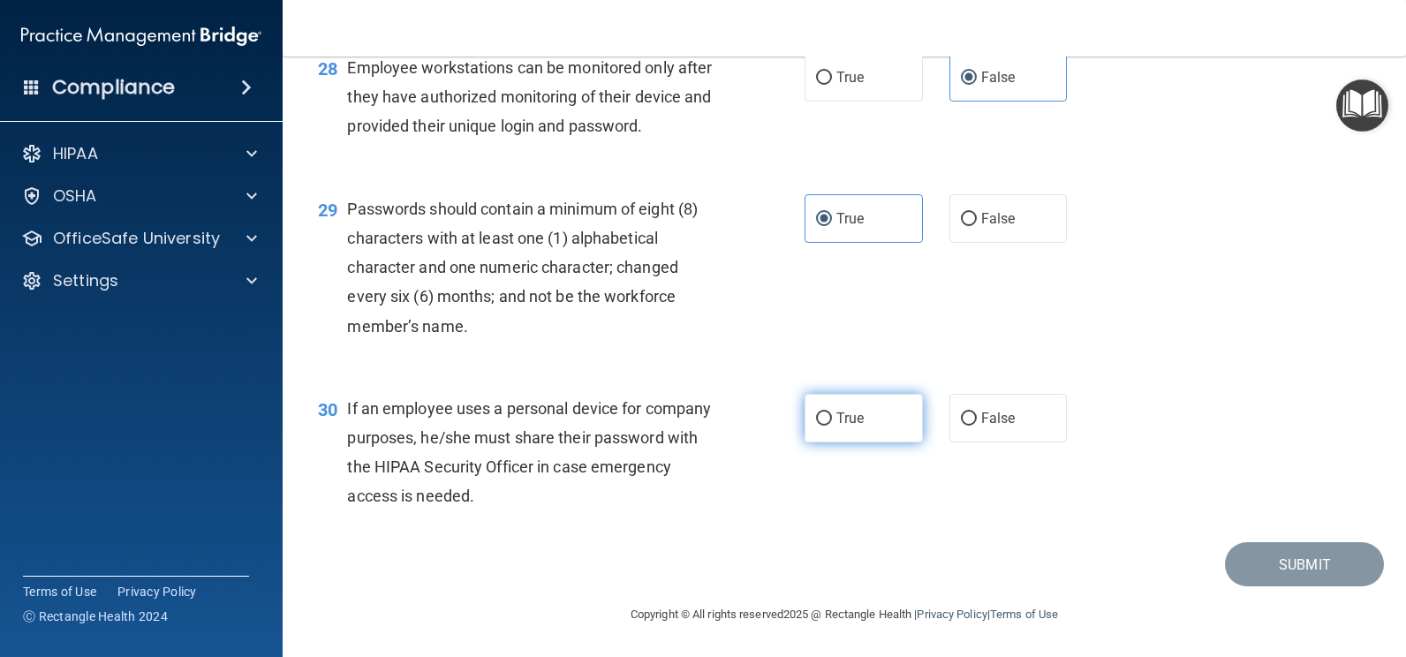
click at [837, 413] on span "True" at bounding box center [850, 418] width 27 height 17
click at [832, 413] on input "True" at bounding box center [824, 419] width 16 height 13
radio input "true"
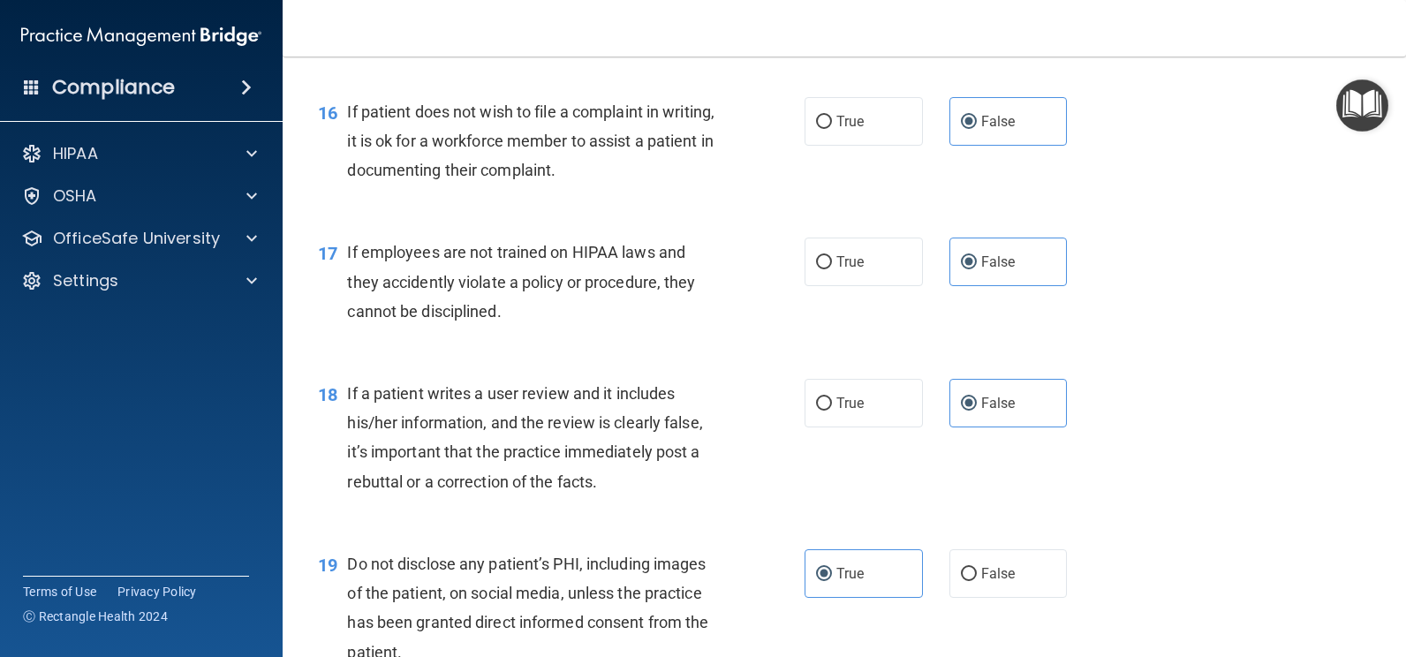
scroll to position [3153, 0]
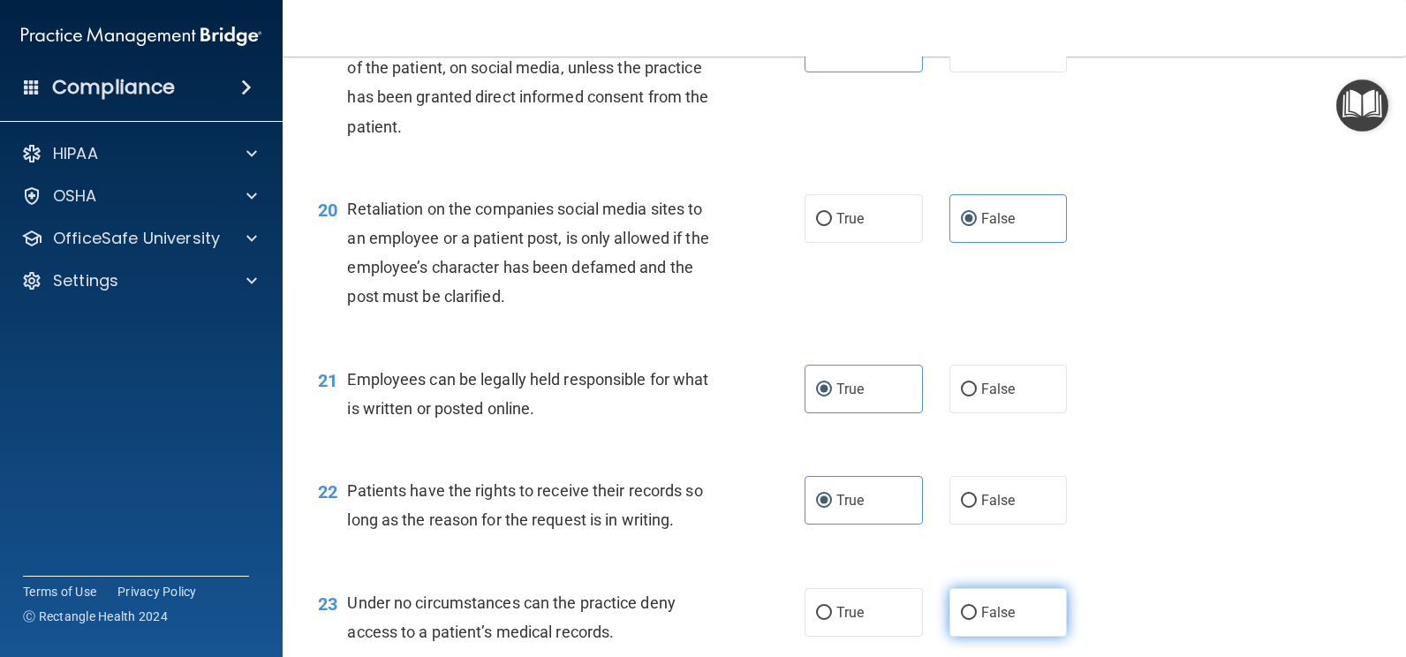
click at [971, 615] on label "False" at bounding box center [1009, 612] width 118 height 49
click at [971, 615] on input "False" at bounding box center [969, 613] width 16 height 13
radio input "true"
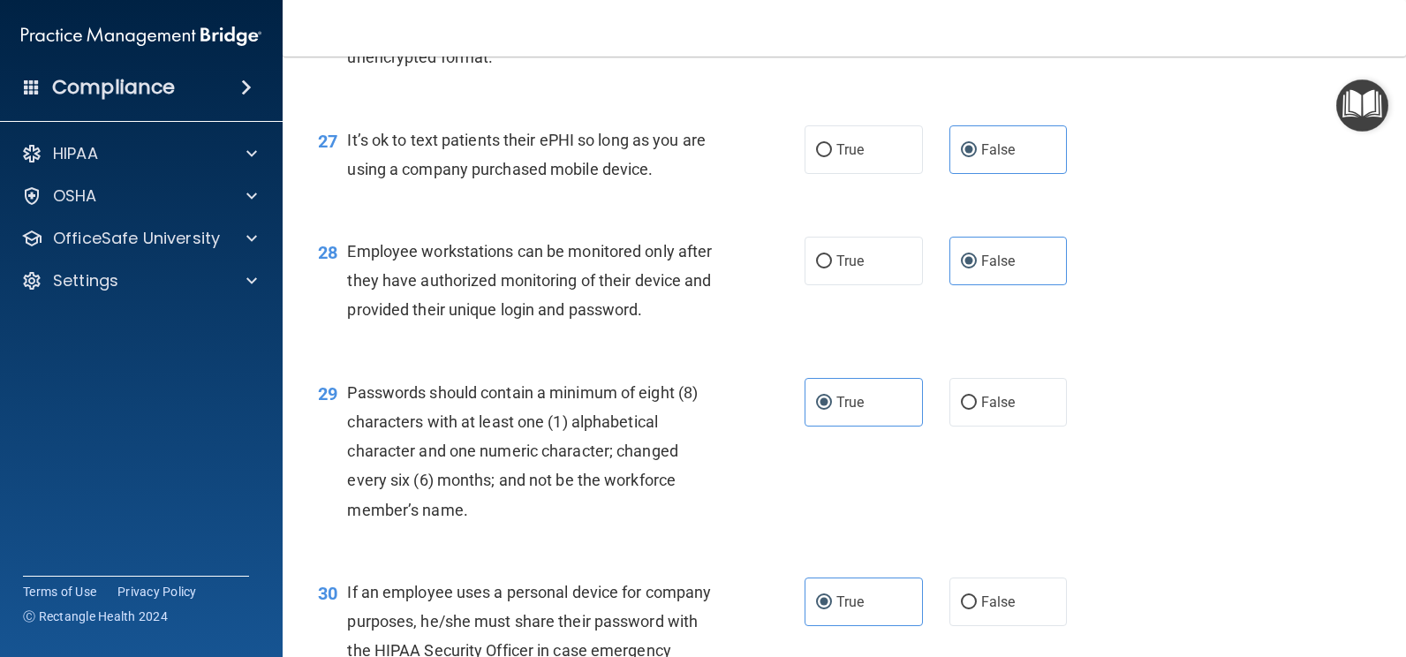
scroll to position [4423, 0]
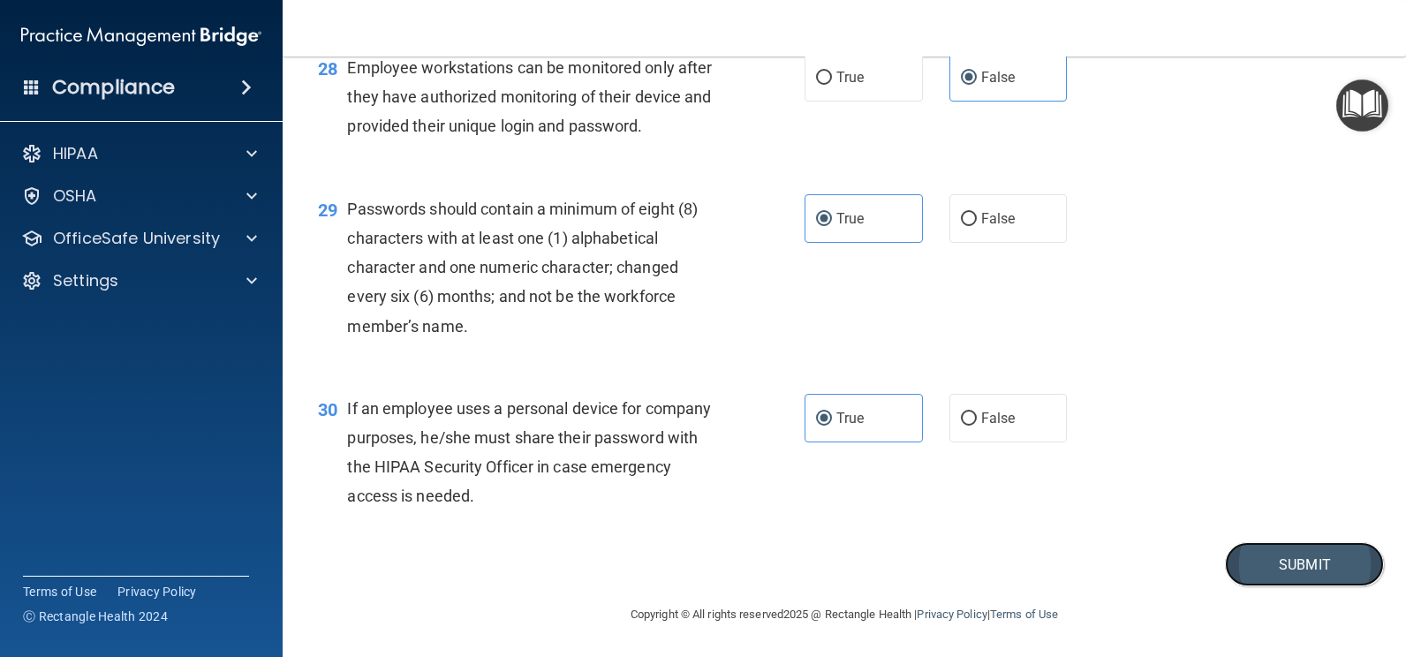
click at [1287, 573] on button "Submit" at bounding box center [1304, 564] width 159 height 45
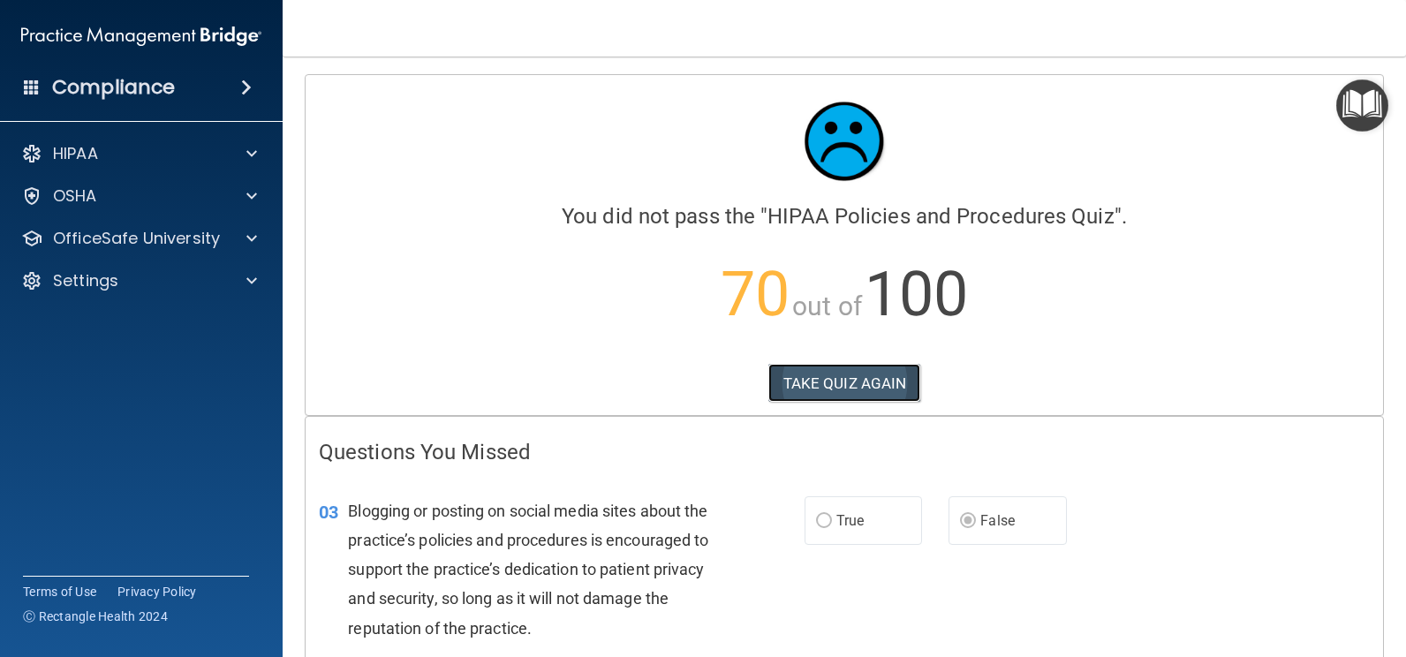
click at [828, 381] on button "TAKE QUIZ AGAIN" at bounding box center [844, 383] width 153 height 39
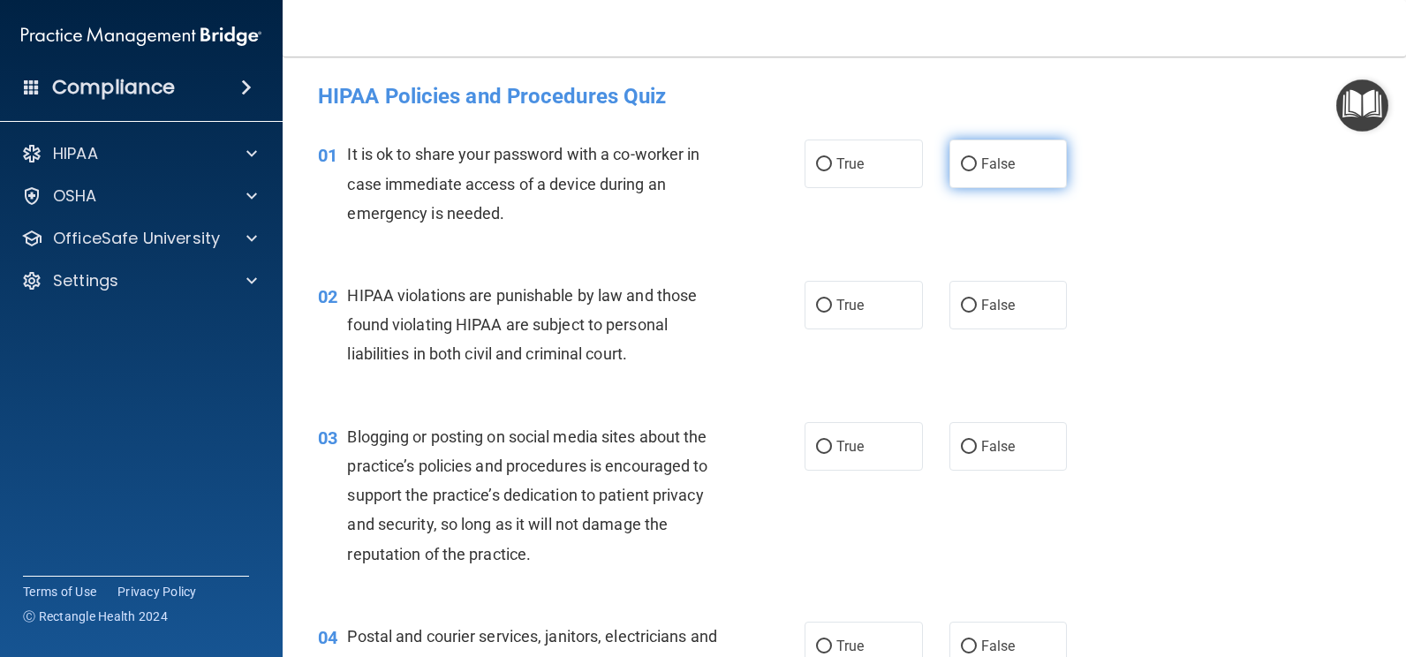
click at [988, 170] on span "False" at bounding box center [998, 163] width 34 height 17
click at [977, 170] on input "False" at bounding box center [969, 164] width 16 height 13
radio input "true"
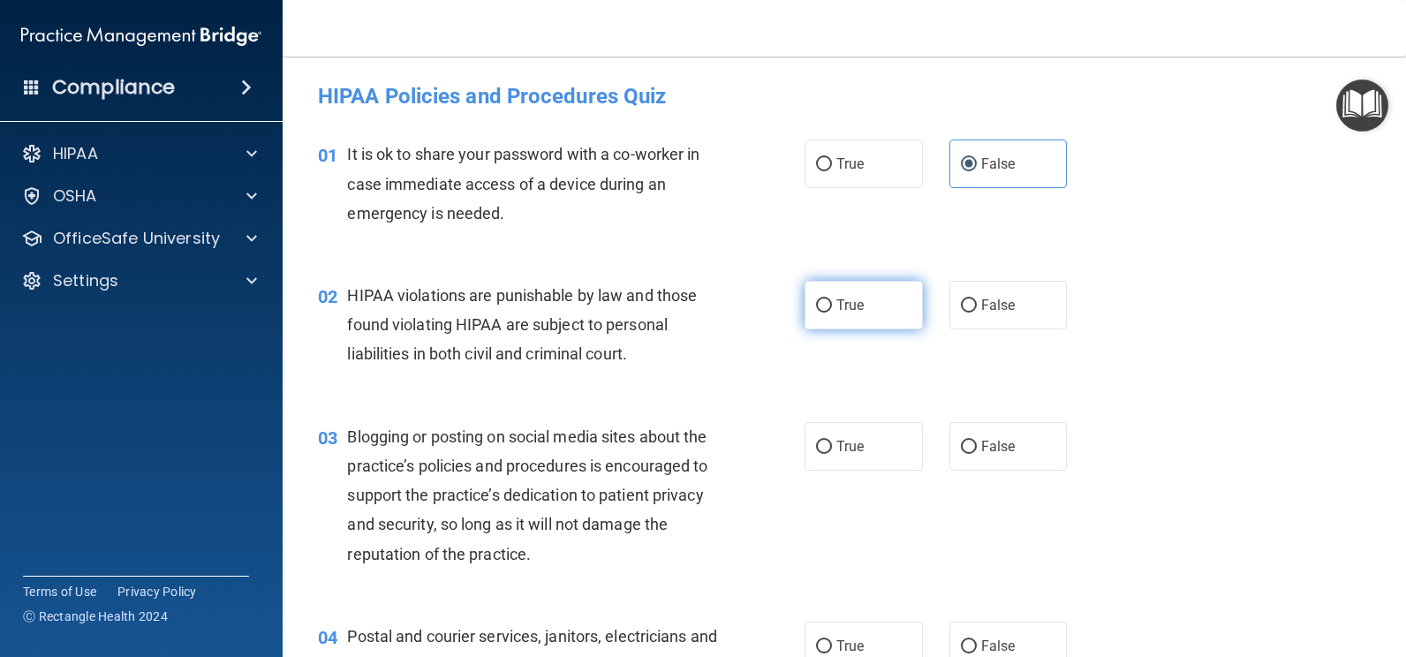
click at [837, 314] on label "True" at bounding box center [864, 305] width 118 height 49
click at [832, 313] on input "True" at bounding box center [824, 305] width 16 height 13
radio input "true"
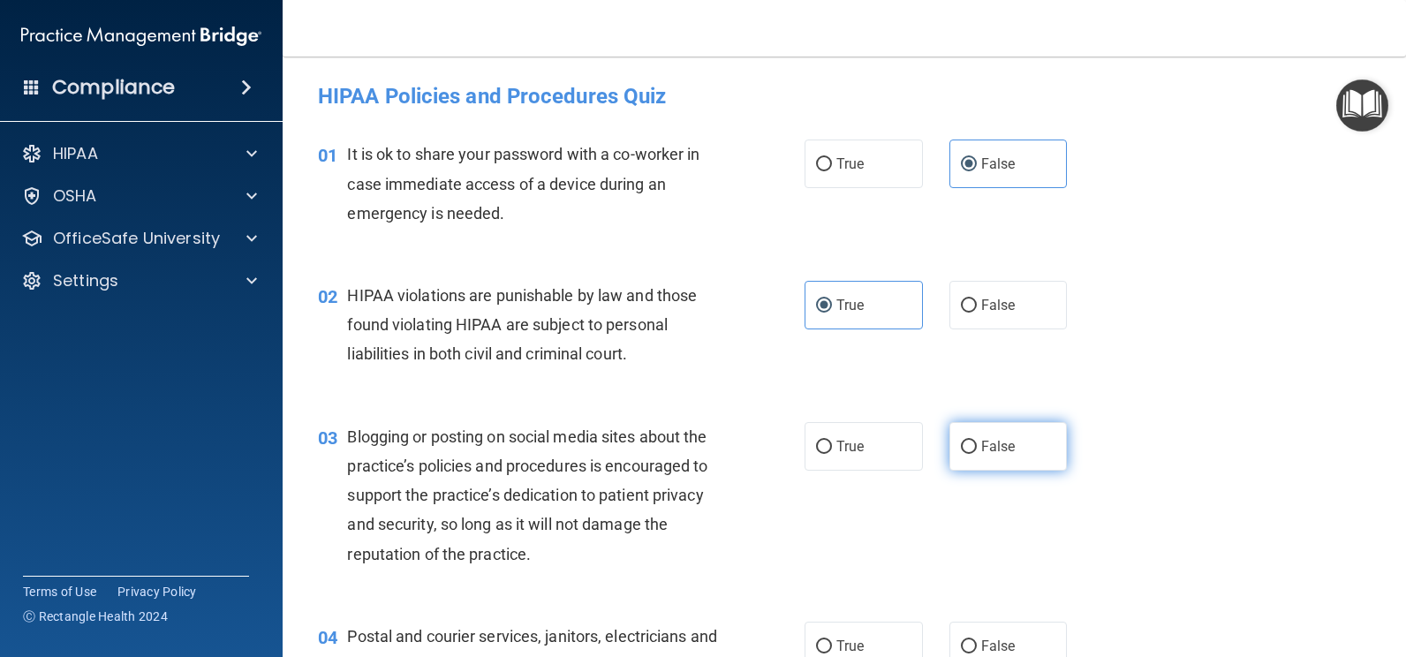
click at [978, 455] on label "False" at bounding box center [1009, 446] width 118 height 49
click at [977, 454] on input "False" at bounding box center [969, 447] width 16 height 13
radio input "true"
click at [862, 642] on label "True" at bounding box center [864, 646] width 118 height 49
click at [832, 642] on input "True" at bounding box center [824, 646] width 16 height 13
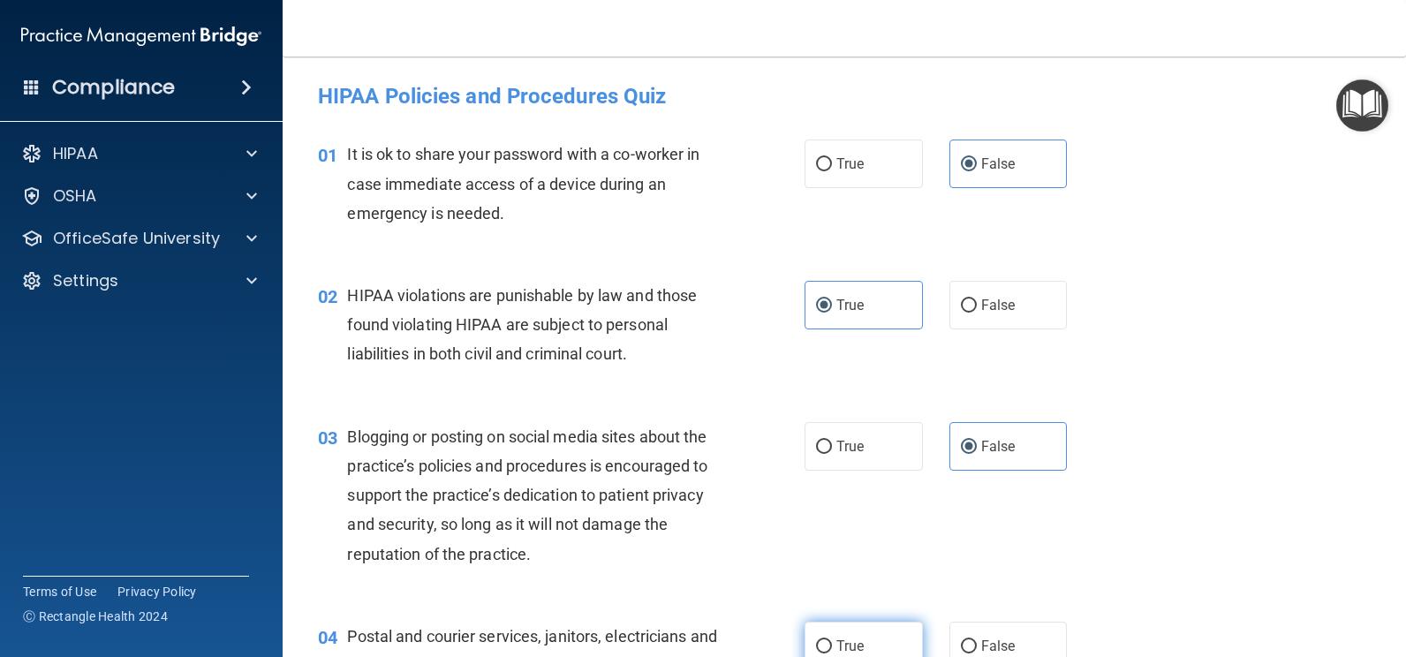
radio input "true"
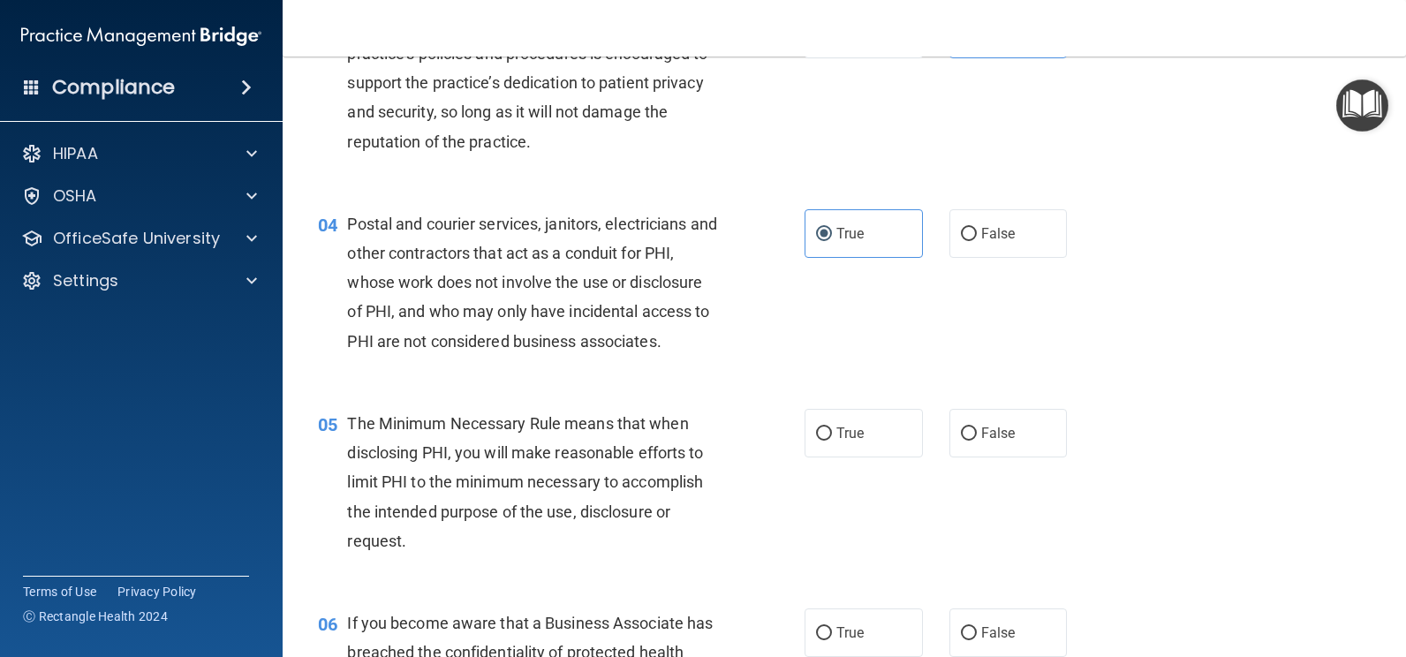
scroll to position [443, 0]
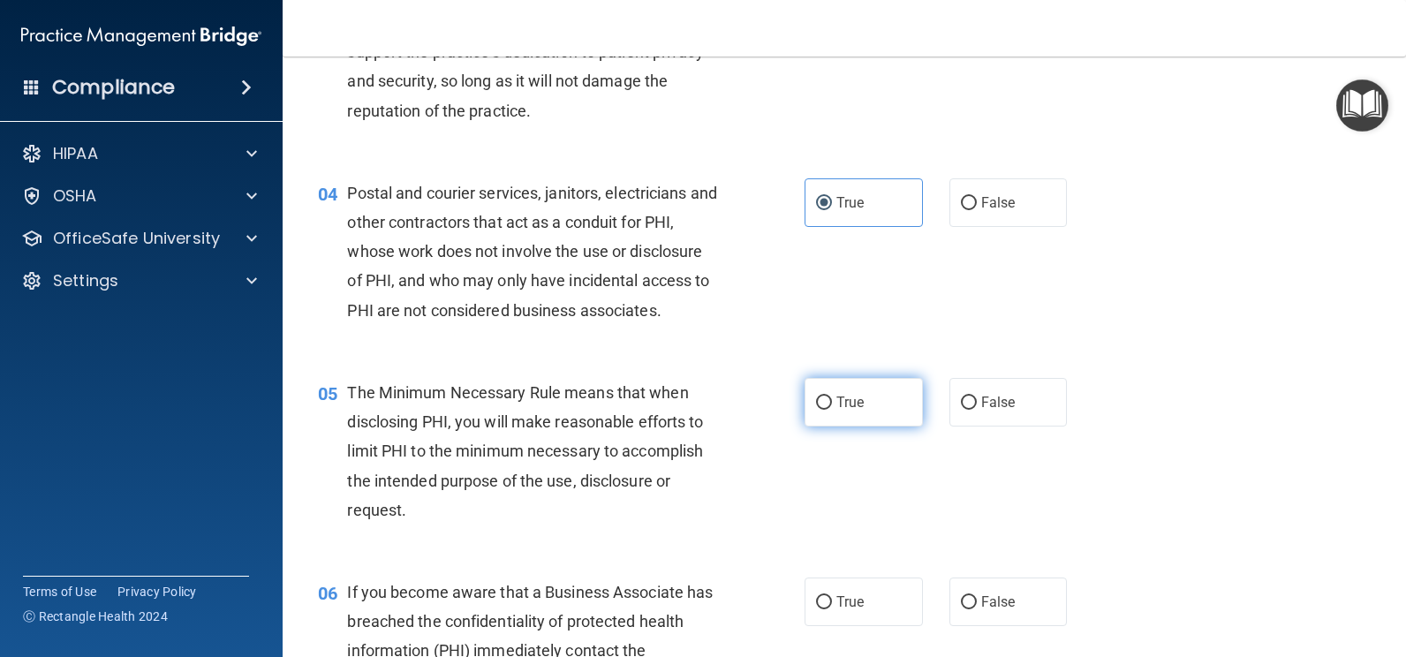
click at [845, 396] on span "True" at bounding box center [850, 402] width 27 height 17
click at [832, 397] on input "True" at bounding box center [824, 403] width 16 height 13
radio input "true"
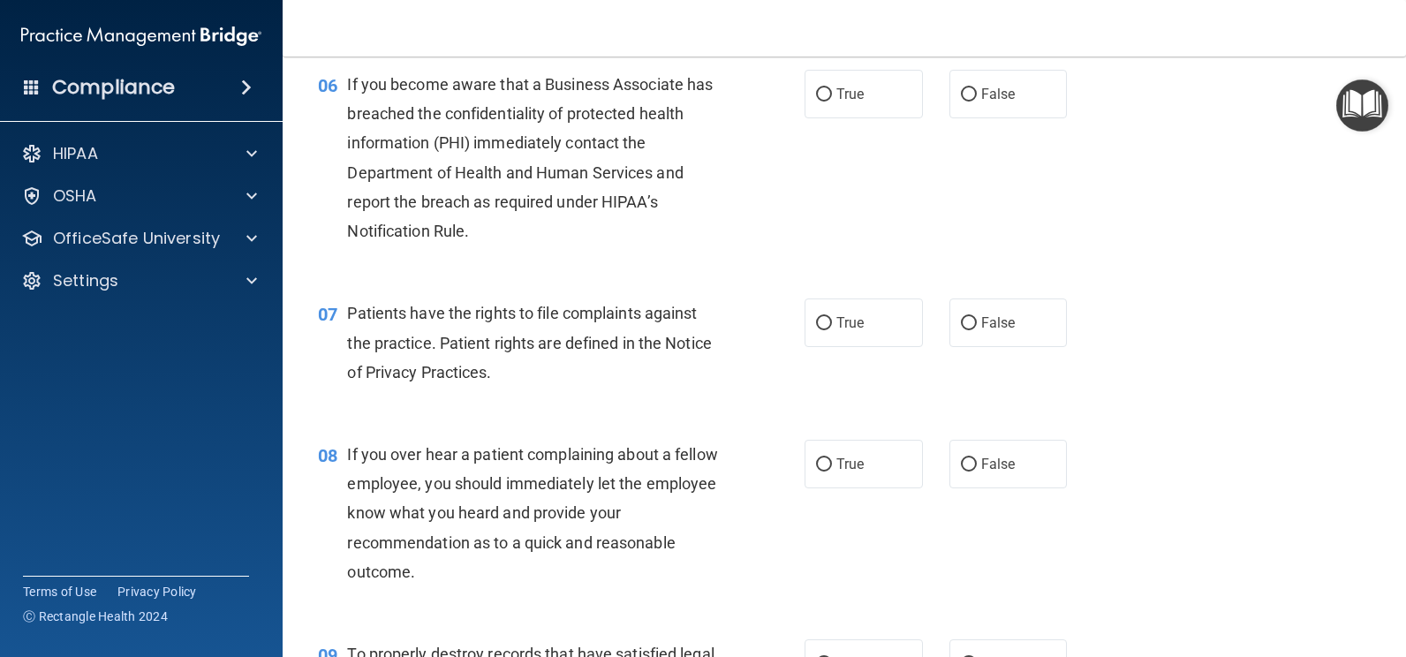
scroll to position [967, 0]
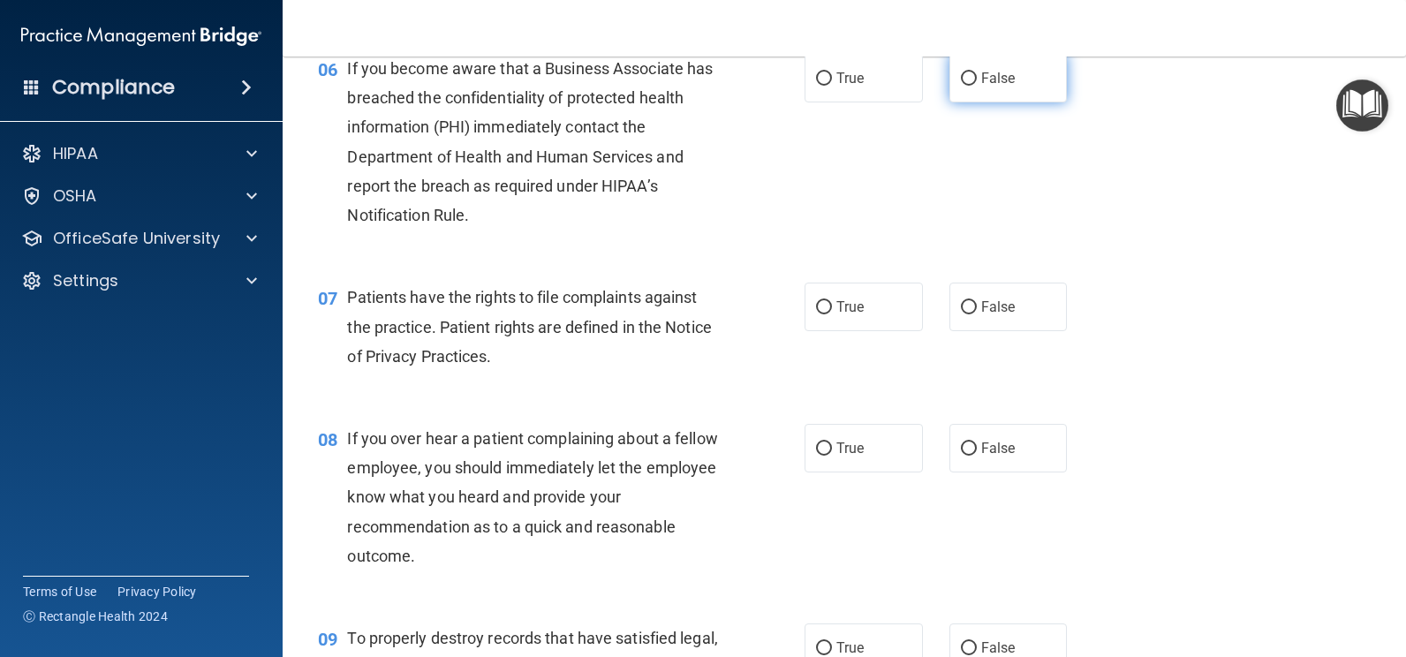
click at [990, 85] on span "False" at bounding box center [998, 78] width 34 height 17
click at [977, 85] on input "False" at bounding box center [969, 78] width 16 height 13
radio input "true"
click at [869, 292] on label "True" at bounding box center [864, 307] width 118 height 49
click at [832, 301] on input "True" at bounding box center [824, 307] width 16 height 13
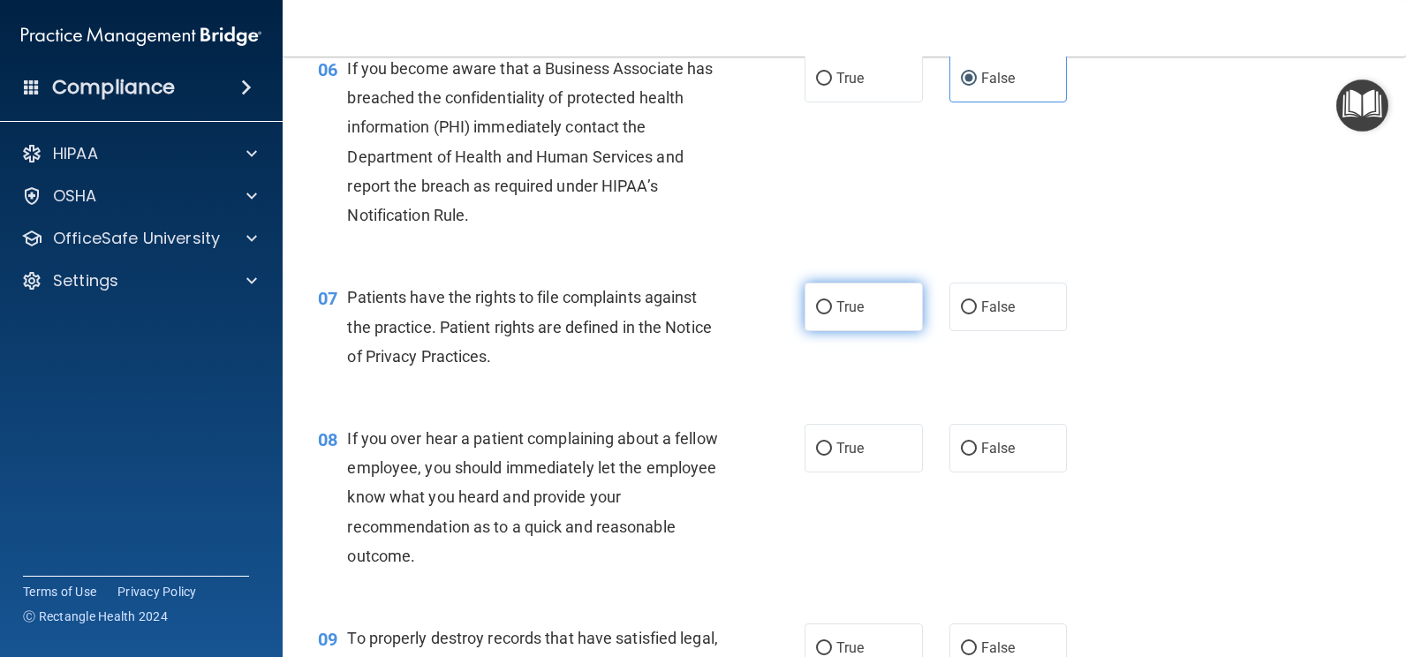
radio input "true"
click at [983, 443] on span "False" at bounding box center [998, 448] width 34 height 17
click at [977, 443] on input "False" at bounding box center [969, 449] width 16 height 13
radio input "true"
click at [981, 644] on span "False" at bounding box center [998, 648] width 34 height 17
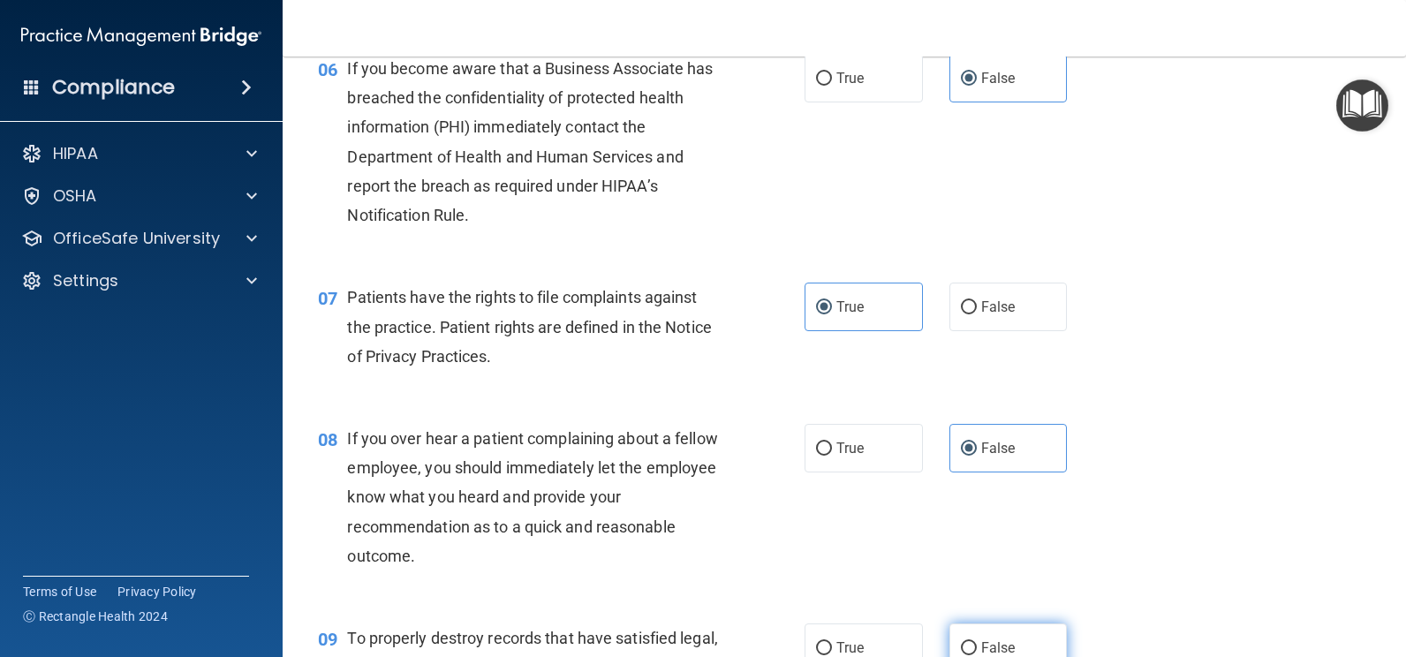
click at [977, 644] on input "False" at bounding box center [969, 648] width 16 height 13
radio input "true"
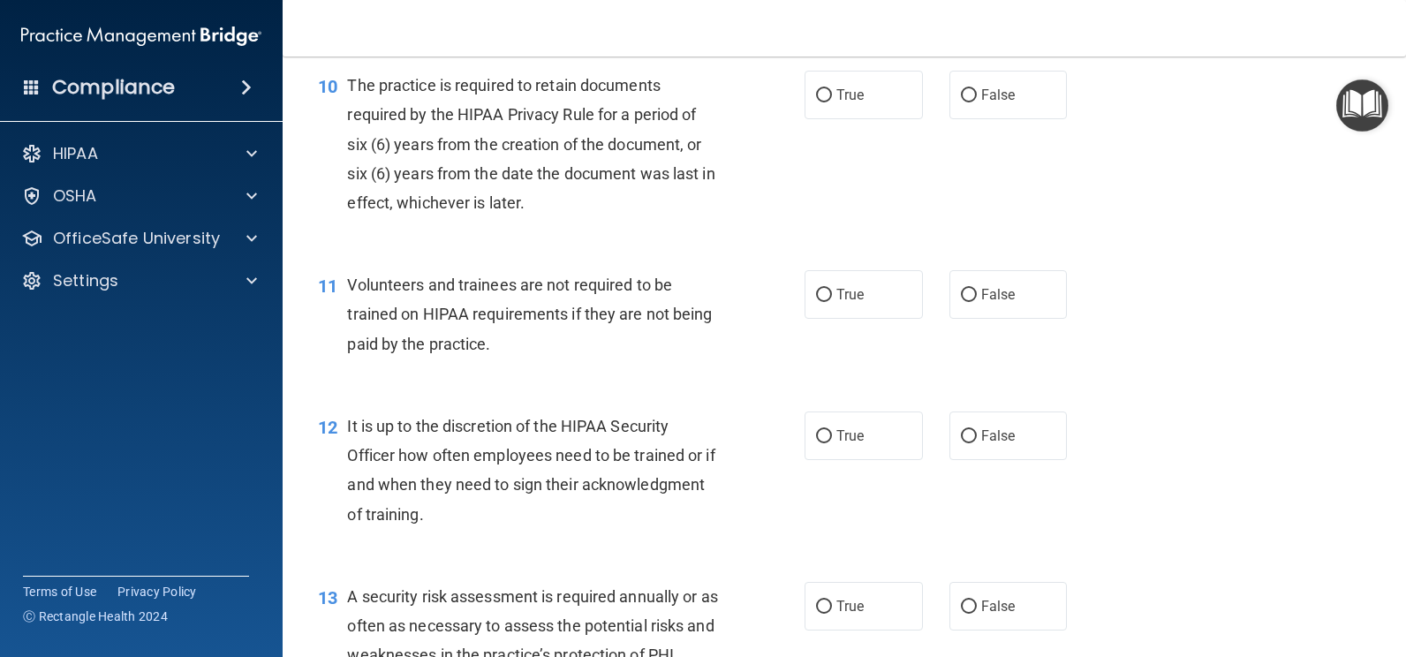
scroll to position [1712, 0]
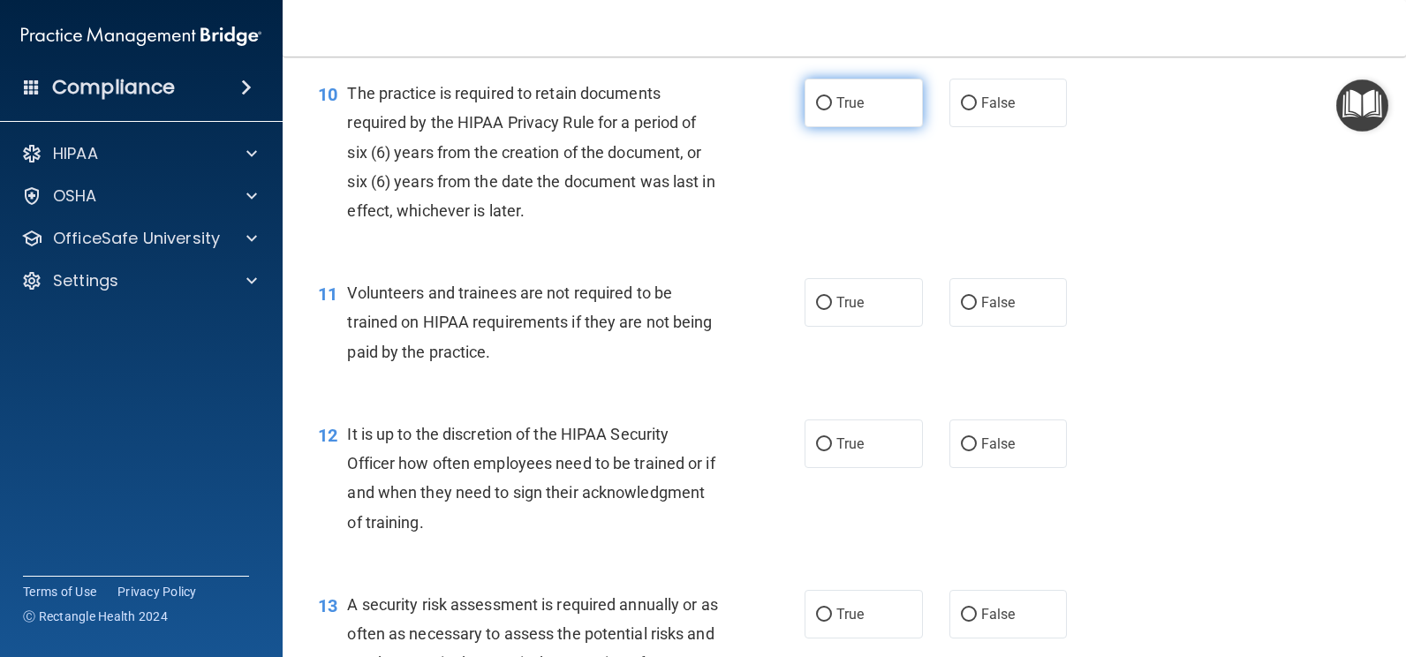
click at [851, 87] on label "True" at bounding box center [864, 103] width 118 height 49
click at [832, 97] on input "True" at bounding box center [824, 103] width 16 height 13
radio input "true"
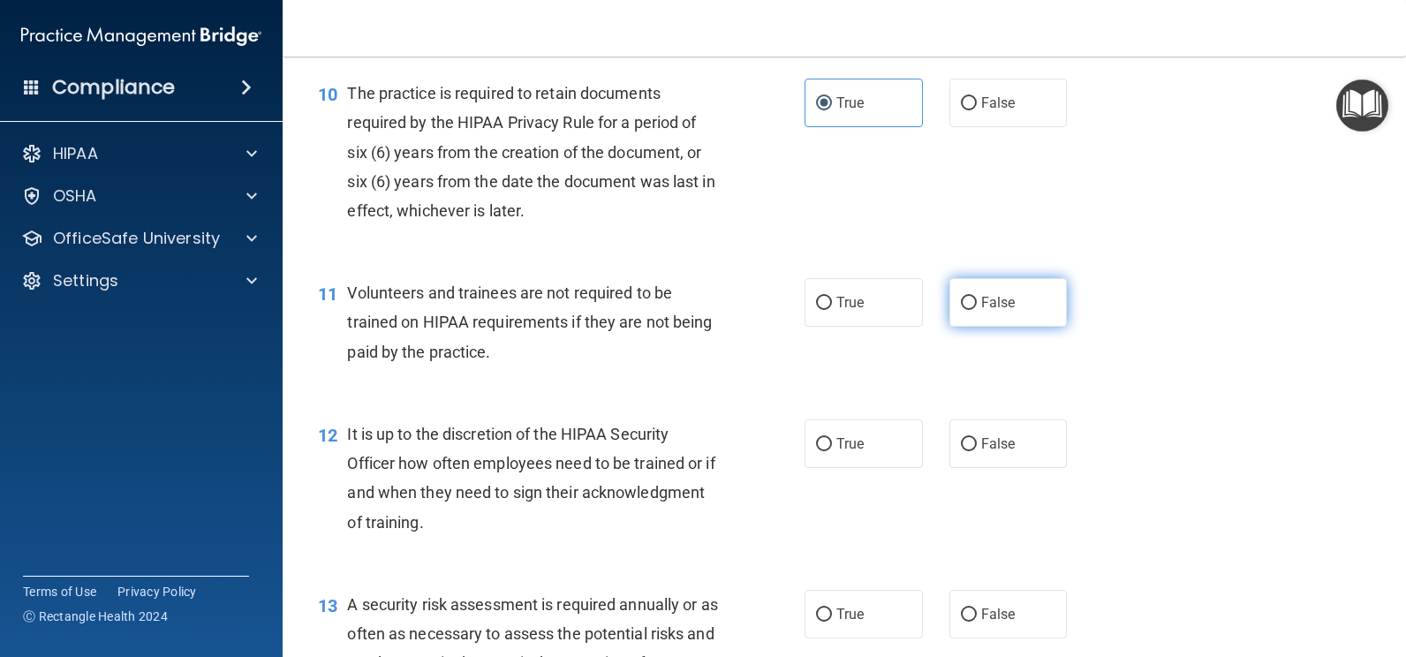
click at [963, 303] on input "False" at bounding box center [969, 303] width 16 height 13
radio input "true"
click at [988, 443] on span "False" at bounding box center [998, 443] width 34 height 17
click at [977, 443] on input "False" at bounding box center [969, 444] width 16 height 13
radio input "true"
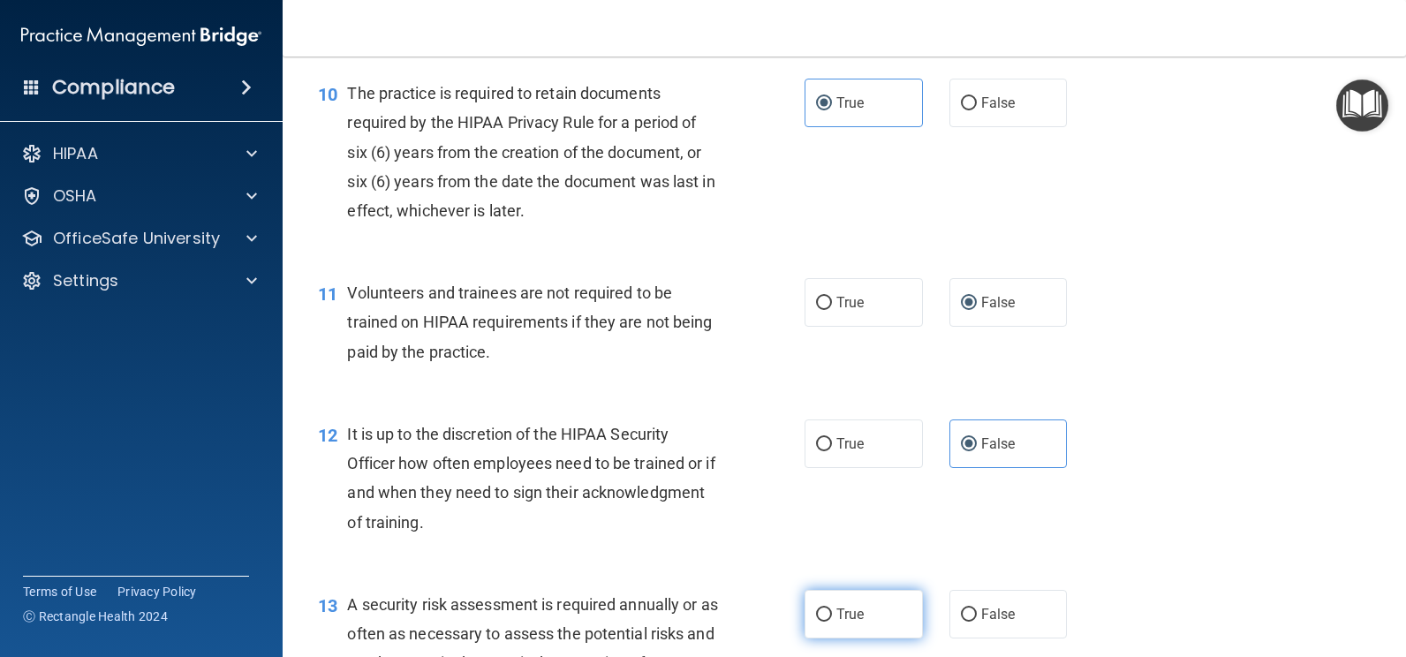
click at [854, 603] on label "True" at bounding box center [864, 614] width 118 height 49
click at [832, 609] on input "True" at bounding box center [824, 615] width 16 height 13
radio input "true"
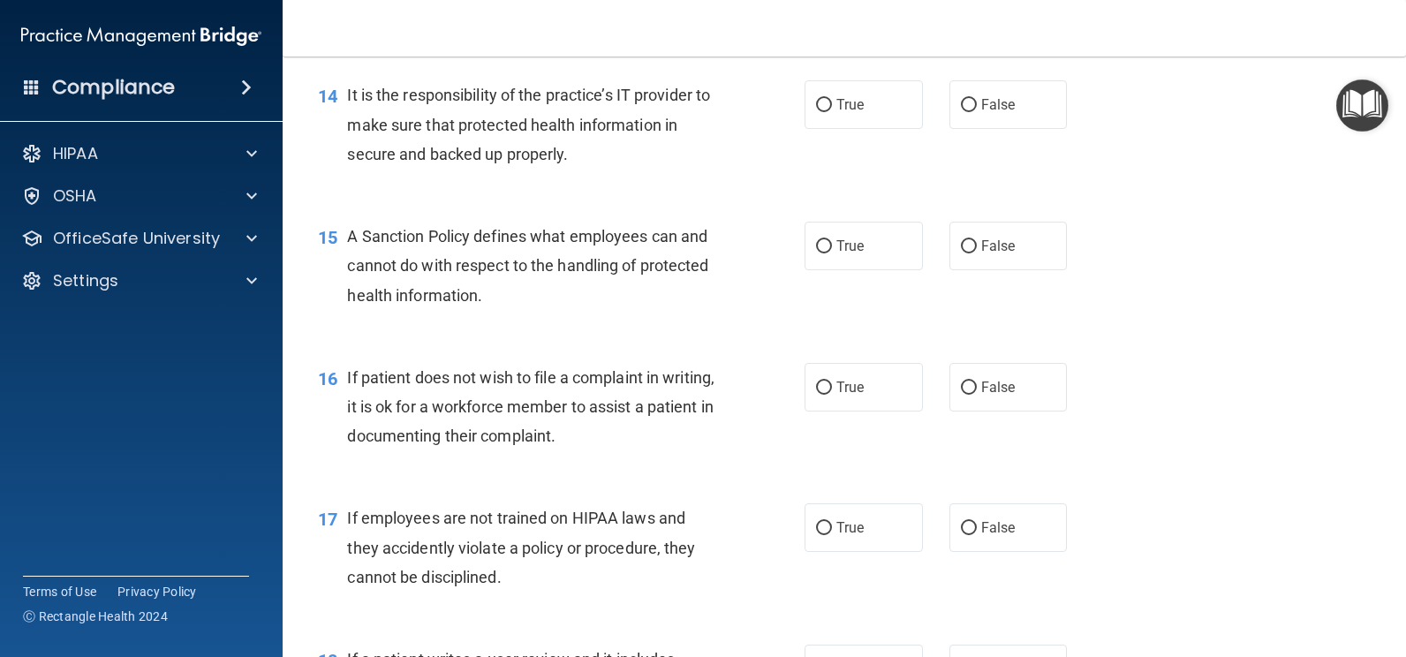
scroll to position [2370, 0]
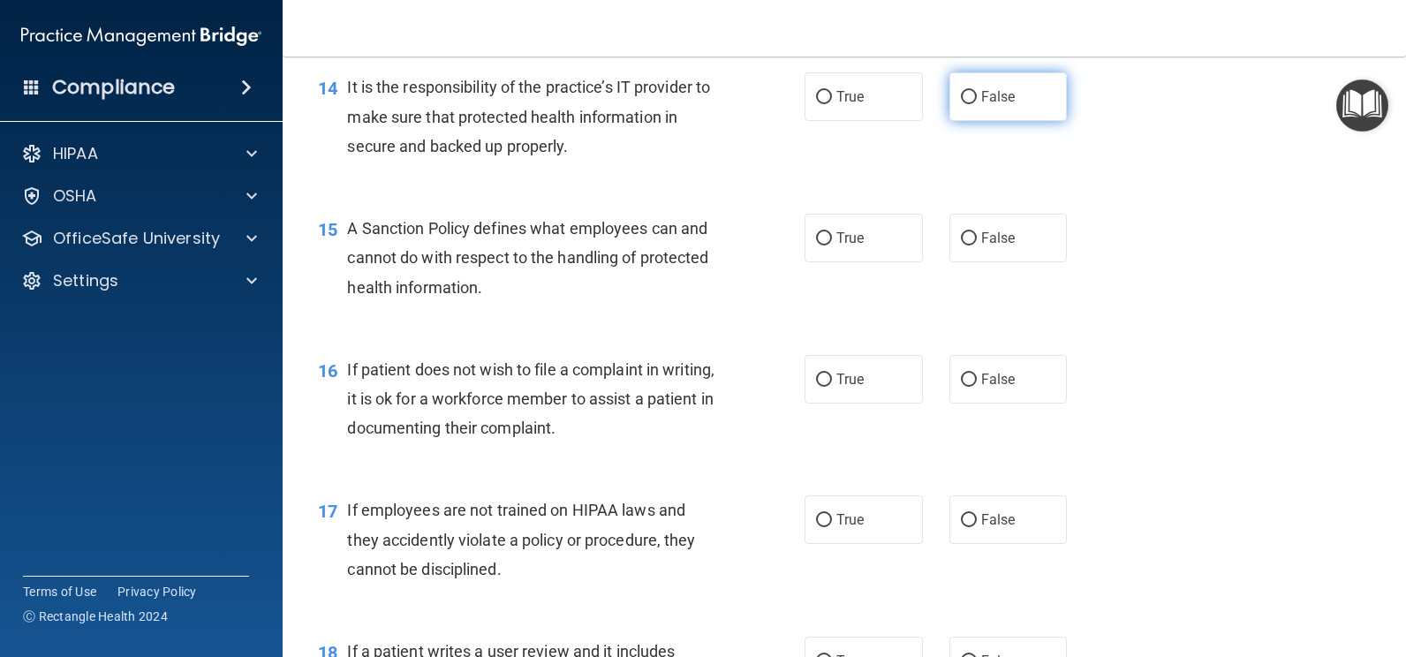
click at [1000, 109] on label "False" at bounding box center [1009, 96] width 118 height 49
click at [977, 104] on input "False" at bounding box center [969, 97] width 16 height 13
radio input "true"
click at [987, 240] on span "False" at bounding box center [998, 238] width 34 height 17
click at [977, 240] on input "False" at bounding box center [969, 238] width 16 height 13
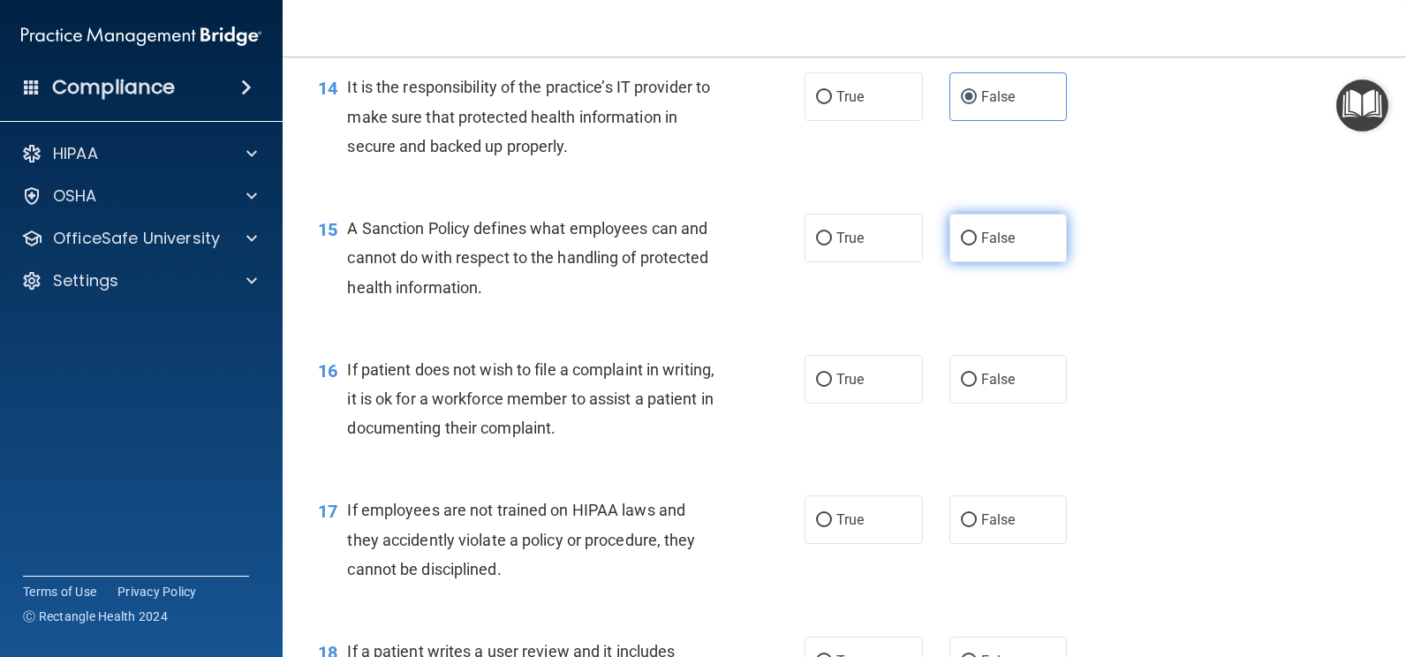
radio input "true"
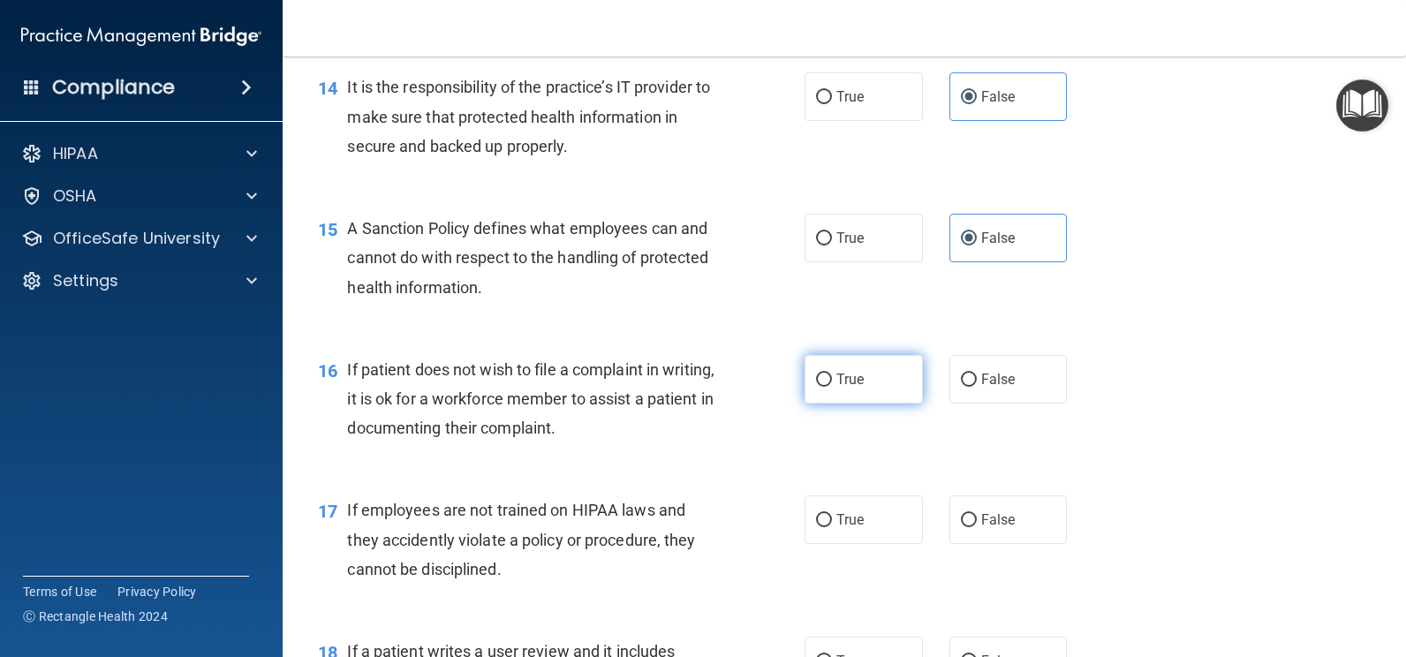
click at [866, 380] on label "True" at bounding box center [864, 379] width 118 height 49
click at [832, 380] on input "True" at bounding box center [824, 380] width 16 height 13
radio input "true"
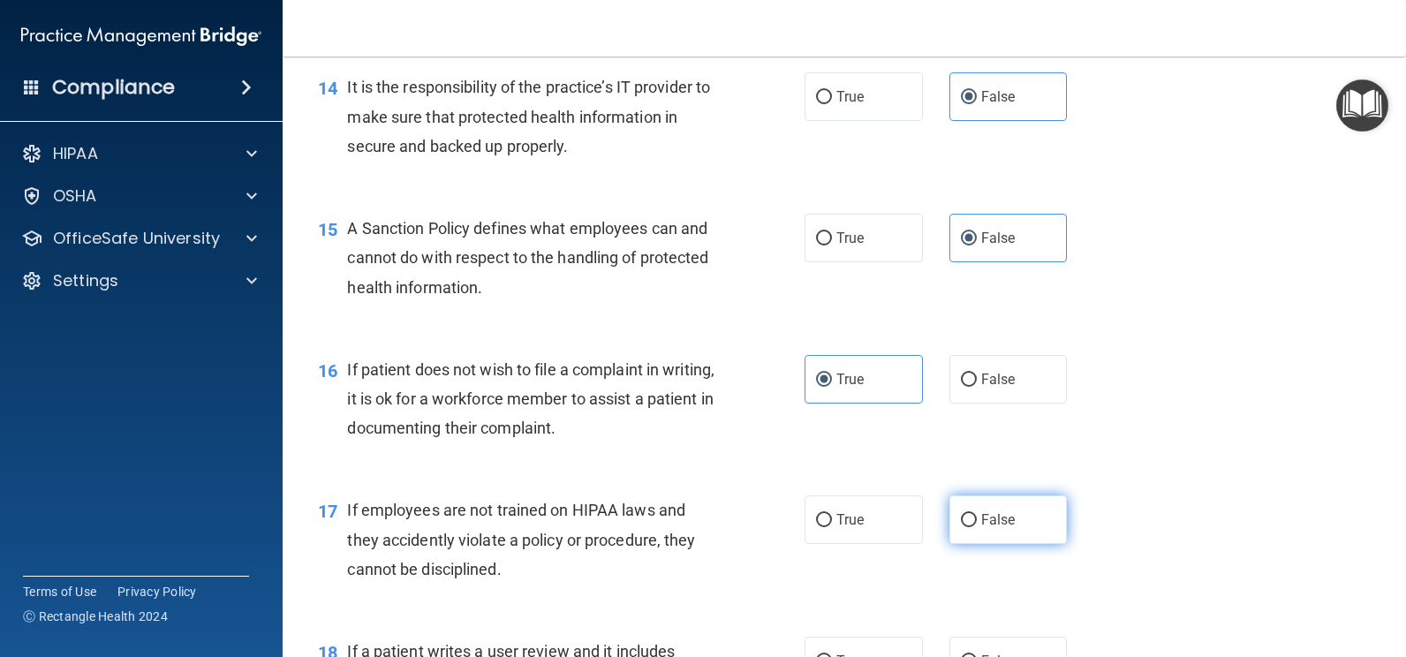
click at [981, 526] on span "False" at bounding box center [998, 519] width 34 height 17
click at [976, 526] on input "False" at bounding box center [969, 520] width 16 height 13
radio input "true"
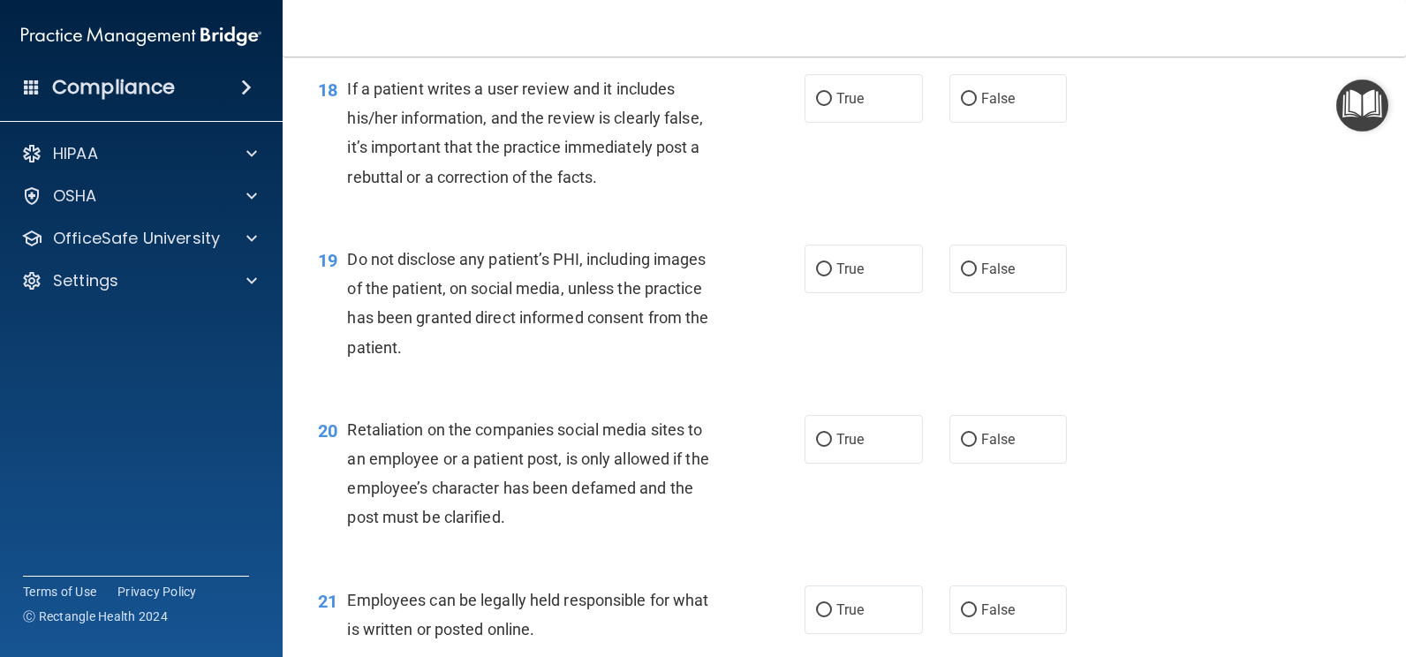
scroll to position [2949, 0]
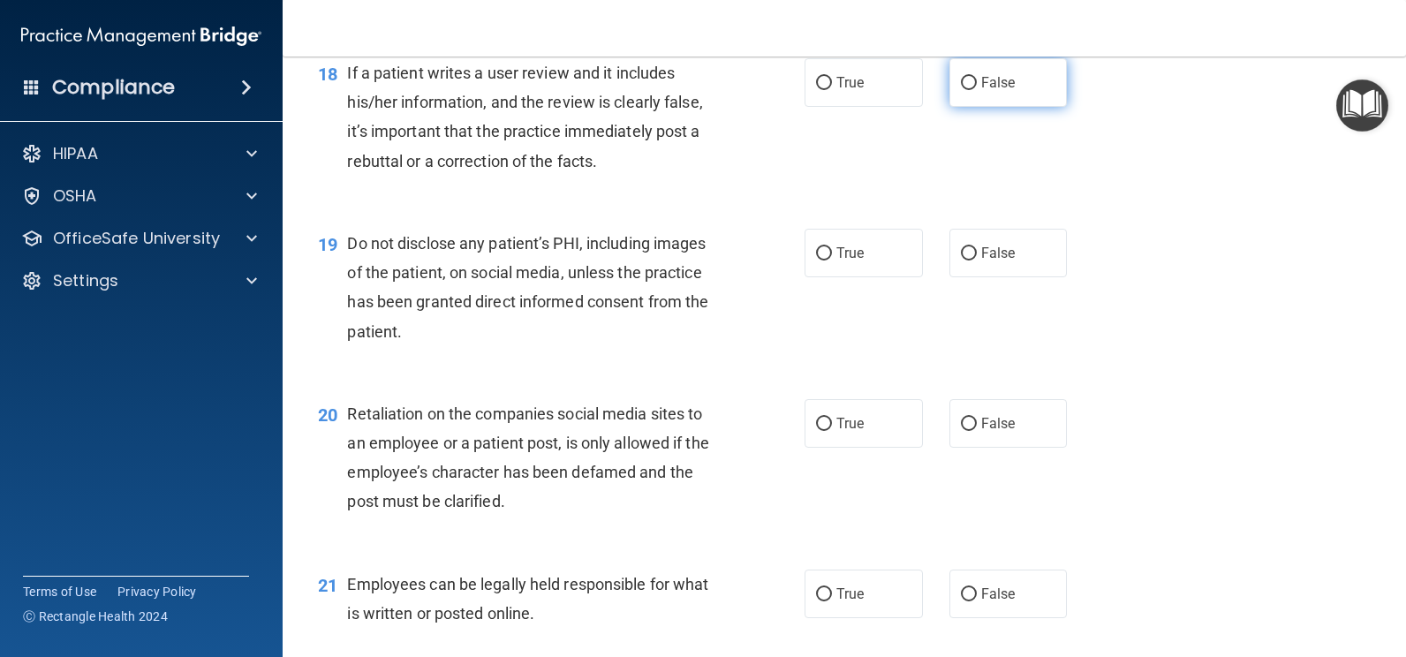
click at [995, 85] on span "False" at bounding box center [998, 82] width 34 height 17
click at [977, 85] on input "False" at bounding box center [969, 83] width 16 height 13
radio input "true"
click at [864, 243] on label "True" at bounding box center [864, 253] width 118 height 49
click at [832, 247] on input "True" at bounding box center [824, 253] width 16 height 13
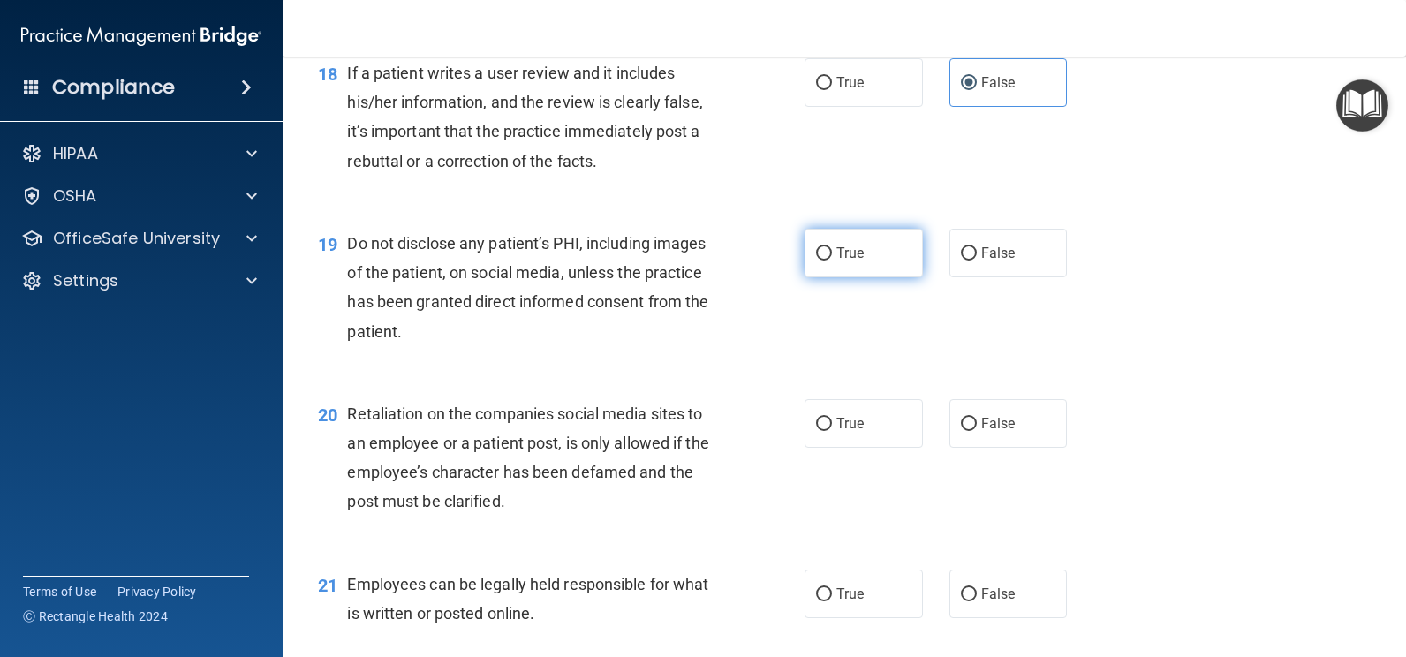
radio input "true"
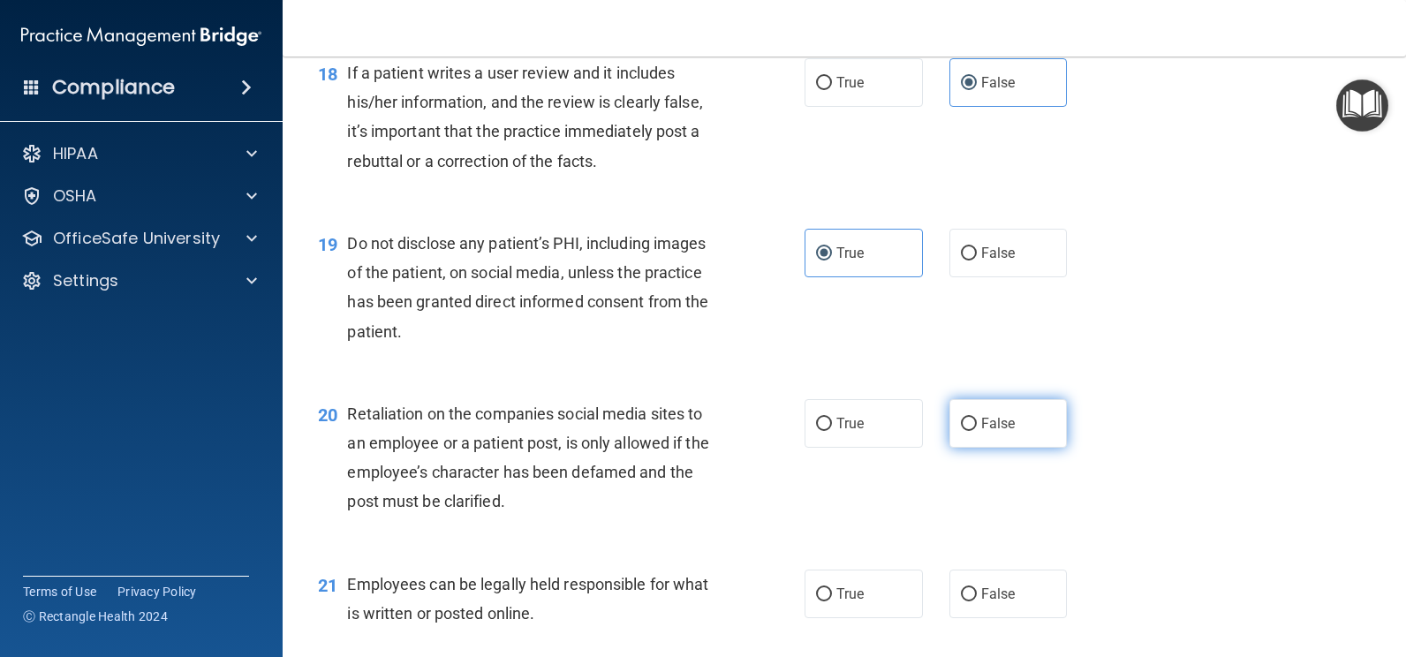
click at [988, 429] on span "False" at bounding box center [998, 423] width 34 height 17
click at [977, 429] on input "False" at bounding box center [969, 424] width 16 height 13
radio input "true"
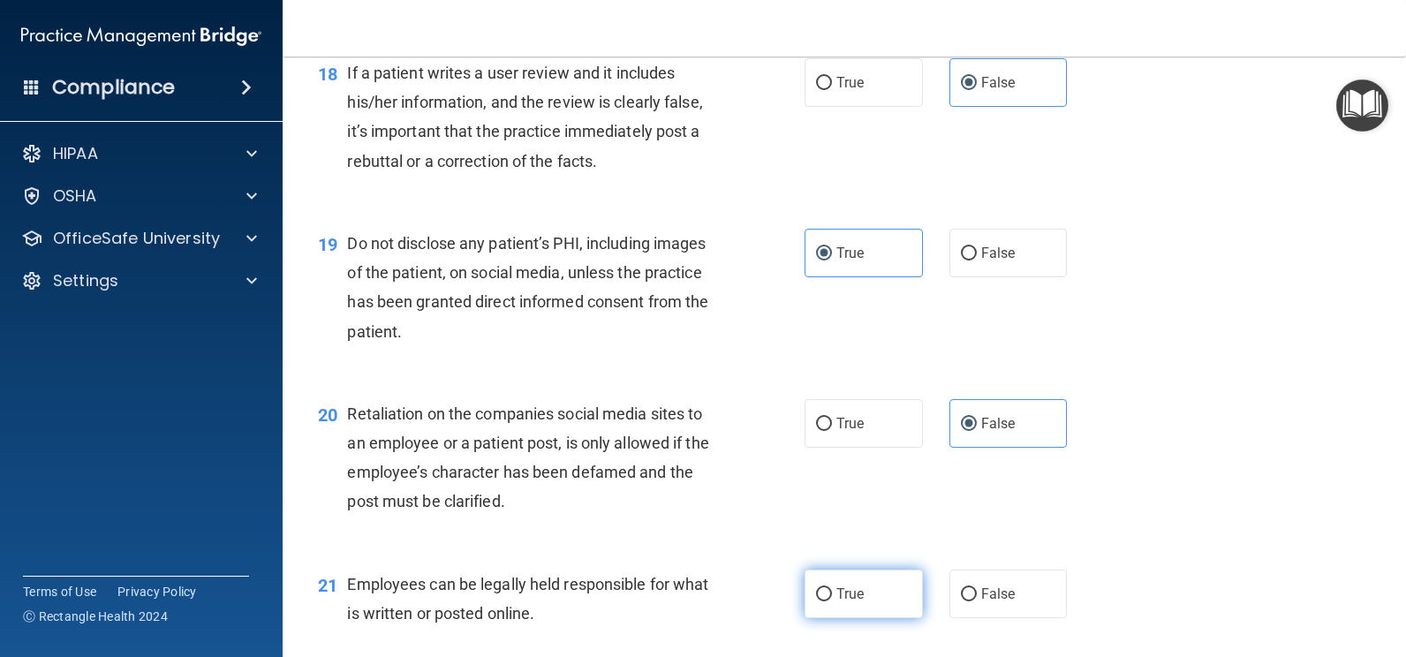
click at [842, 596] on span "True" at bounding box center [850, 594] width 27 height 17
click at [832, 596] on input "True" at bounding box center [824, 594] width 16 height 13
radio input "true"
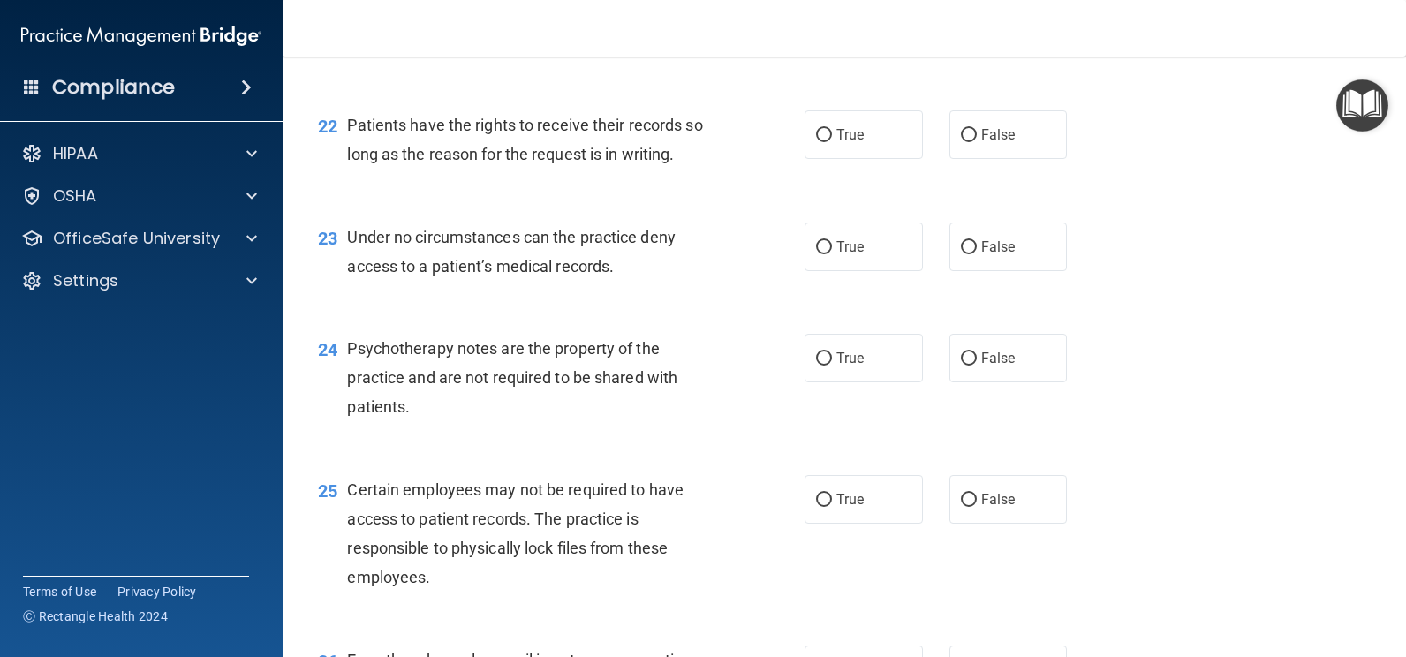
scroll to position [3535, 0]
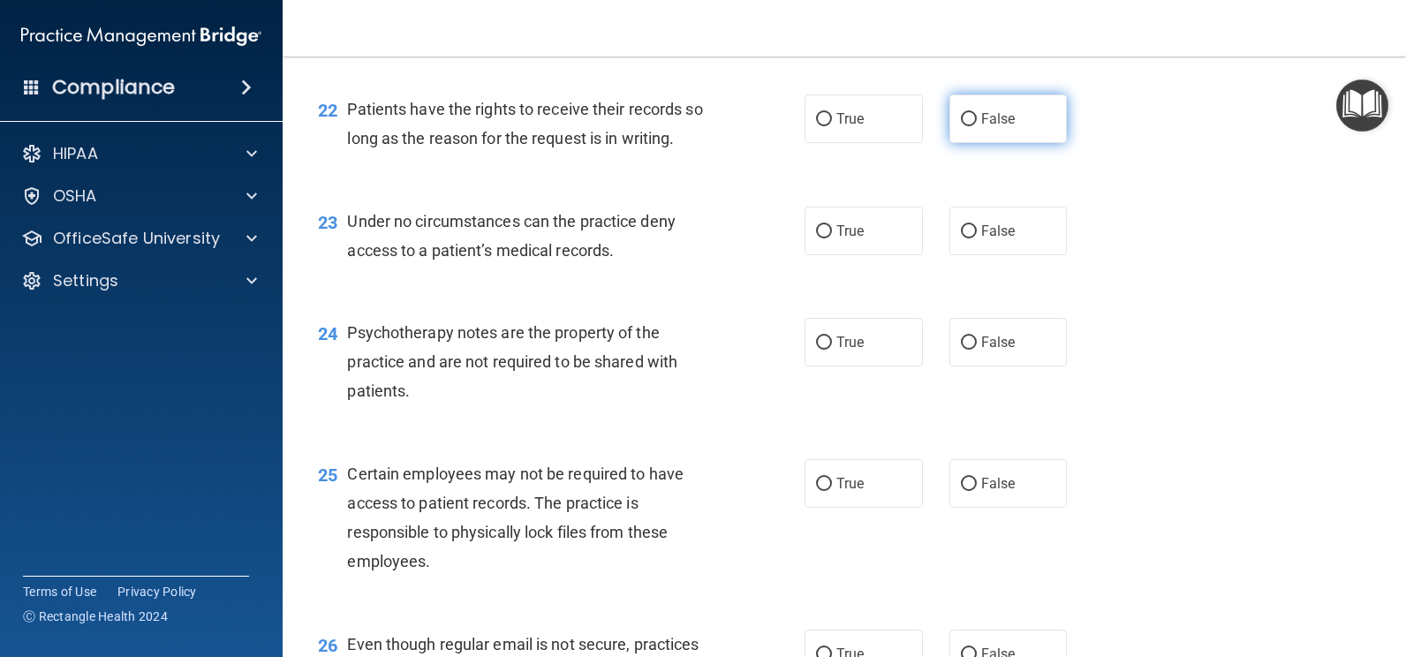
click at [997, 116] on span "False" at bounding box center [998, 118] width 34 height 17
click at [977, 116] on input "False" at bounding box center [969, 119] width 16 height 13
radio input "true"
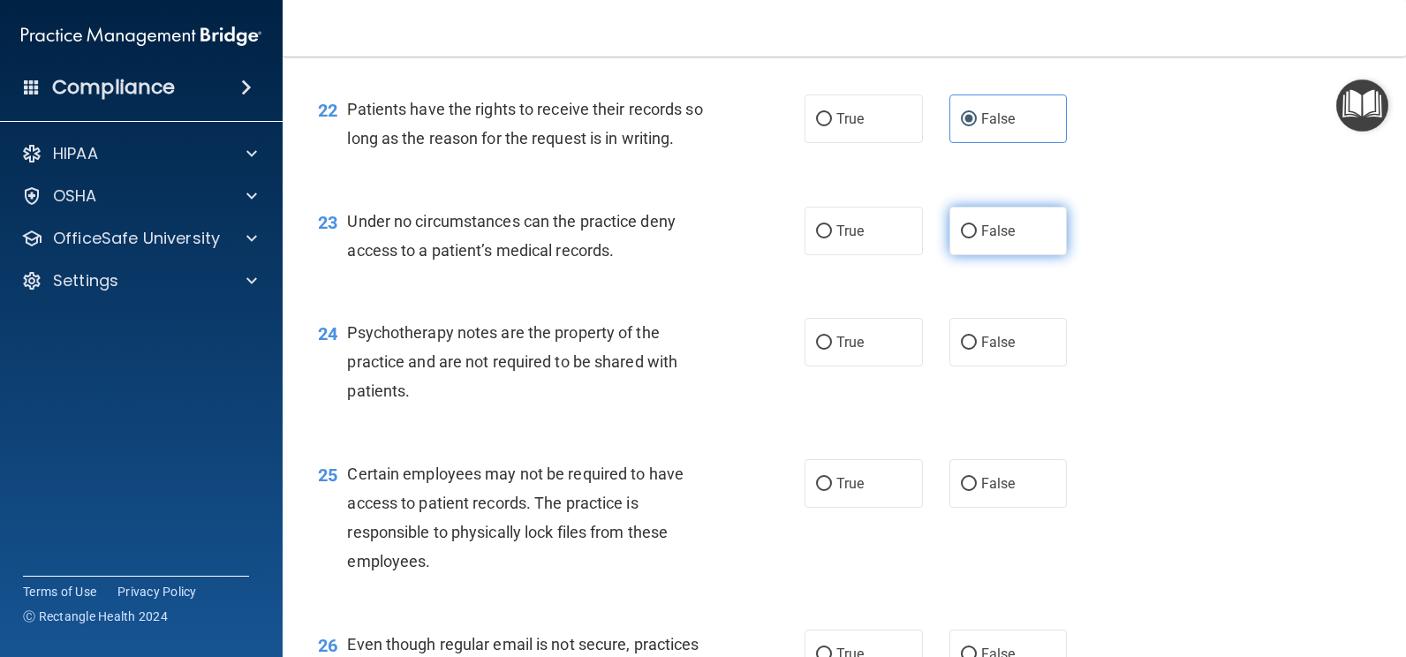
click at [996, 225] on span "False" at bounding box center [998, 231] width 34 height 17
click at [977, 225] on input "False" at bounding box center [969, 231] width 16 height 13
radio input "true"
click at [863, 334] on label "True" at bounding box center [864, 342] width 118 height 49
click at [832, 337] on input "True" at bounding box center [824, 343] width 16 height 13
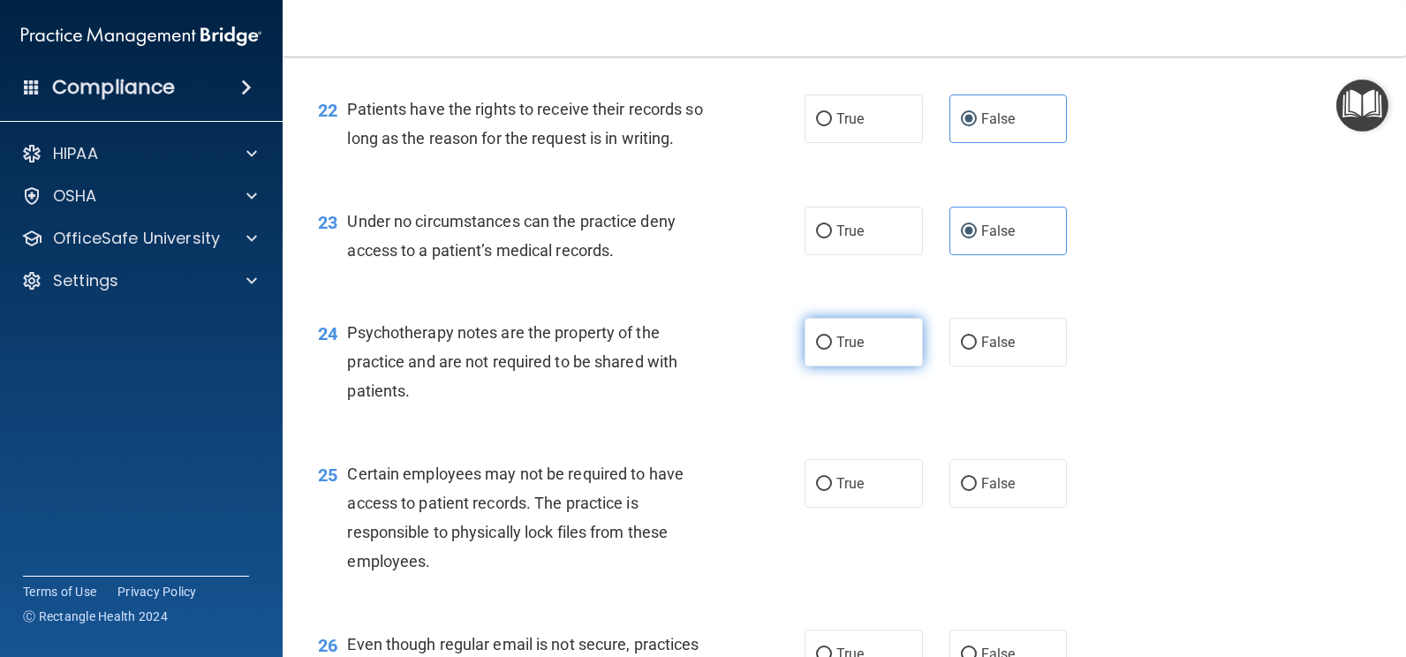
radio input "true"
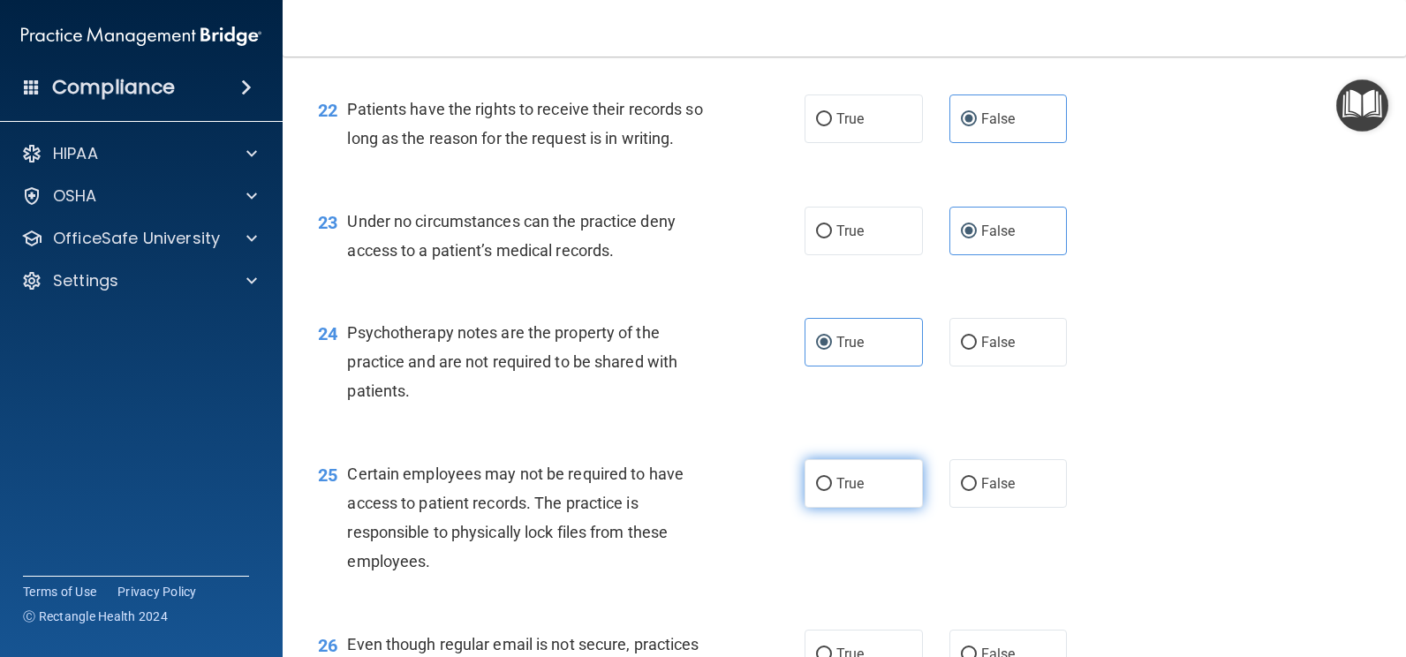
click at [847, 478] on span "True" at bounding box center [850, 483] width 27 height 17
click at [832, 478] on input "True" at bounding box center [824, 484] width 16 height 13
radio input "true"
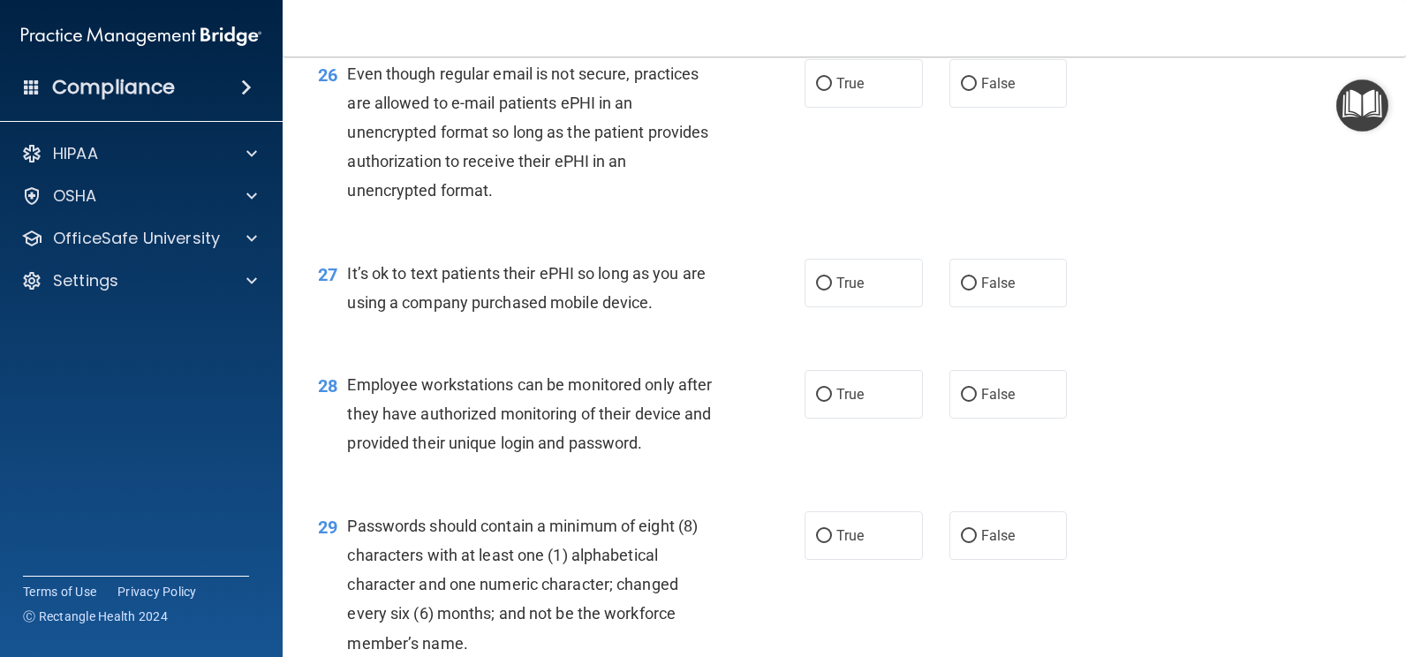
scroll to position [4074, 0]
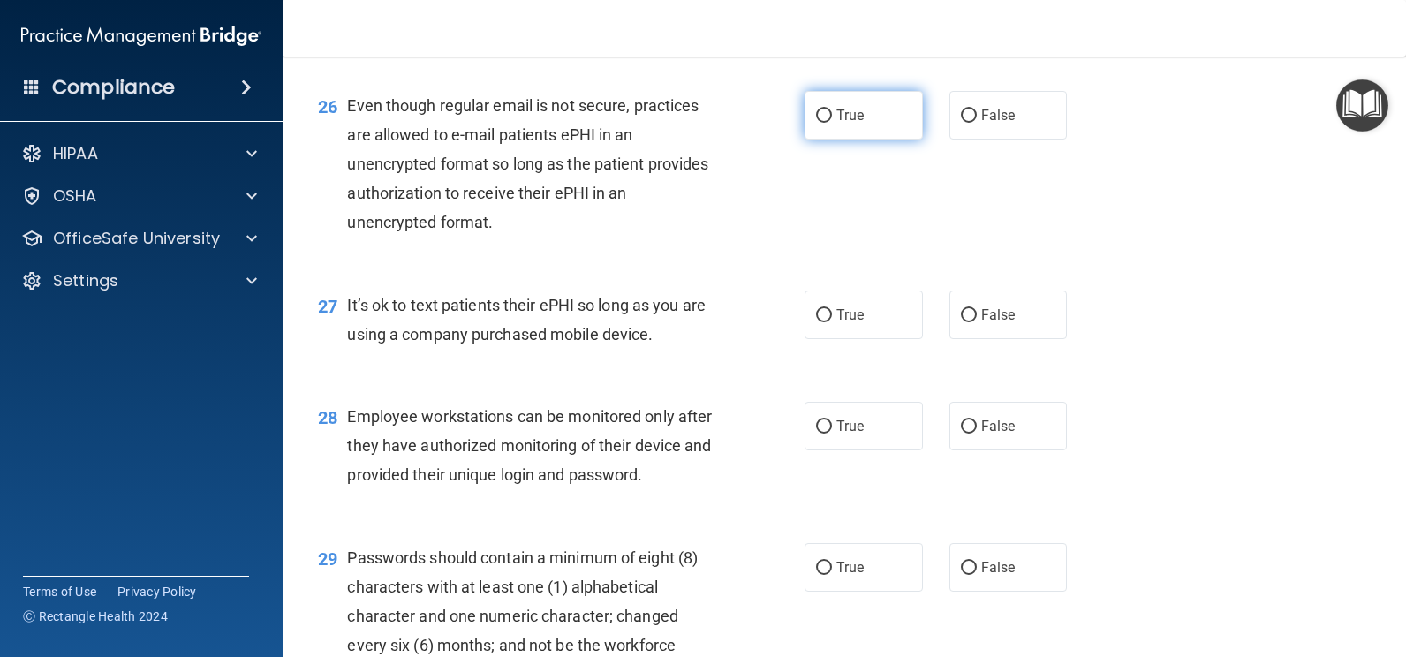
click at [837, 120] on span "True" at bounding box center [850, 115] width 27 height 17
click at [832, 120] on input "True" at bounding box center [824, 116] width 16 height 13
radio input "true"
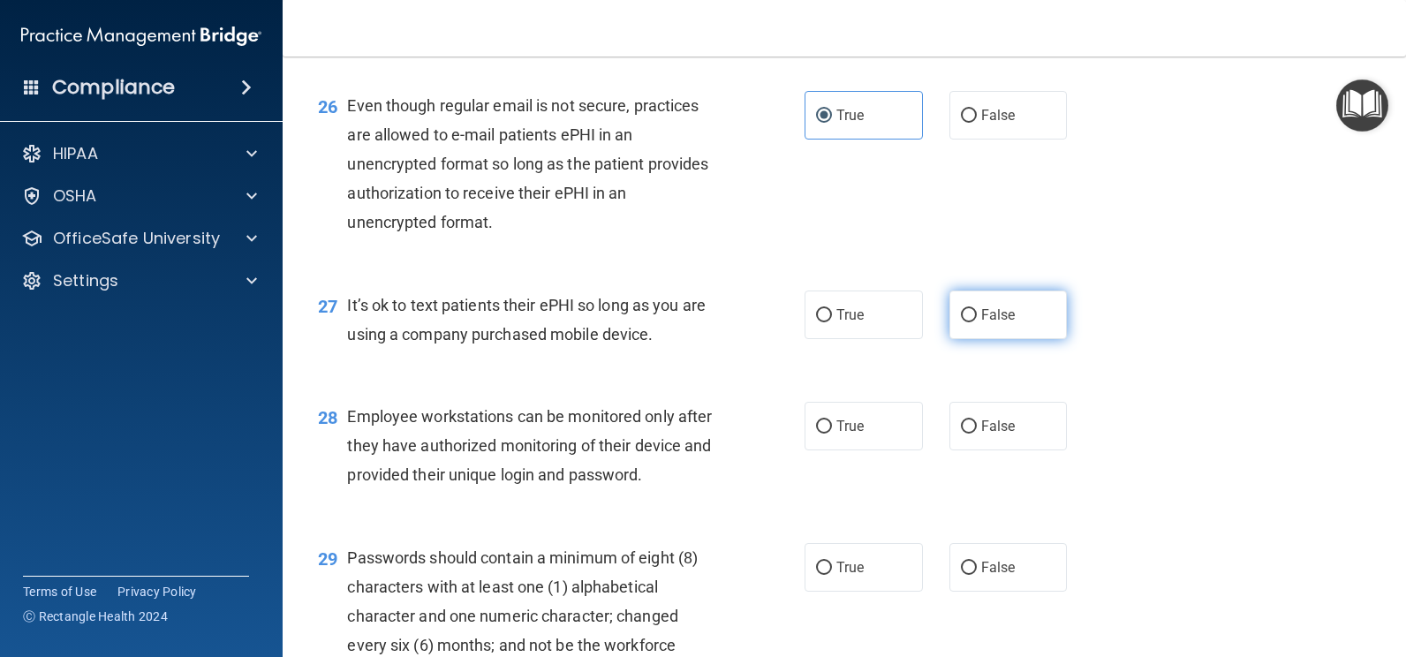
click at [971, 315] on label "False" at bounding box center [1009, 315] width 118 height 49
click at [971, 315] on input "False" at bounding box center [969, 315] width 16 height 13
radio input "true"
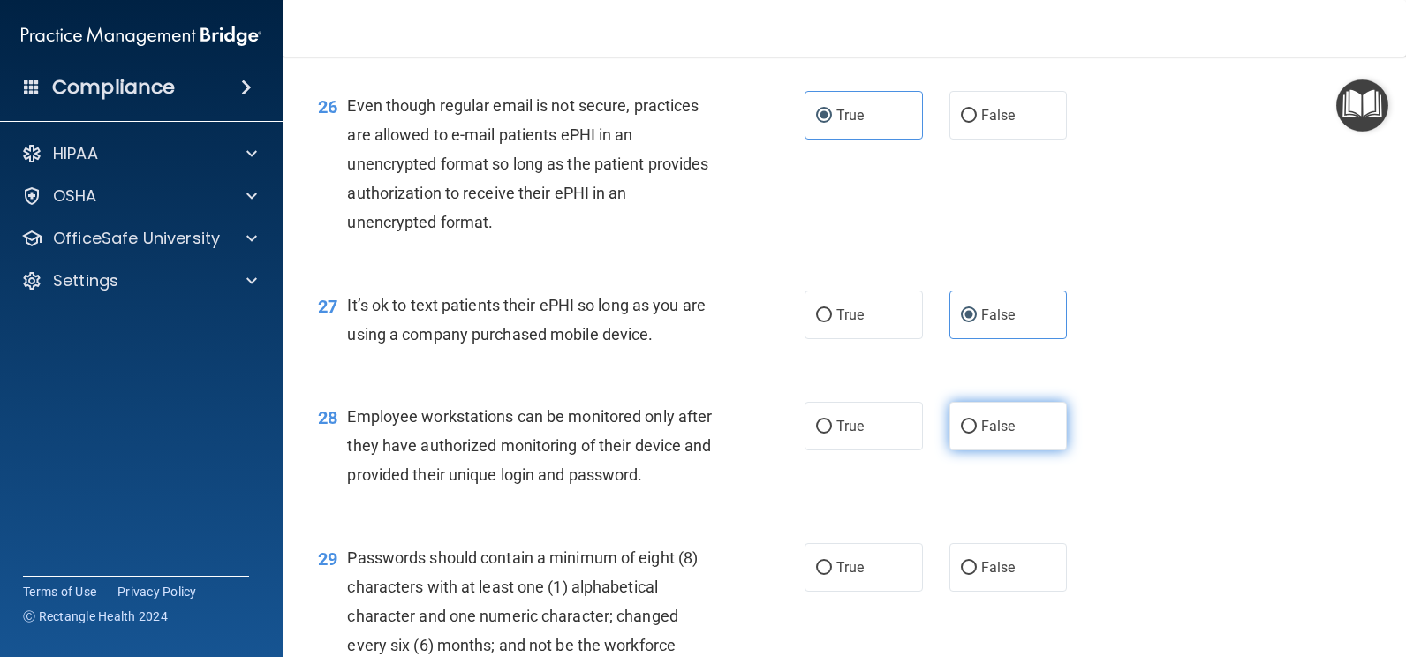
click at [973, 447] on label "False" at bounding box center [1009, 426] width 118 height 49
click at [973, 434] on input "False" at bounding box center [969, 426] width 16 height 13
radio input "true"
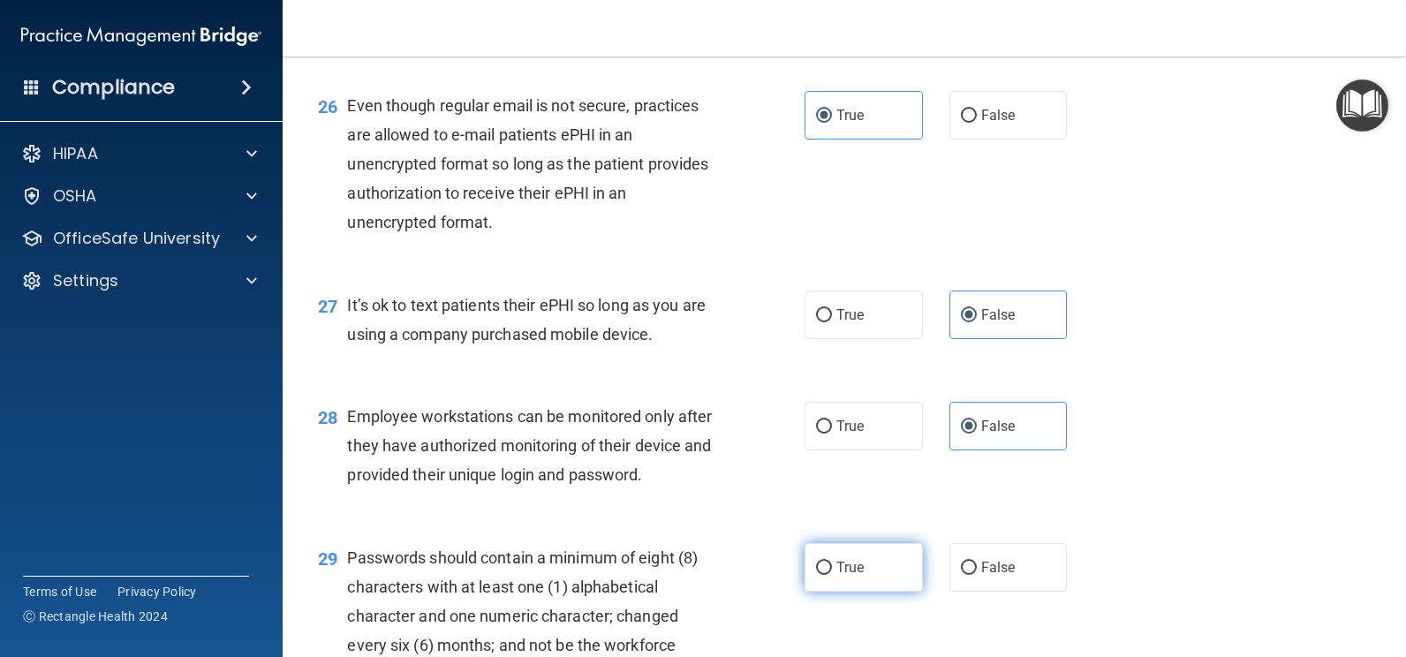
click at [853, 575] on span "True" at bounding box center [850, 567] width 27 height 17
click at [832, 575] on input "True" at bounding box center [824, 568] width 16 height 13
radio input "true"
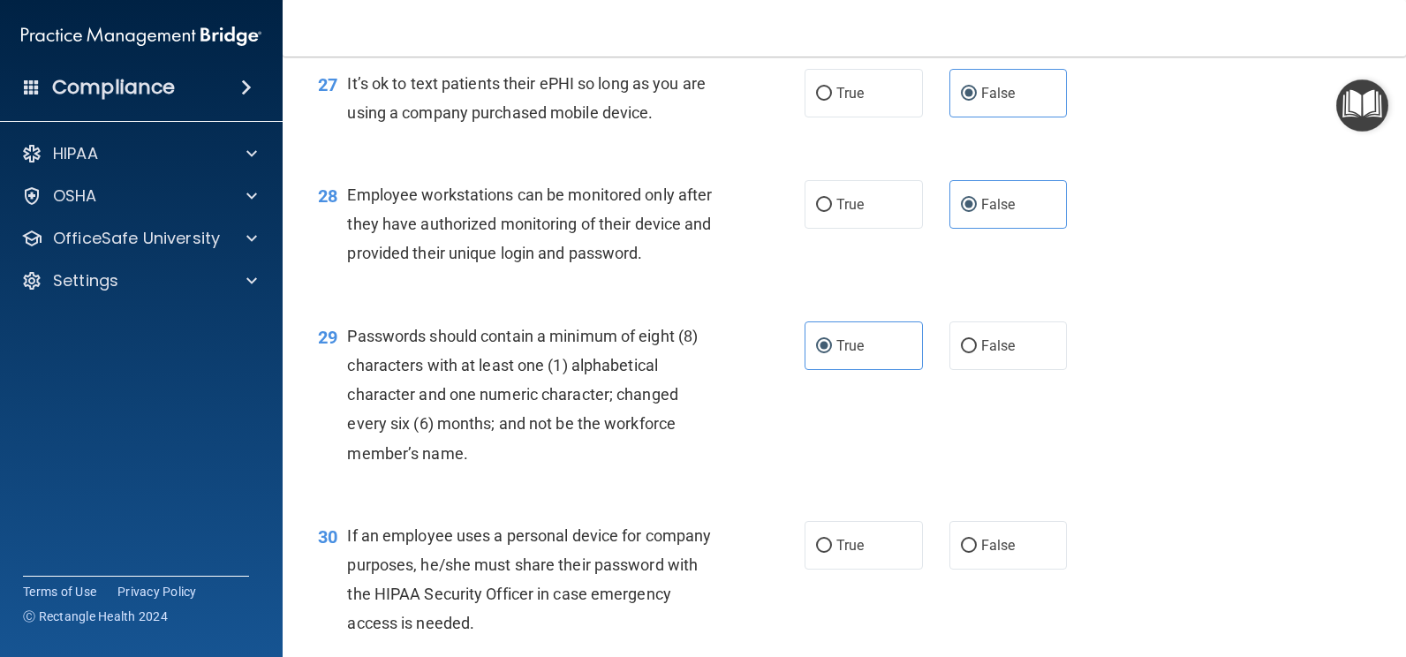
scroll to position [4423, 0]
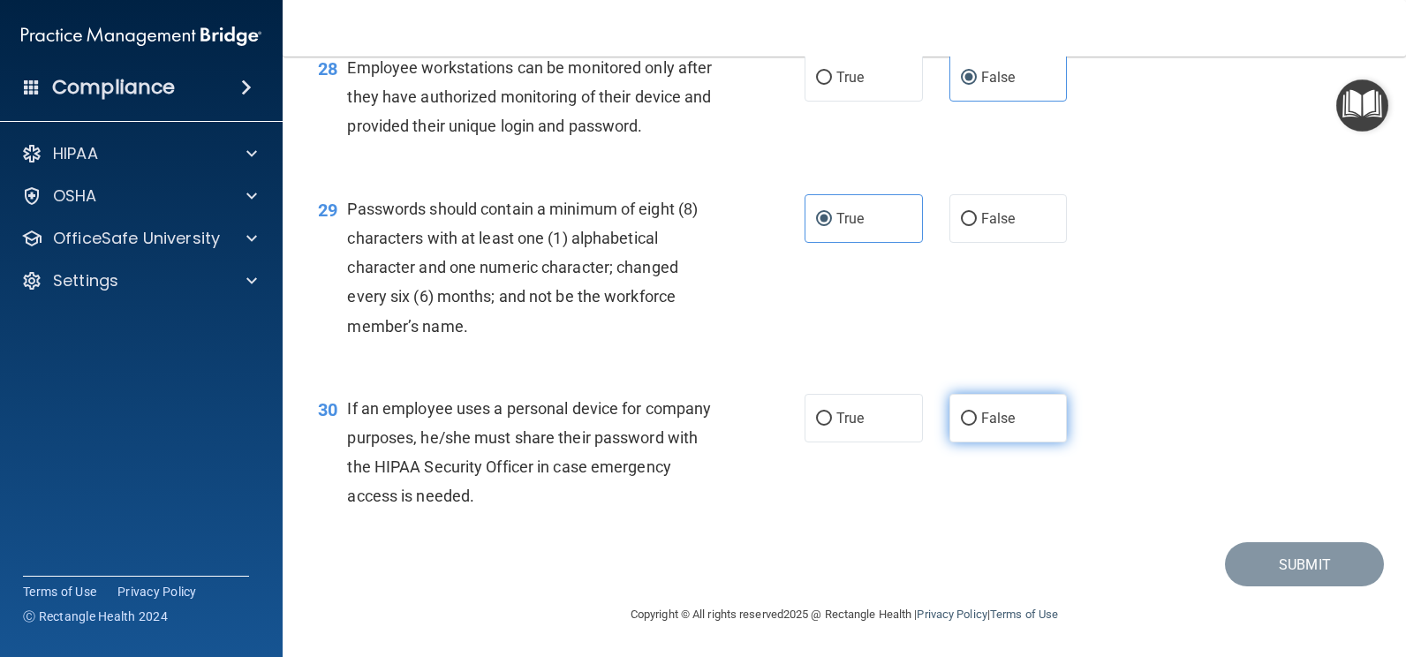
click at [963, 417] on input "False" at bounding box center [969, 419] width 16 height 13
radio input "true"
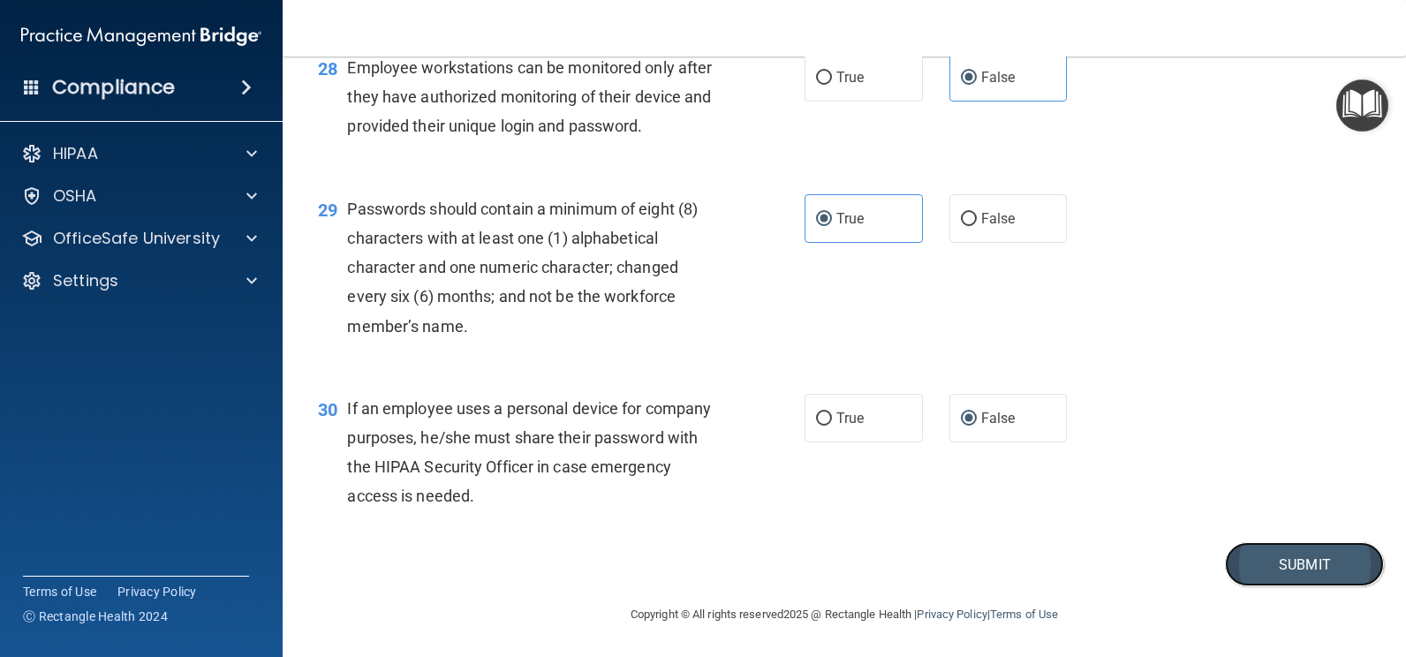
click at [1260, 560] on button "Submit" at bounding box center [1304, 564] width 159 height 45
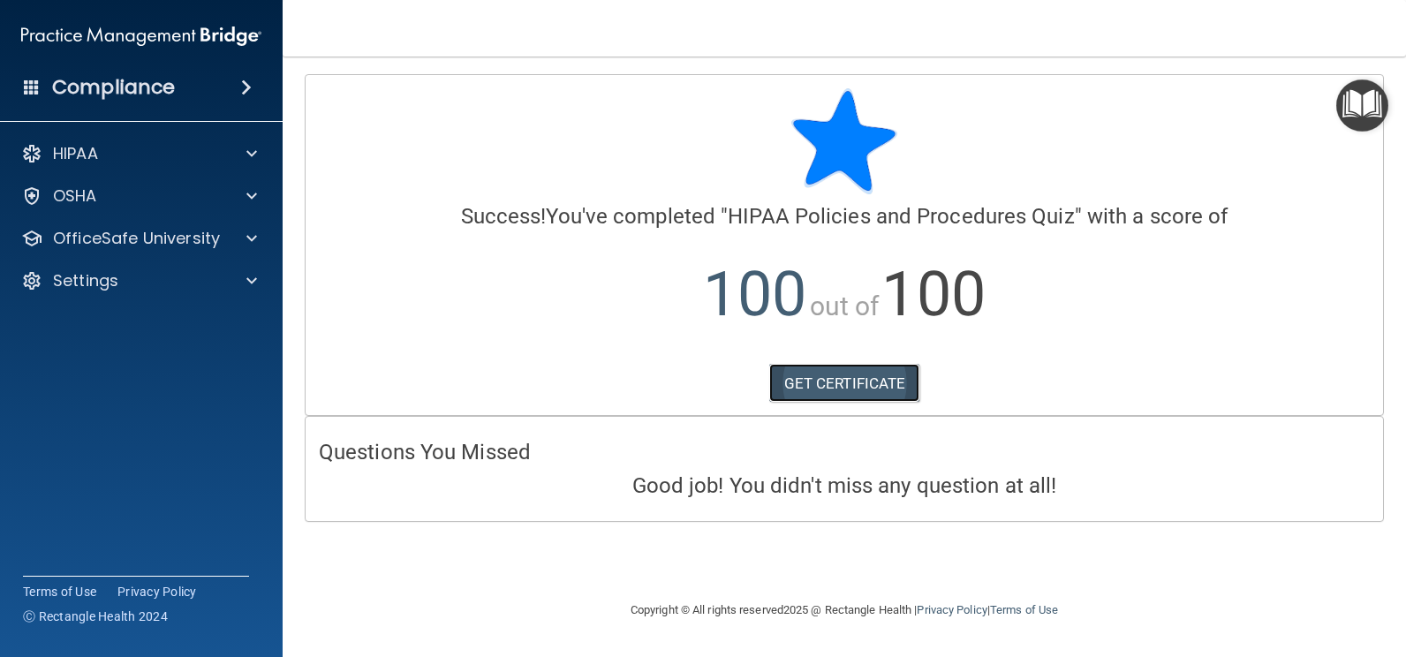
click at [841, 367] on link "GET CERTIFICATE" at bounding box center [844, 383] width 151 height 39
click at [77, 198] on p "OSHA" at bounding box center [75, 195] width 44 height 21
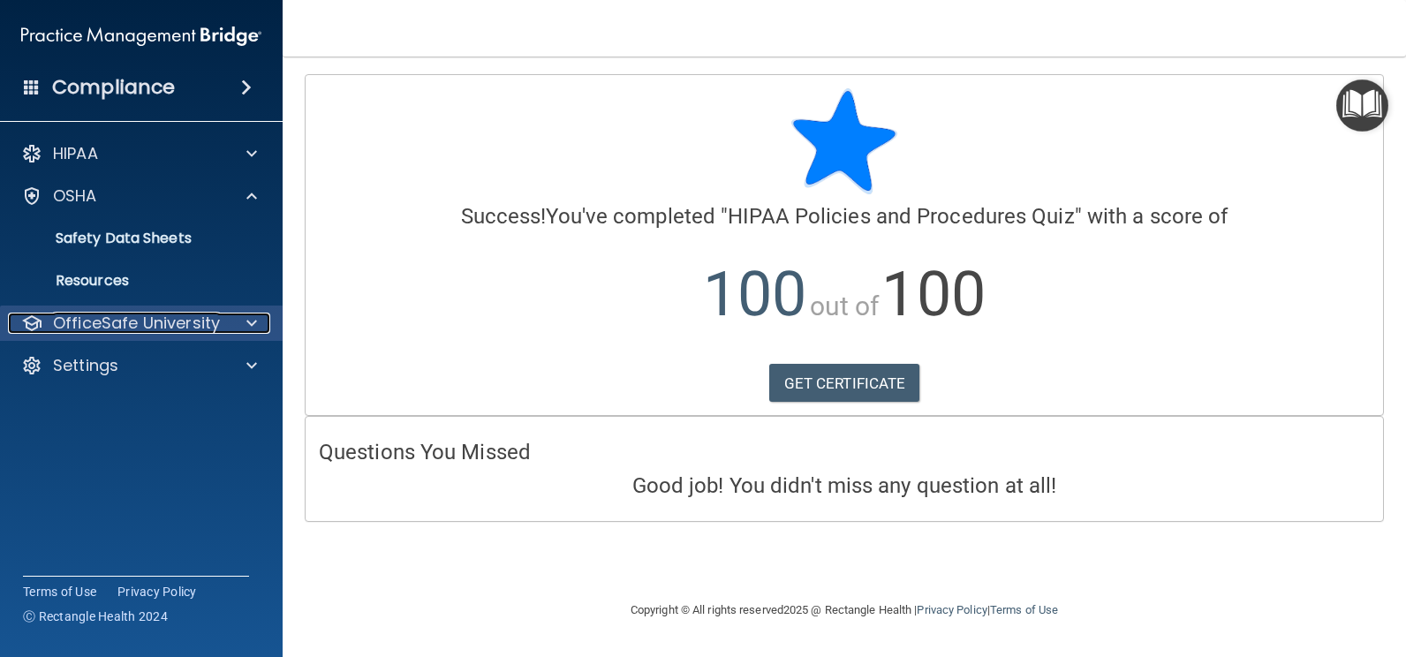
click at [107, 319] on p "OfficeSafe University" at bounding box center [136, 323] width 167 height 21
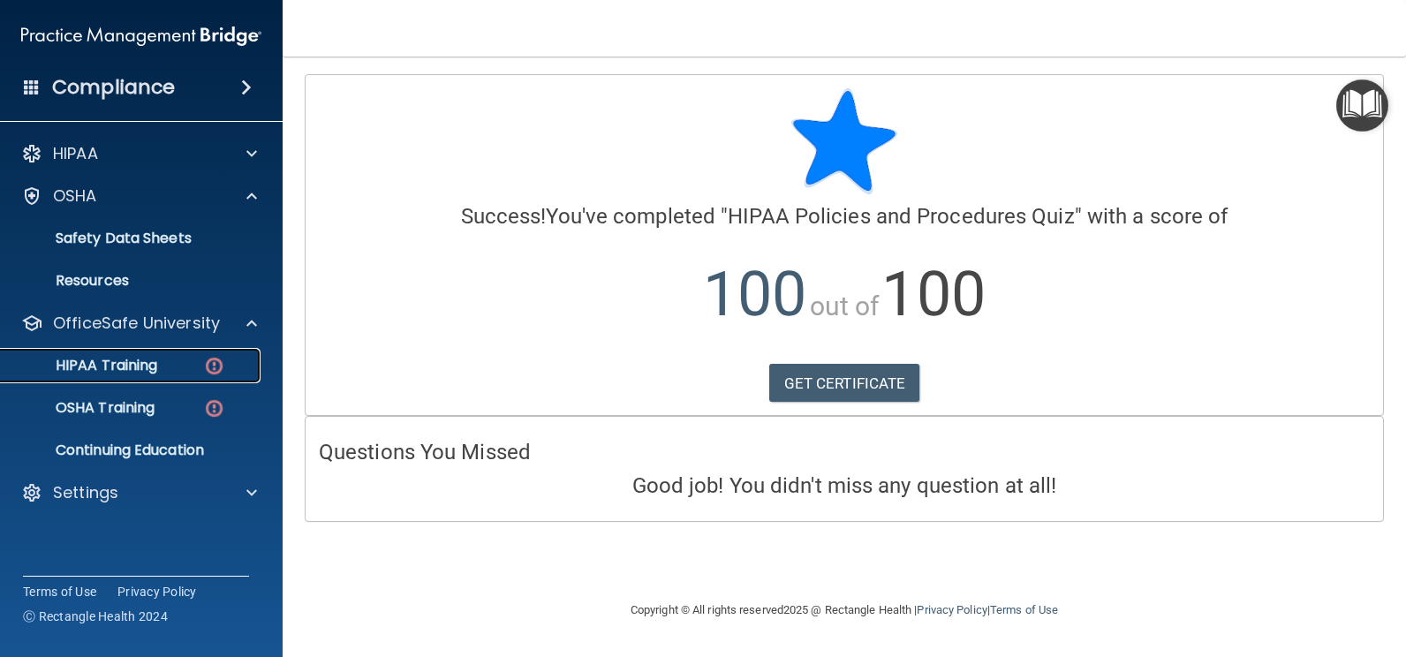
click at [115, 354] on link "HIPAA Training" at bounding box center [121, 365] width 278 height 35
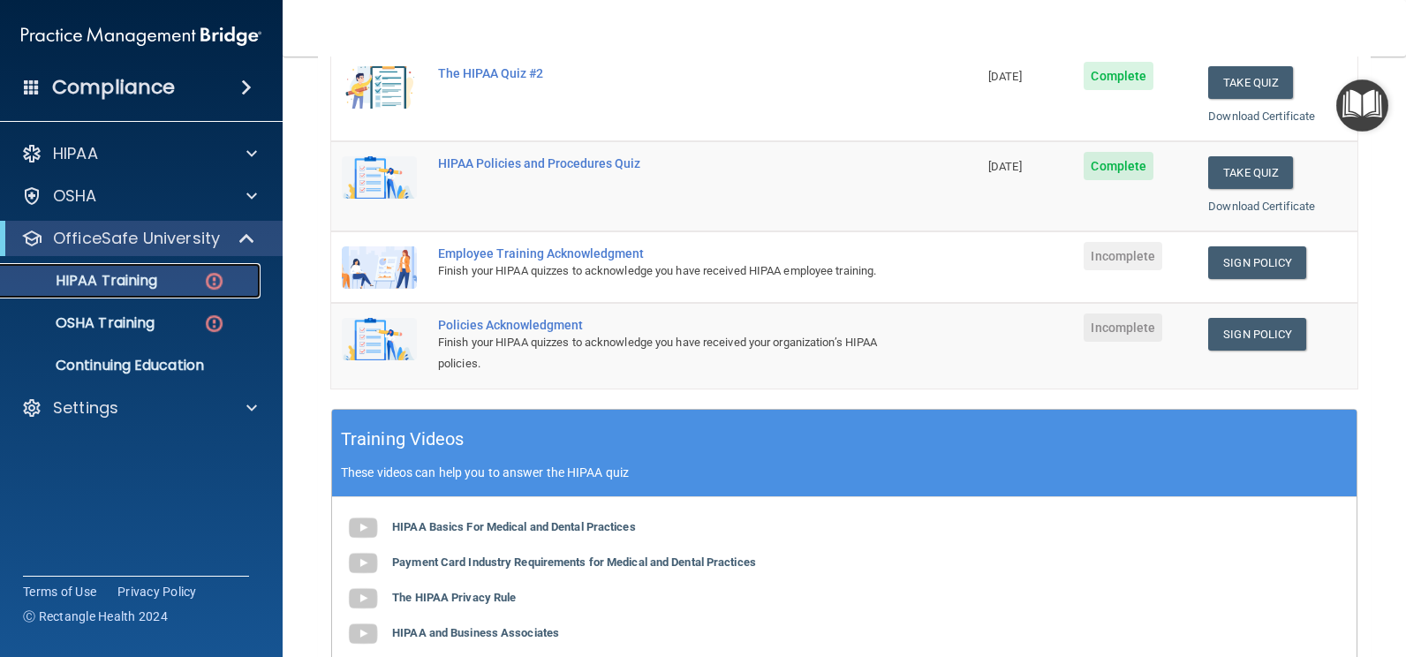
scroll to position [352, 0]
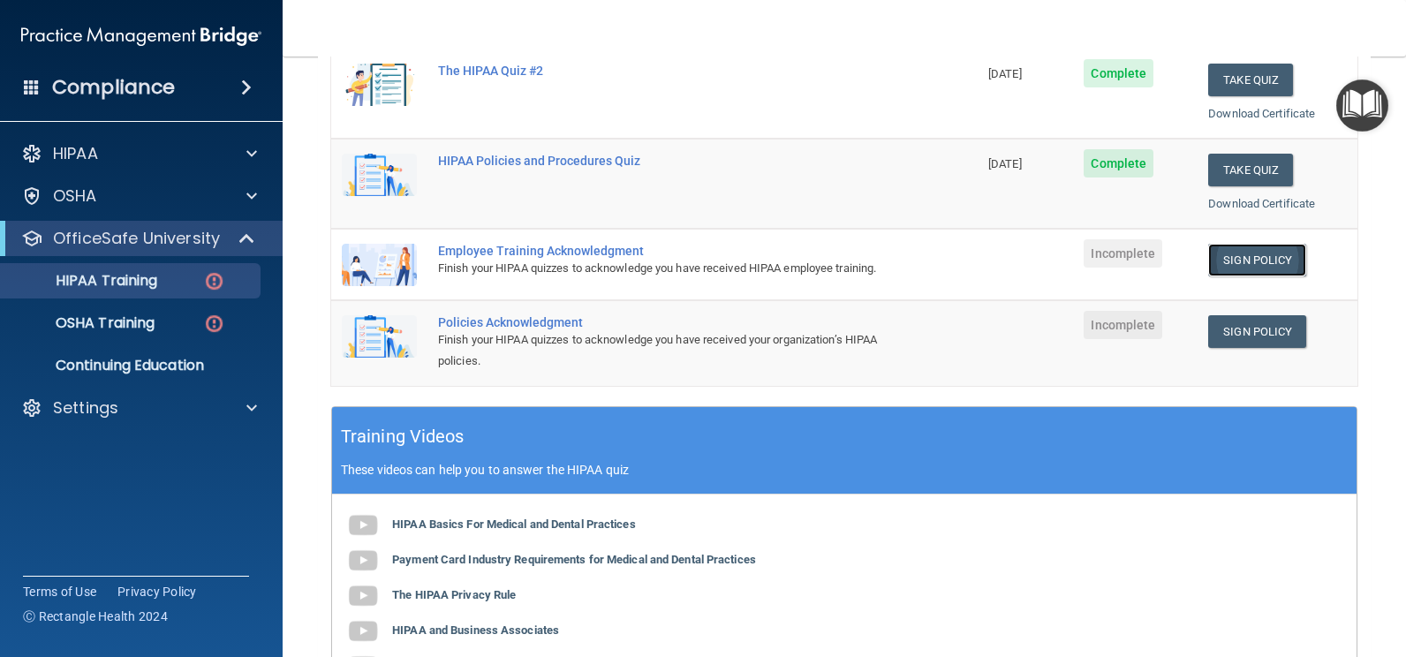
click at [1243, 256] on link "Sign Policy" at bounding box center [1257, 260] width 98 height 33
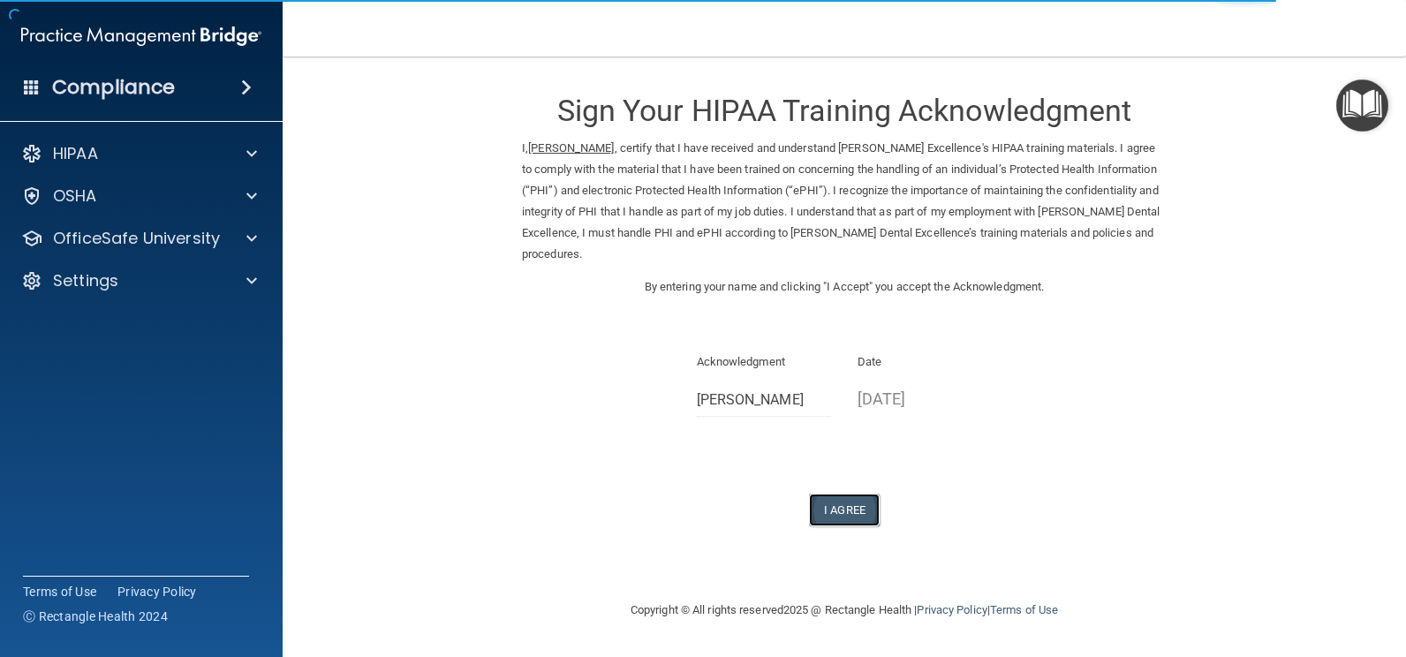
click at [842, 518] on button "I Agree" at bounding box center [844, 510] width 71 height 33
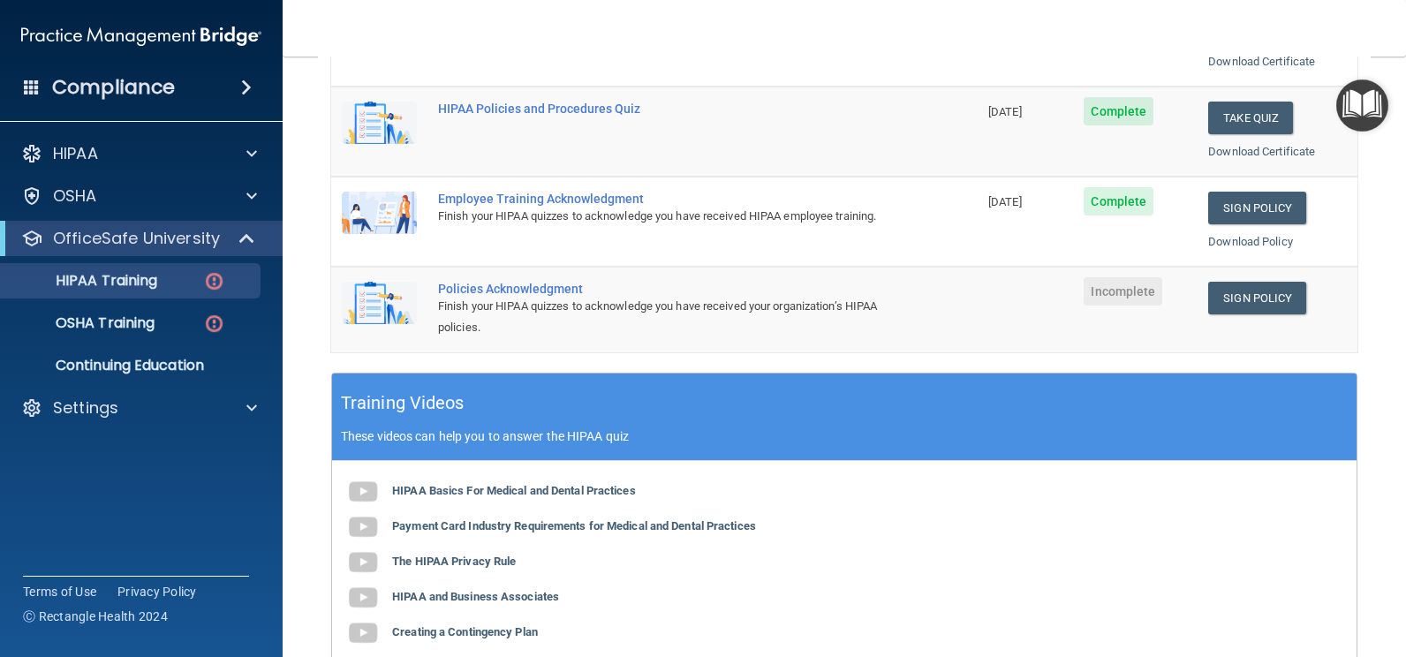
scroll to position [449, 0]
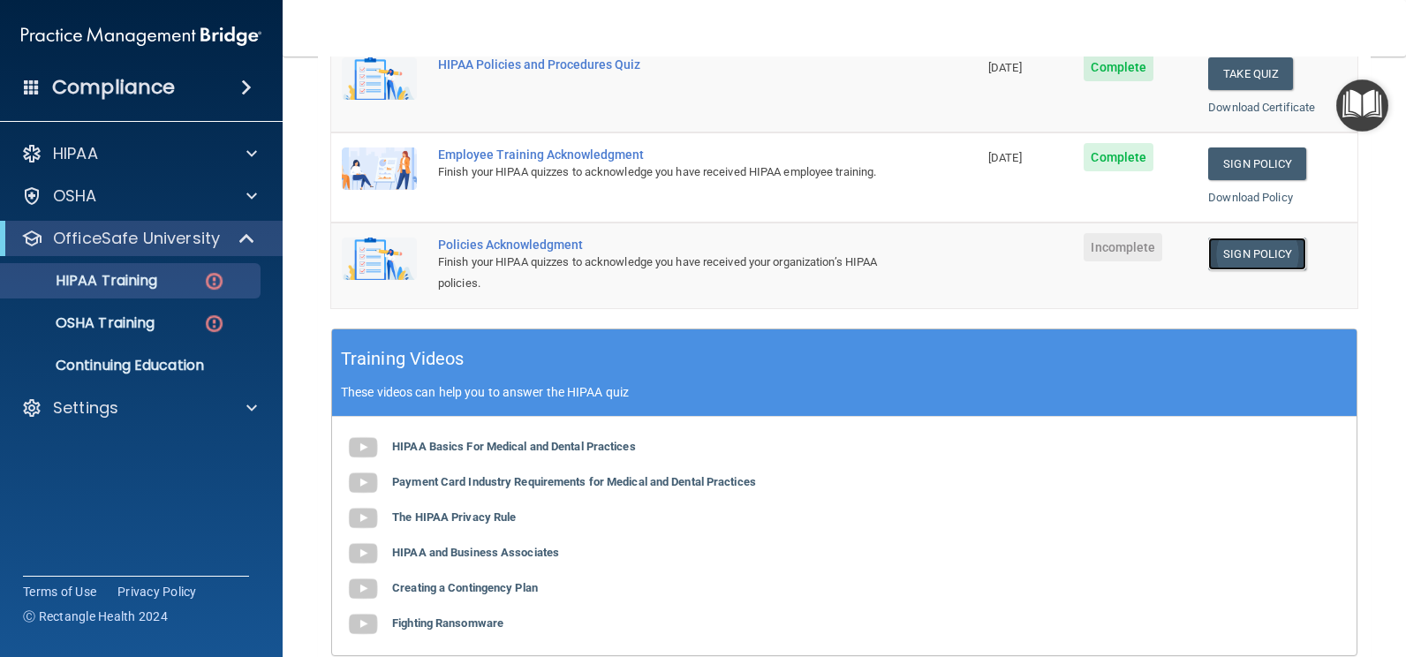
click at [1254, 251] on link "Sign Policy" at bounding box center [1257, 254] width 98 height 33
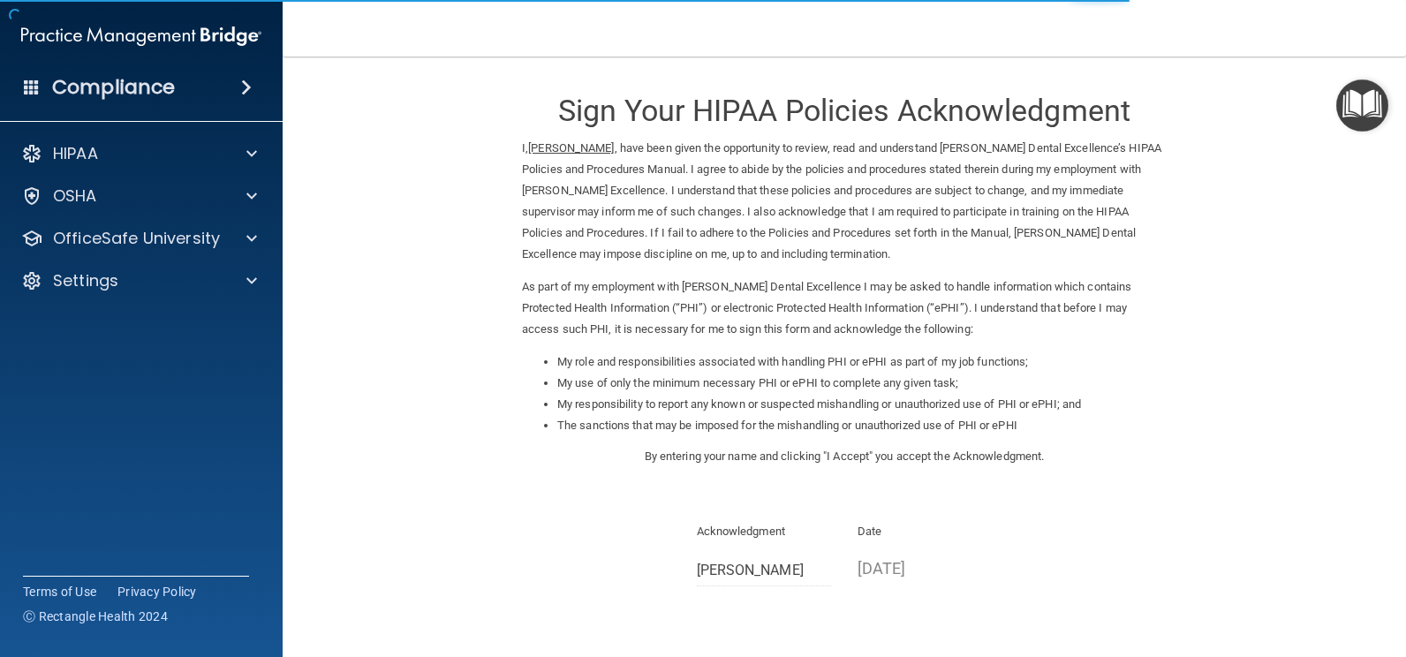
scroll to position [152, 0]
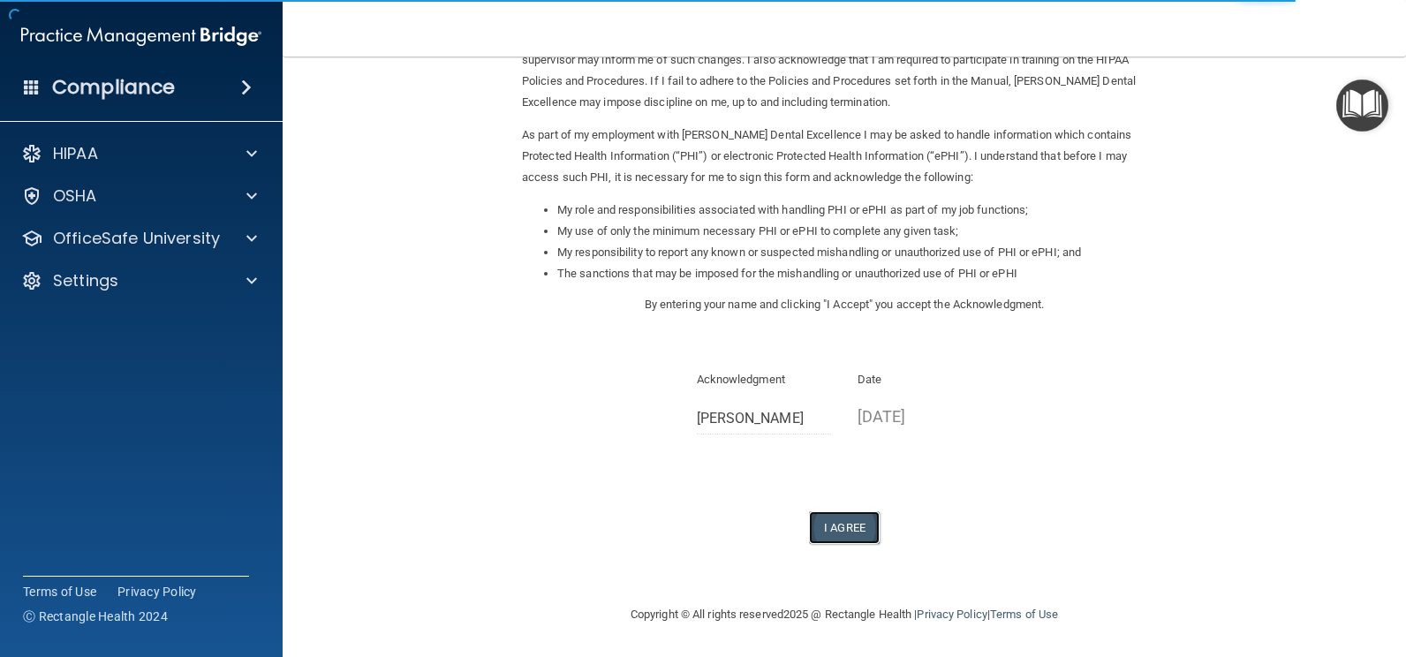
click at [851, 526] on button "I Agree" at bounding box center [844, 527] width 71 height 33
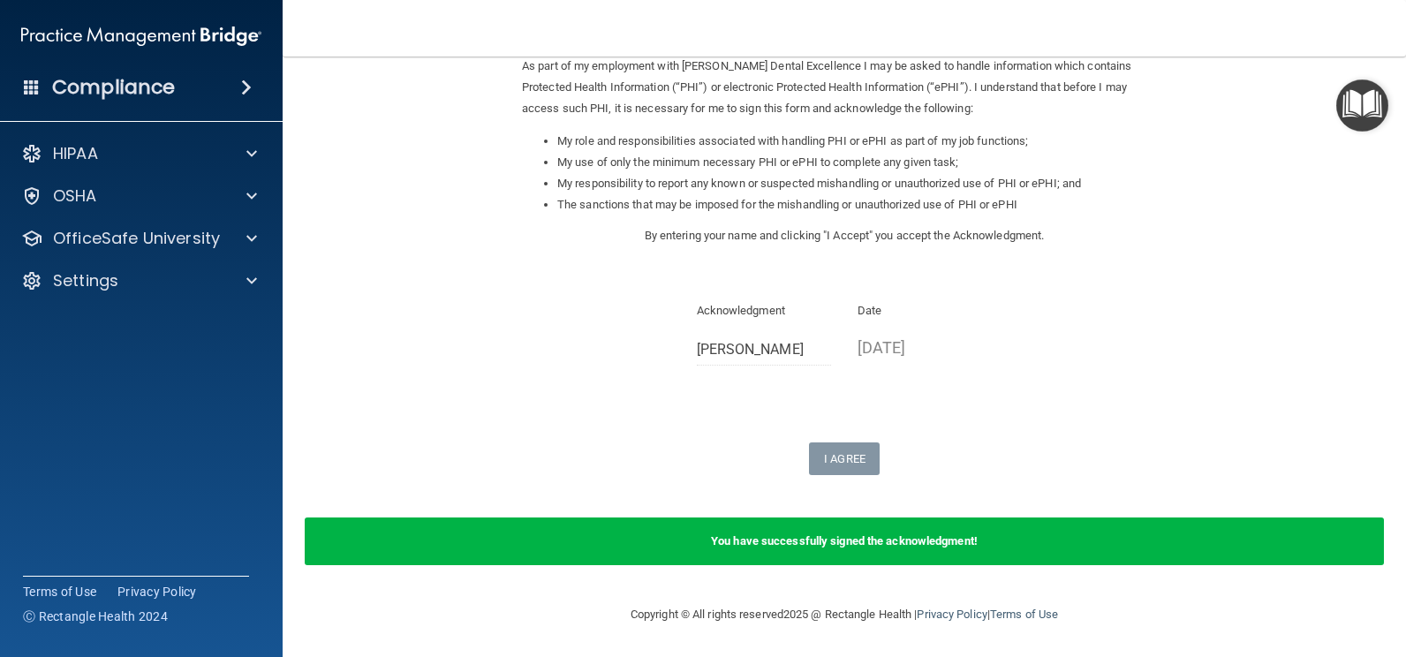
scroll to position [0, 0]
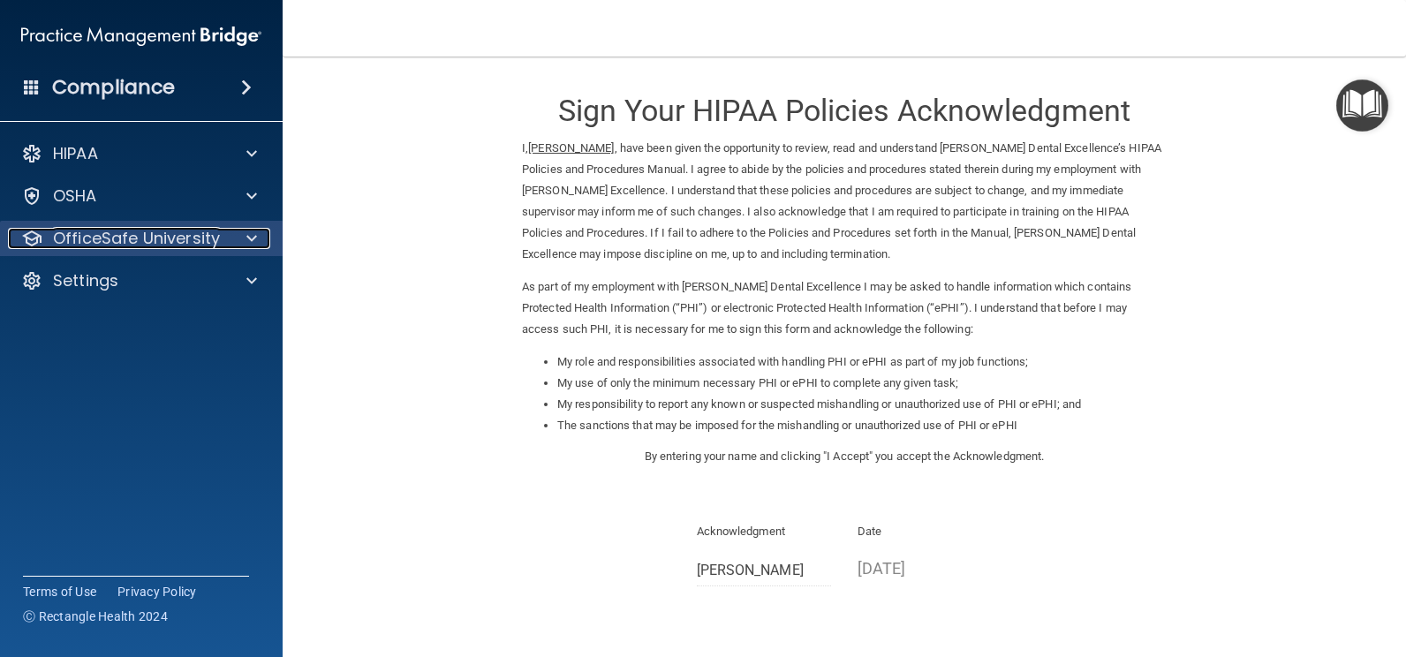
click at [245, 247] on div at bounding box center [249, 238] width 44 height 21
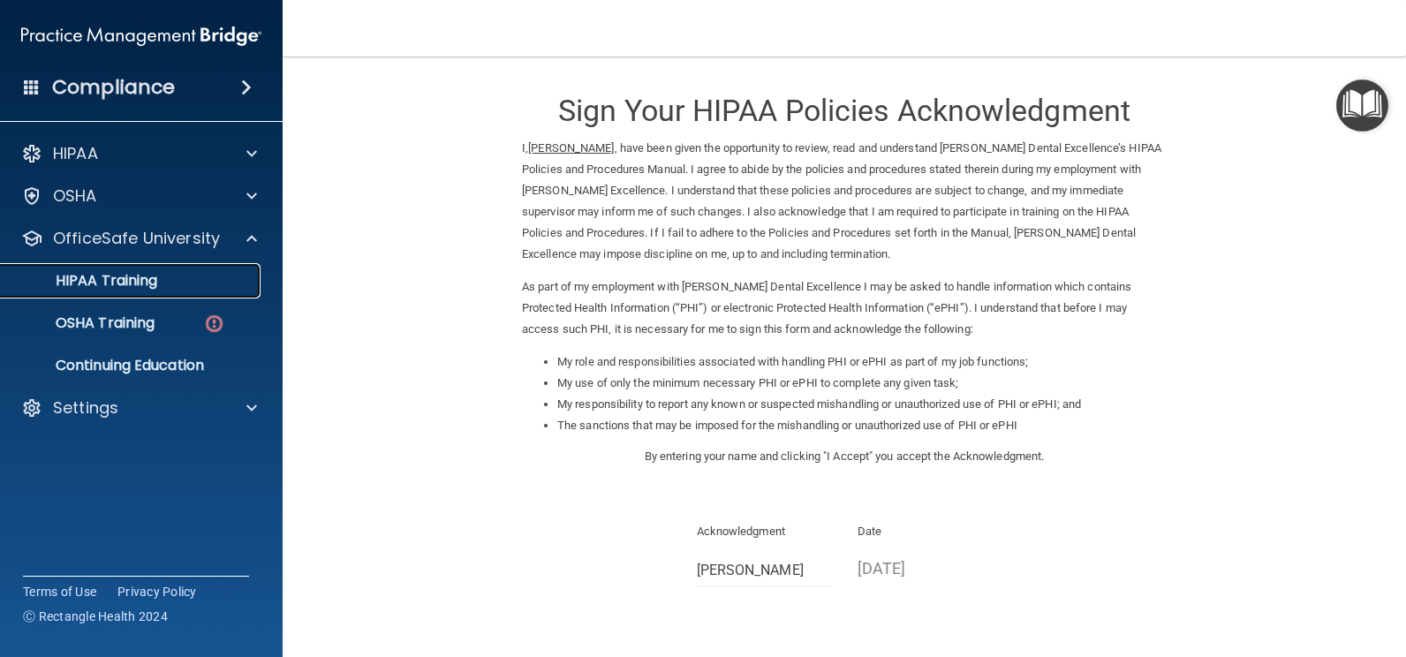
click at [188, 290] on link "HIPAA Training" at bounding box center [121, 280] width 278 height 35
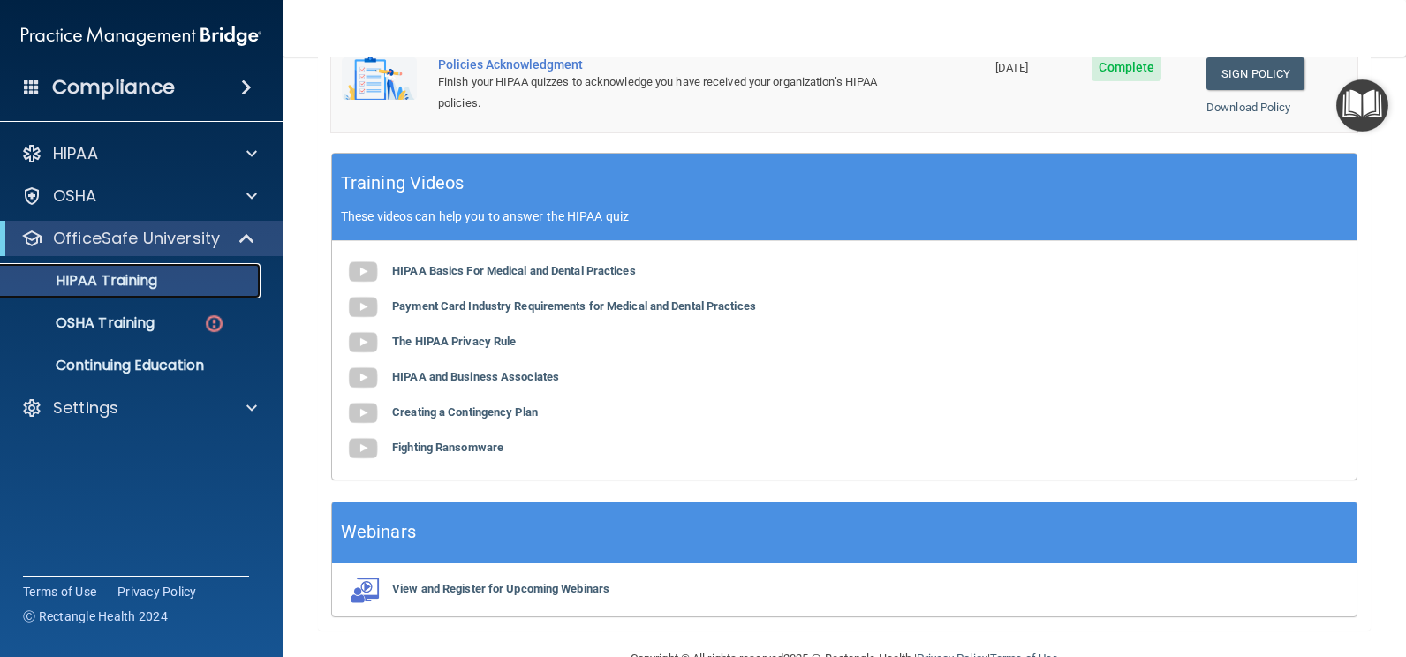
scroll to position [673, 0]
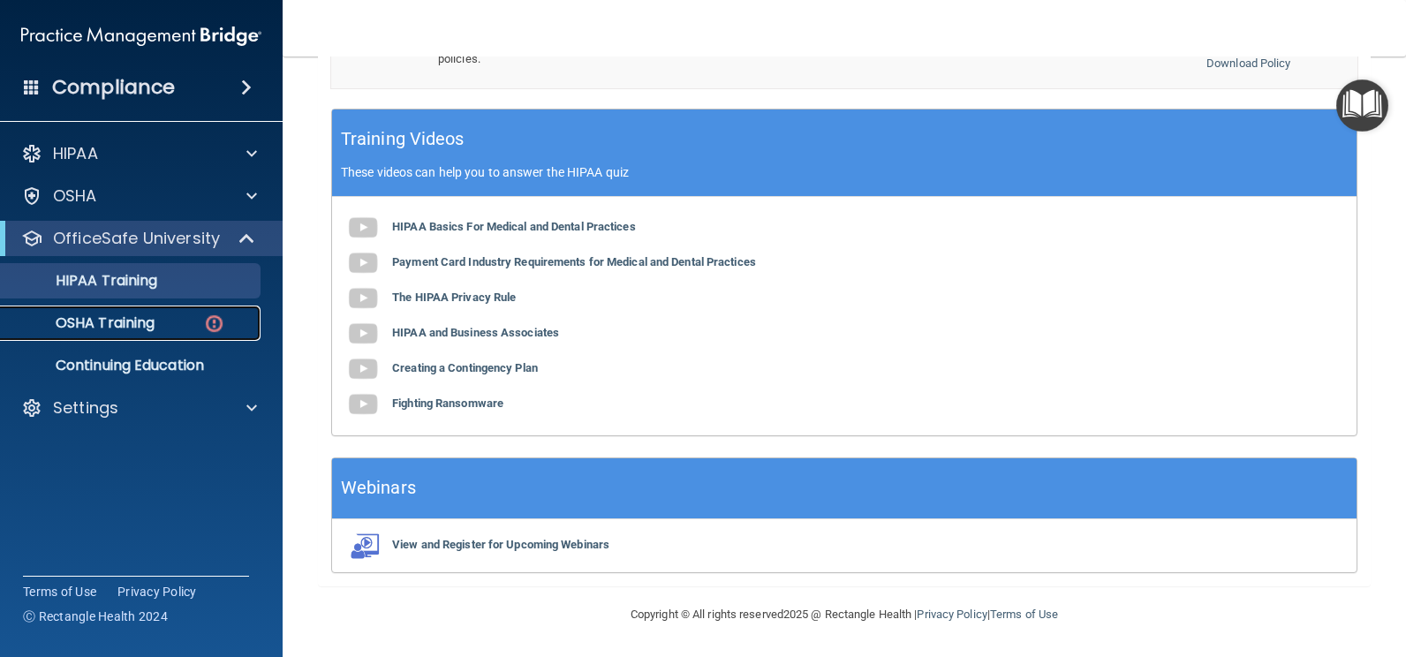
click at [111, 326] on p "OSHA Training" at bounding box center [82, 323] width 143 height 18
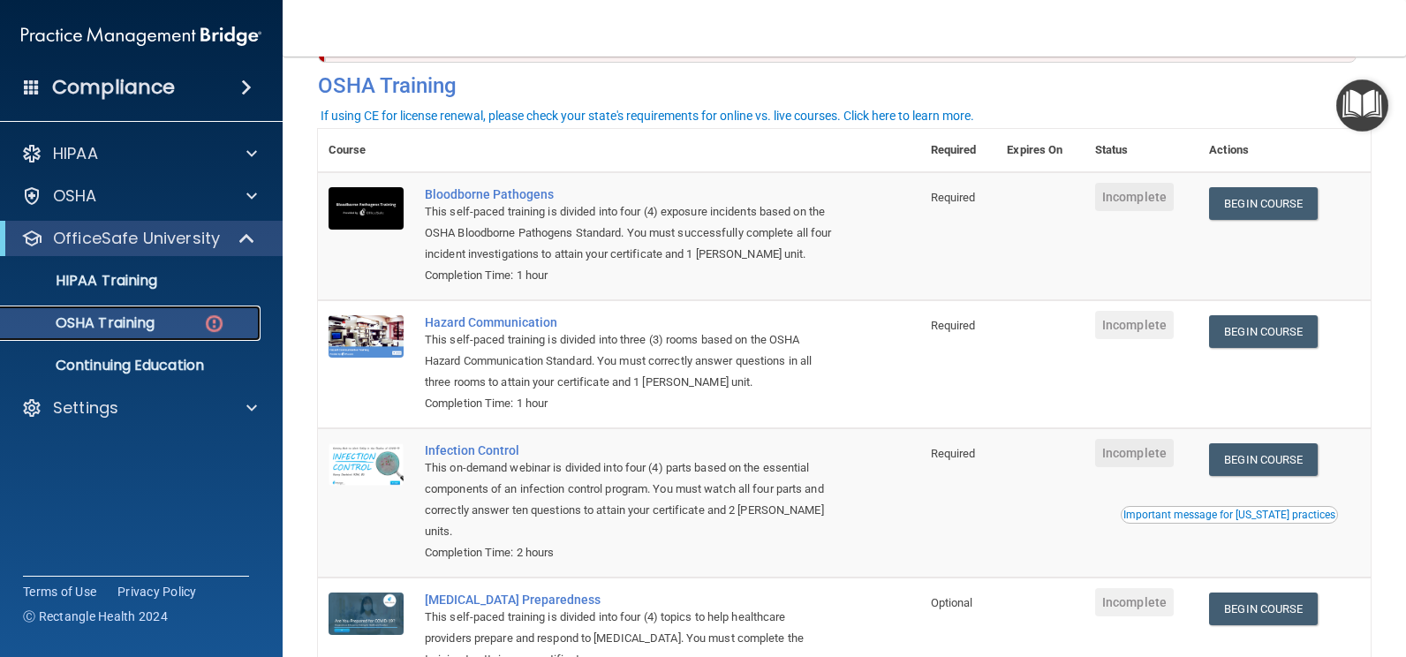
scroll to position [70, 0]
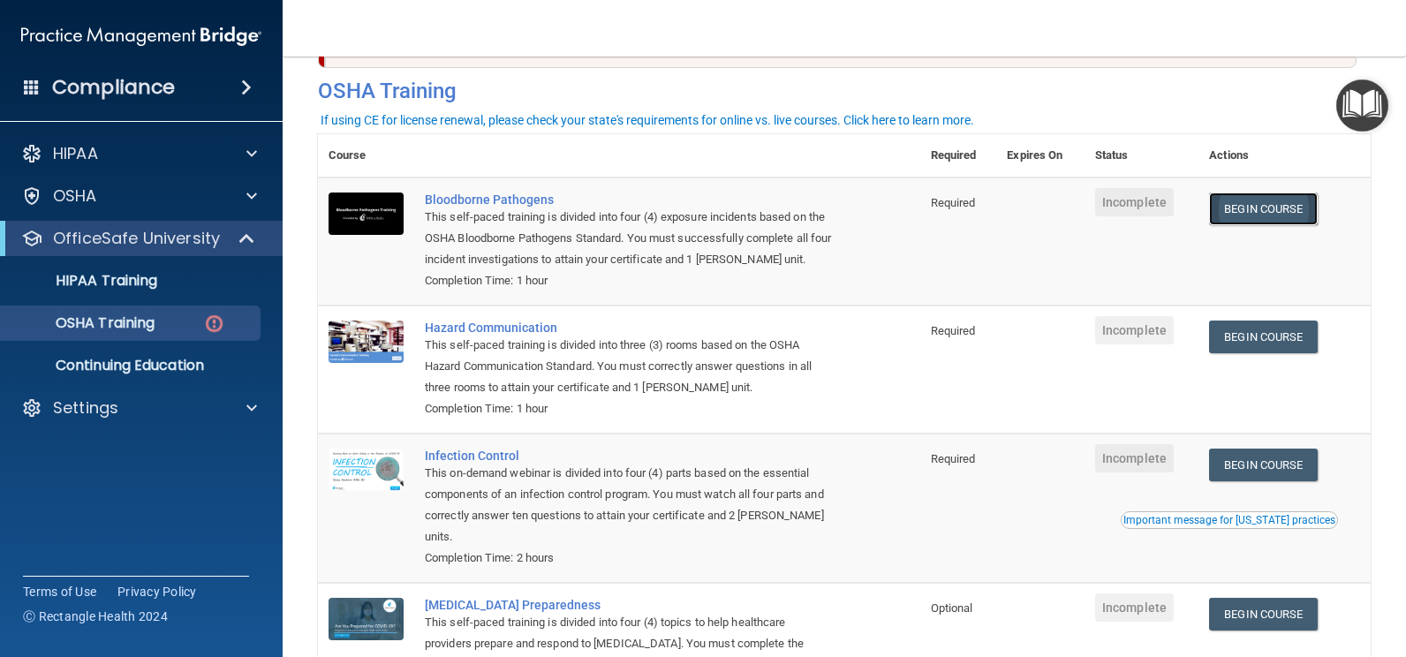
click at [1260, 209] on link "Begin Course" at bounding box center [1263, 209] width 108 height 33
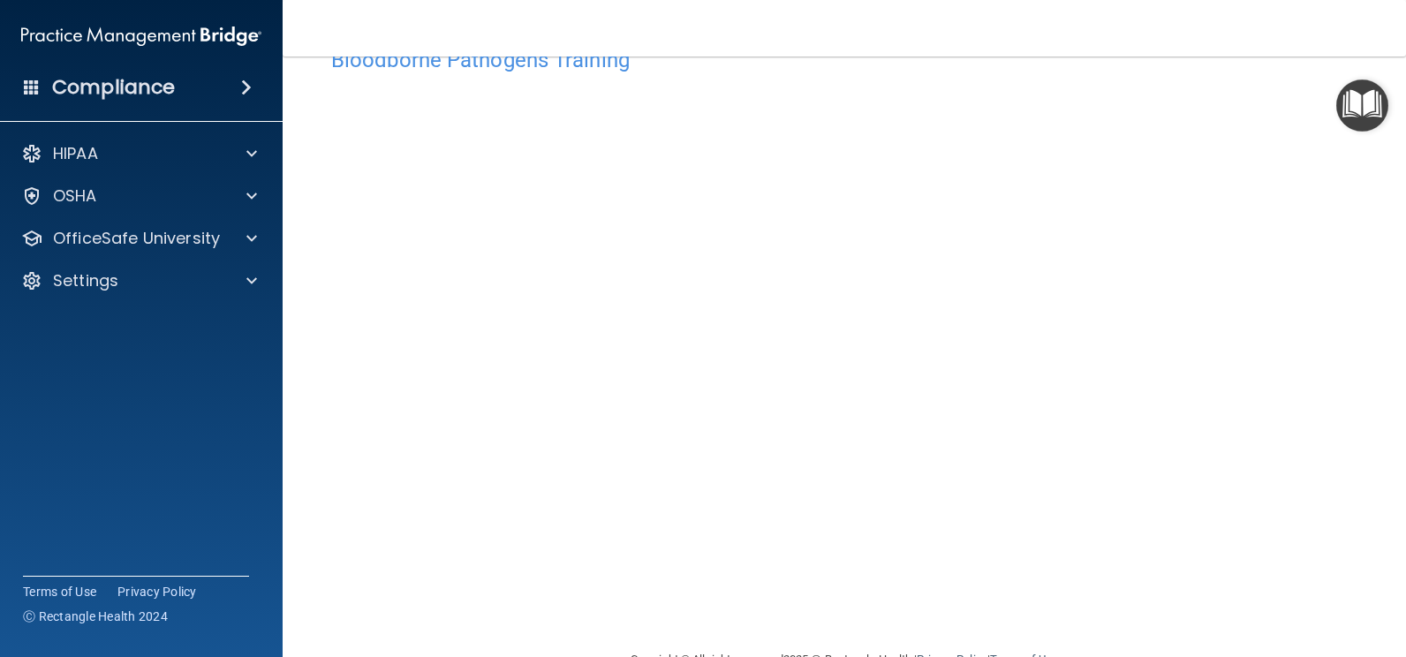
scroll to position [49, 0]
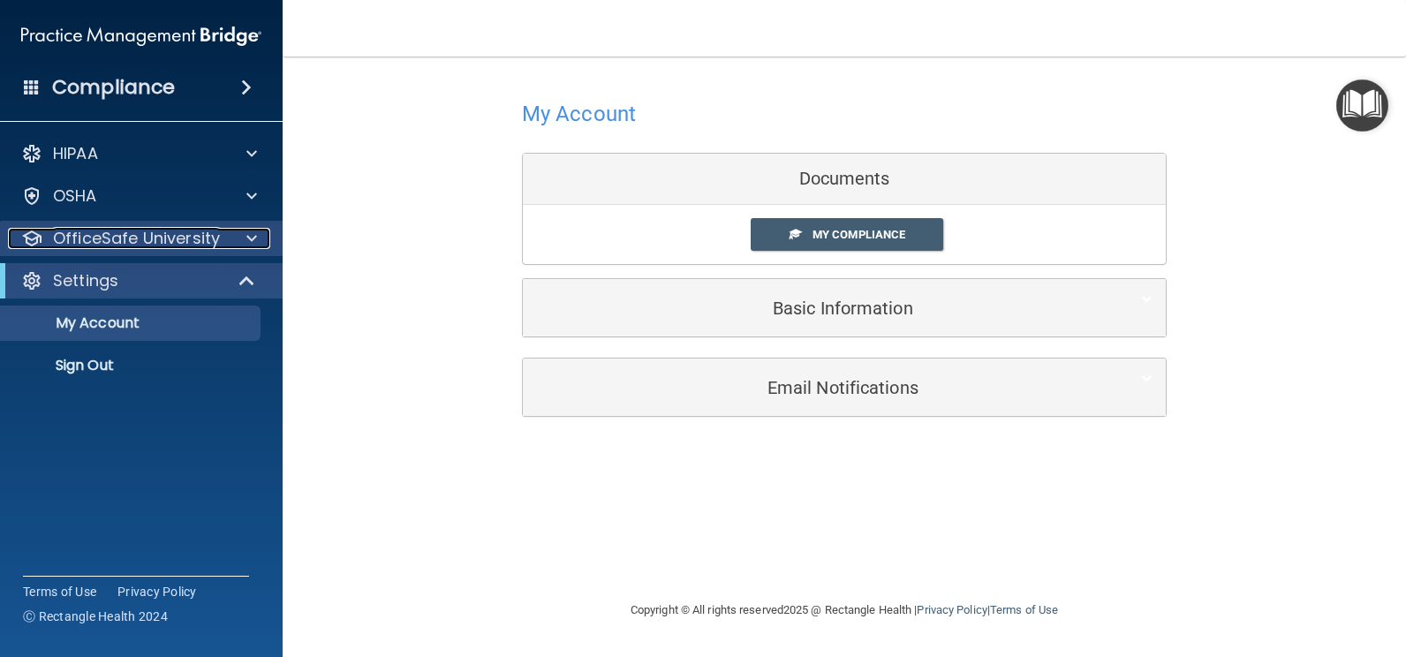
click at [173, 238] on p "OfficeSafe University" at bounding box center [136, 238] width 167 height 21
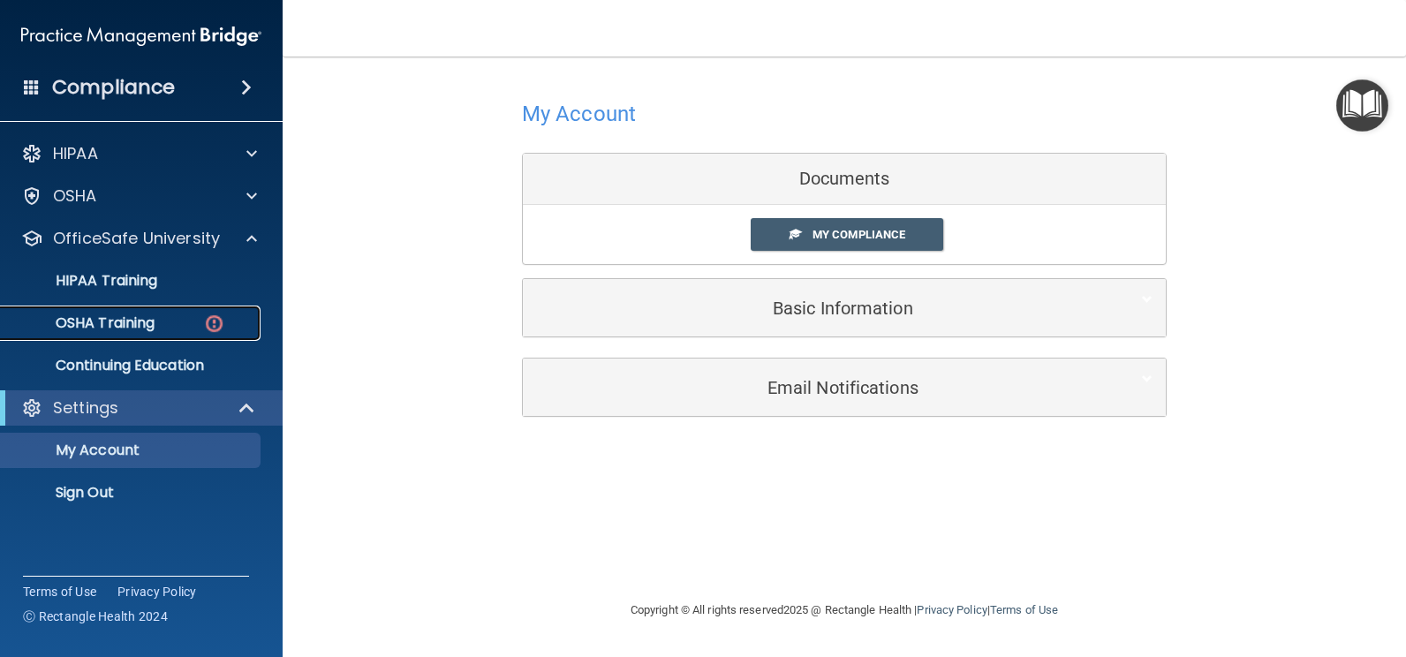
click at [108, 319] on p "OSHA Training" at bounding box center [82, 323] width 143 height 18
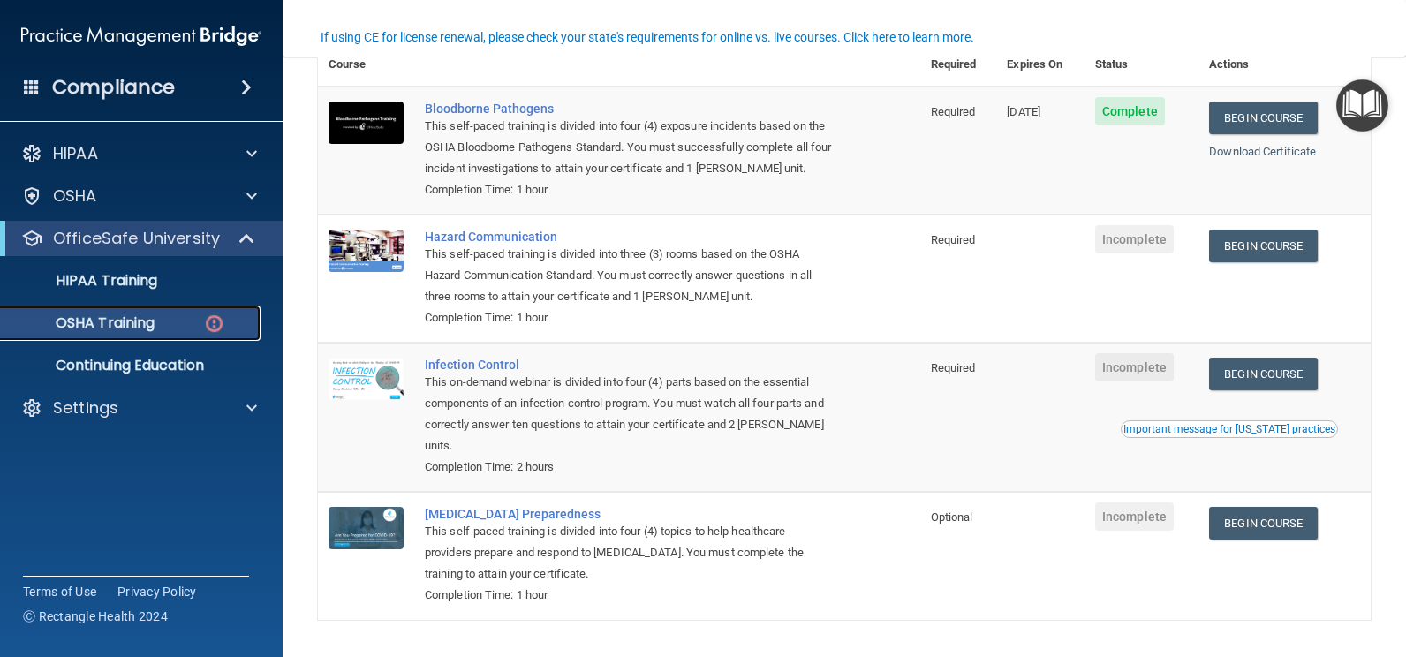
scroll to position [179, 0]
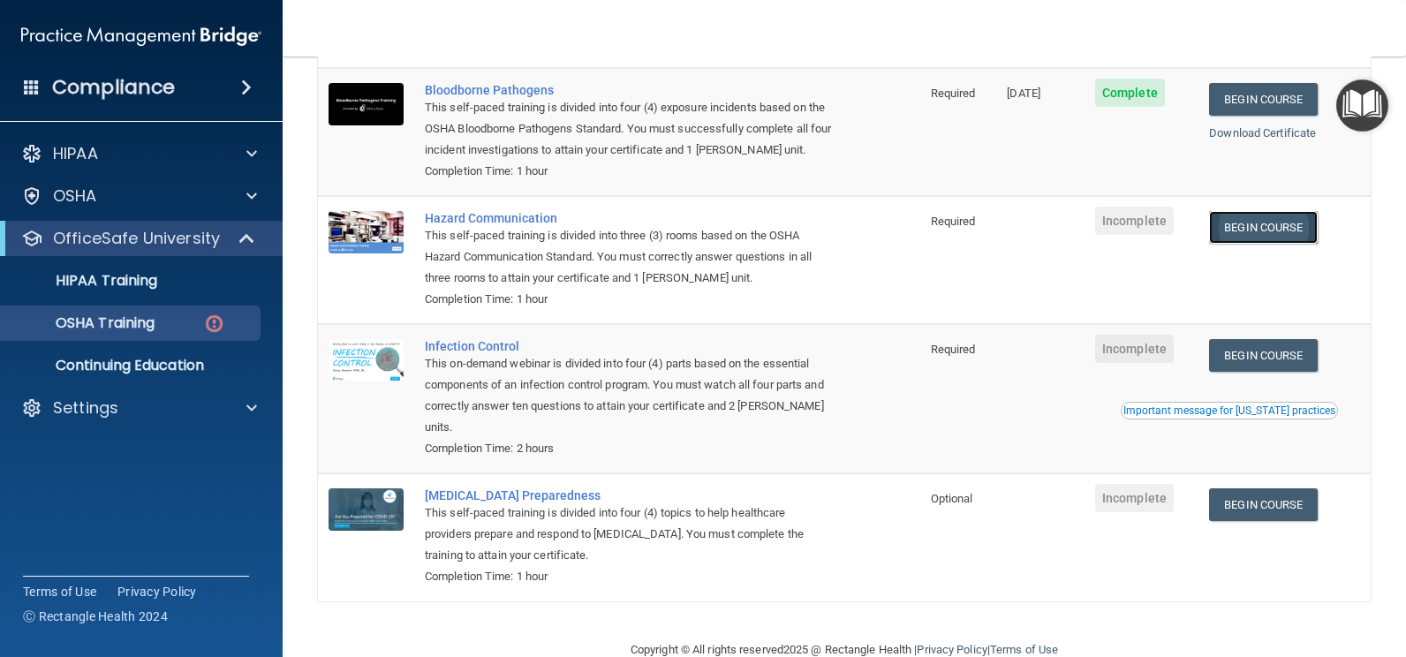
click at [1249, 229] on link "Begin Course" at bounding box center [1263, 227] width 108 height 33
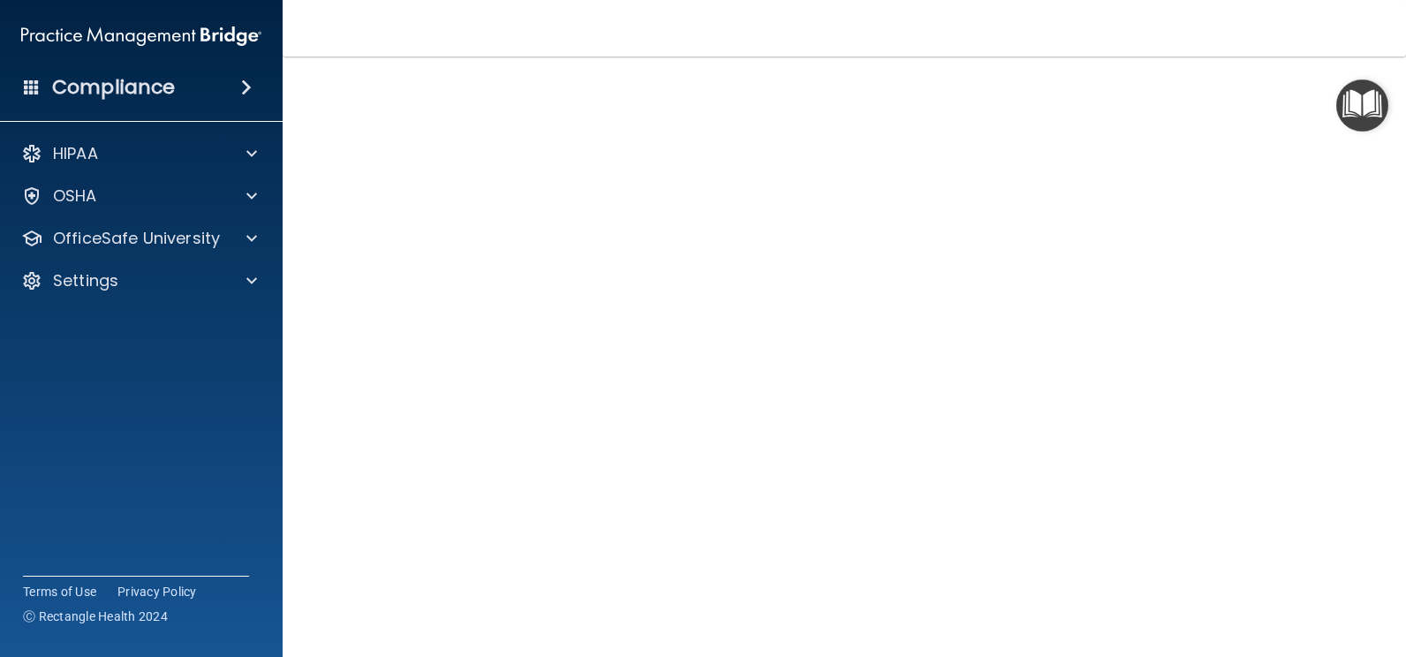
scroll to position [76, 0]
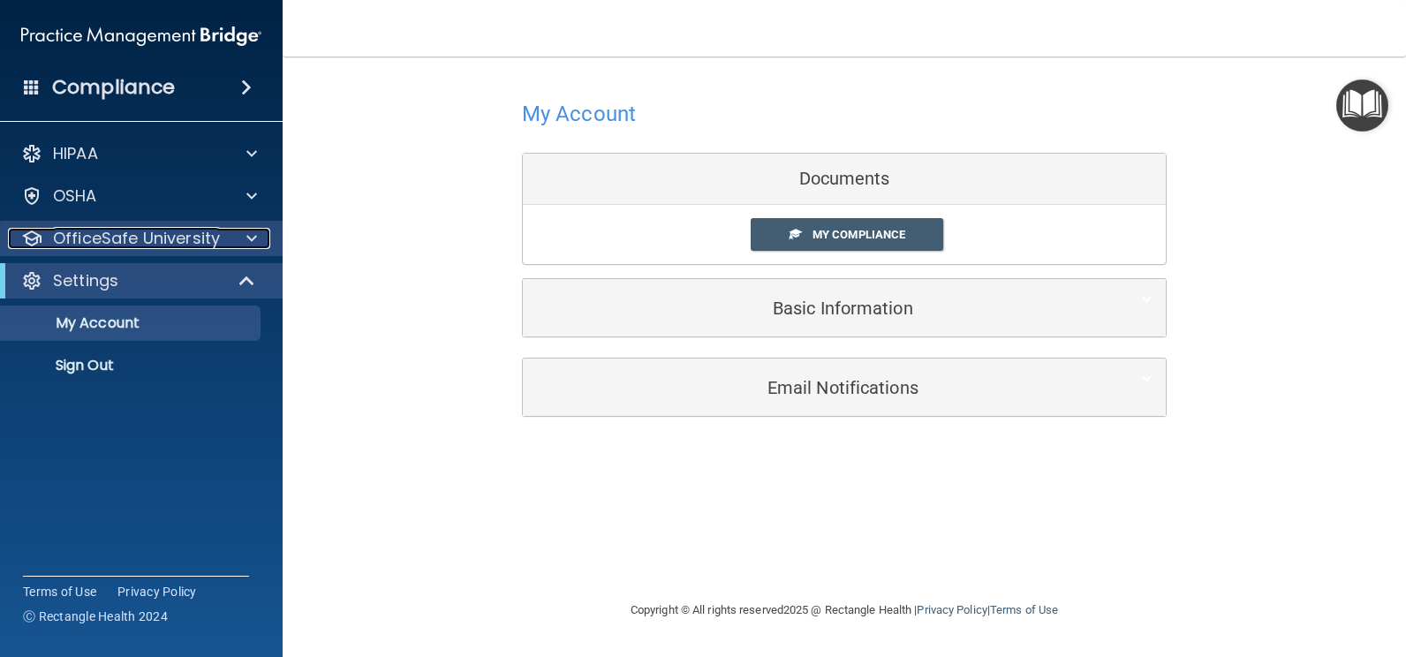
click at [102, 245] on p "OfficeSafe University" at bounding box center [136, 238] width 167 height 21
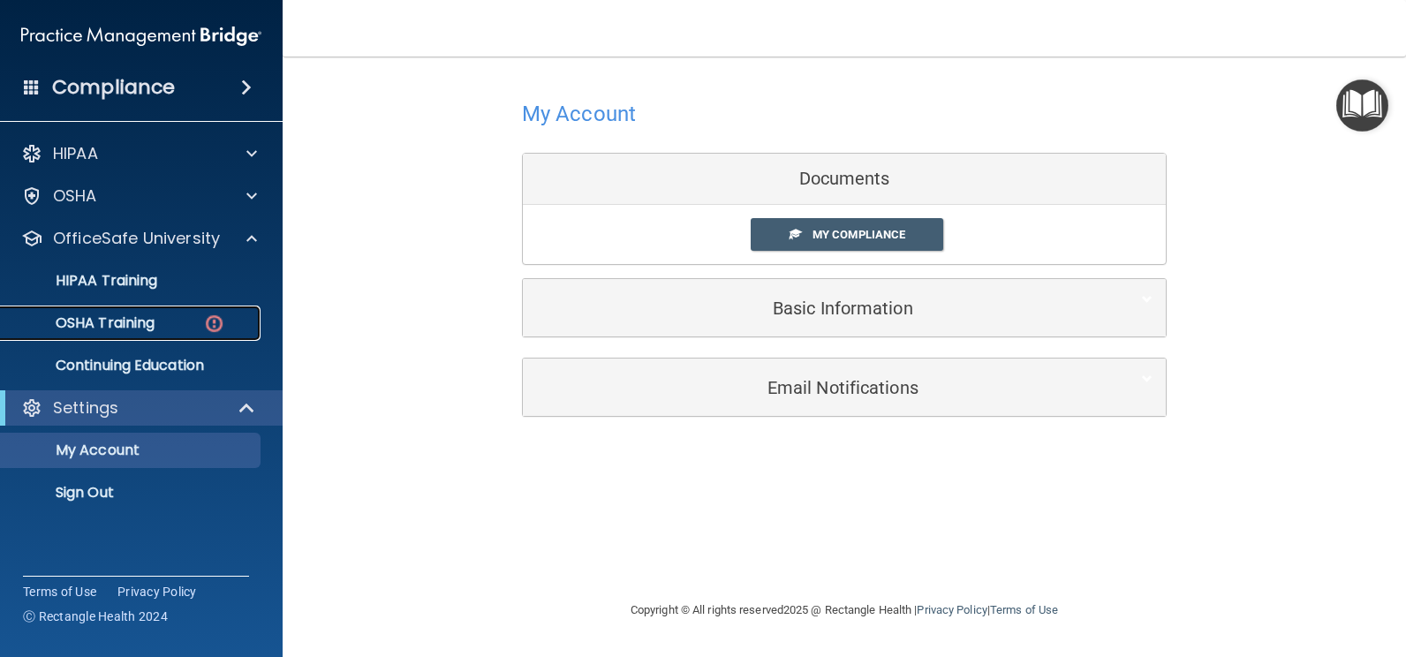
click at [120, 318] on p "OSHA Training" at bounding box center [82, 323] width 143 height 18
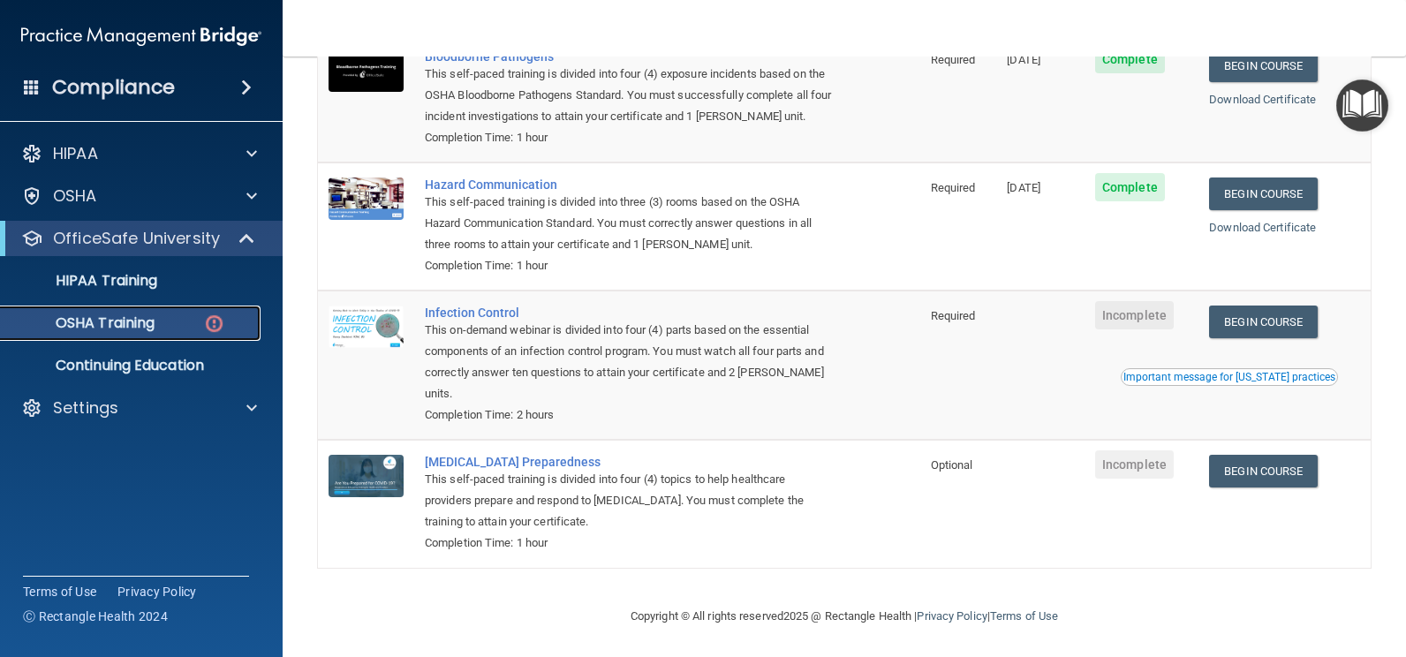
scroll to position [219, 0]
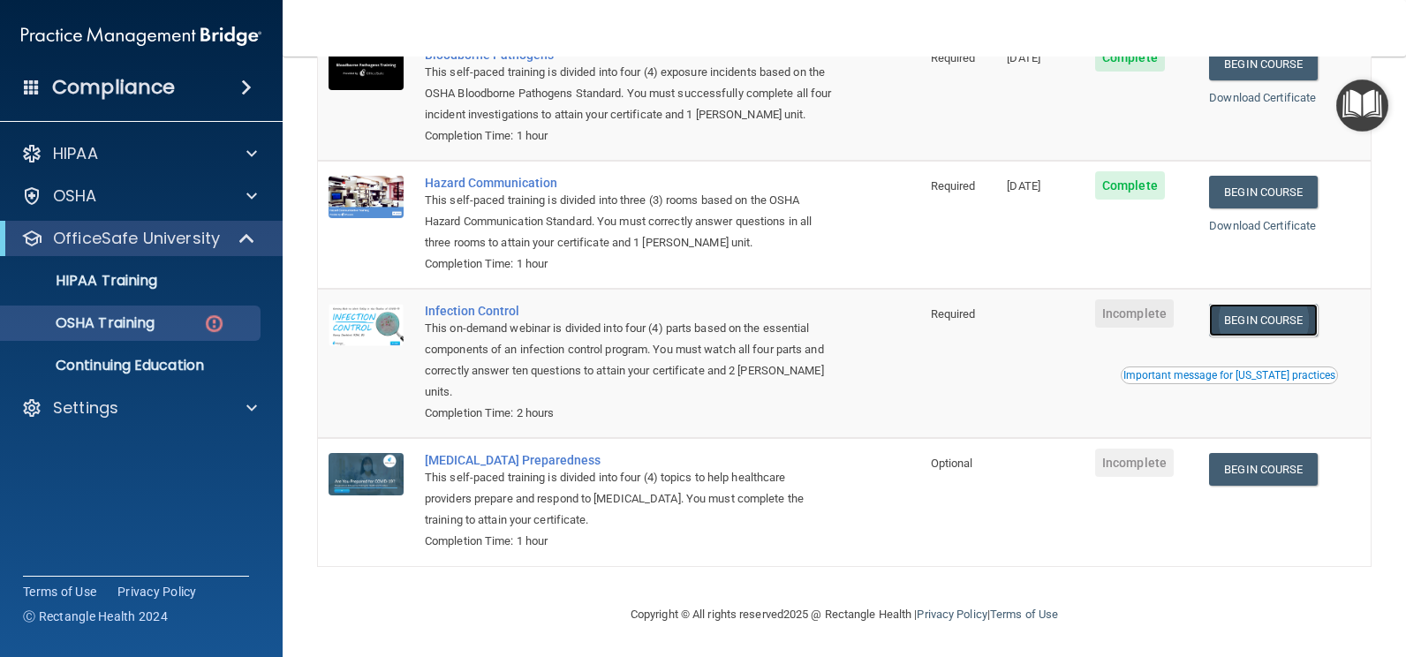
click at [1249, 315] on link "Begin Course" at bounding box center [1263, 320] width 108 height 33
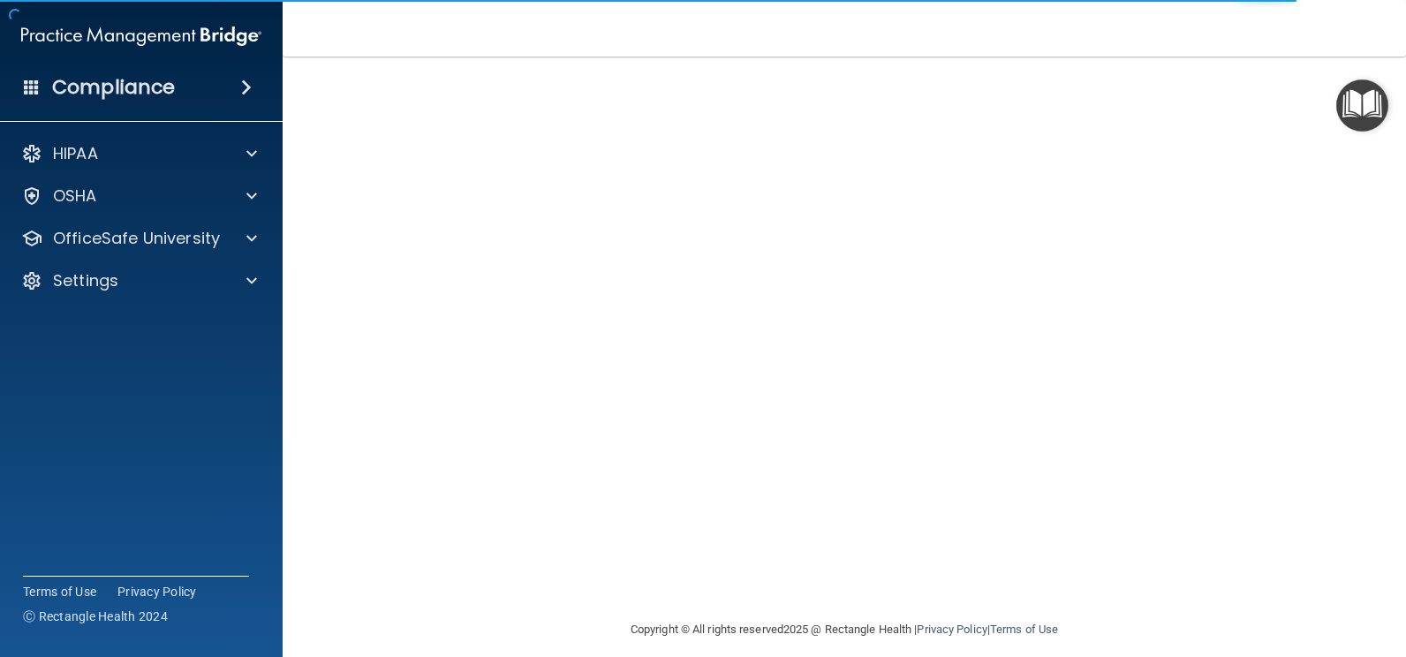
scroll to position [85, 0]
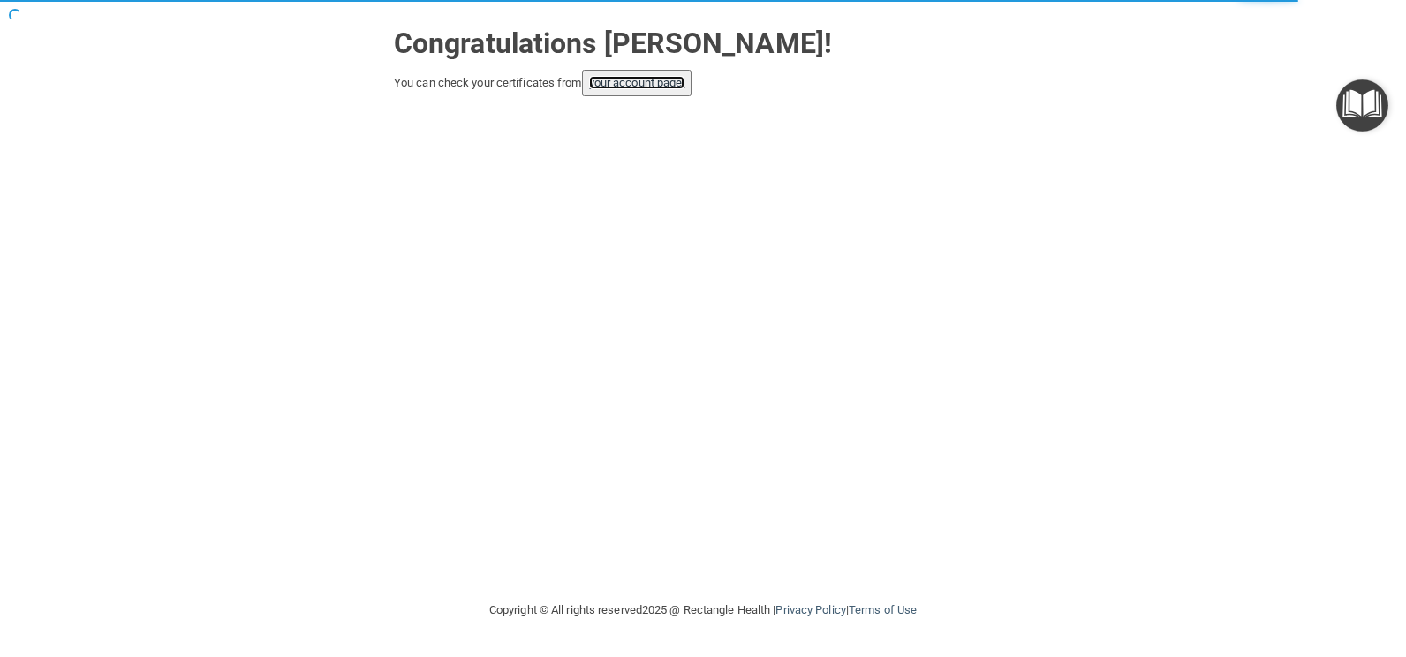
click at [651, 79] on link "your account page!" at bounding box center [637, 82] width 96 height 13
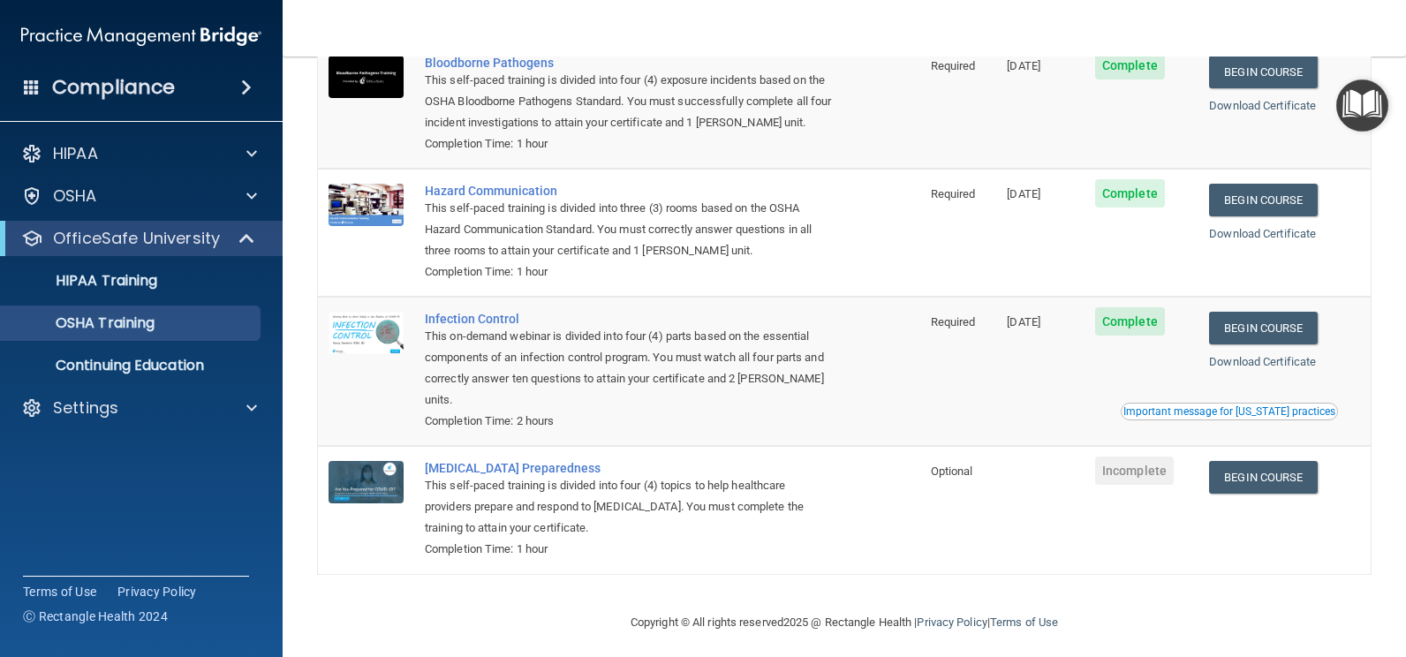
scroll to position [170, 0]
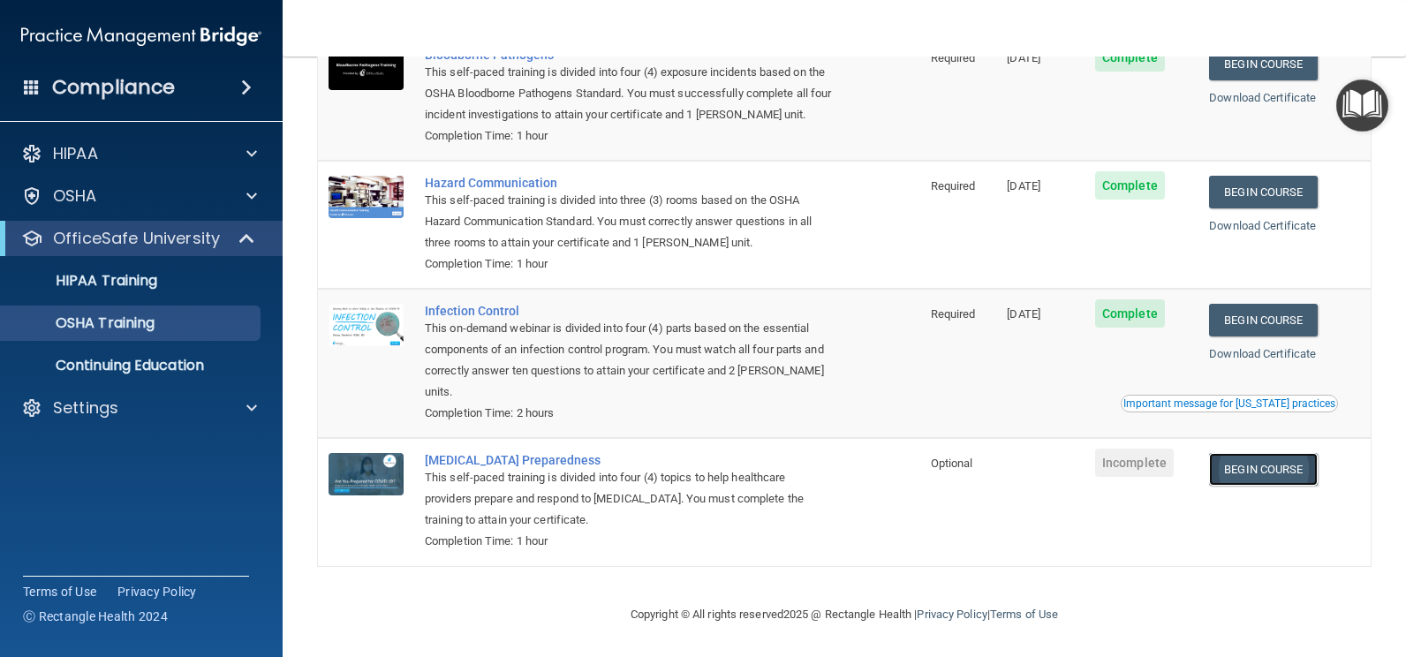
click at [1270, 466] on link "Begin Course" at bounding box center [1263, 469] width 108 height 33
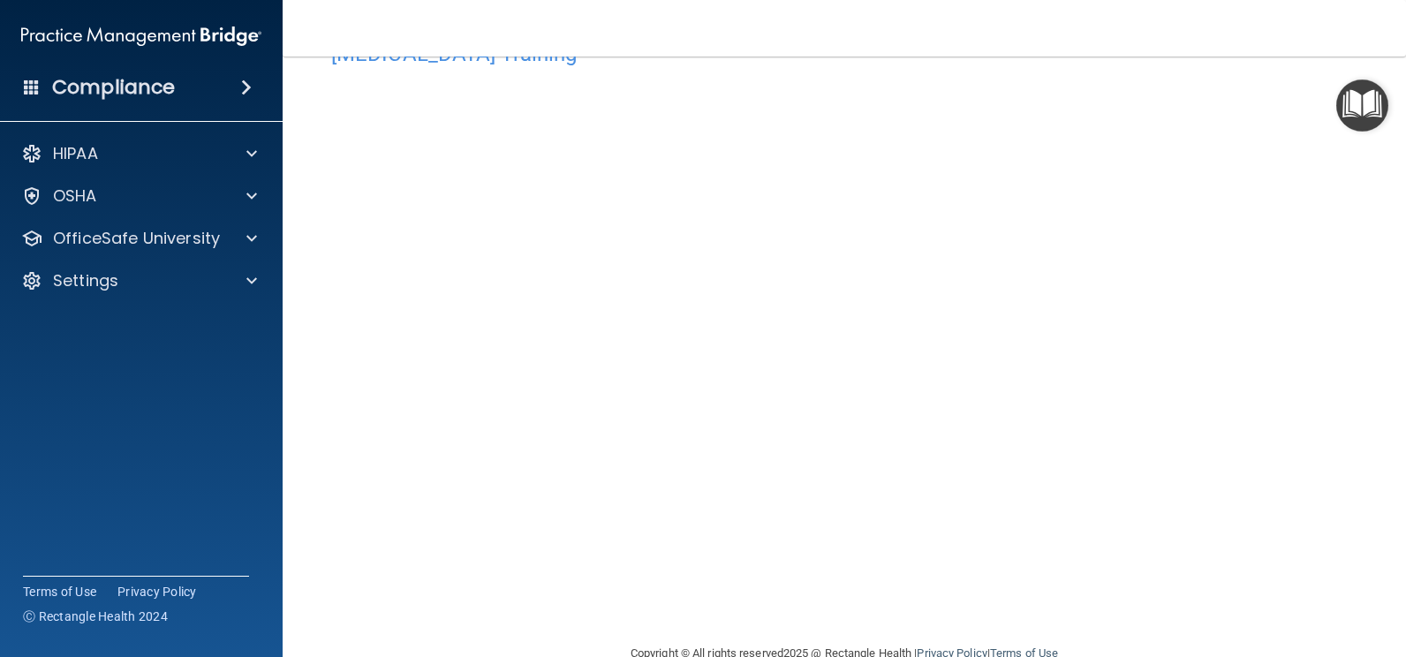
scroll to position [73, 0]
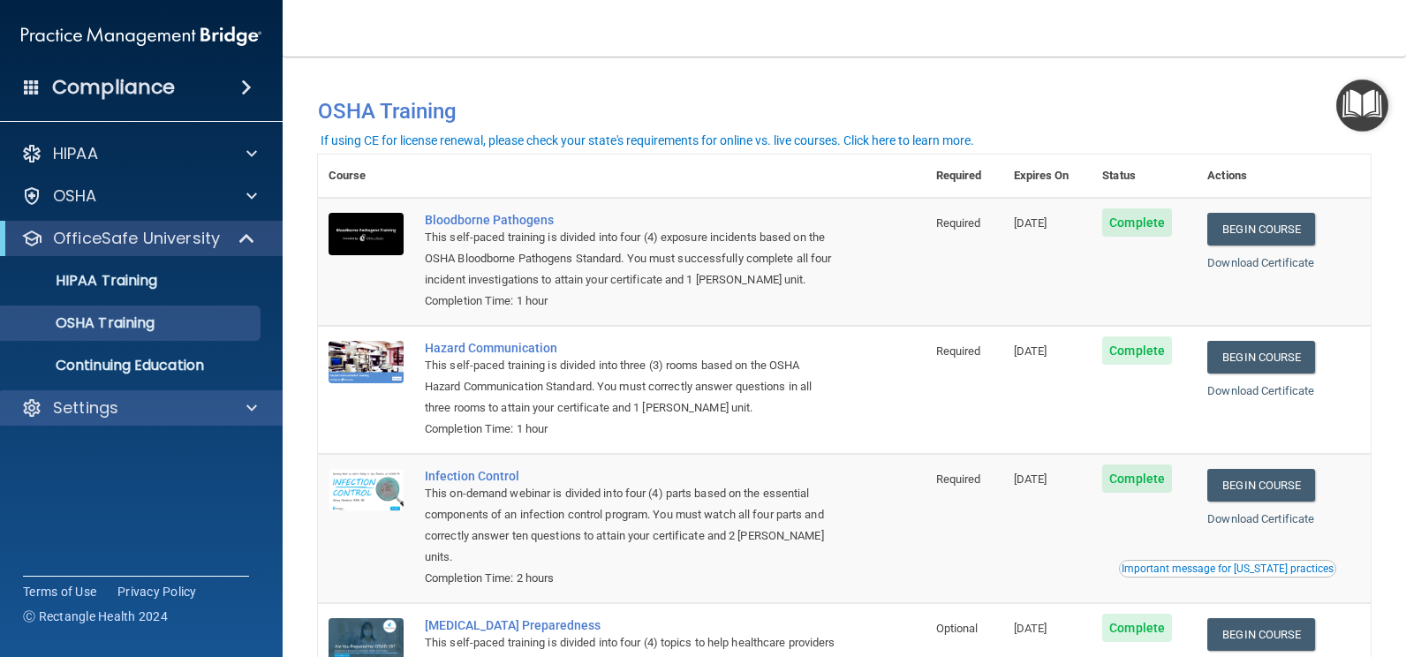
click at [70, 418] on div "Settings" at bounding box center [142, 407] width 284 height 35
click at [72, 420] on div "Settings" at bounding box center [142, 407] width 284 height 35
click at [230, 413] on div at bounding box center [249, 407] width 44 height 21
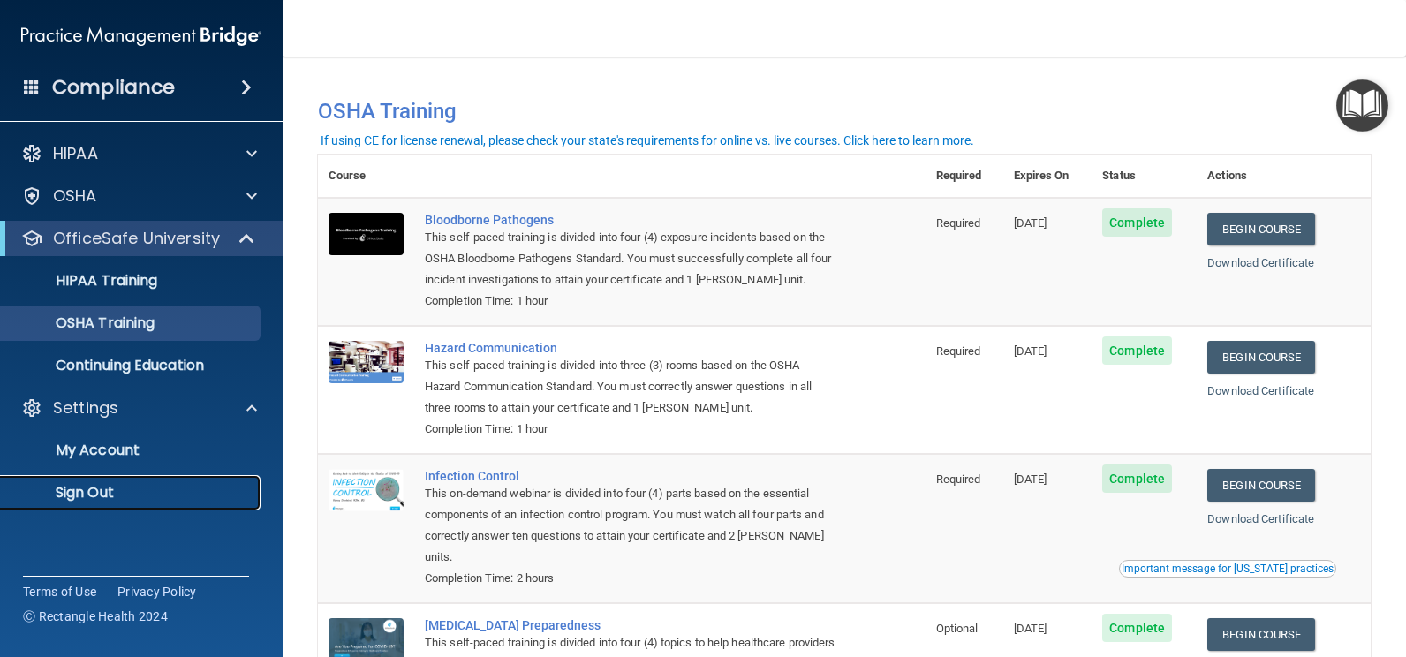
click at [110, 493] on p "Sign Out" at bounding box center [131, 493] width 241 height 18
